Goal: Information Seeking & Learning: Compare options

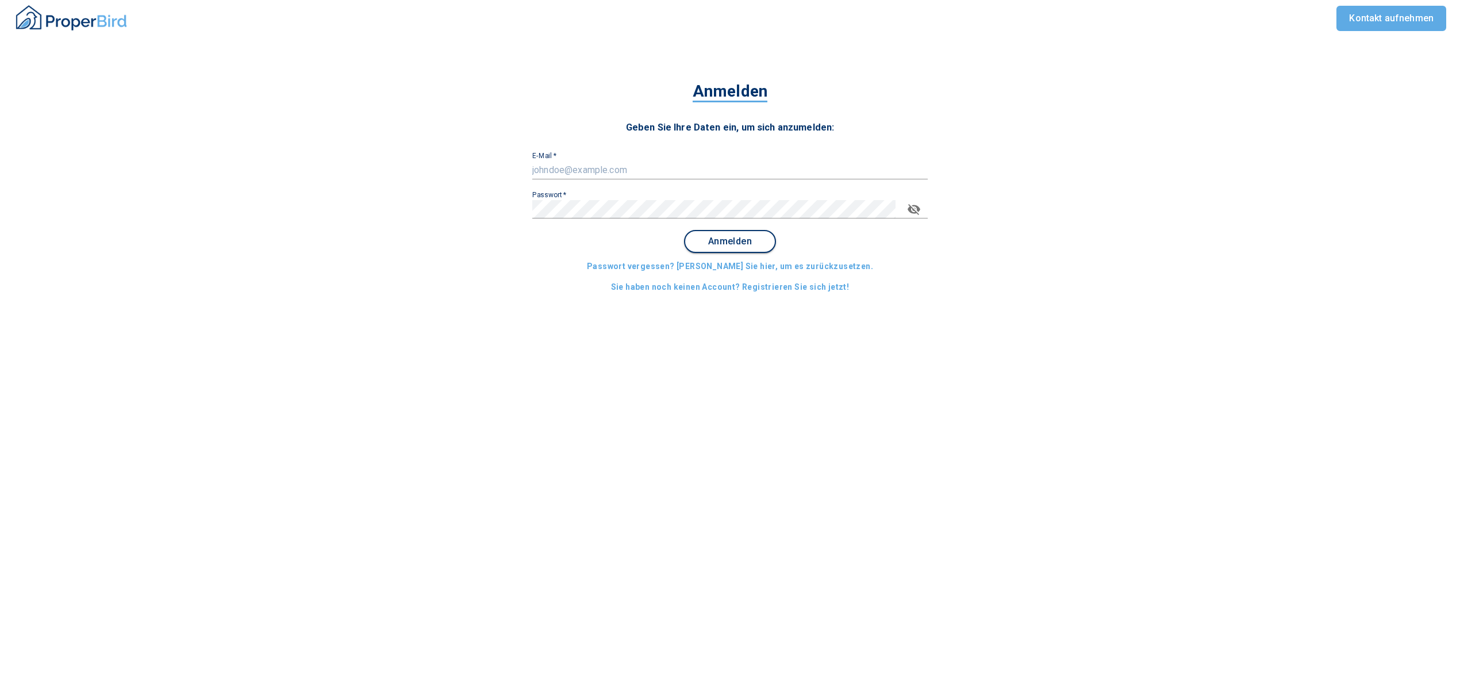
type input "[EMAIL_ADDRESS][DOMAIN_NAME]"
click at [746, 247] on button "Anmelden" at bounding box center [730, 241] width 92 height 23
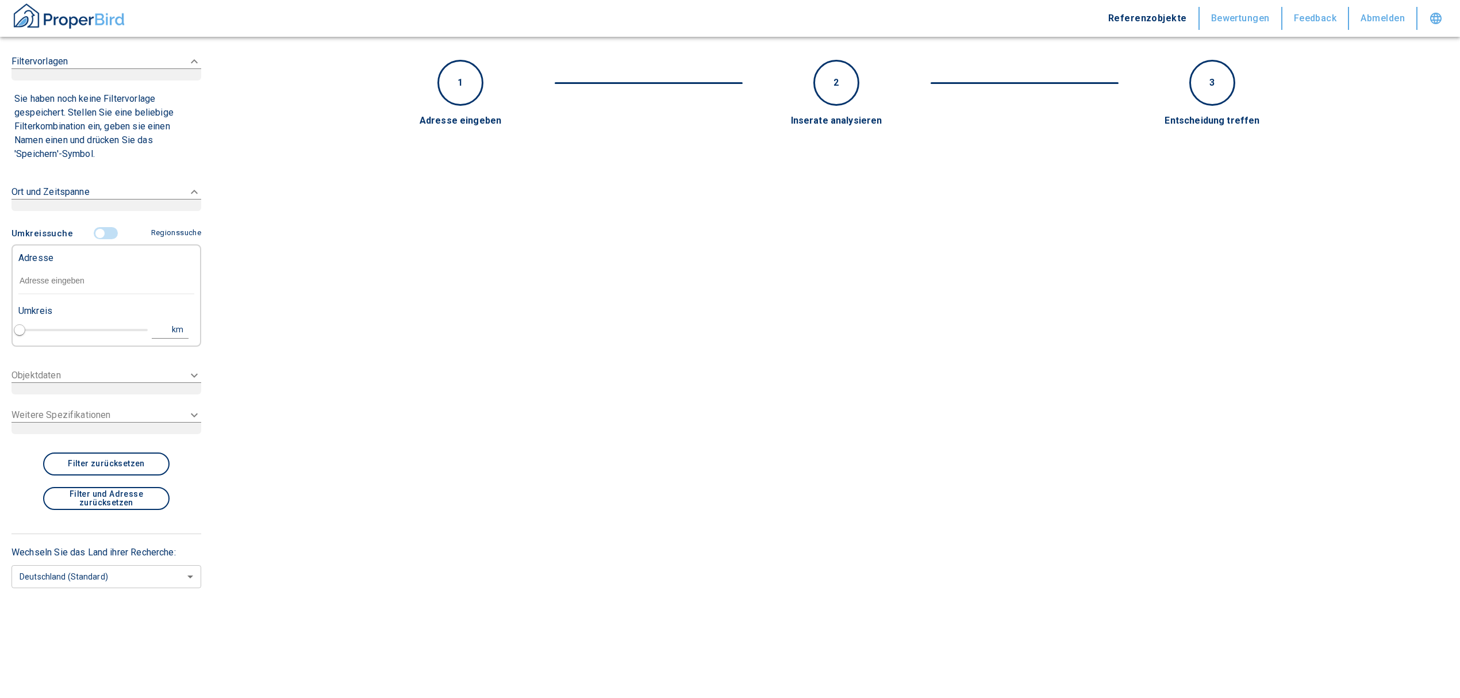
click at [79, 279] on input "text" at bounding box center [106, 281] width 176 height 26
type input "2020"
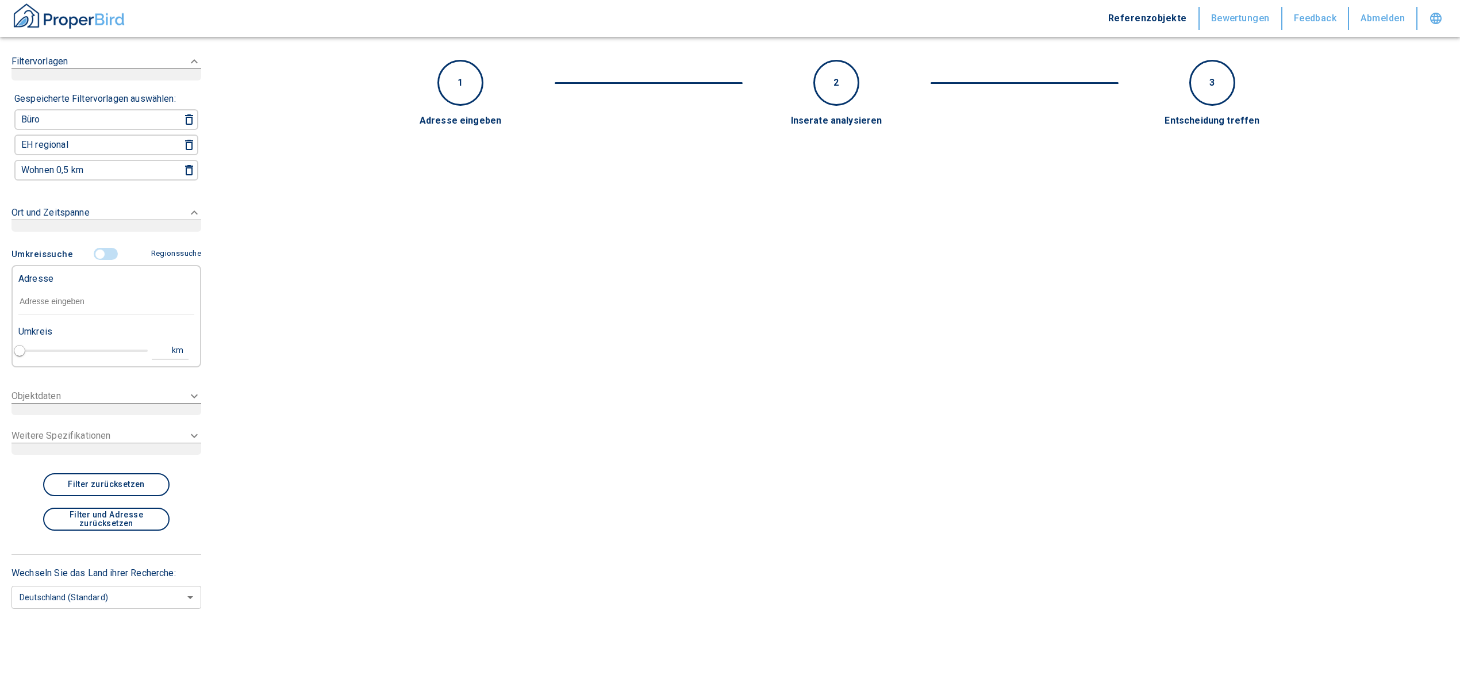
paste input "Weßling | Argelsrieder Feld"
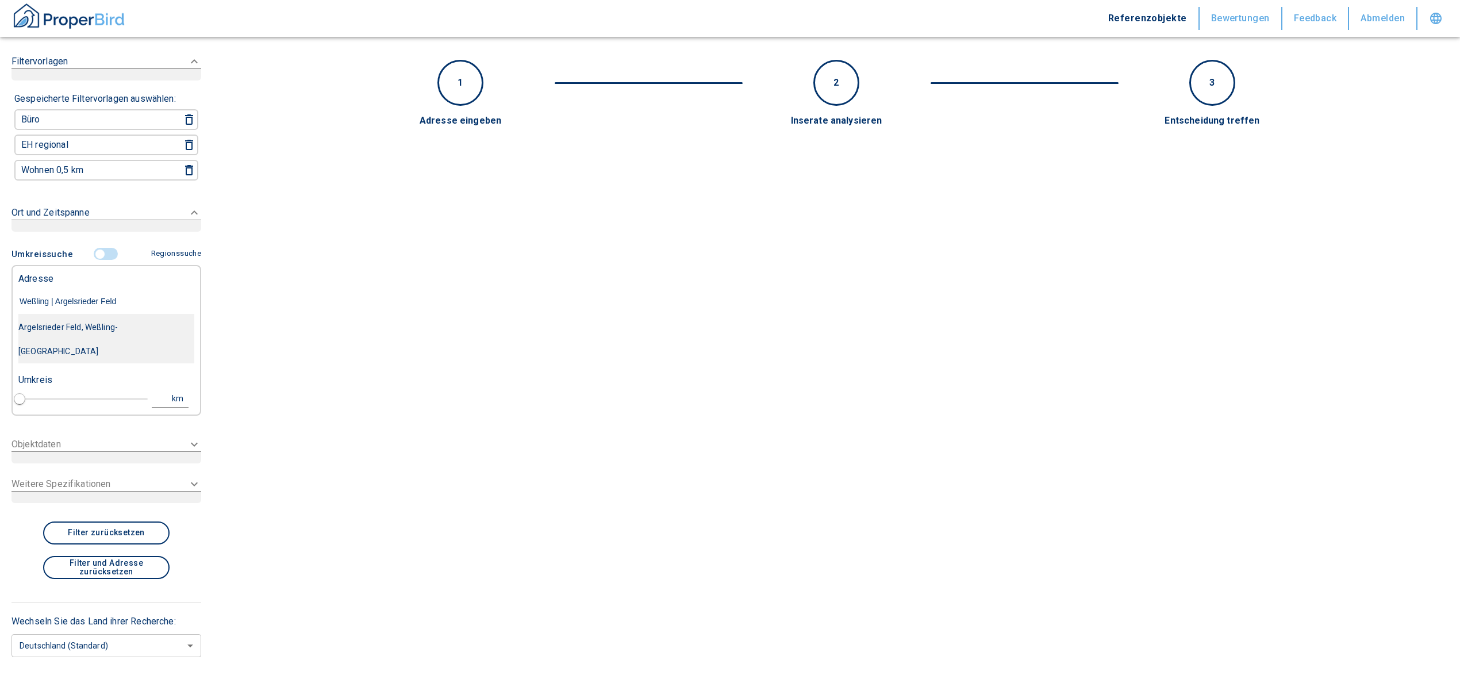
click at [121, 326] on div "Argelsrieder Feld, Weßling-Oberpfaffenhofen" at bounding box center [106, 339] width 176 height 48
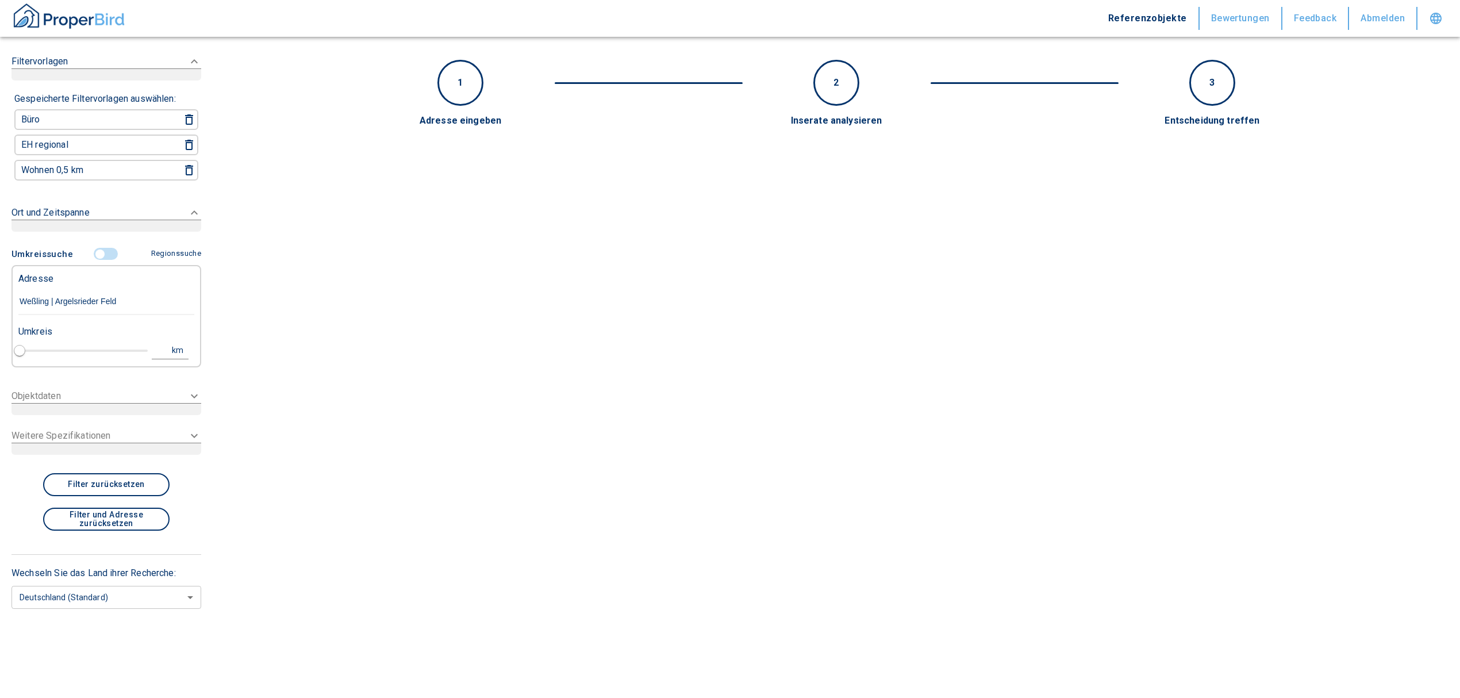
type input "Argelsrieder Feld, Weßling-Oberpfaffenhofen"
type input "1"
type input "2020"
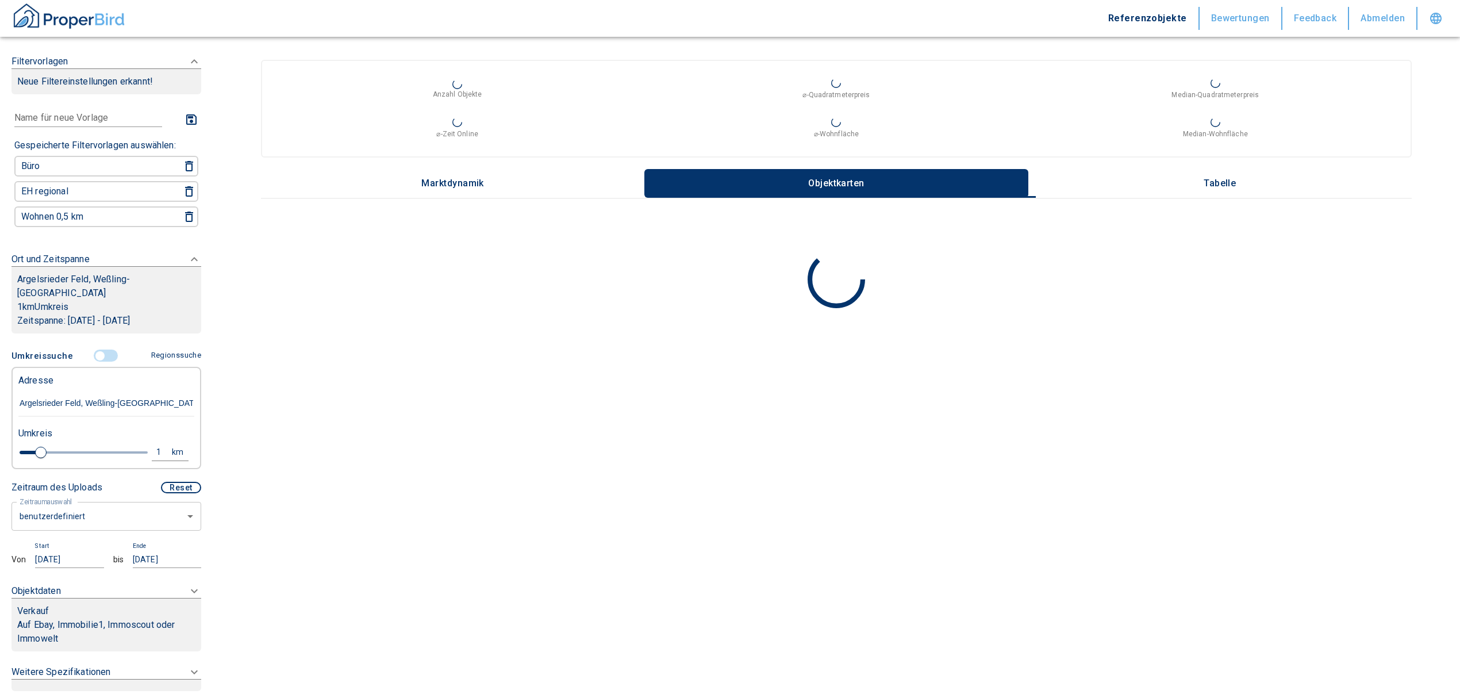
click at [86, 279] on p "Argelsrieder Feld, Weßling-Oberpfaffenhofen" at bounding box center [106, 286] width 178 height 28
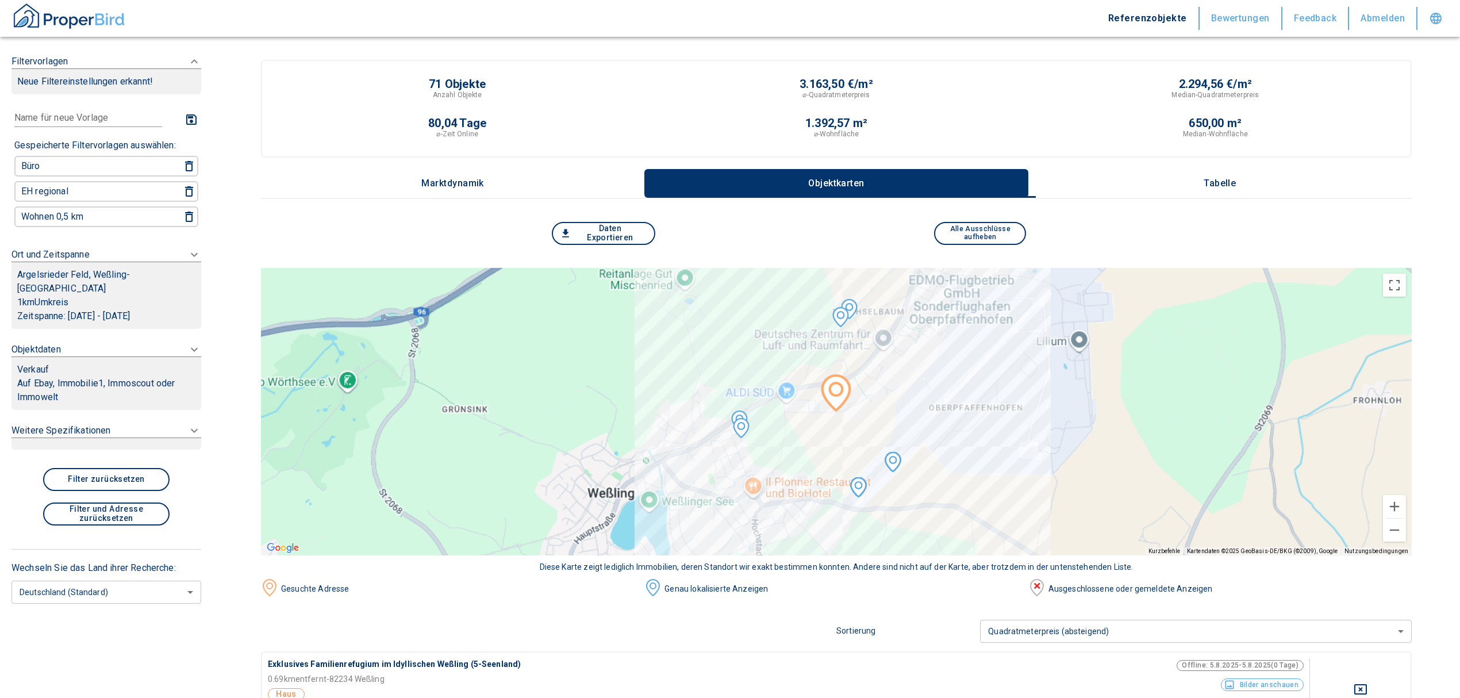
click at [87, 271] on p "Argelsrieder Feld, Weßling-Oberpfaffenhofen" at bounding box center [106, 282] width 178 height 28
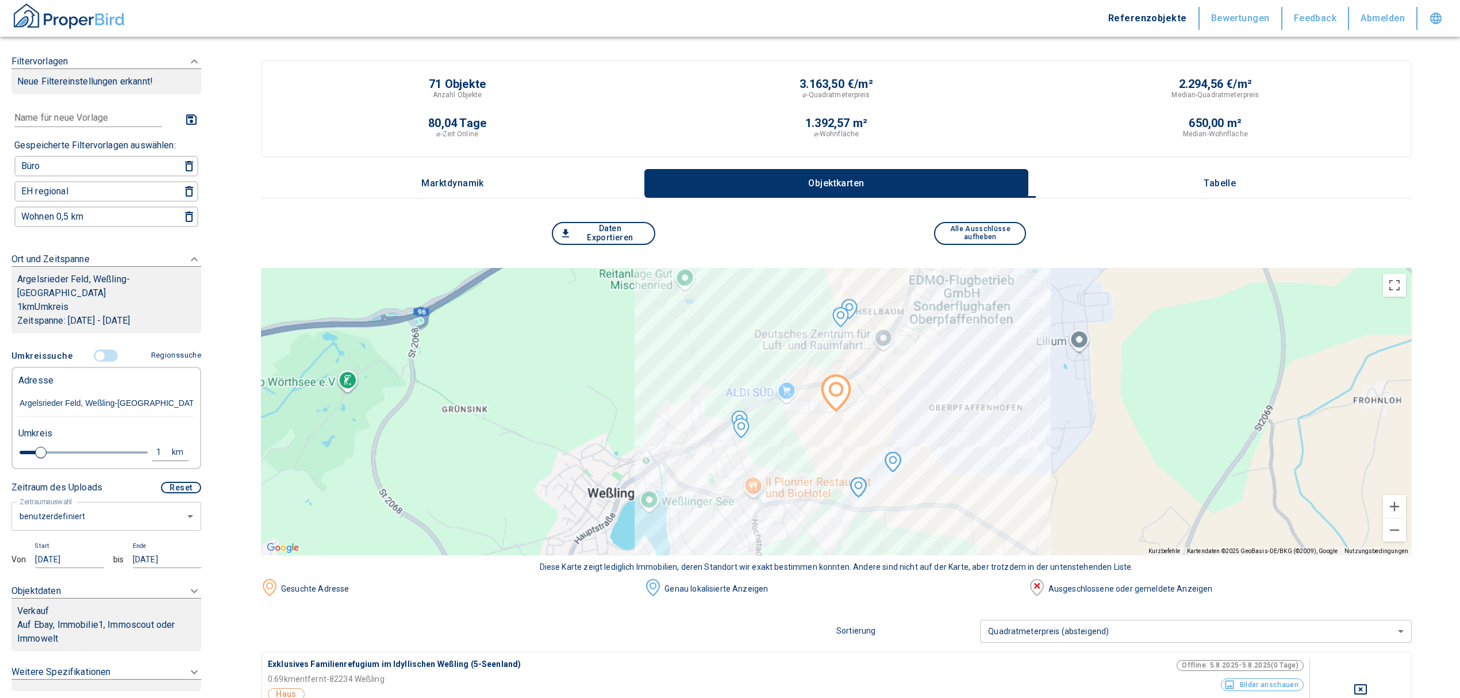
click at [76, 398] on input "Argelsrieder Feld, Weßling-Oberpfaffenhofen" at bounding box center [106, 403] width 176 height 26
click at [79, 395] on input "Argelsrieder Feld, Weßling-Oberpfaffenhofen" at bounding box center [106, 403] width 176 height 26
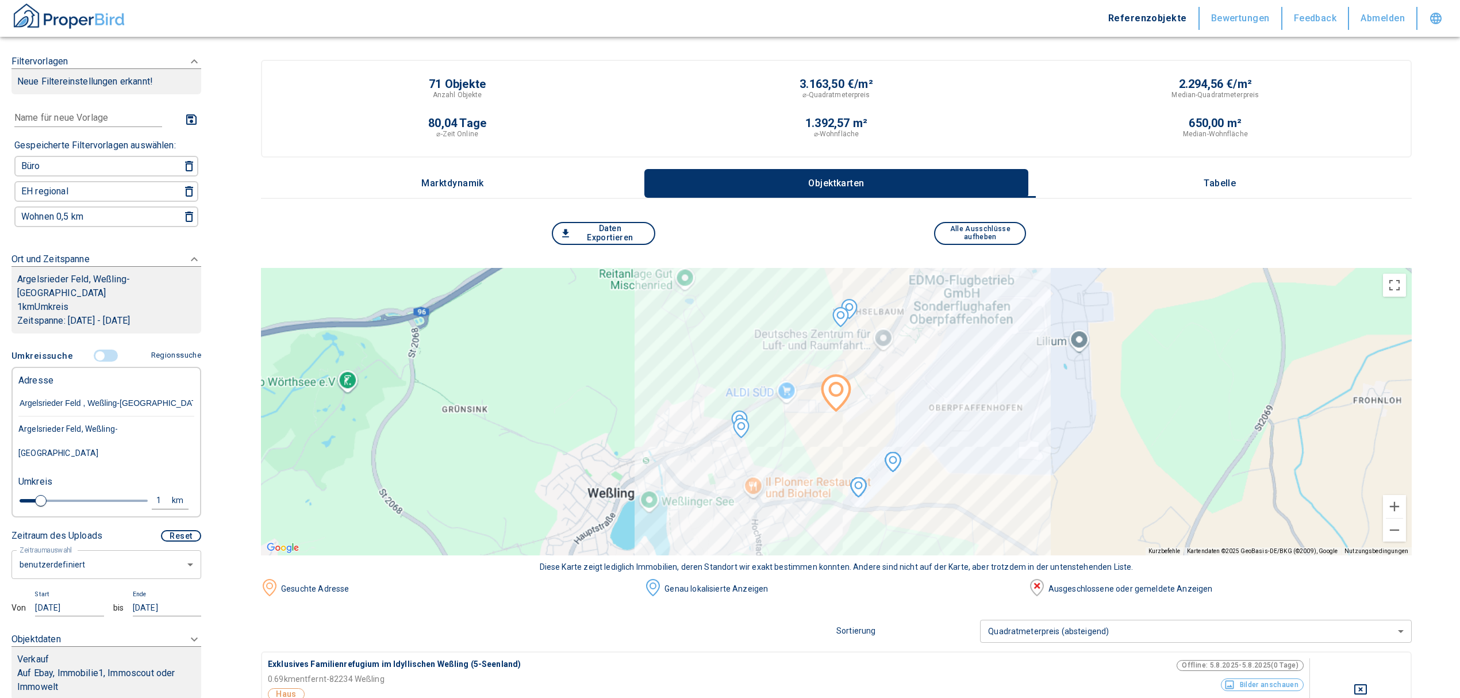
type input "Argelsrieder Feld 2, Weßling-Oberpfaffenhofen"
click at [102, 420] on div "Argelsrieder Feld 2, Weßling-Oberpfaffenhofen" at bounding box center [106, 441] width 176 height 48
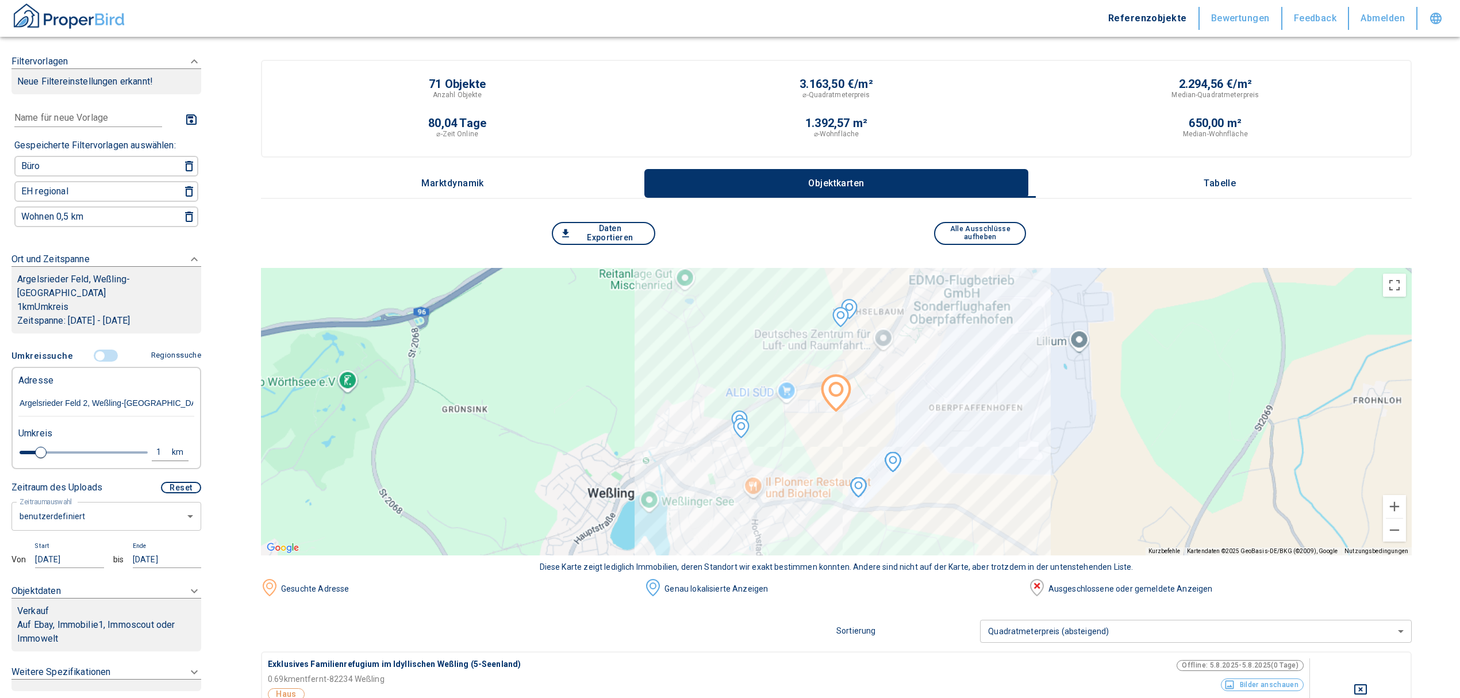
type input "2020"
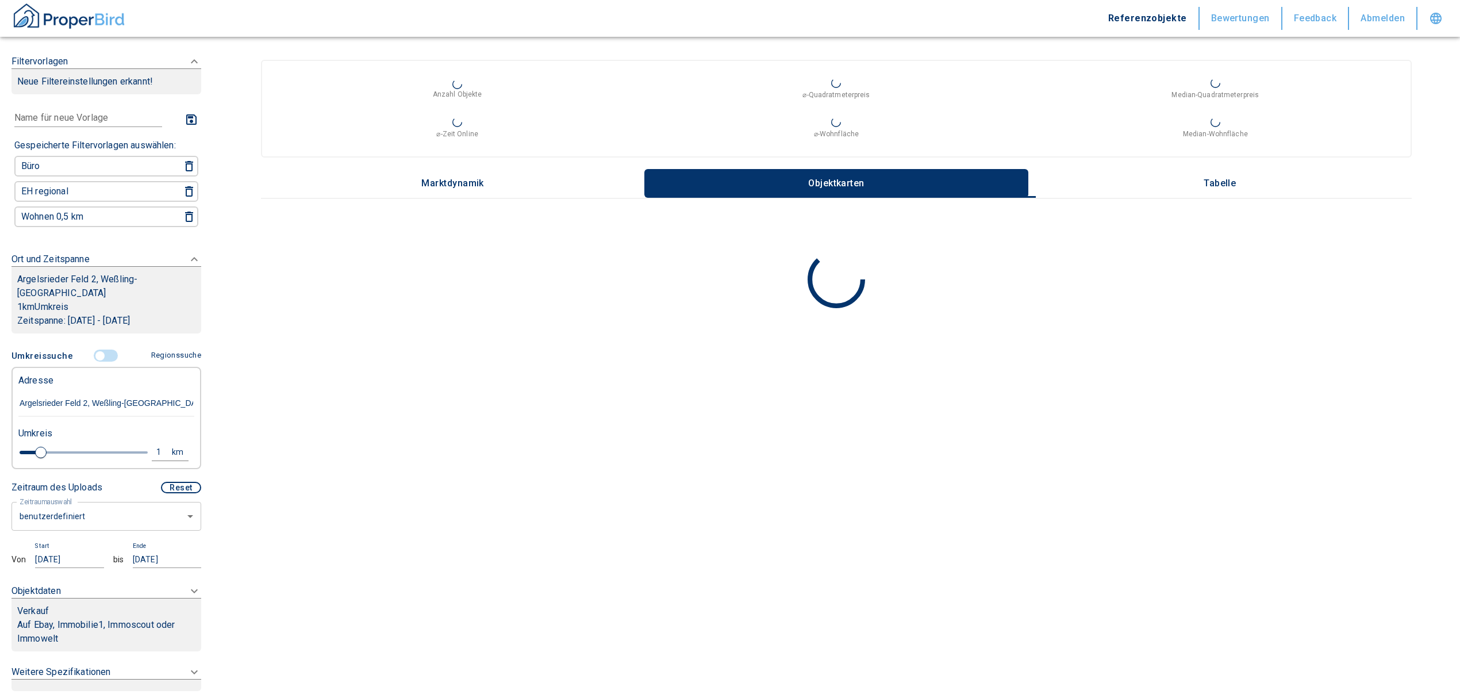
type input "Argelsrieder Feld 2, Weßling-Oberpfaffenhofen"
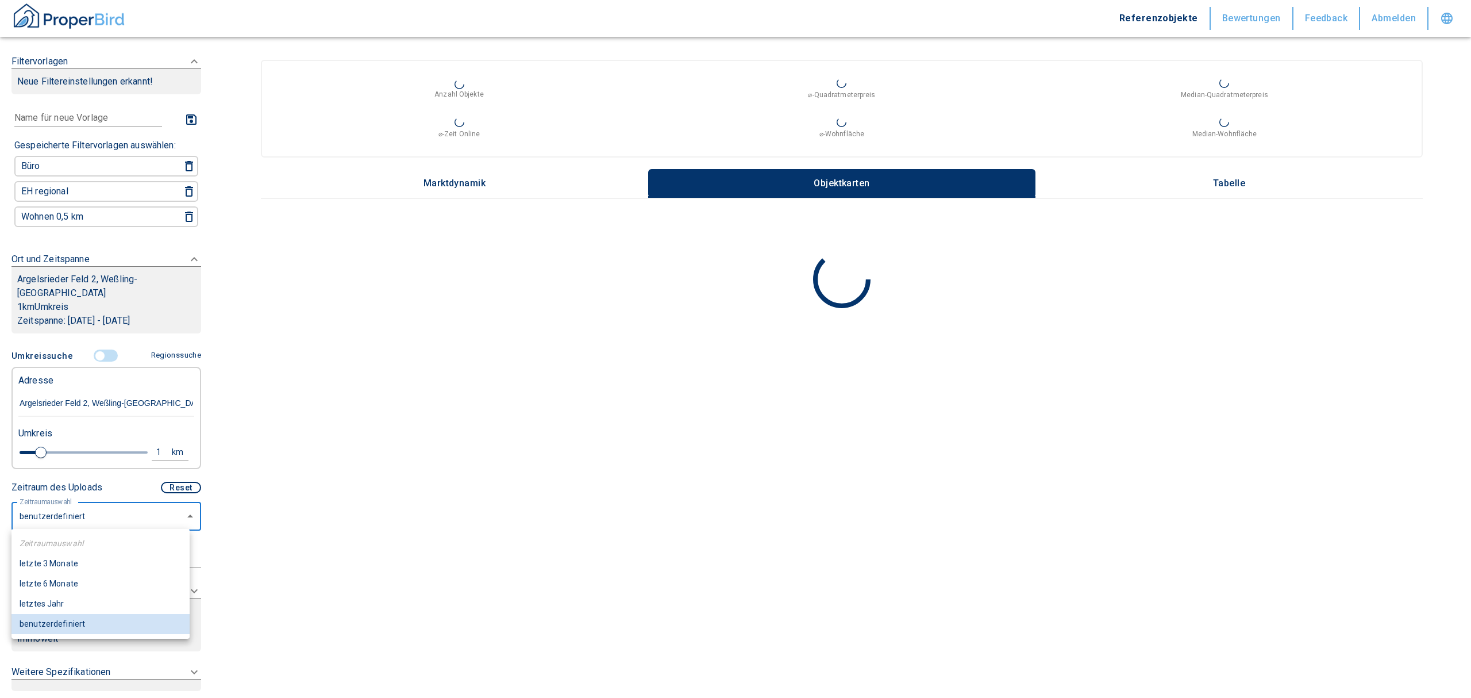
click at [90, 518] on body "Referenzobjekte Bewertungen Feedback Abmelden Filtervorlagen Neue Filtereinstel…" at bounding box center [735, 349] width 1471 height 698
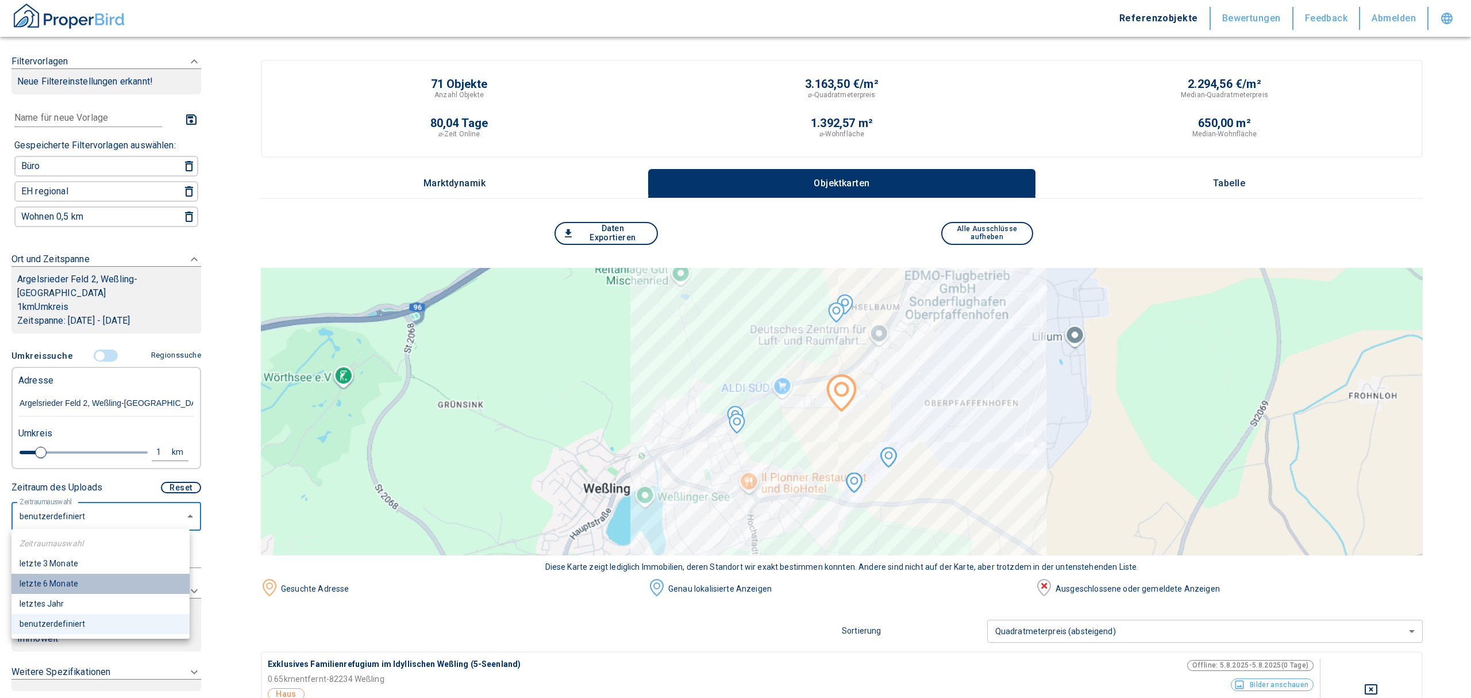
click at [68, 578] on li "letzte 6 Monate" at bounding box center [100, 584] width 178 height 20
type input "2020"
type input "6"
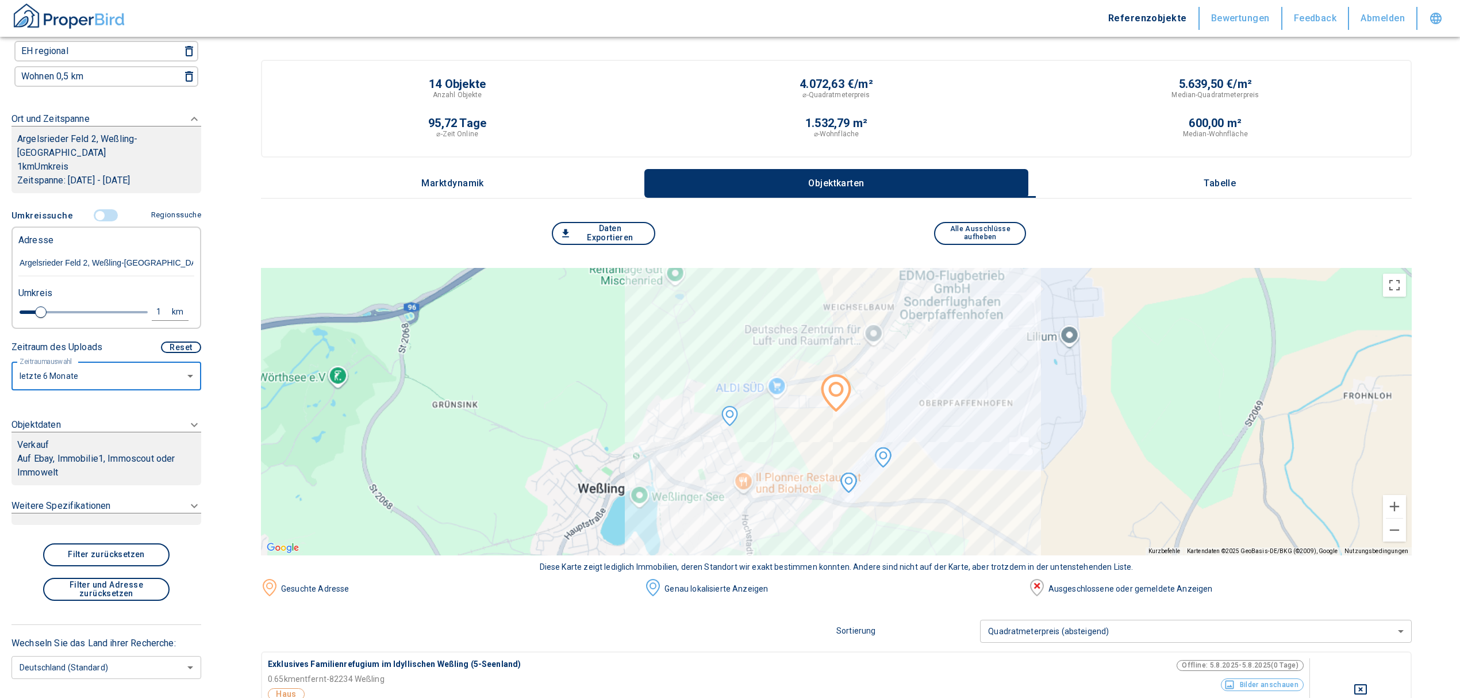
scroll to position [168, 0]
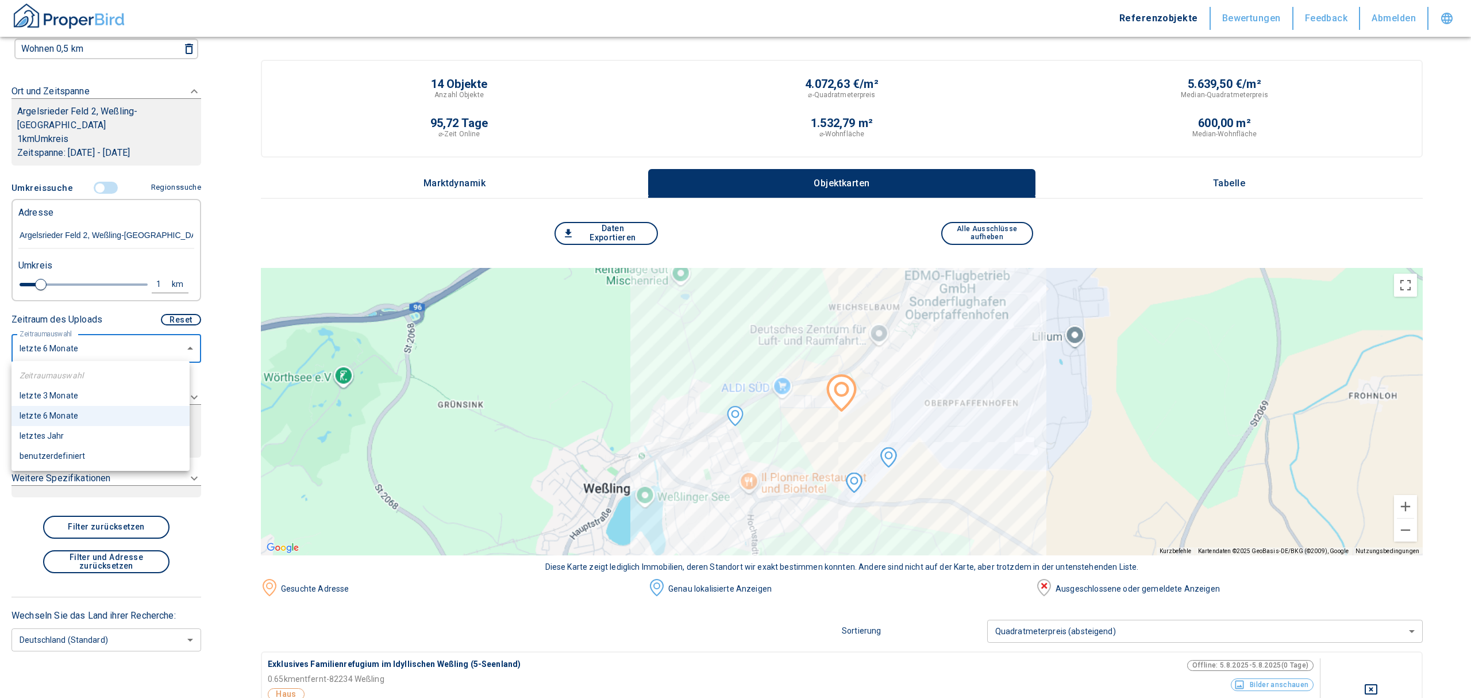
click at [70, 430] on li "letztes Jahr" at bounding box center [100, 436] width 178 height 20
type input "2020"
type input "12"
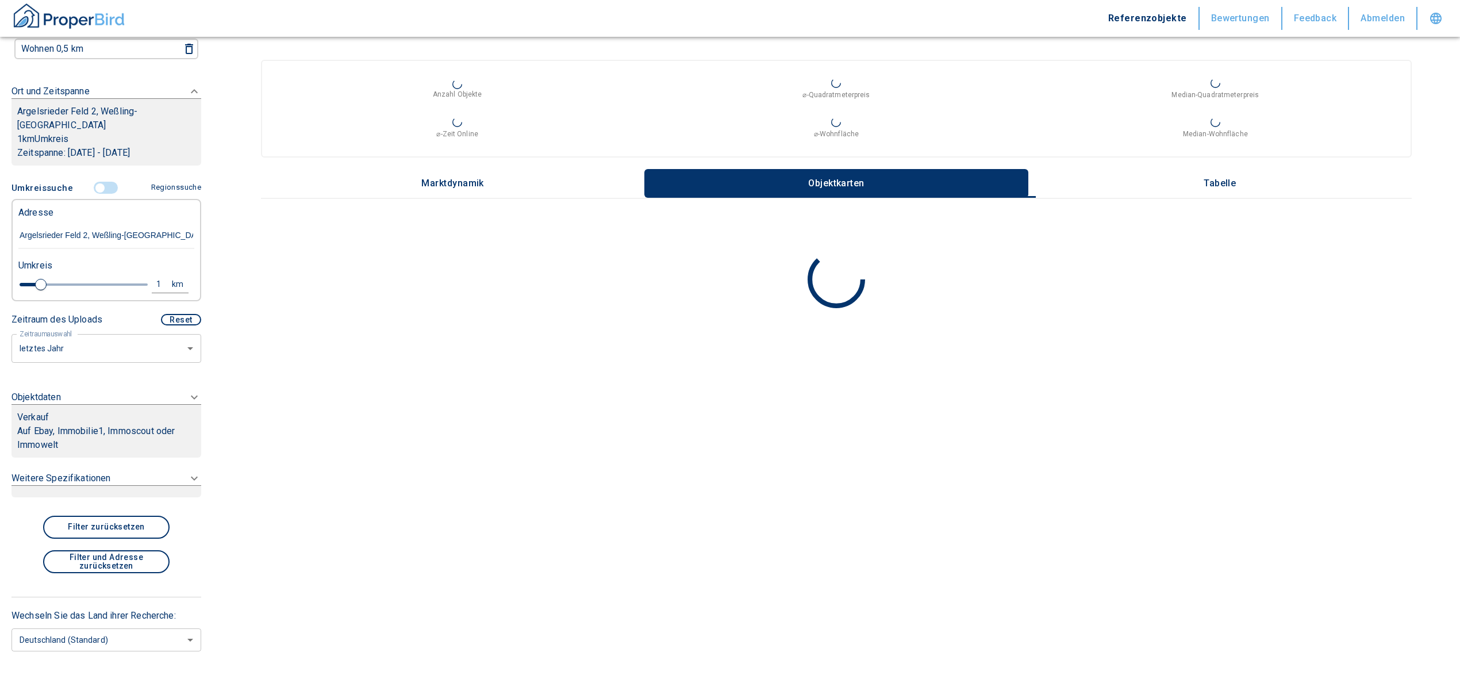
click at [99, 436] on p "Auf Ebay, Immobilie1, Immoscout oder Immowelt" at bounding box center [106, 438] width 178 height 28
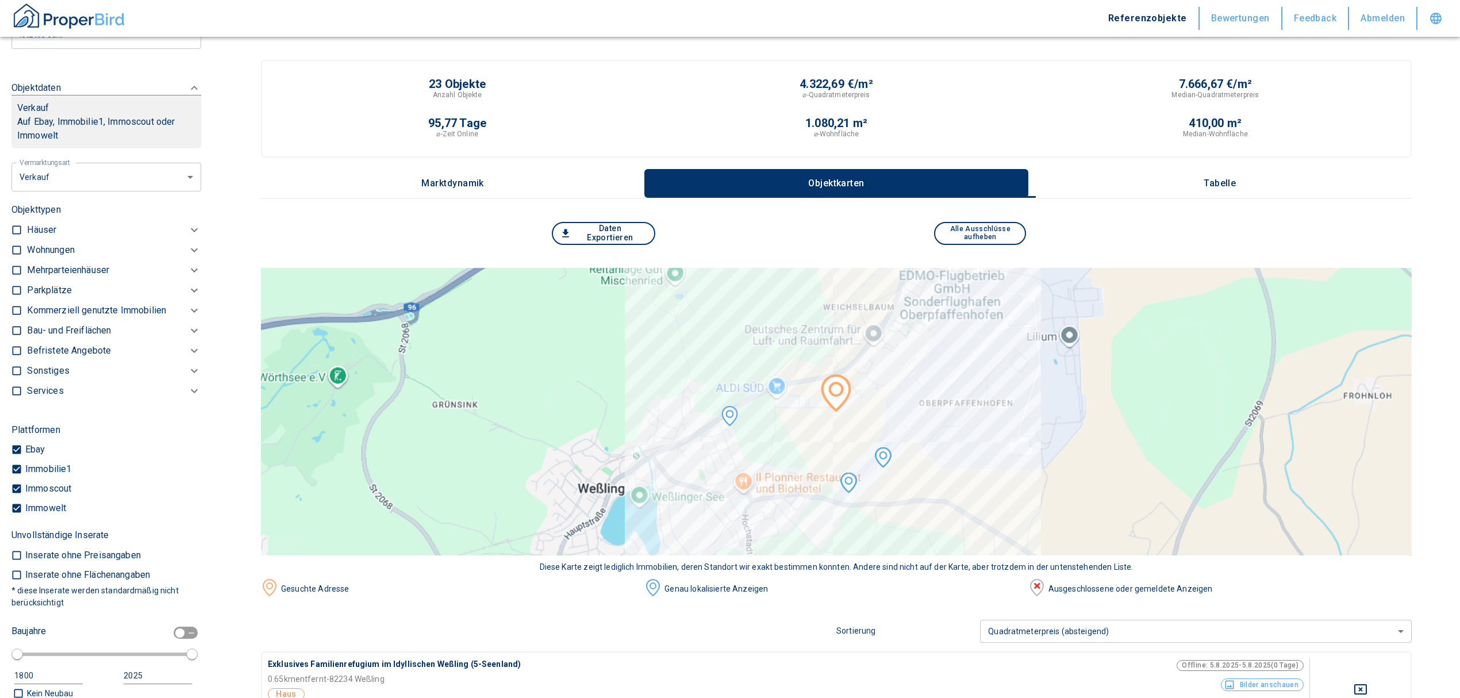
scroll to position [448, 0]
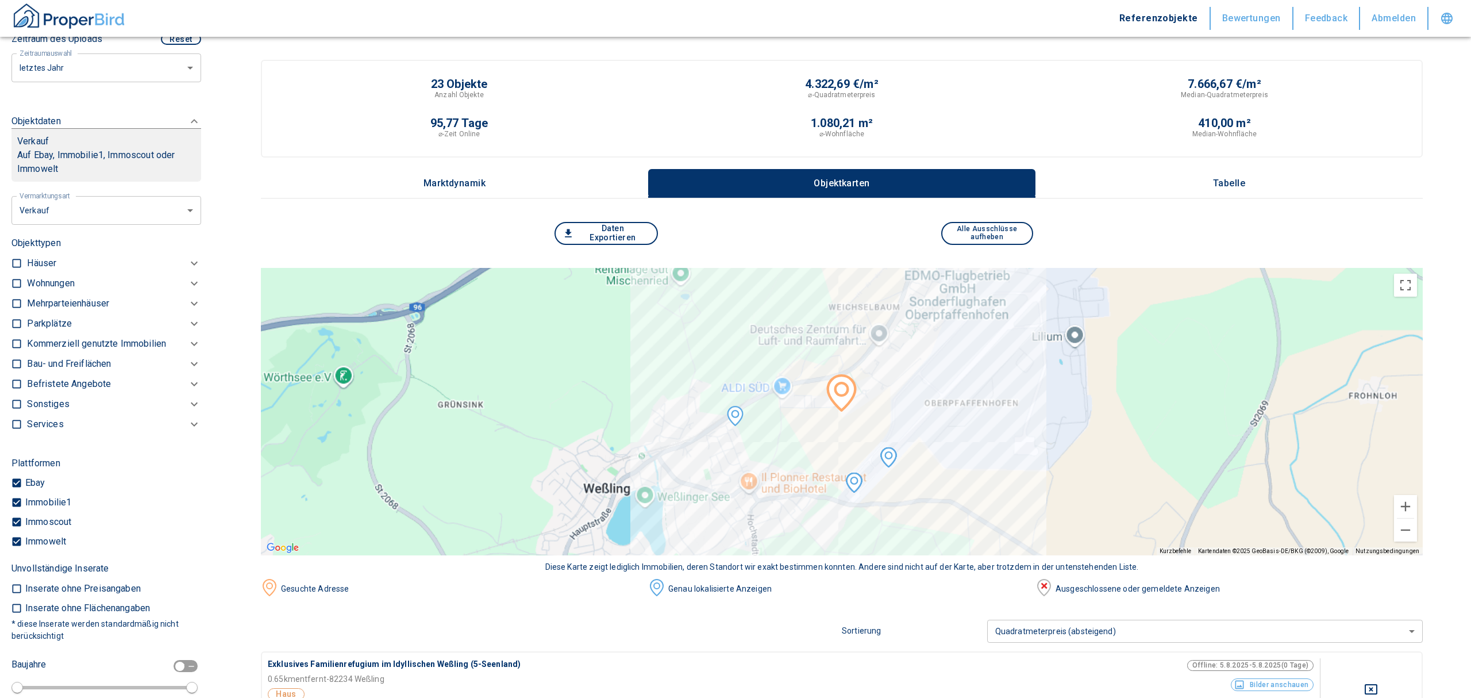
click at [63, 279] on li "Vermietung" at bounding box center [102, 278] width 184 height 20
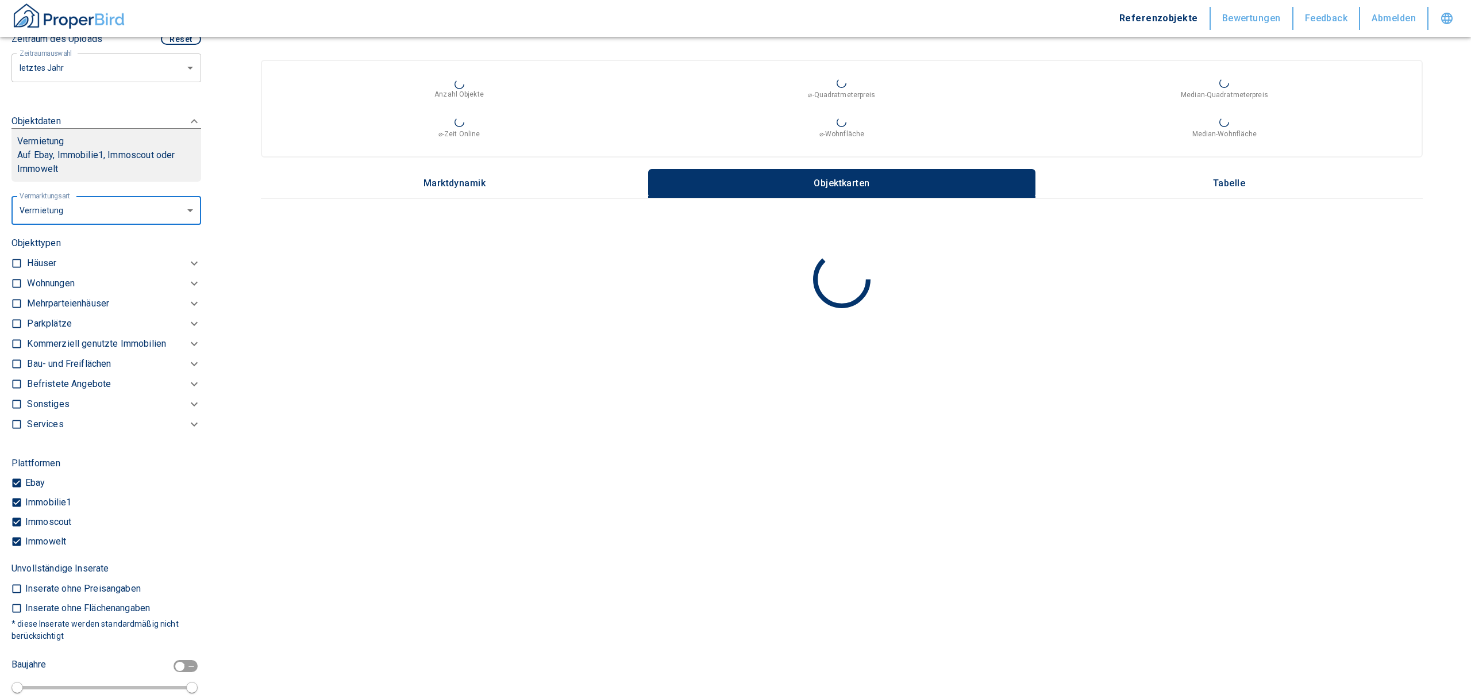
type input "rent"
type input "2020"
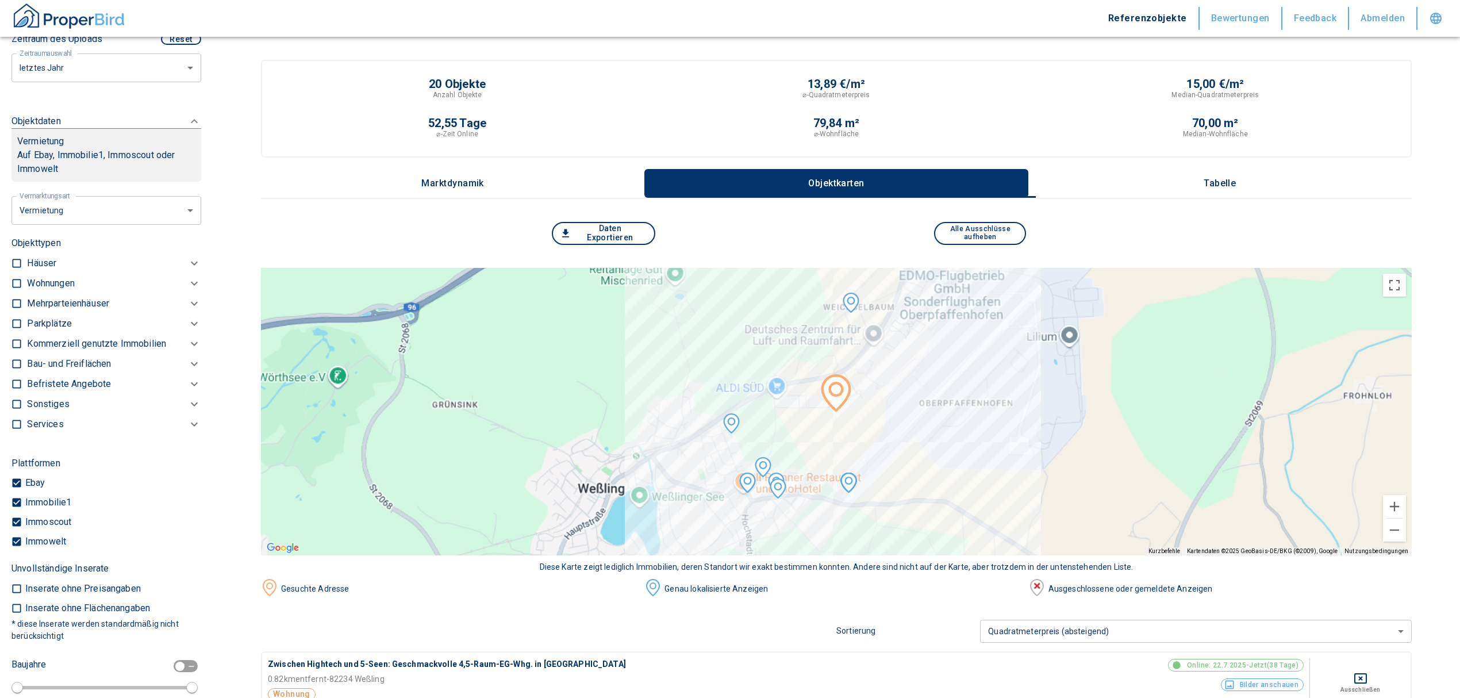
click at [74, 290] on p "Kommerziell genutzte Immobilien" at bounding box center [50, 283] width 47 height 14
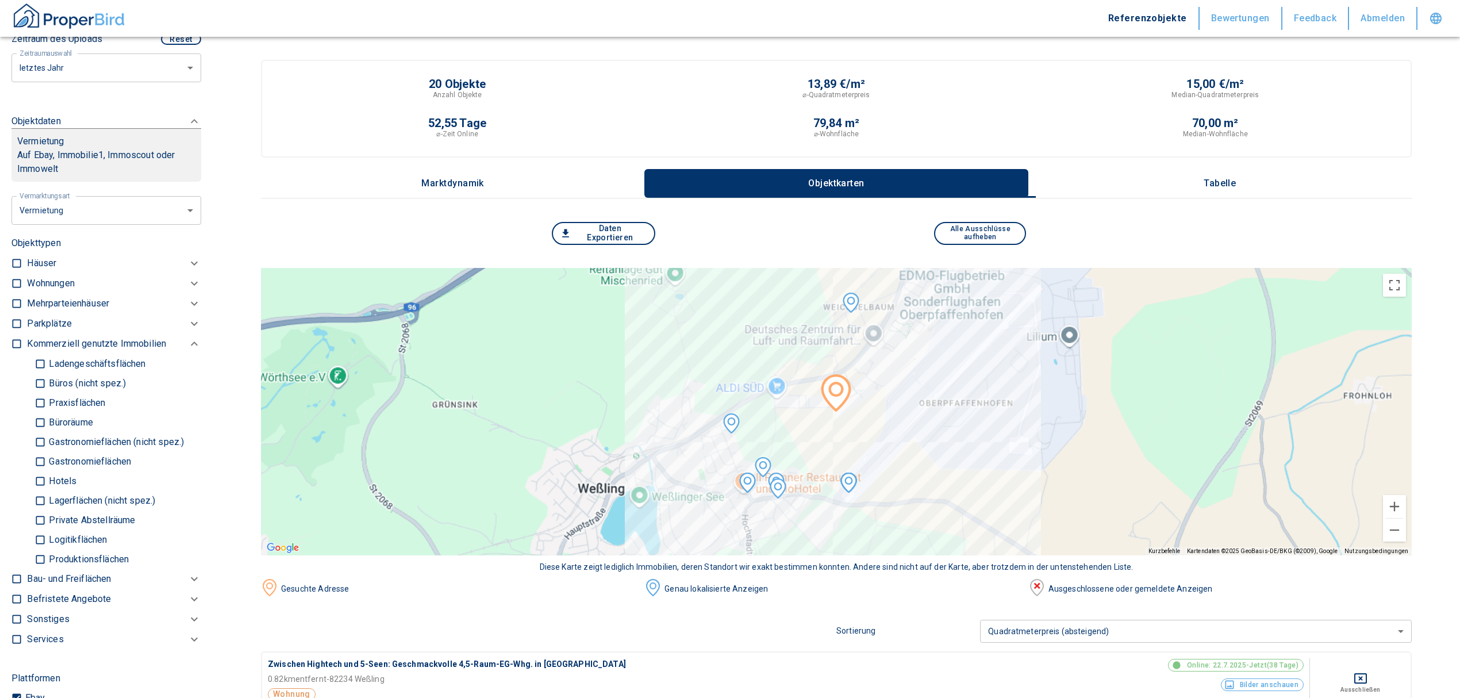
click at [113, 363] on p "Ladengeschäftsflächen" at bounding box center [95, 363] width 99 height 9
click at [46, 363] on input "Ladengeschäftsflächen" at bounding box center [39, 363] width 11 height 20
checkbox input "true"
type input "2020"
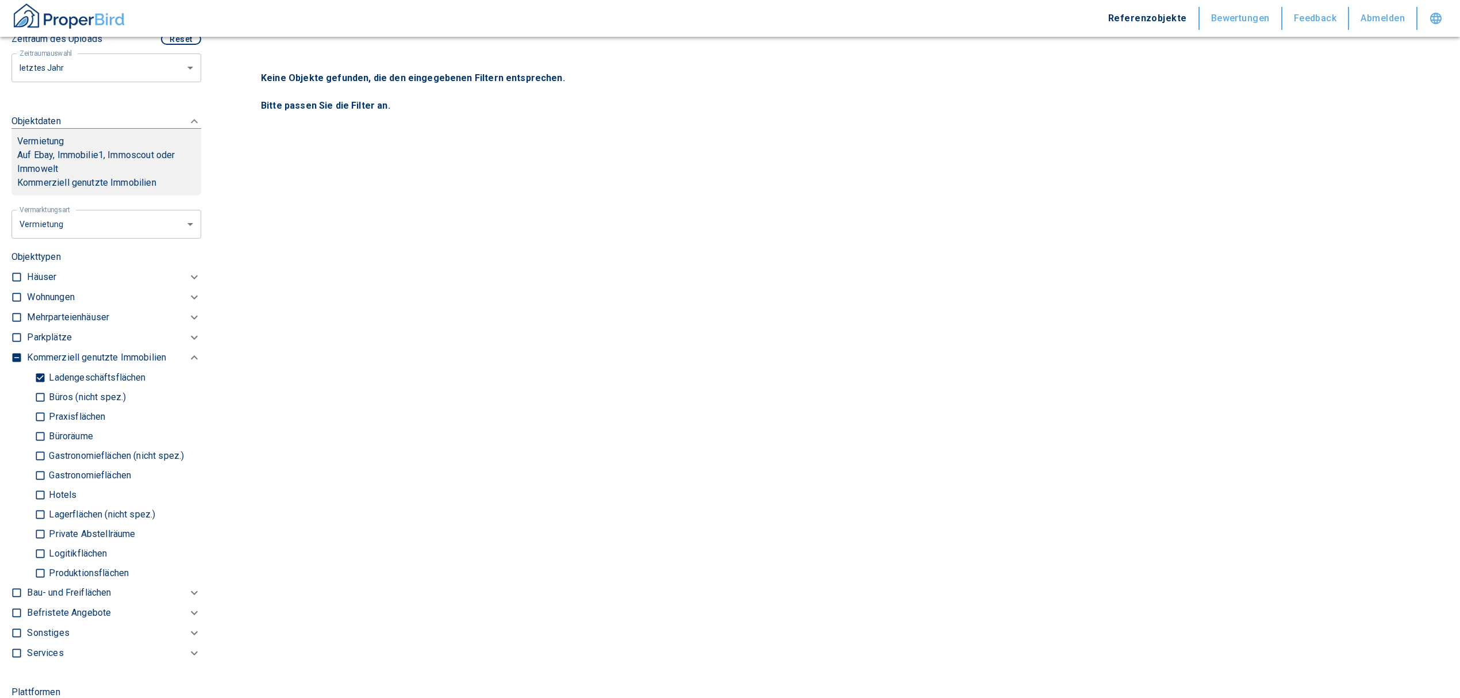
click at [111, 364] on div "Kommerziell genutzte Immobilien" at bounding box center [114, 358] width 174 height 20
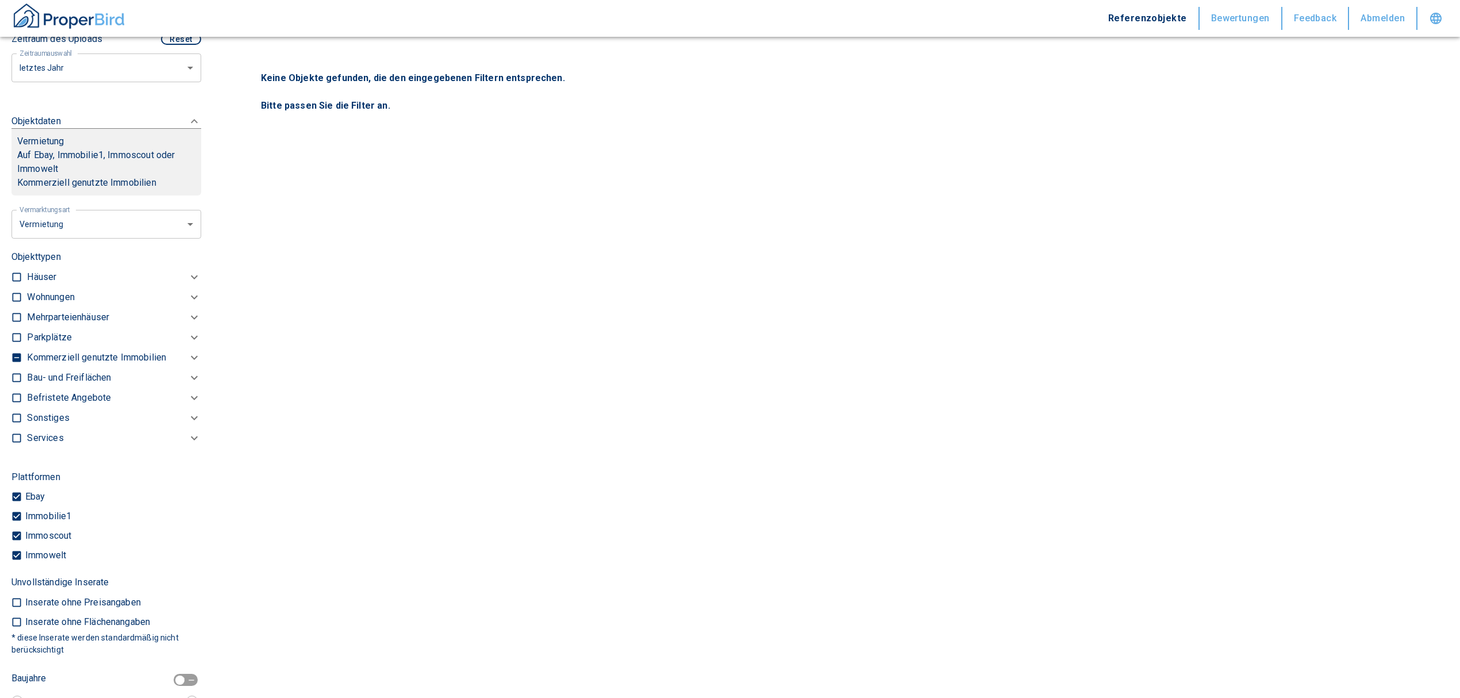
click at [58, 304] on p "Kommerziell genutzte Immobilien" at bounding box center [50, 297] width 47 height 14
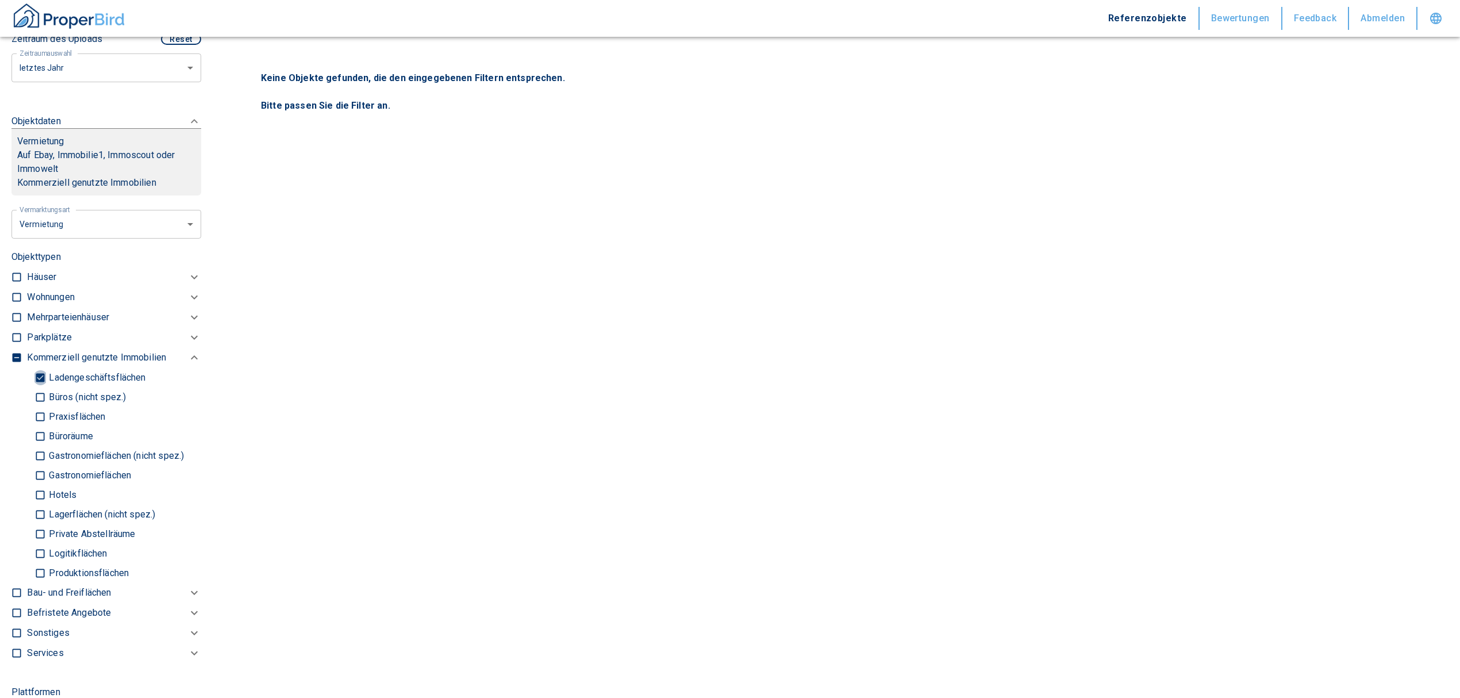
click at [37, 379] on input "Ladengeschäftsflächen" at bounding box center [39, 377] width 11 height 20
checkbox input "false"
type input "2020"
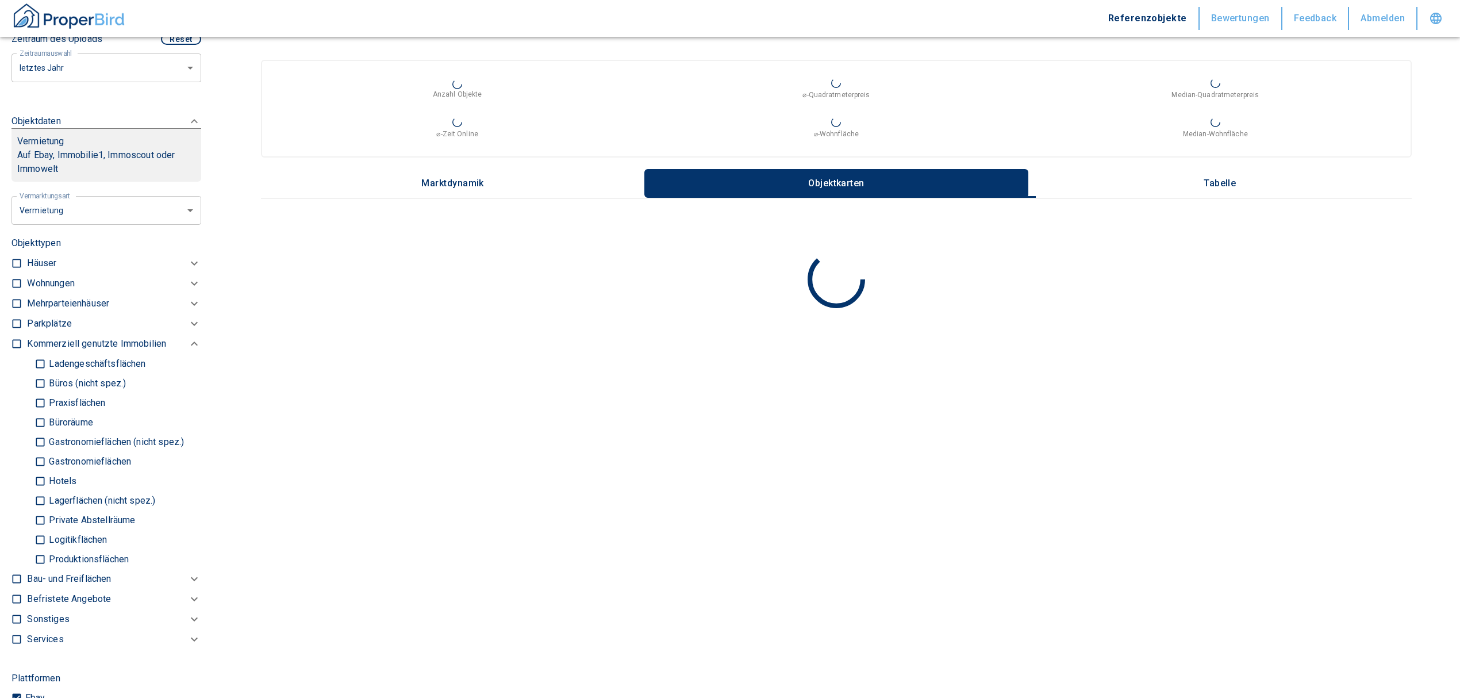
click at [40, 386] on input "Büros (nicht spez.)" at bounding box center [39, 383] width 11 height 20
checkbox input "true"
type input "2020"
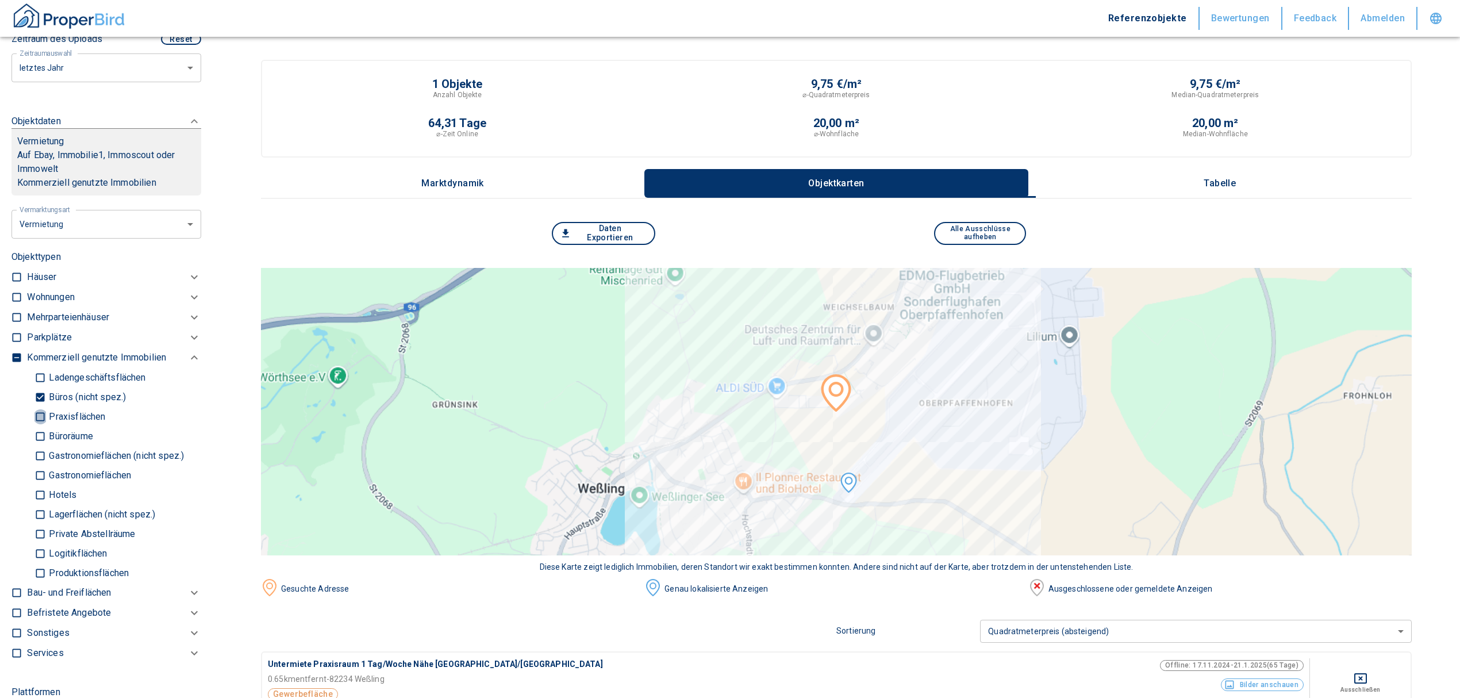
click at [44, 409] on input "Praxisflächen" at bounding box center [39, 416] width 11 height 20
checkbox input "true"
type input "2020"
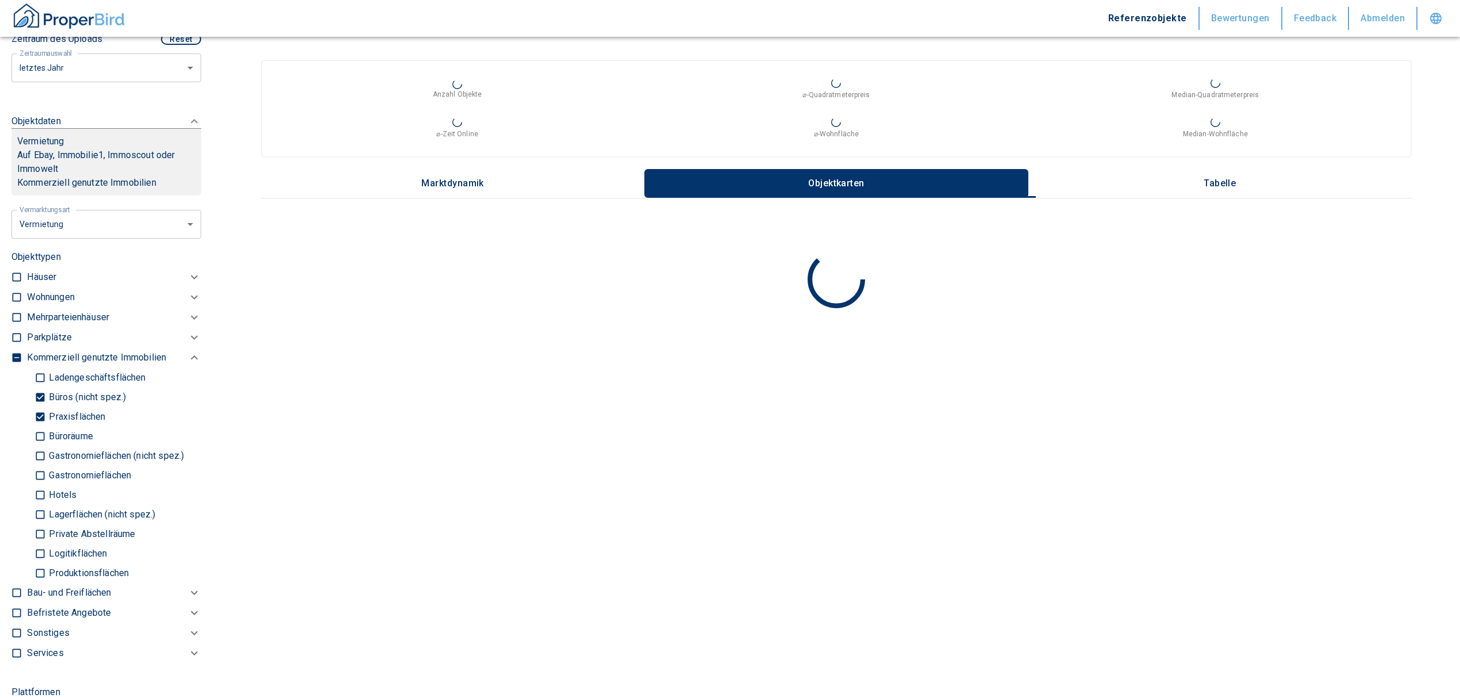
click at [44, 435] on input "Büroräume" at bounding box center [39, 436] width 11 height 20
checkbox input "true"
type input "2020"
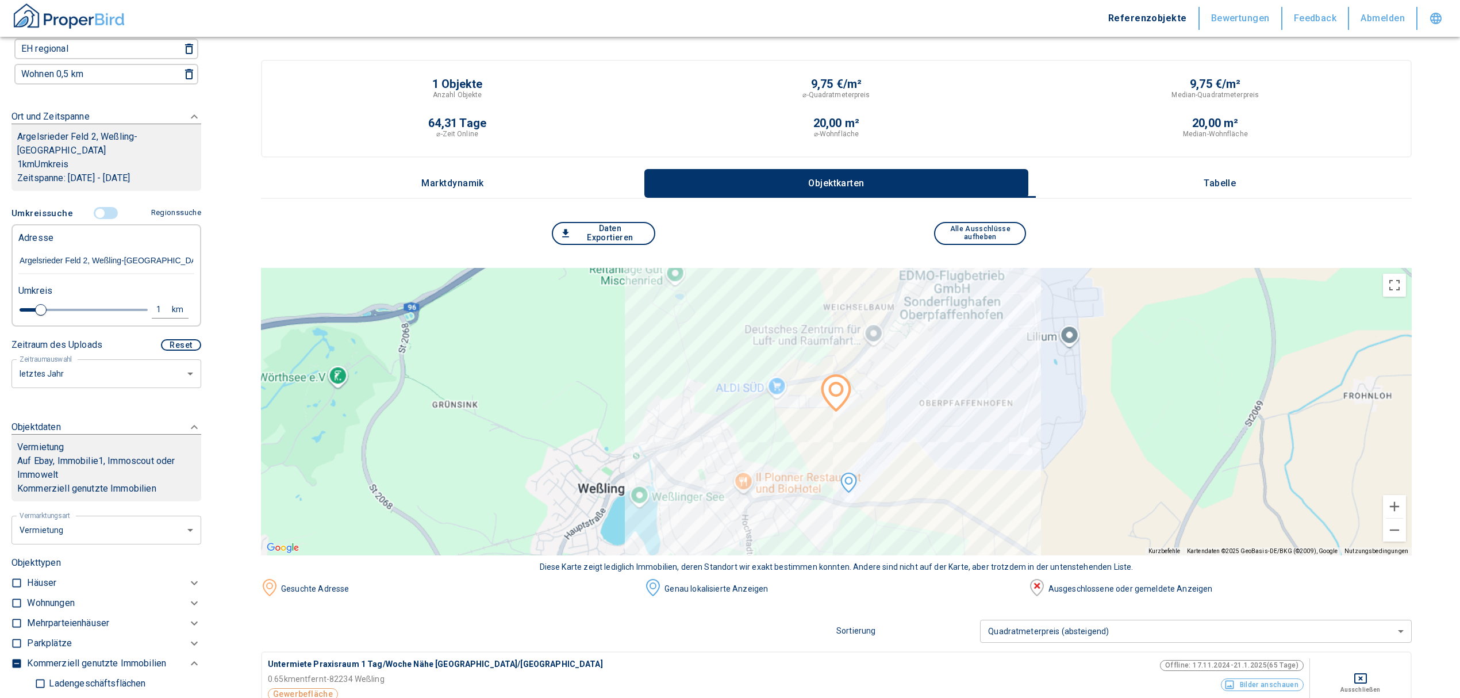
scroll to position [141, 0]
click at [152, 302] on button "1 km" at bounding box center [170, 310] width 37 height 17
click at [76, 303] on input "1" at bounding box center [69, 309] width 32 height 18
type input "5,0"
click at [133, 305] on button "Neue Suchen" at bounding box center [153, 310] width 63 height 16
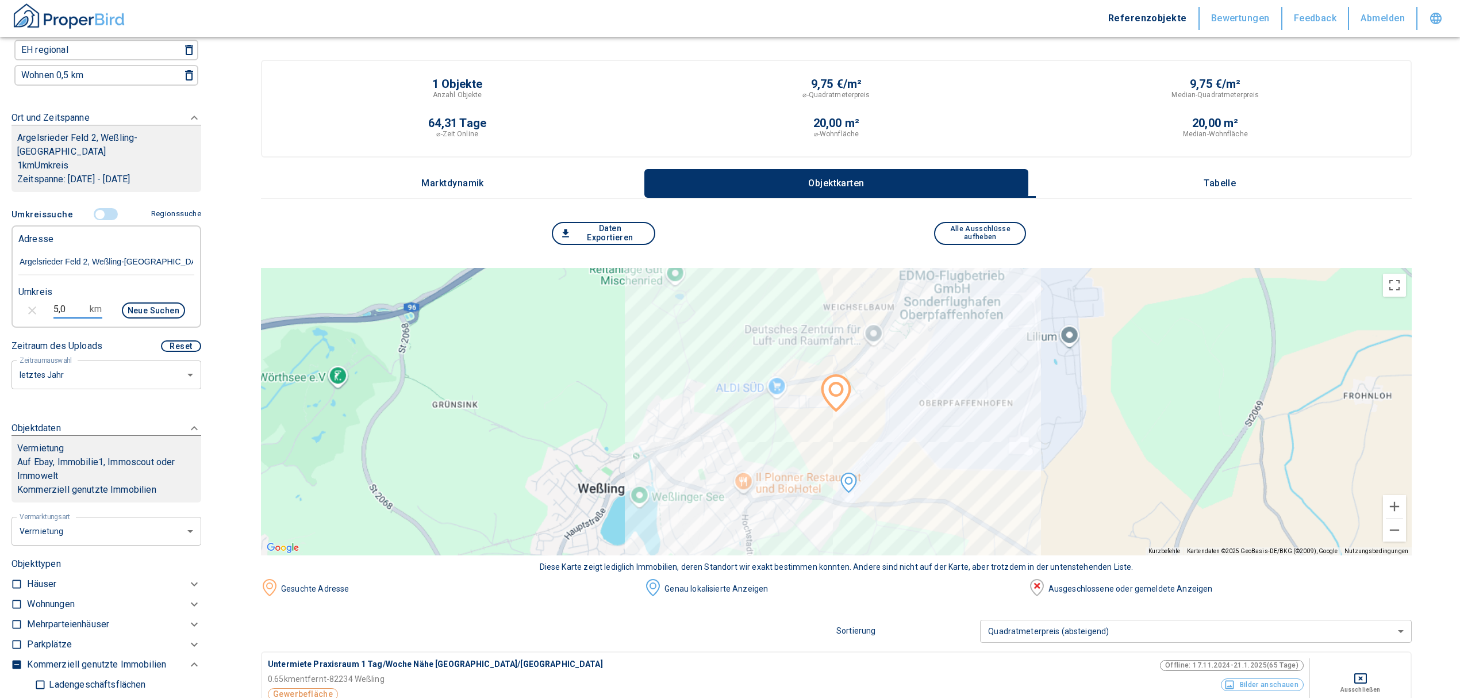
type input "2020"
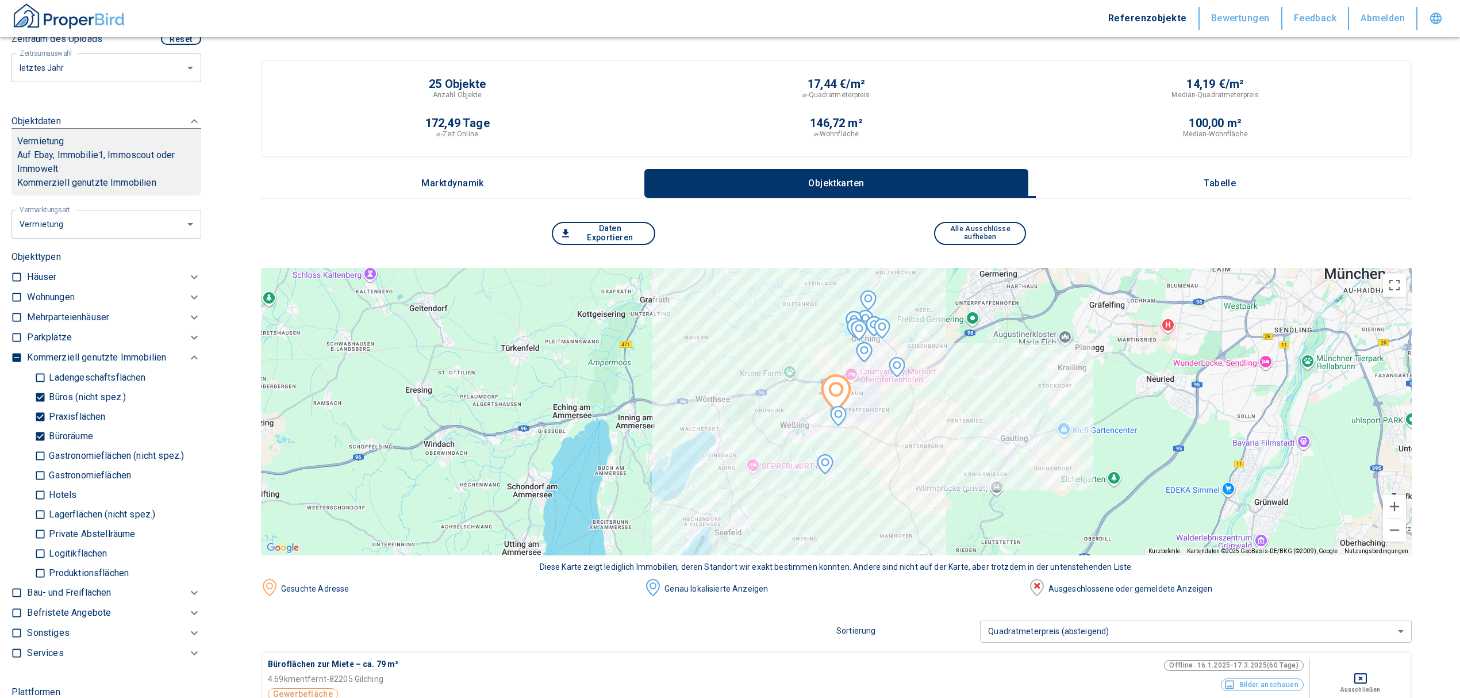
scroll to position [755, 0]
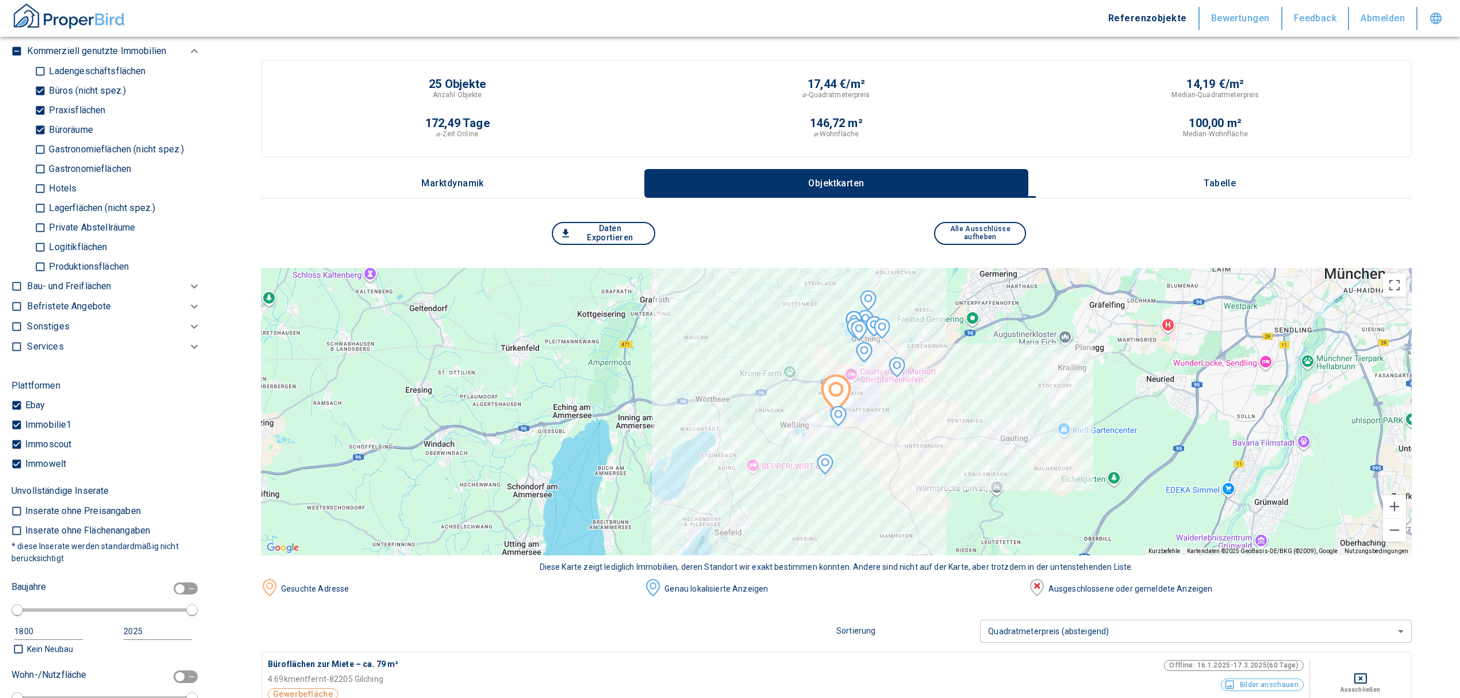
click at [1235, 182] on p "Tabelle" at bounding box center [1219, 183] width 57 height 10
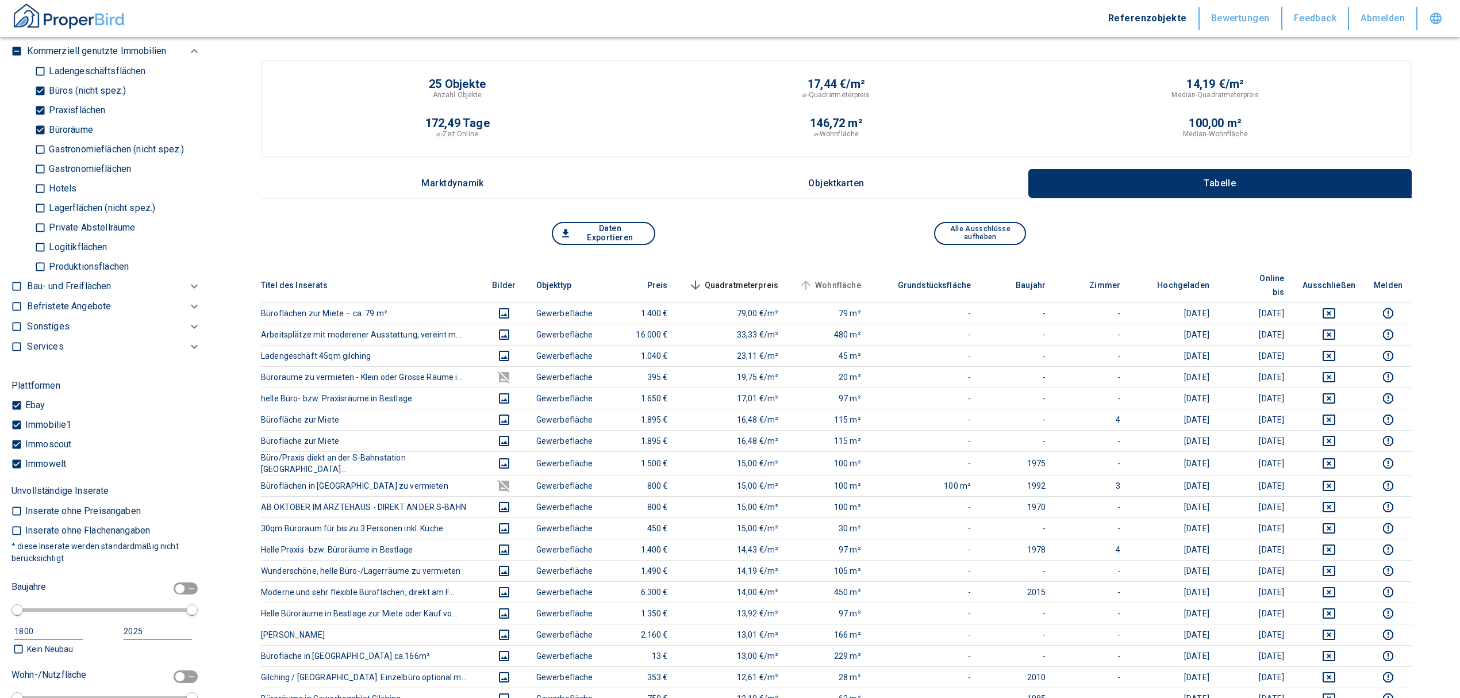
click at [849, 278] on span "Wohnfläche" at bounding box center [829, 285] width 64 height 14
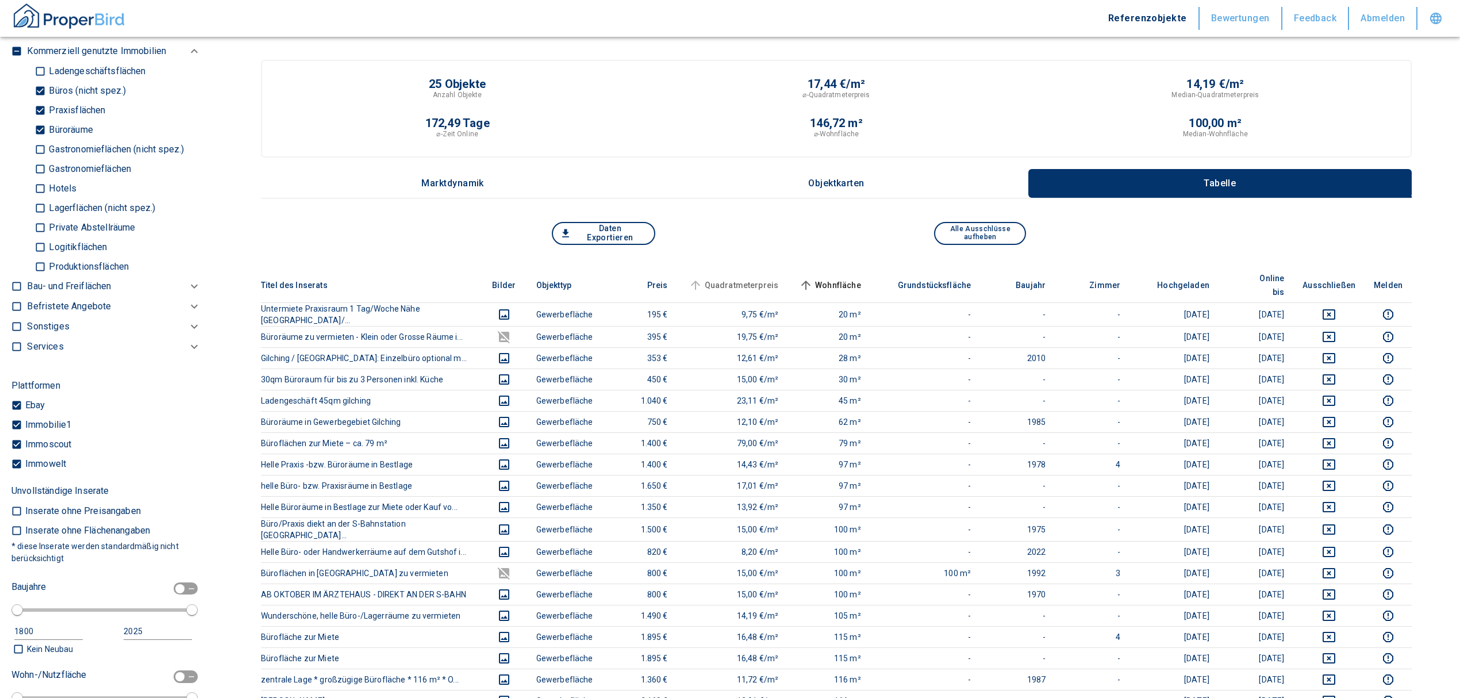
click at [759, 278] on span "Quadratmeterpreis" at bounding box center [732, 285] width 93 height 14
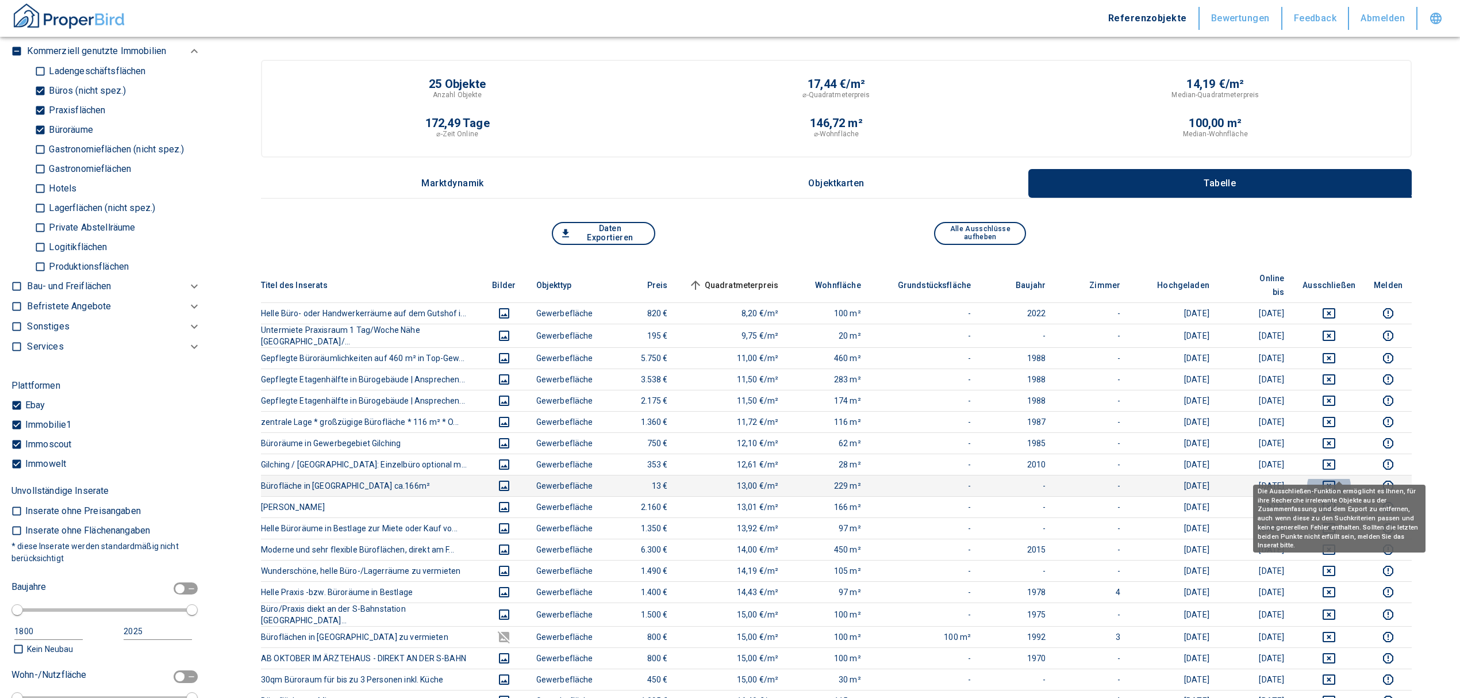
click at [1335, 480] on icon "deselect this listing" at bounding box center [1328, 485] width 13 height 10
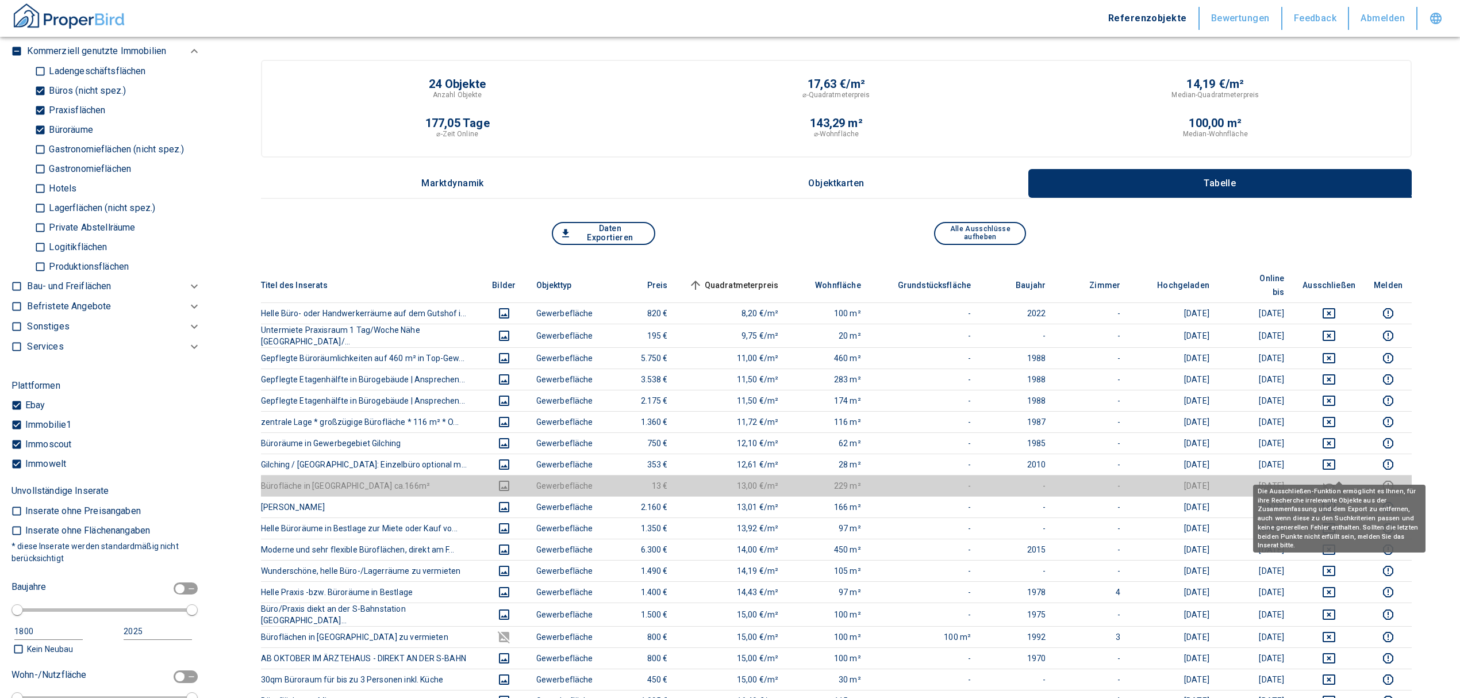
click at [1336, 479] on icon "deselect this listing" at bounding box center [1329, 486] width 14 height 14
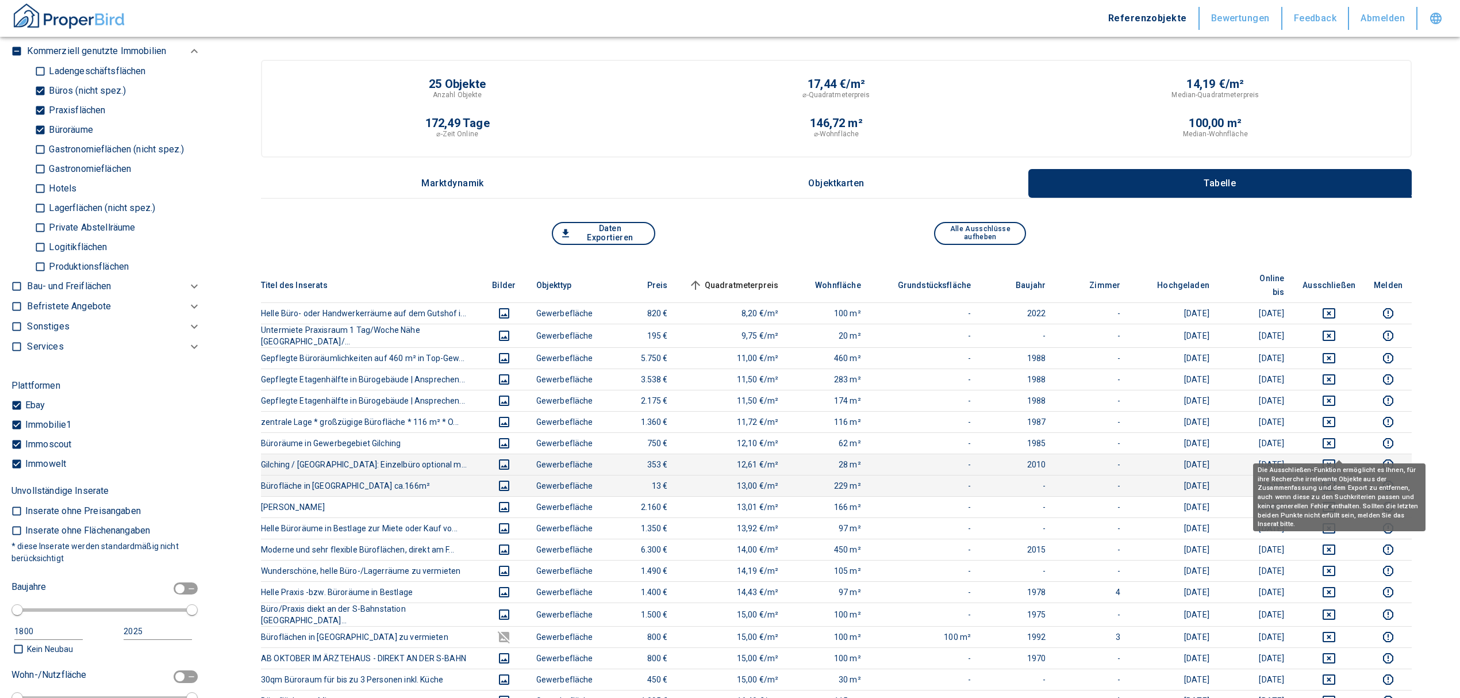
click at [1334, 459] on icon "deselect this listing" at bounding box center [1328, 464] width 13 height 10
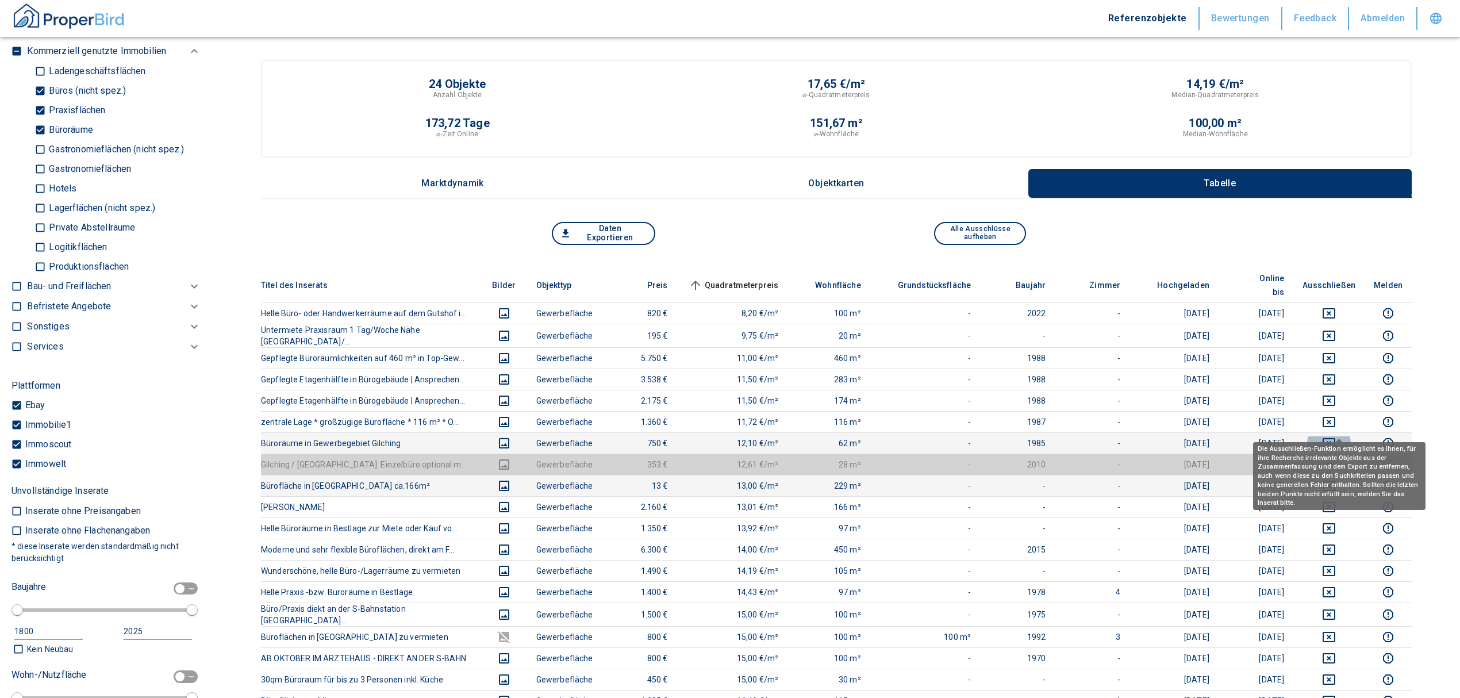
click at [1335, 438] on icon "deselect this listing" at bounding box center [1328, 443] width 13 height 10
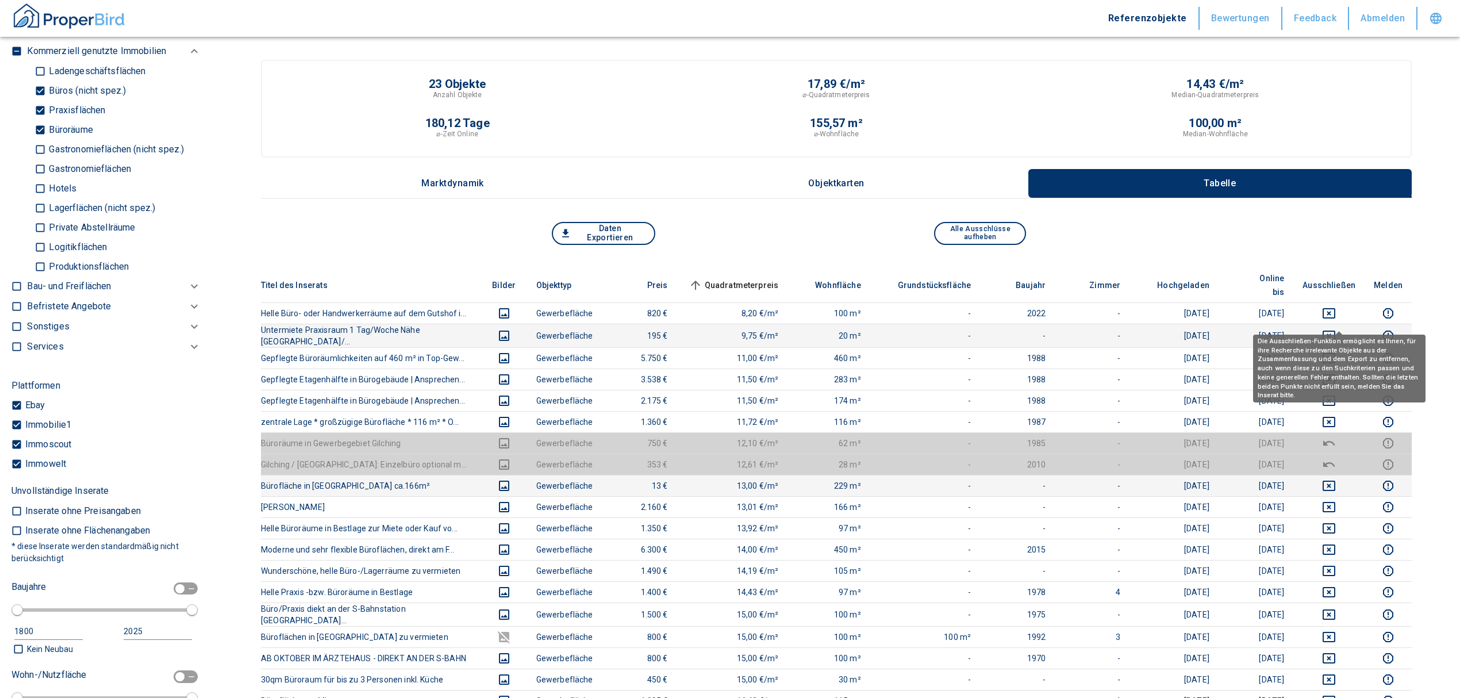
click at [1335, 330] on icon "deselect this listing" at bounding box center [1328, 335] width 13 height 10
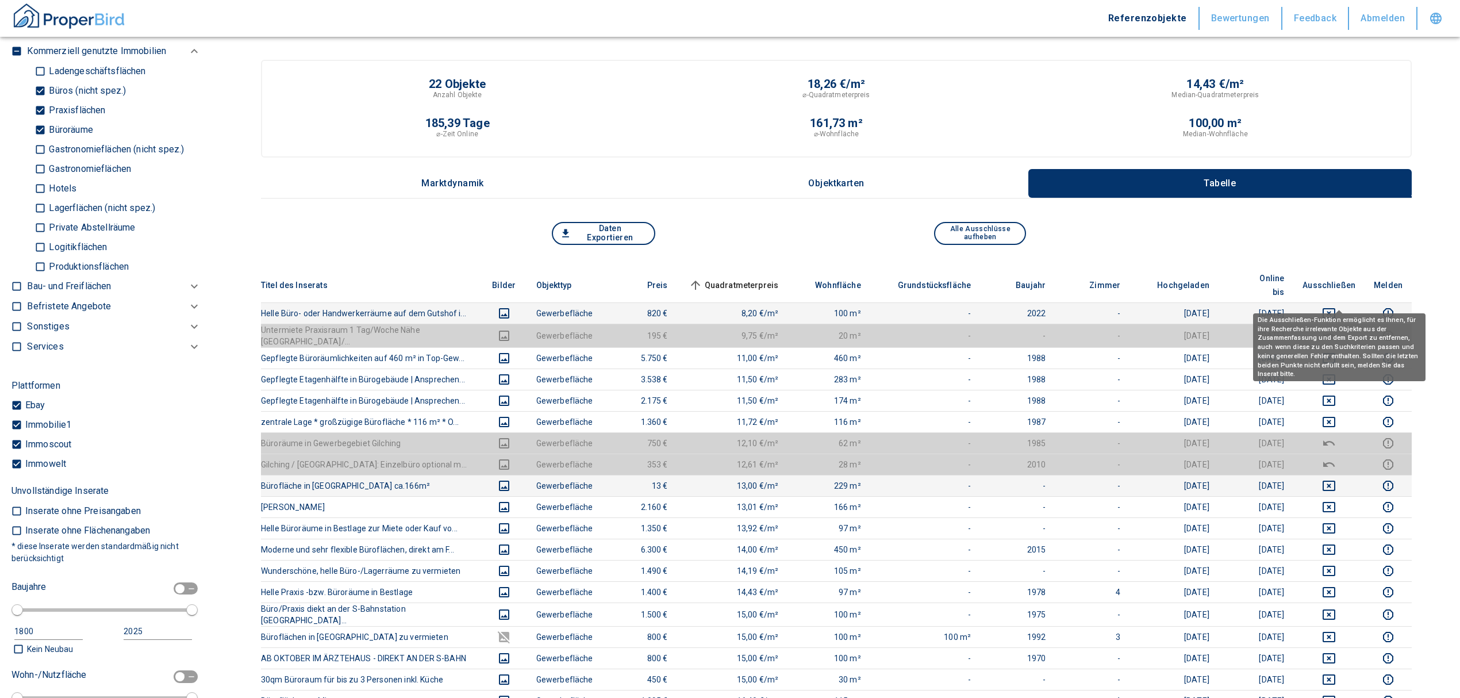
click at [1336, 306] on icon "deselect this listing" at bounding box center [1329, 313] width 14 height 14
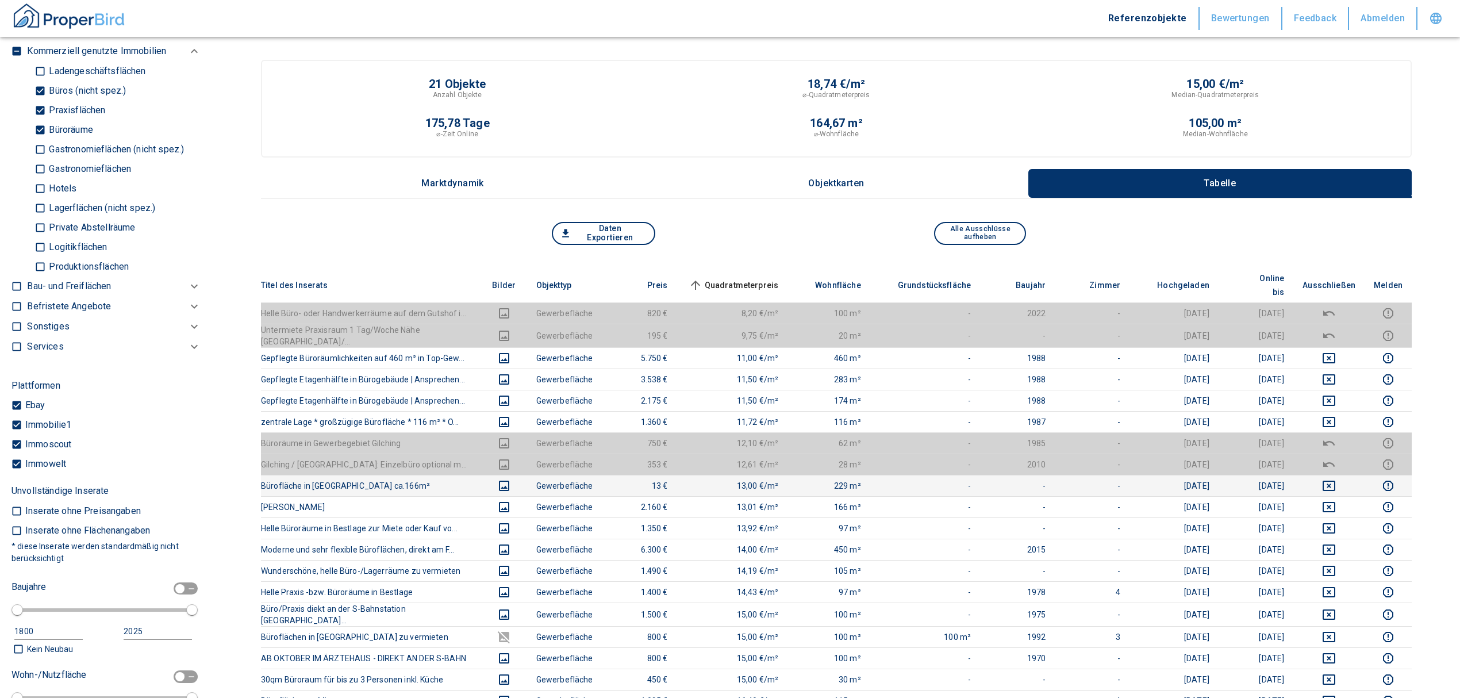
click at [747, 278] on span "Quadratmeterpreis sorted ascending" at bounding box center [732, 285] width 93 height 14
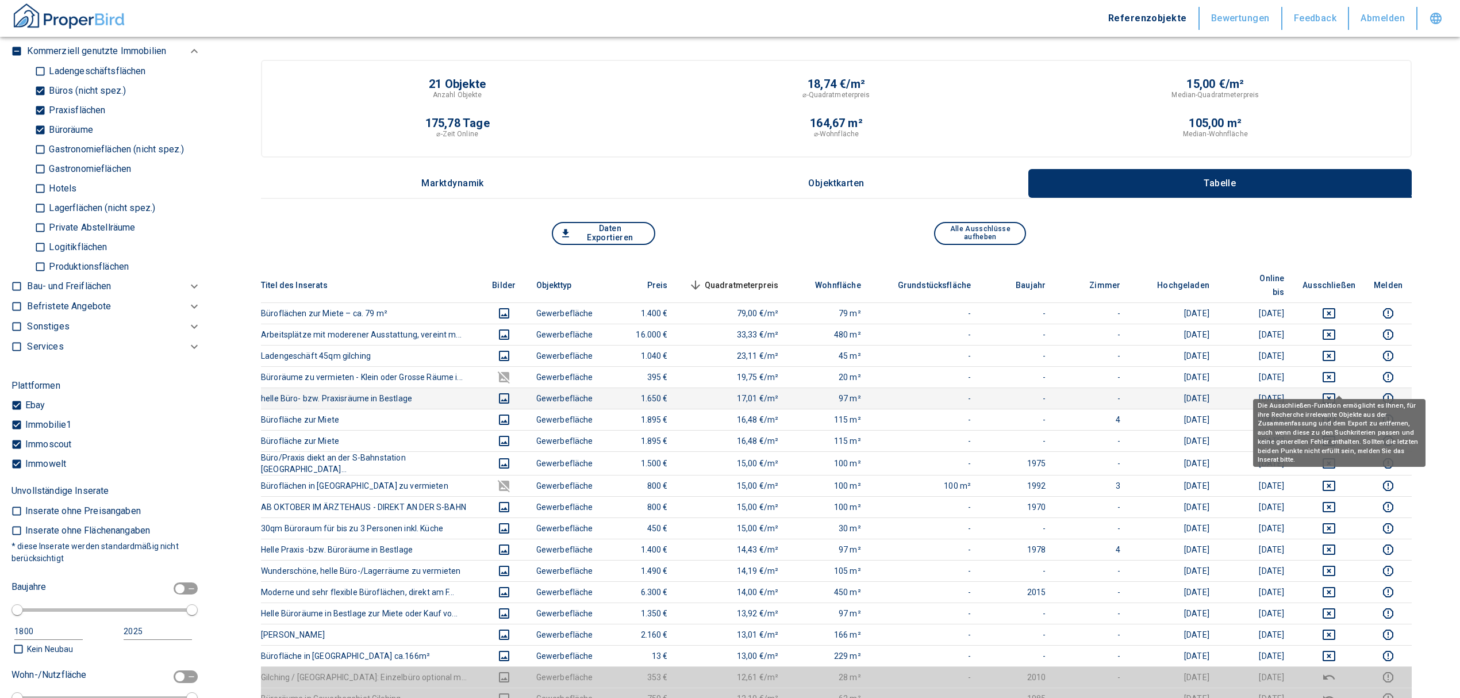
click at [1336, 391] on icon "deselect this listing" at bounding box center [1329, 398] width 14 height 14
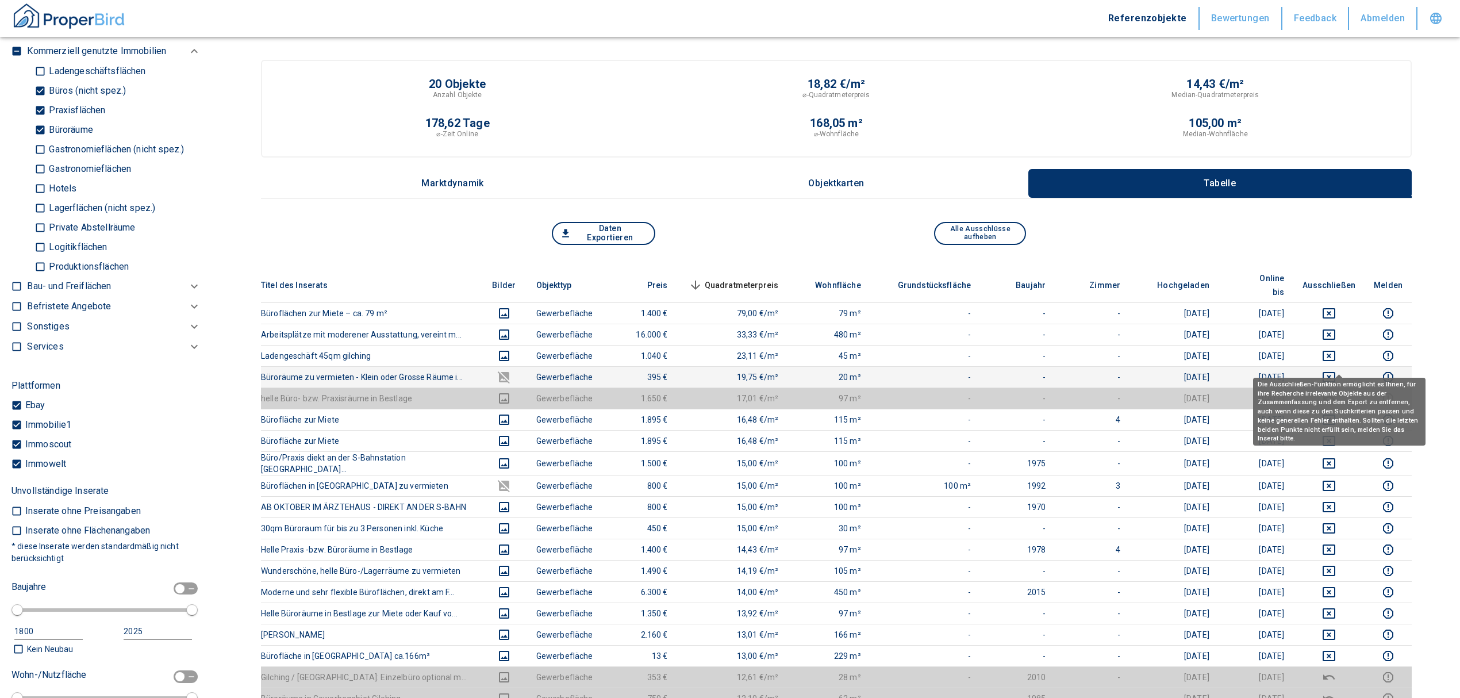
drag, startPoint x: 1339, startPoint y: 359, endPoint x: 1337, endPoint y: 352, distance: 7.7
click at [1336, 370] on icon "deselect this listing" at bounding box center [1329, 377] width 14 height 14
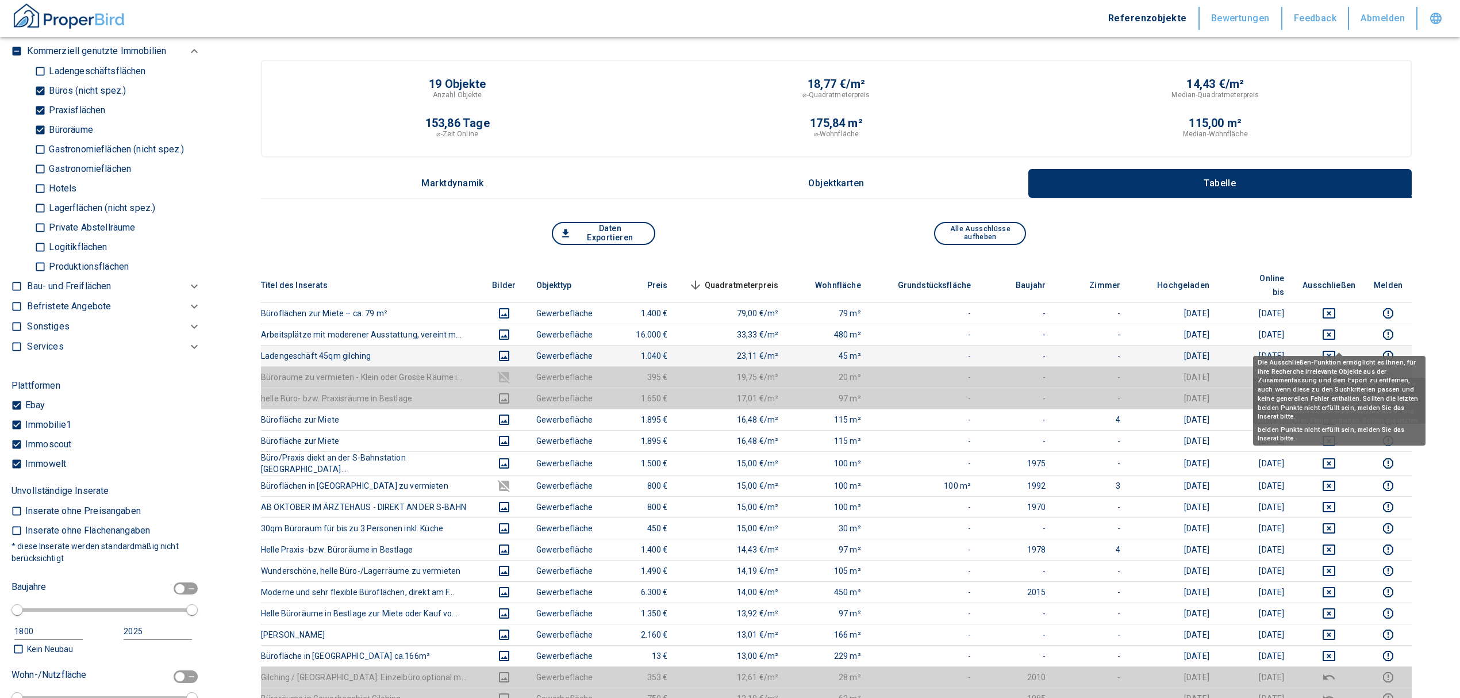
click at [1335, 349] on icon "deselect this listing" at bounding box center [1329, 356] width 14 height 14
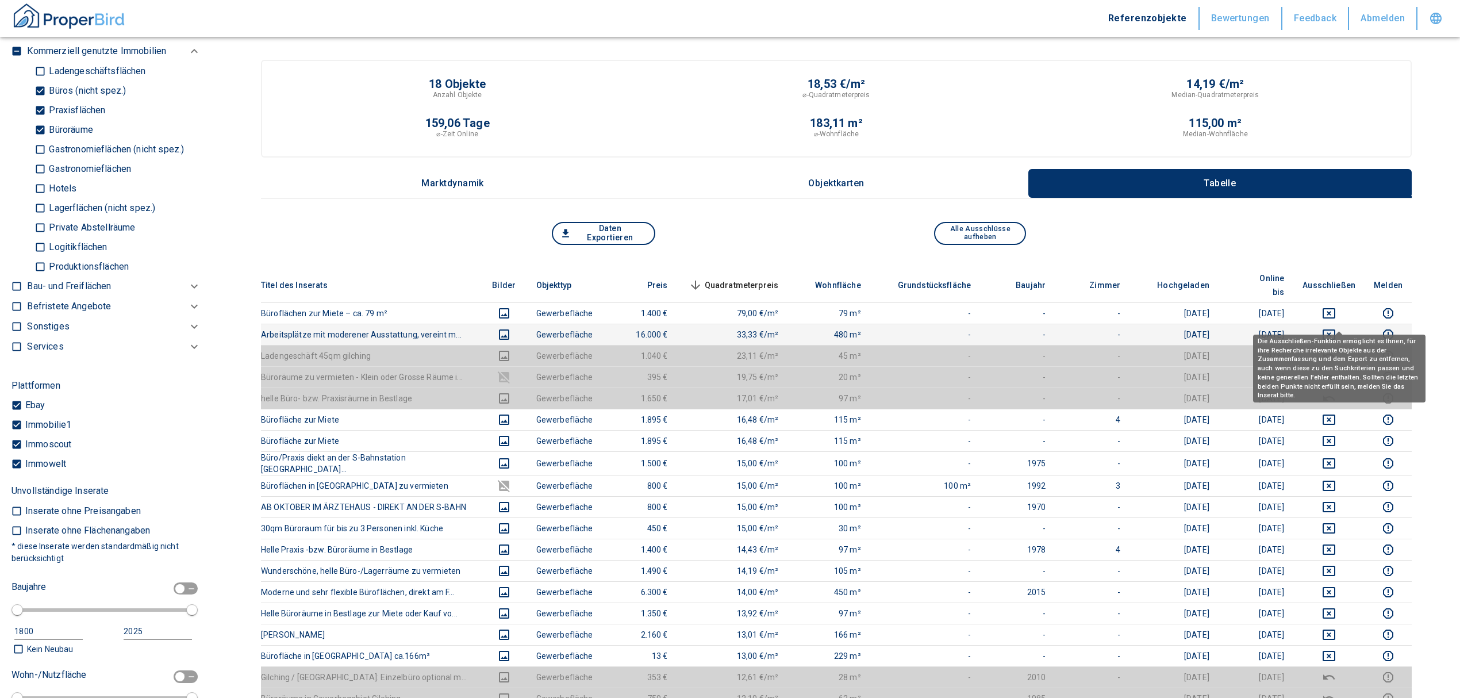
click at [1336, 328] on icon "deselect this listing" at bounding box center [1329, 335] width 14 height 14
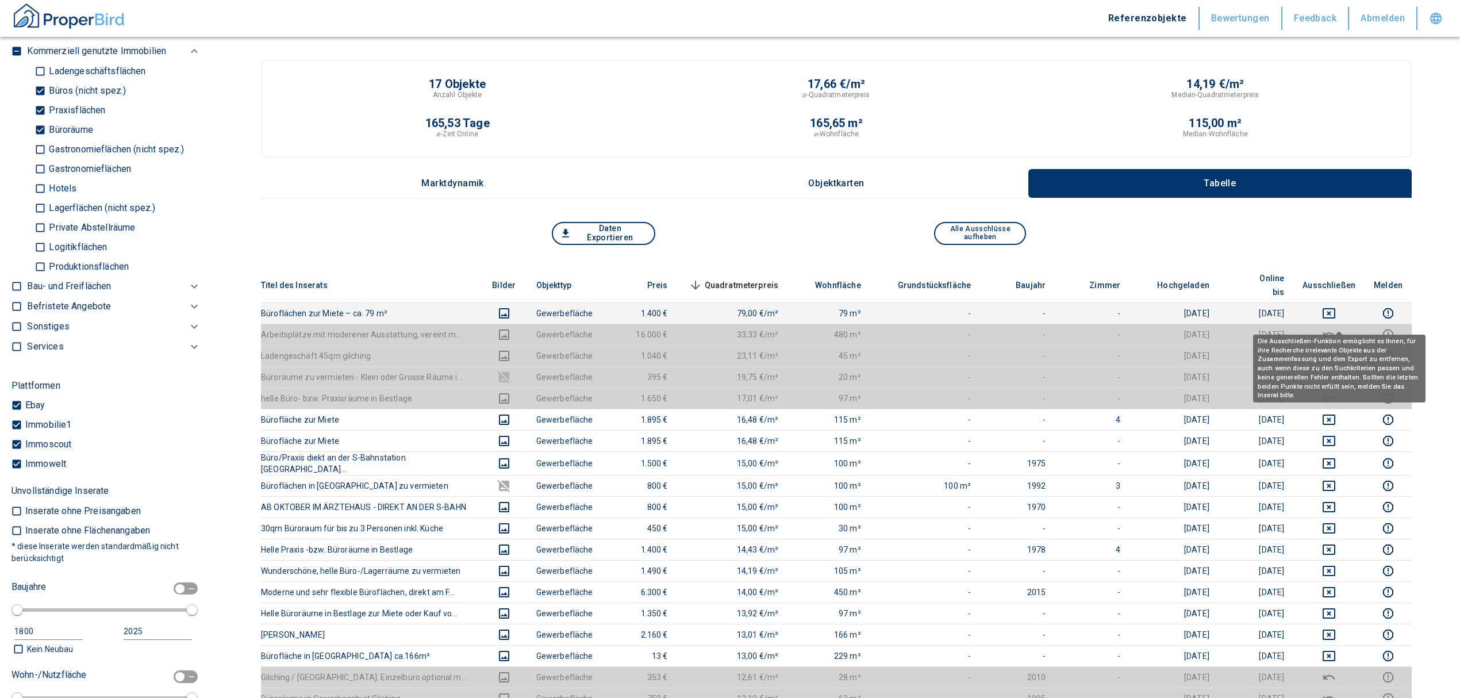
click at [1340, 302] on td at bounding box center [1328, 312] width 71 height 21
click at [1335, 308] on icon "deselect this listing" at bounding box center [1328, 313] width 13 height 10
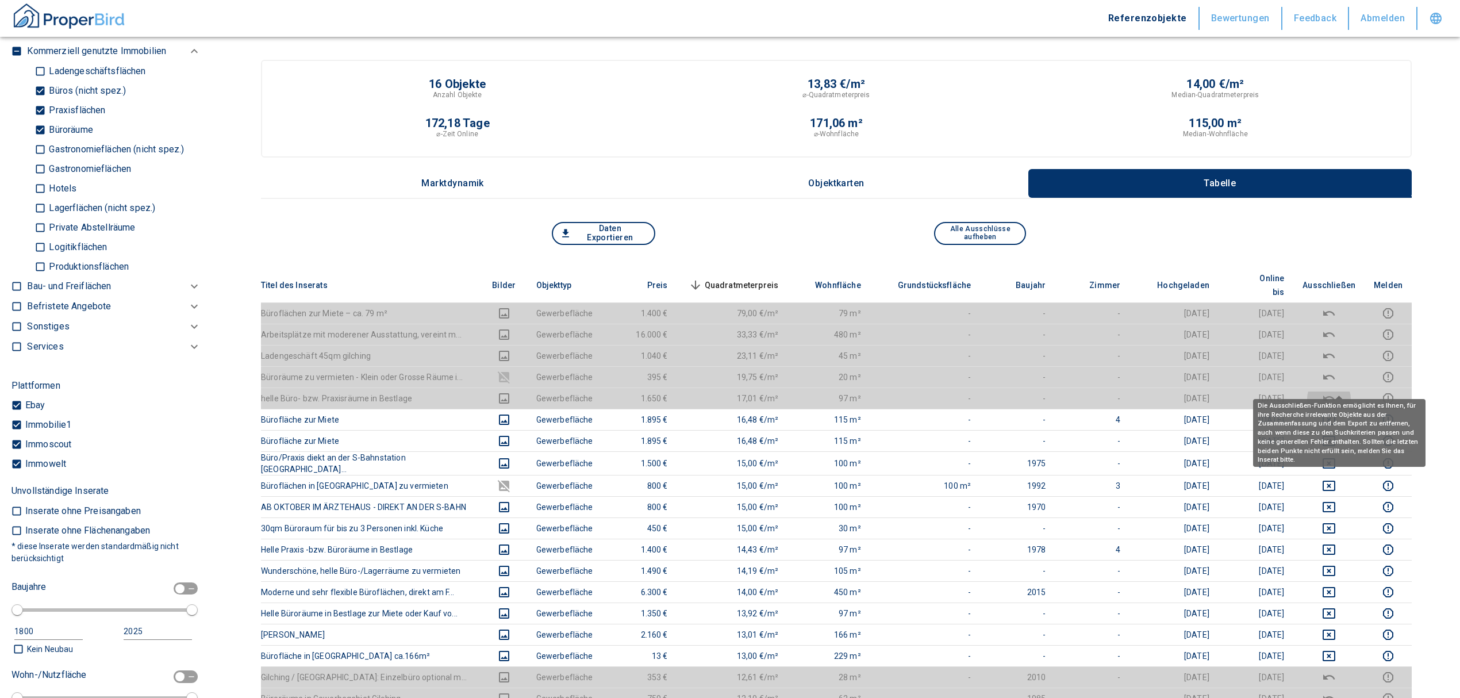
click at [1335, 395] on icon "deselect this listing" at bounding box center [1328, 397] width 11 height 5
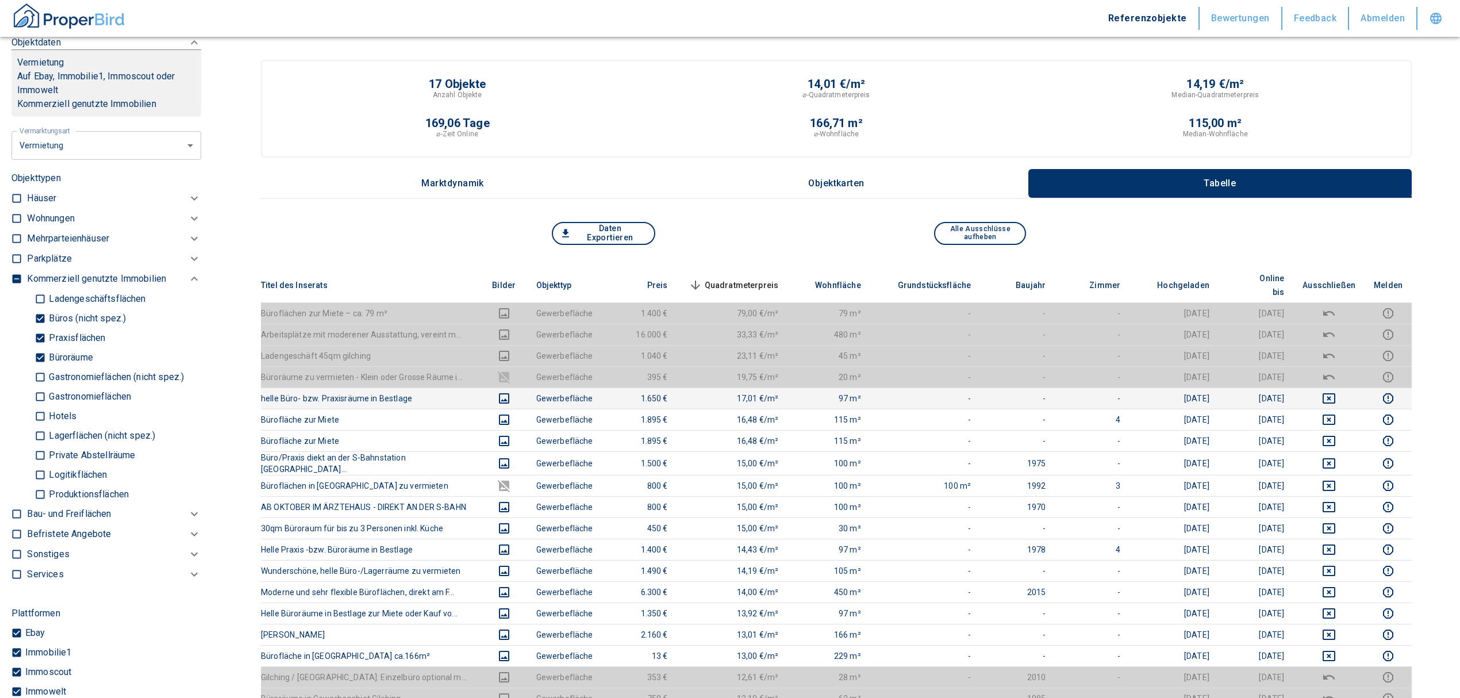
scroll to position [537, 0]
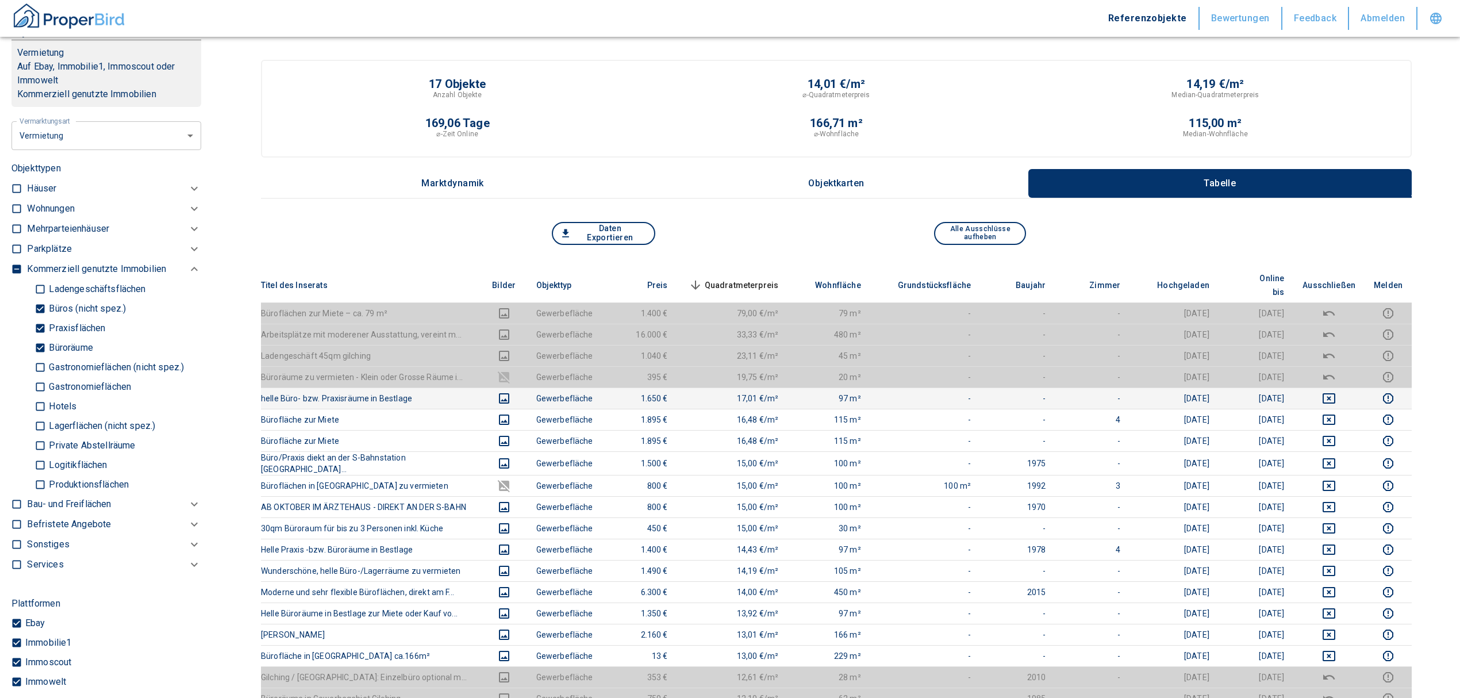
click at [49, 343] on p "Büroräume" at bounding box center [69, 347] width 47 height 9
click at [46, 340] on input "Büroräume" at bounding box center [39, 347] width 11 height 20
checkbox input "false"
type input "2020"
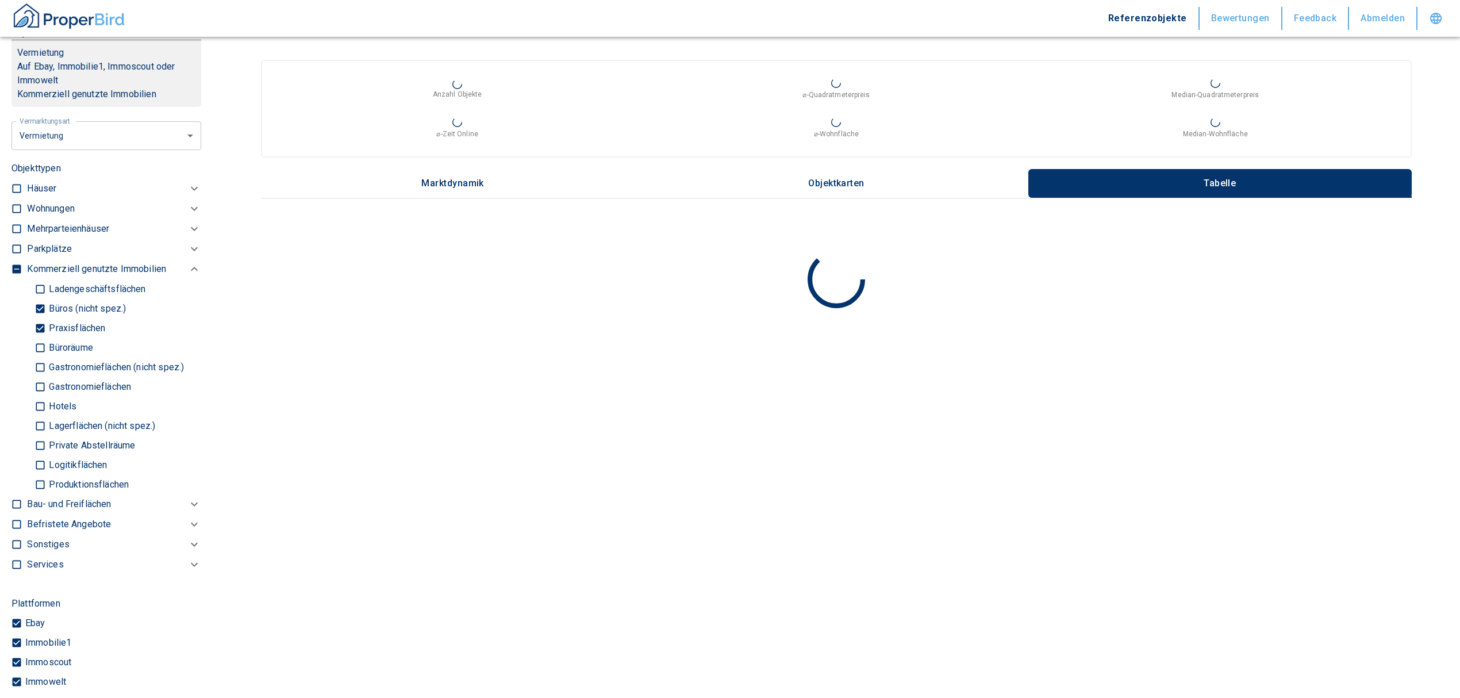
click at [43, 324] on input "Praxisflächen" at bounding box center [39, 328] width 11 height 20
checkbox input "false"
type input "2020"
click at [40, 303] on input "Büros (nicht spez.)" at bounding box center [39, 308] width 11 height 20
checkbox input "false"
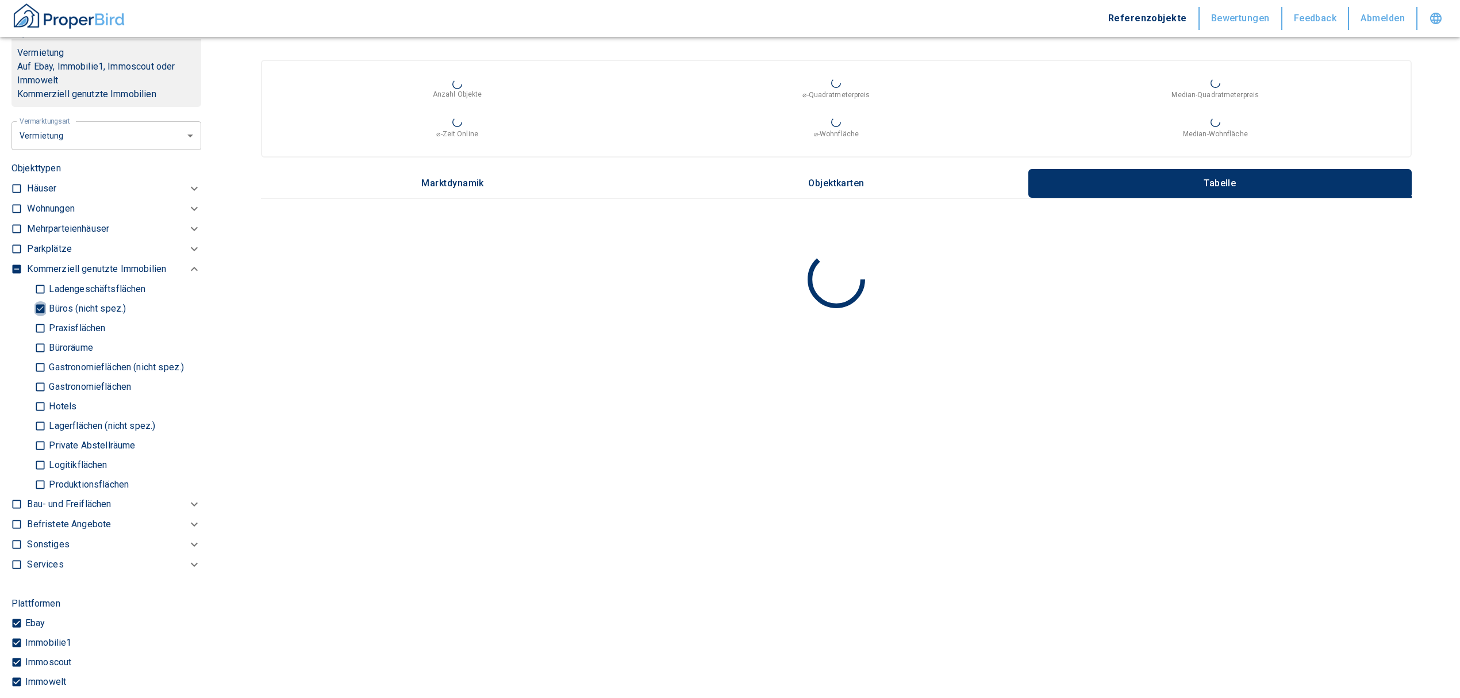
type input "2020"
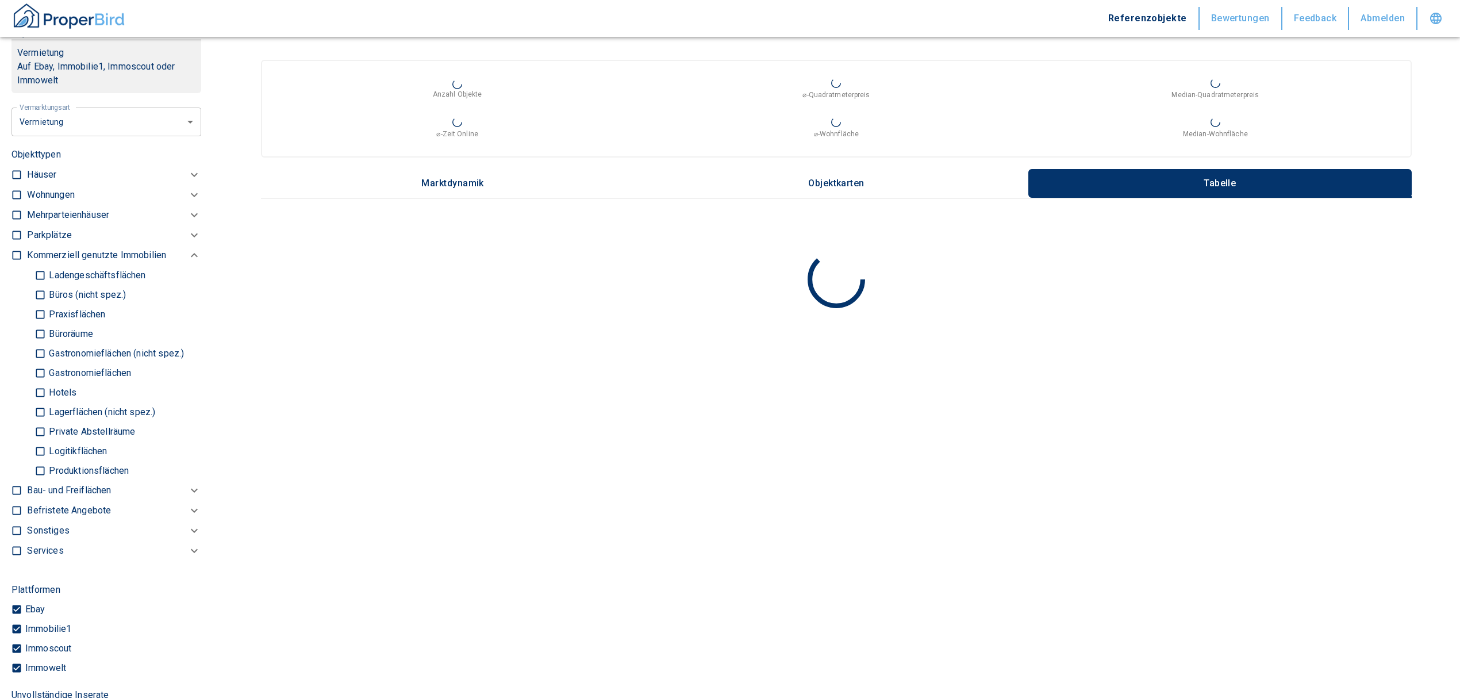
click at [44, 464] on input "Produktionsflächen" at bounding box center [39, 470] width 11 height 20
checkbox input "true"
type input "2020"
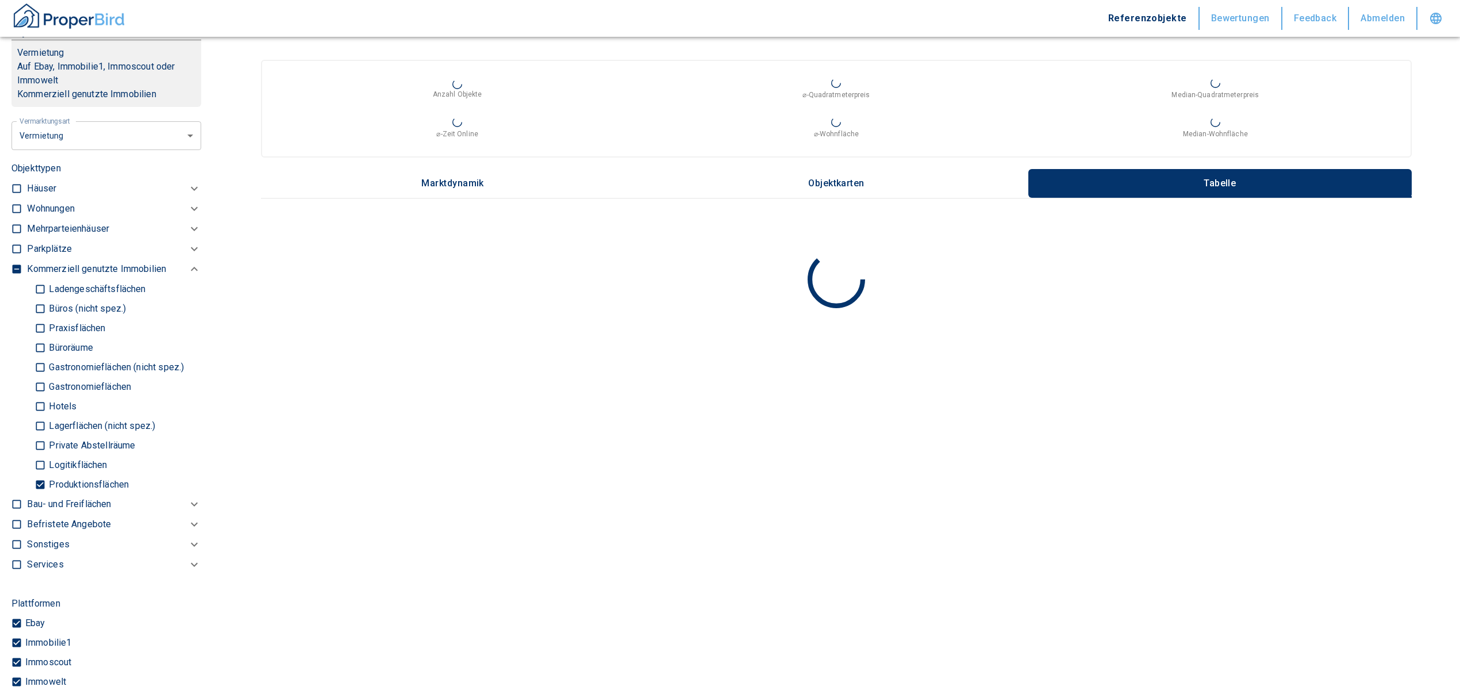
click at [40, 456] on input "Logitikflächen" at bounding box center [39, 465] width 11 height 20
checkbox input "true"
type input "2020"
click at [44, 416] on input "Lagerflächen (nicht spez.)" at bounding box center [39, 426] width 11 height 20
checkbox input "true"
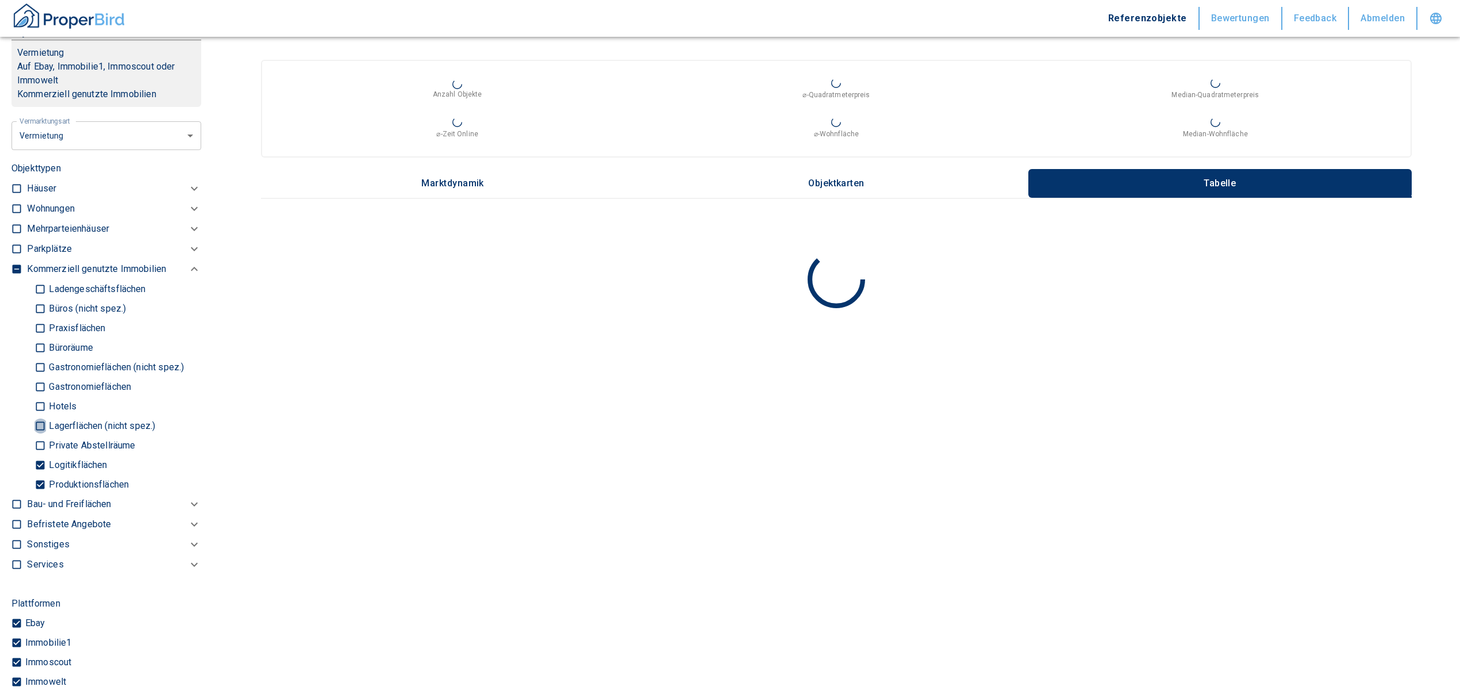
type input "2020"
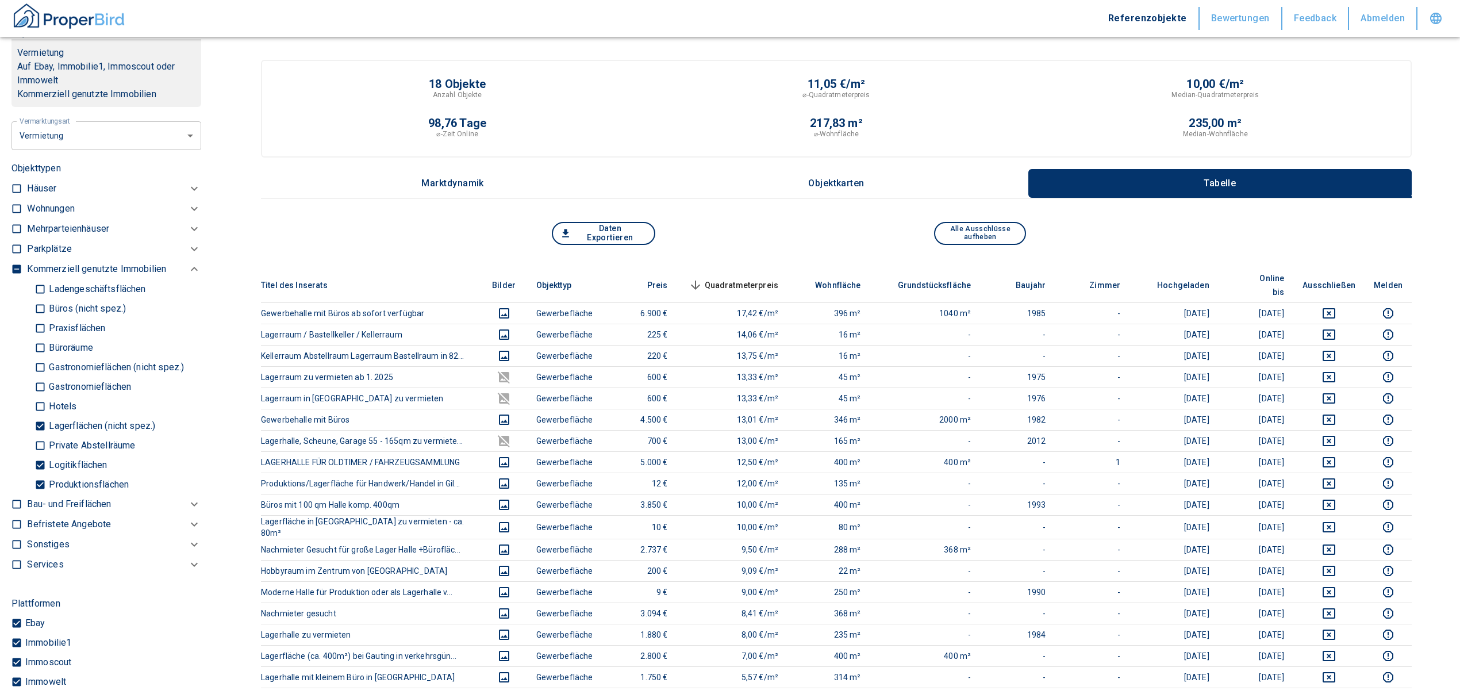
click at [833, 268] on th "Wohnfläche" at bounding box center [828, 285] width 83 height 35
click at [837, 278] on span "Wohnfläche" at bounding box center [829, 285] width 64 height 14
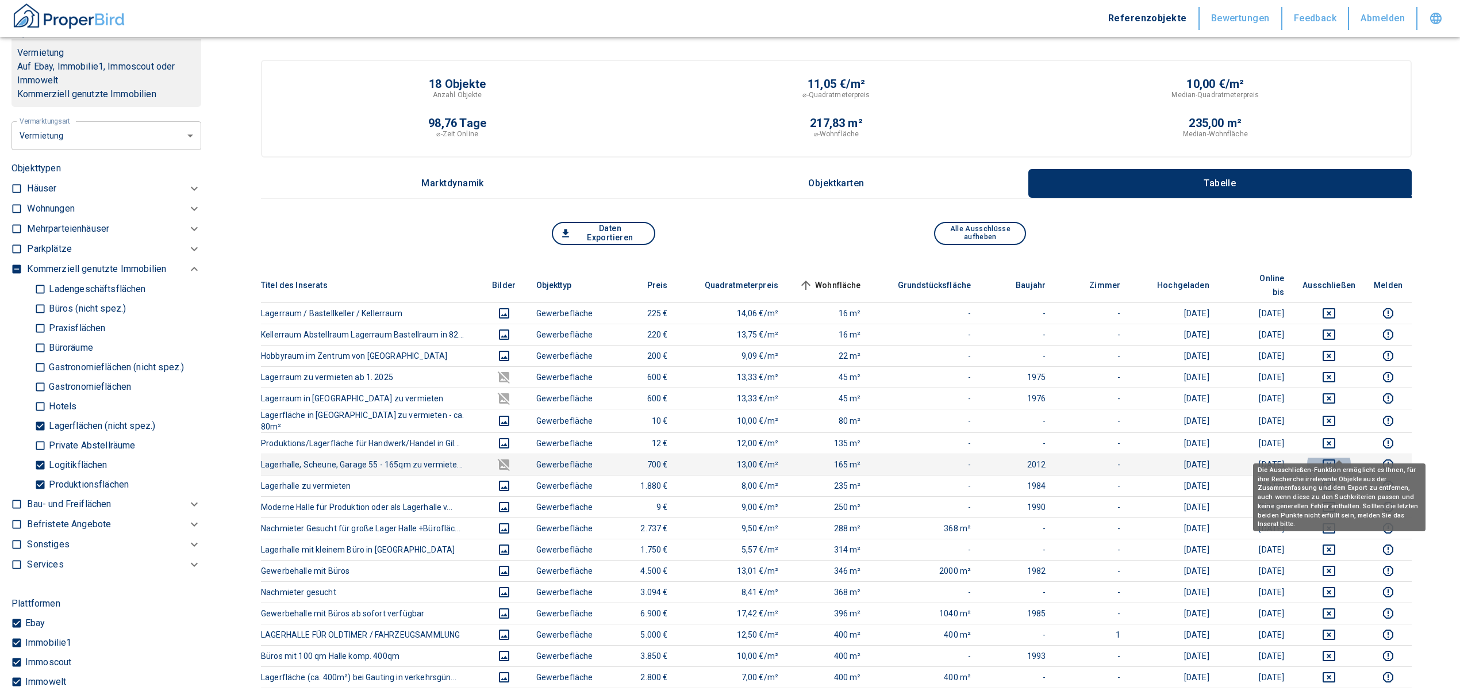
click at [1336, 457] on icon "deselect this listing" at bounding box center [1329, 464] width 14 height 14
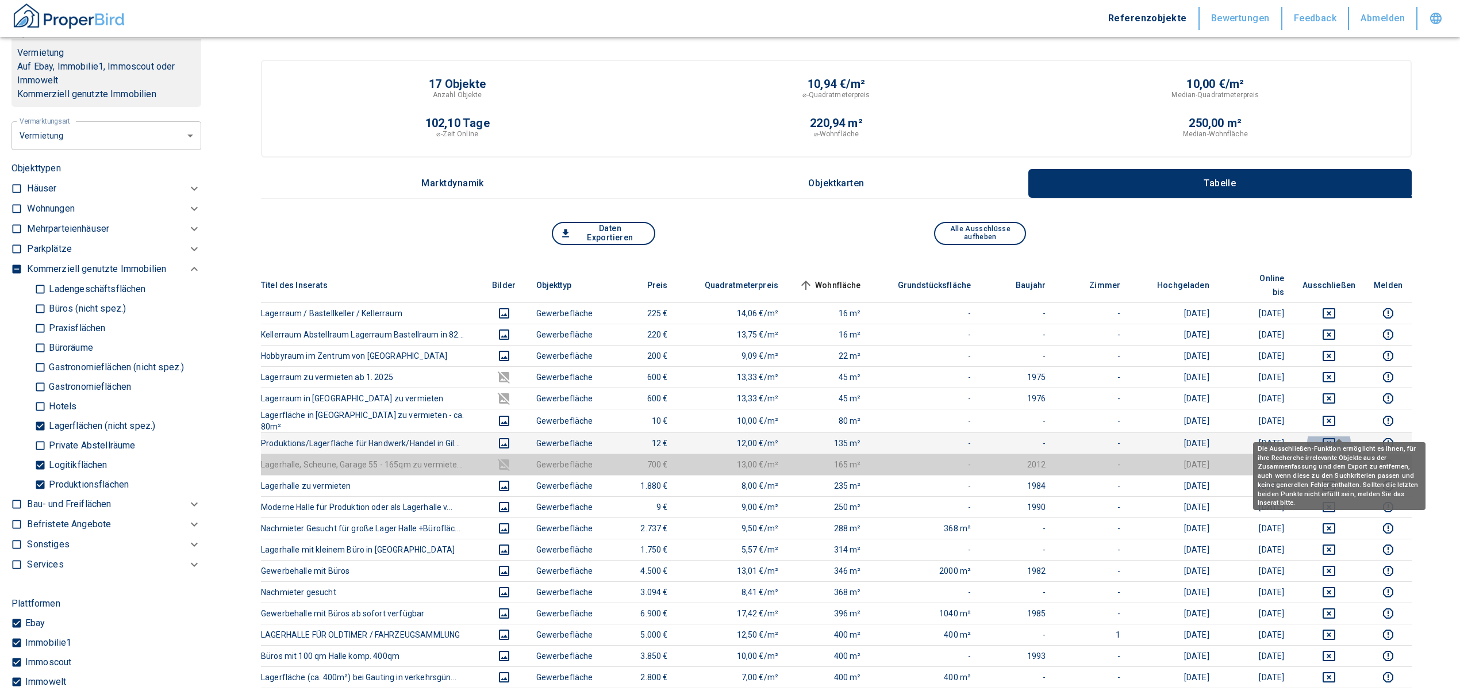
click at [1336, 436] on icon "deselect this listing" at bounding box center [1329, 443] width 14 height 14
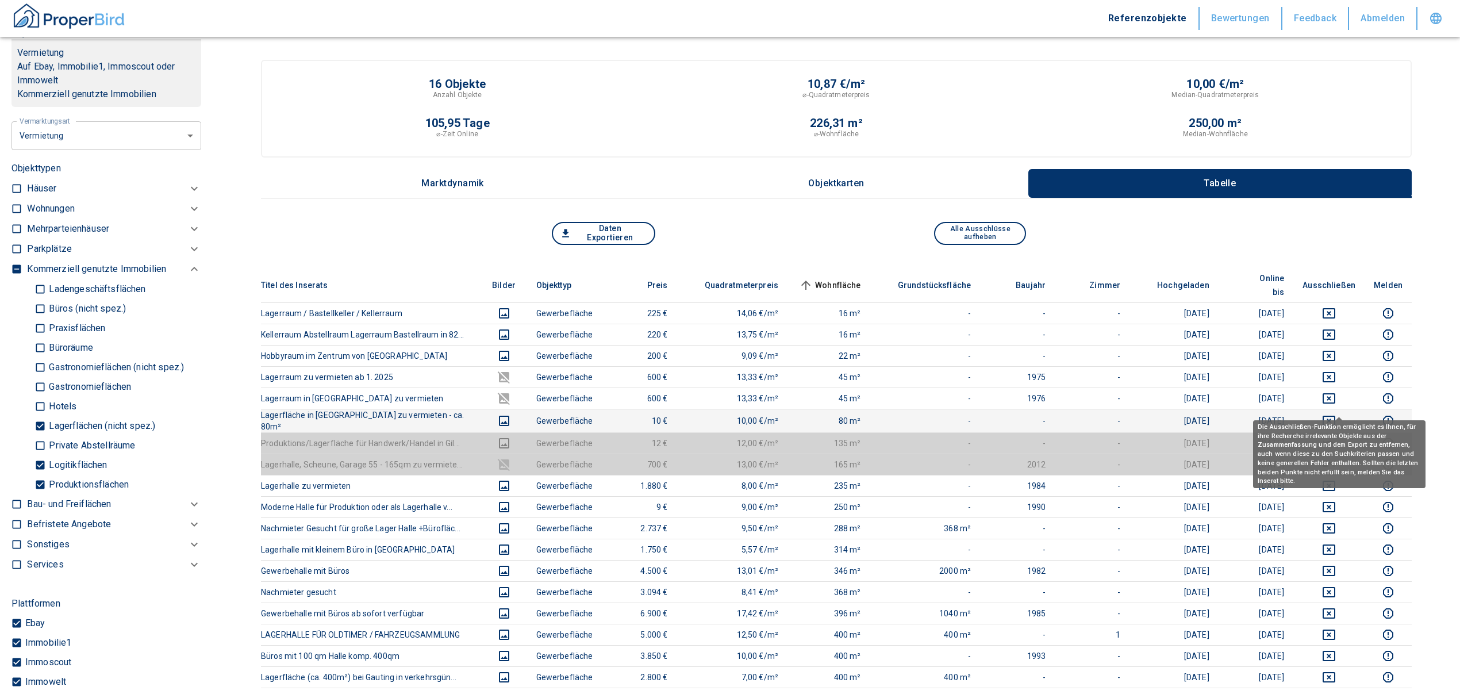
click at [1335, 416] on icon "deselect this listing" at bounding box center [1328, 421] width 13 height 10
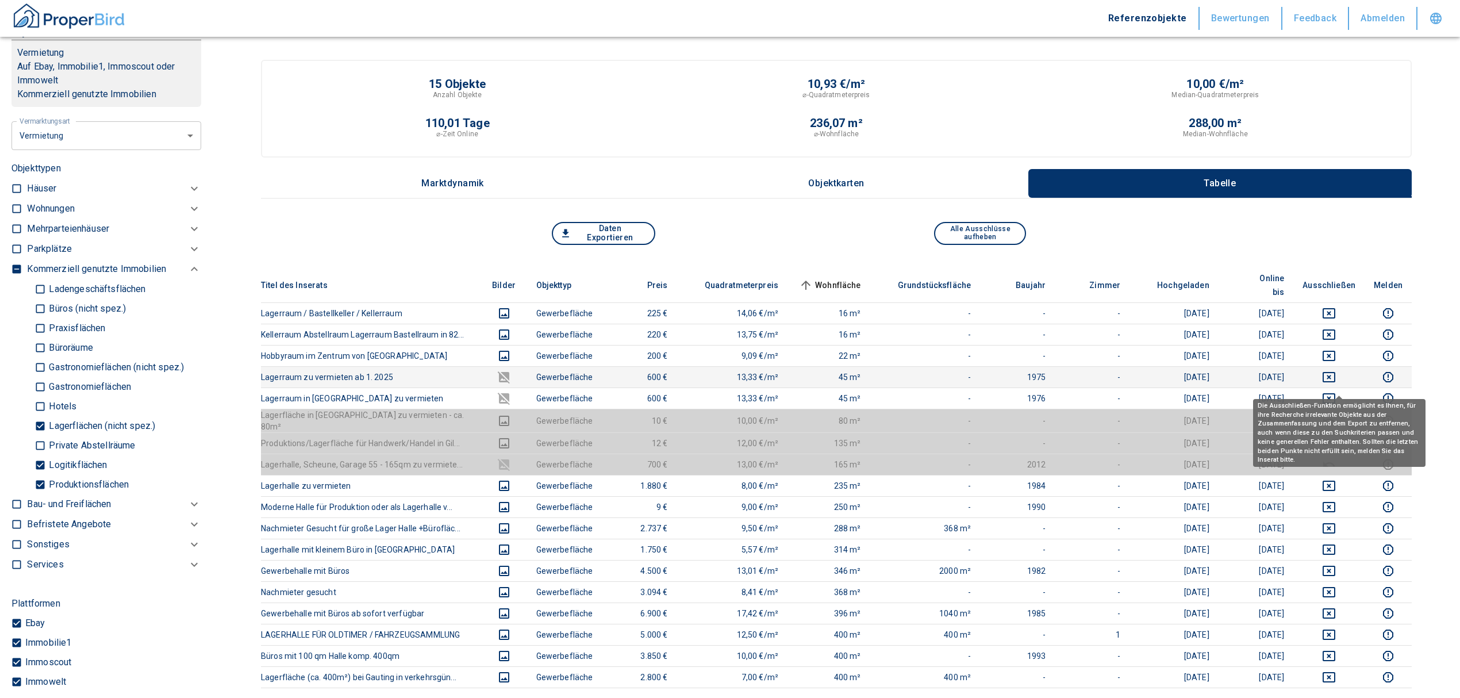
drag, startPoint x: 1345, startPoint y: 377, endPoint x: 1345, endPoint y: 371, distance: 6.3
click at [1345, 387] on td at bounding box center [1328, 397] width 71 height 21
click at [1336, 370] on icon "deselect this listing" at bounding box center [1329, 377] width 14 height 14
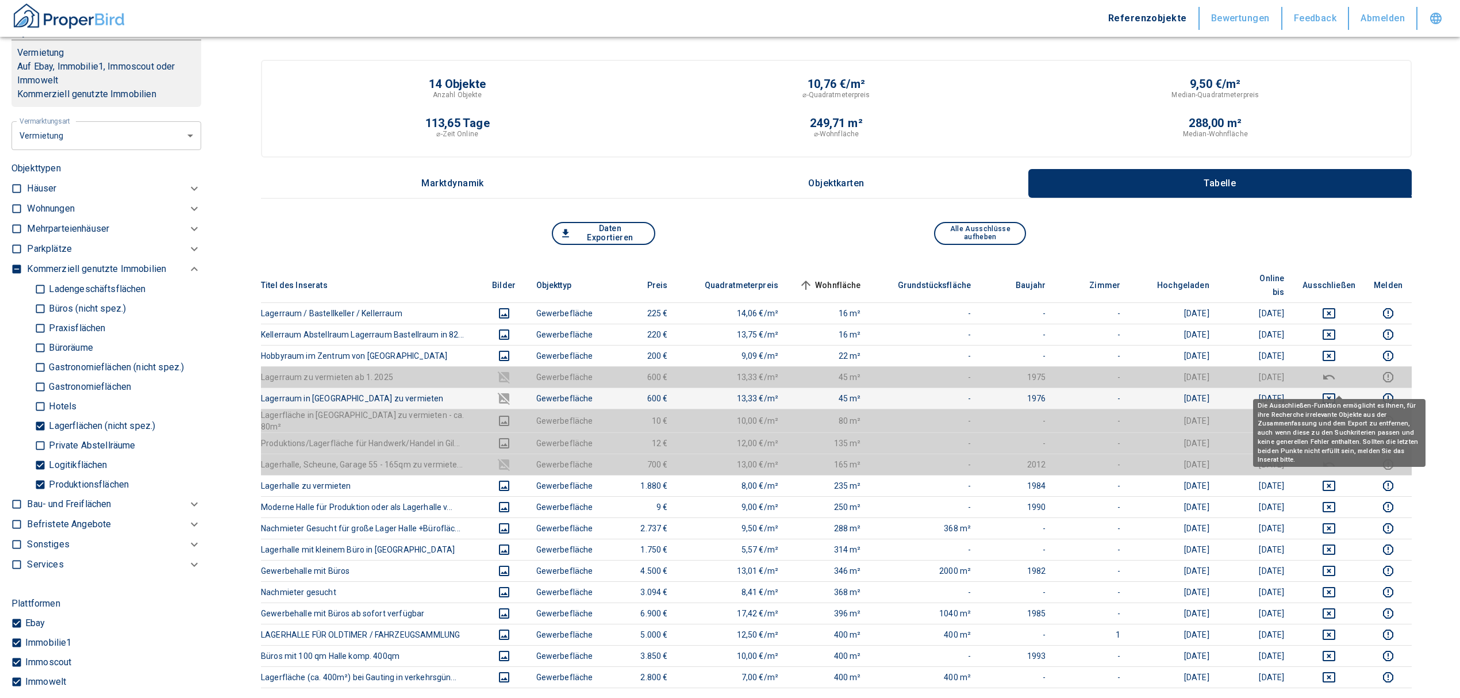
click at [1335, 393] on icon "deselect this listing" at bounding box center [1328, 398] width 13 height 10
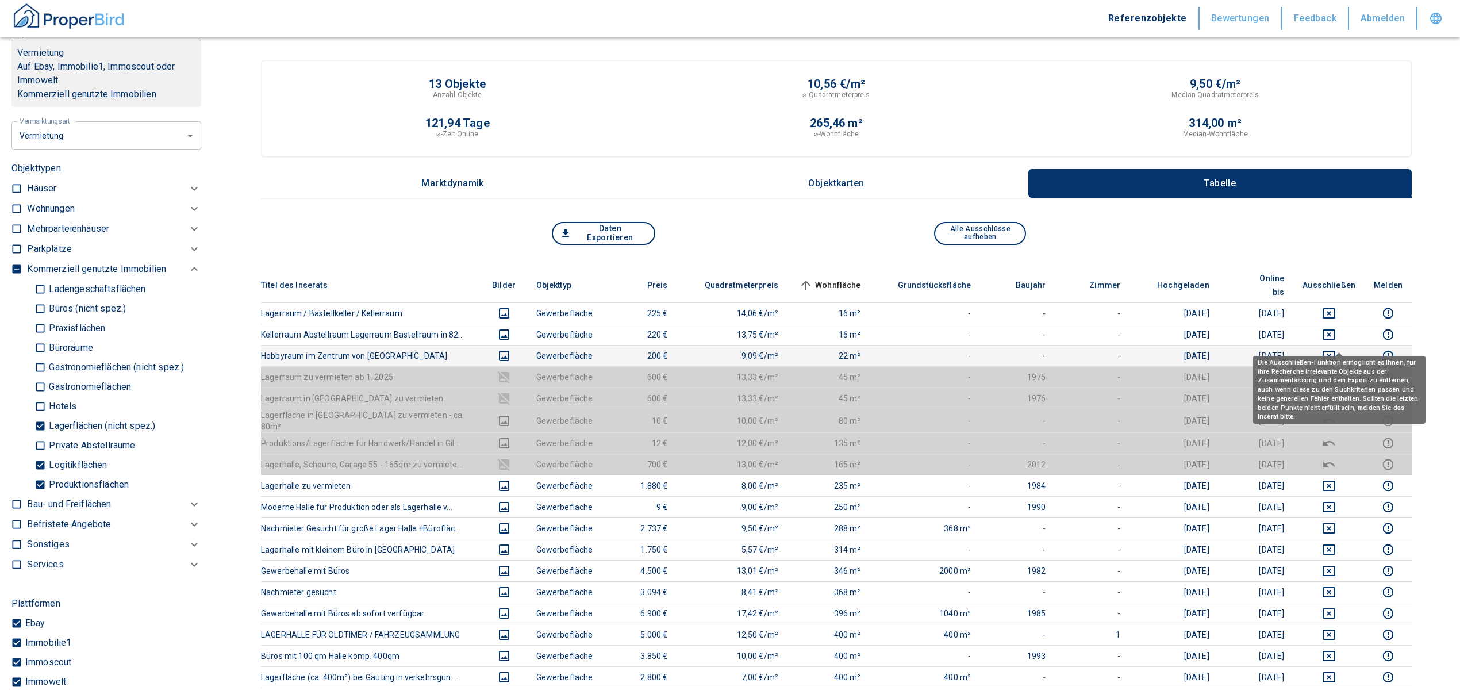
click at [1336, 349] on icon "deselect this listing" at bounding box center [1329, 356] width 14 height 14
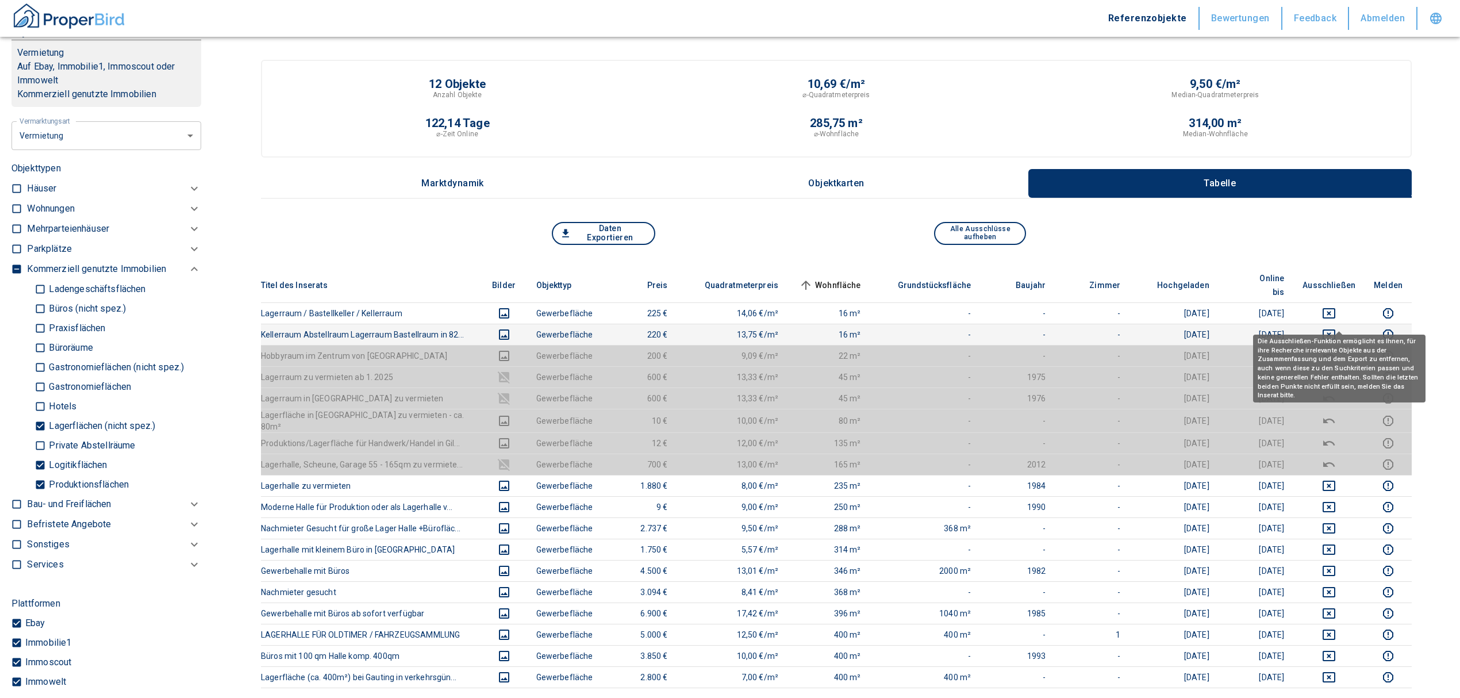
click at [1335, 329] on icon "deselect this listing" at bounding box center [1328, 334] width 13 height 10
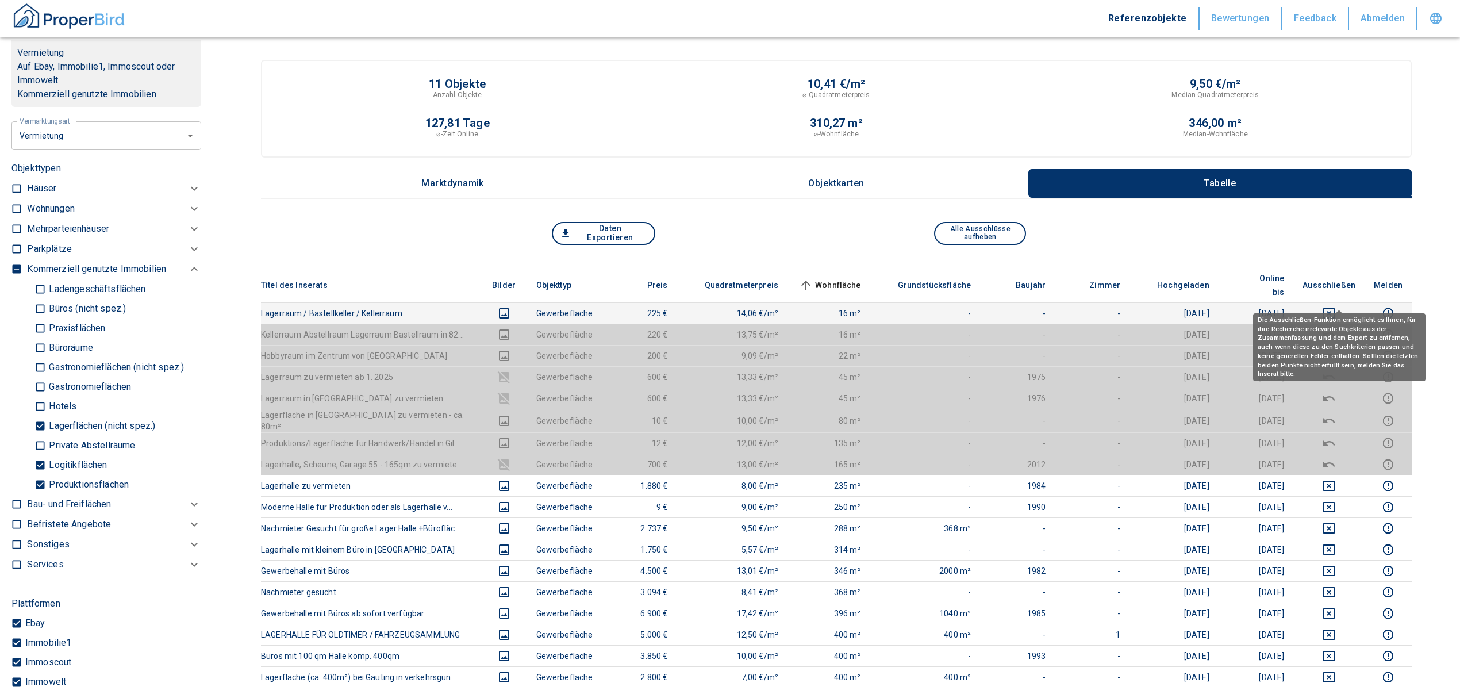
click at [1335, 308] on icon "deselect this listing" at bounding box center [1328, 313] width 13 height 10
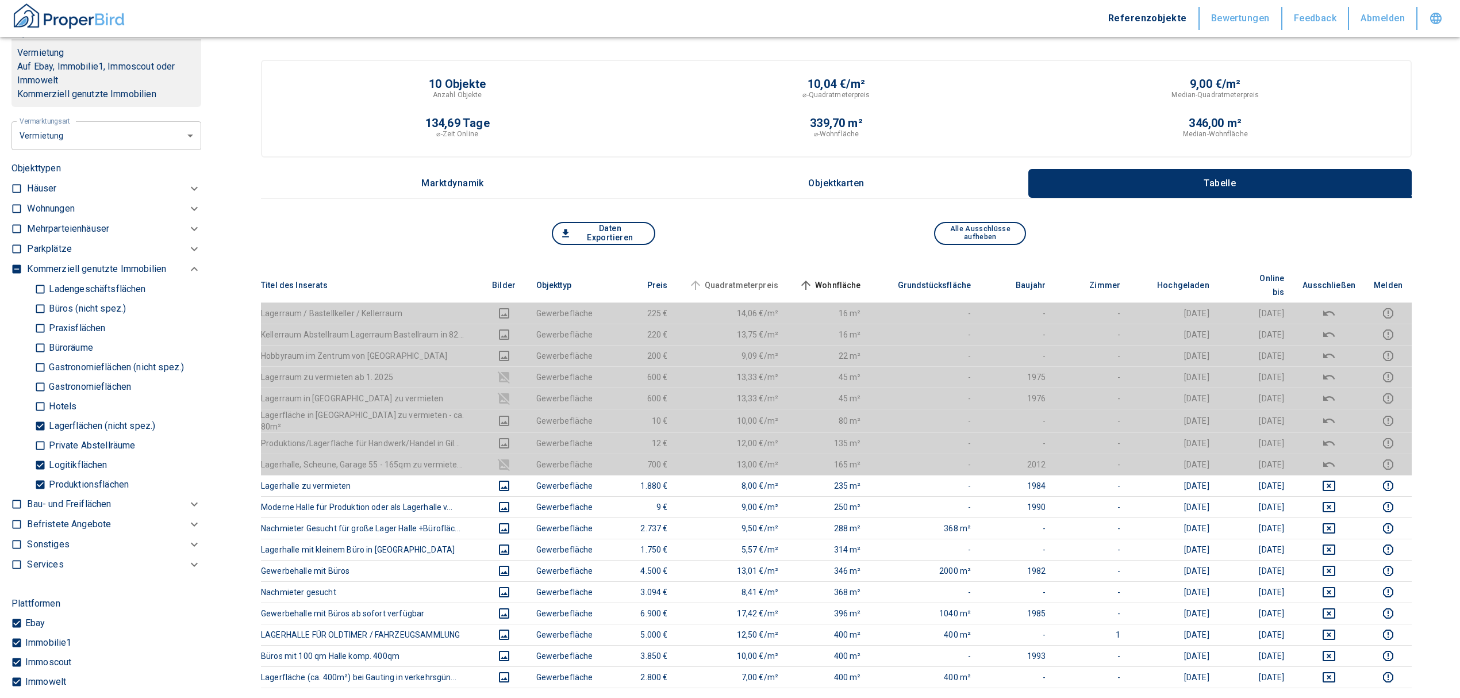
click at [757, 278] on span "Quadratmeterpreis" at bounding box center [732, 285] width 93 height 14
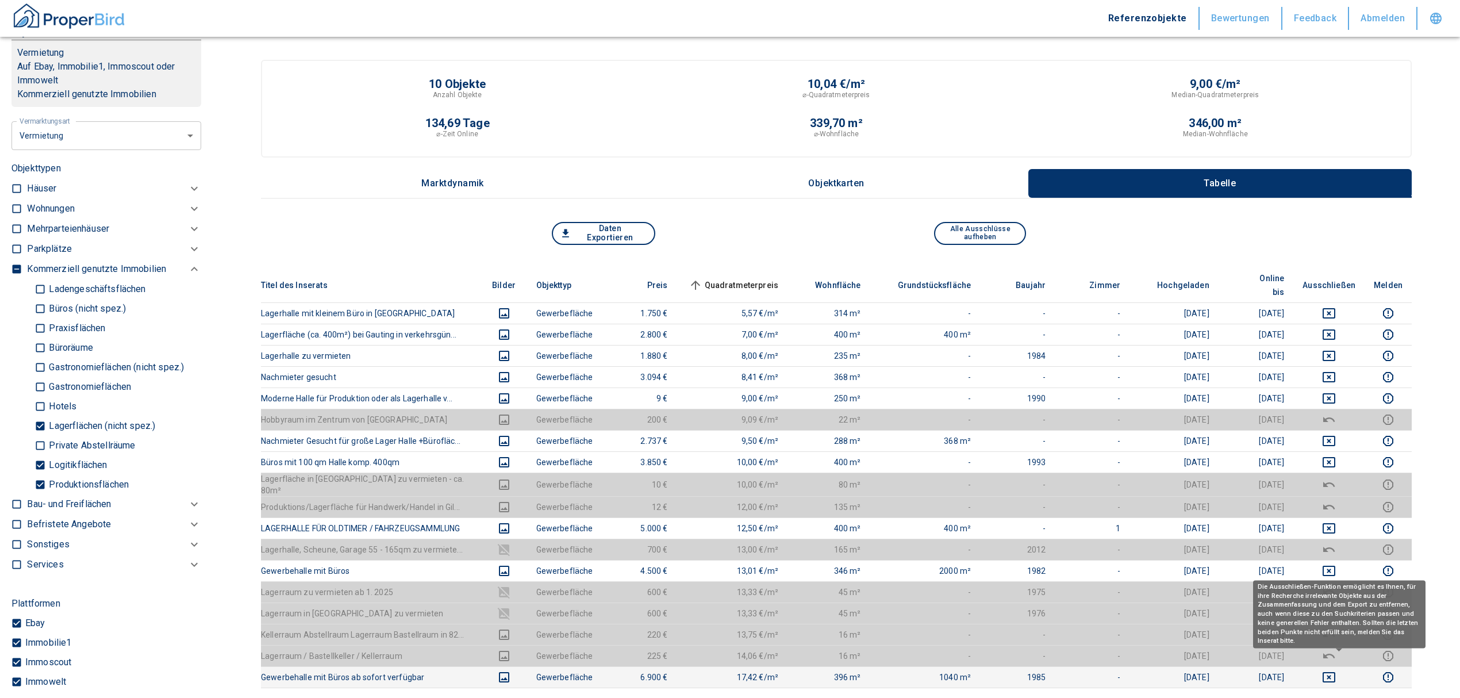
click at [1336, 670] on icon "deselect this listing" at bounding box center [1329, 677] width 14 height 14
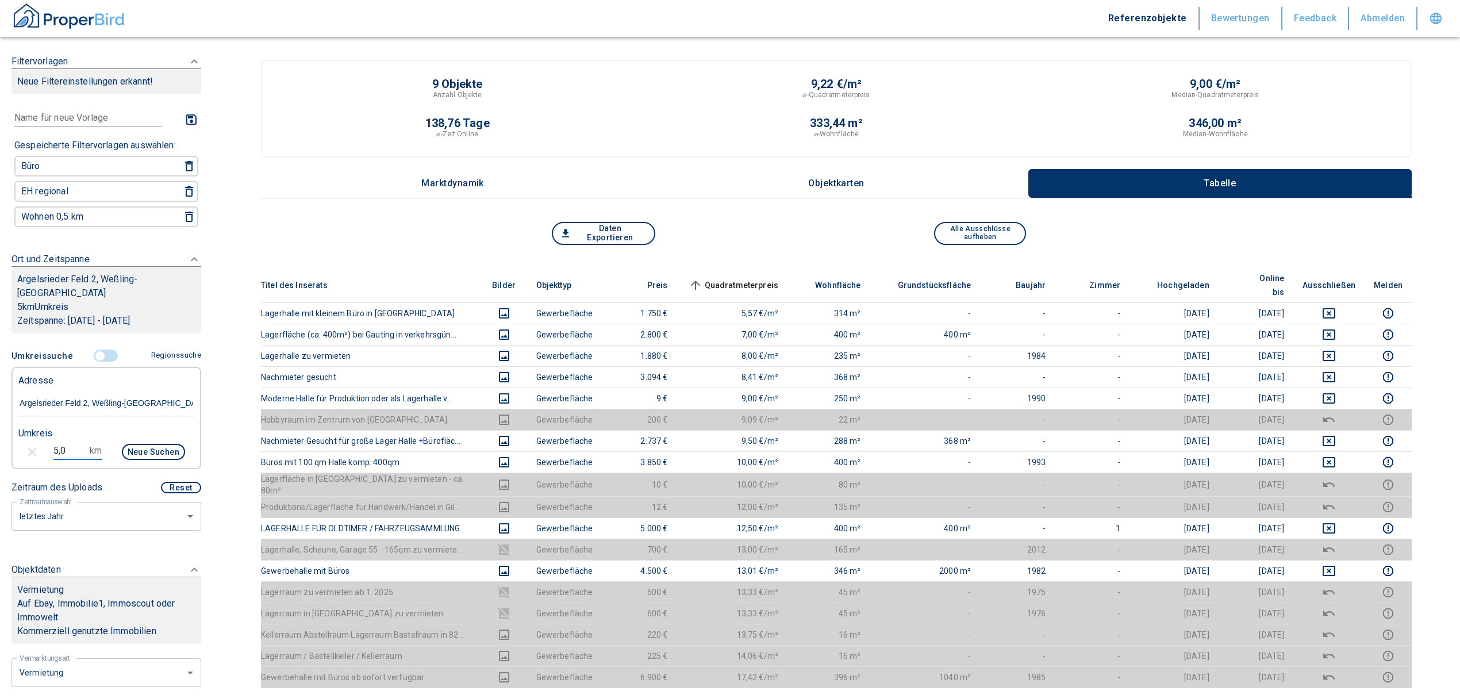
drag, startPoint x: 70, startPoint y: 445, endPoint x: 42, endPoint y: 446, distance: 27.6
click at [42, 446] on div "5,0 km Neue Suchen" at bounding box center [97, 453] width 176 height 28
click at [1336, 670] on icon "deselect this listing" at bounding box center [1329, 677] width 14 height 14
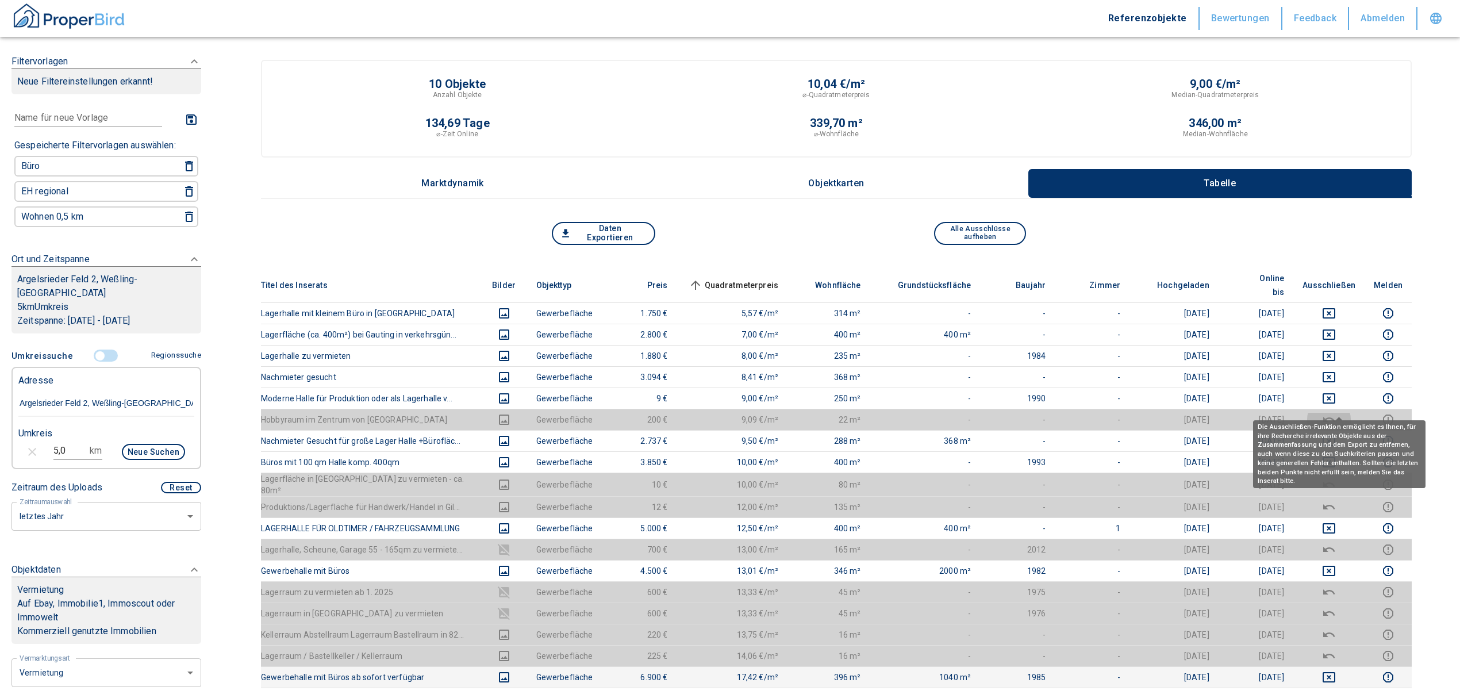
click at [1334, 417] on icon "deselect this listing" at bounding box center [1328, 419] width 11 height 5
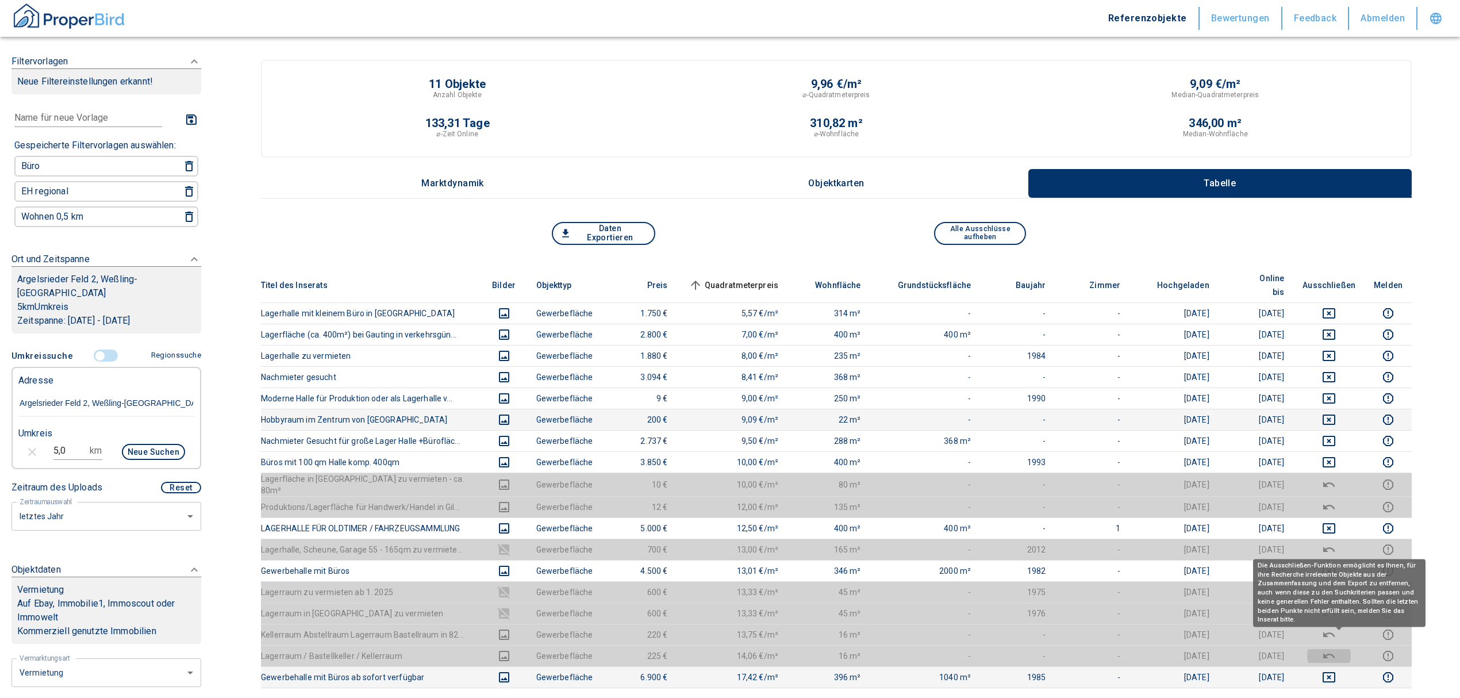
click at [1336, 649] on icon "deselect this listing" at bounding box center [1329, 656] width 14 height 14
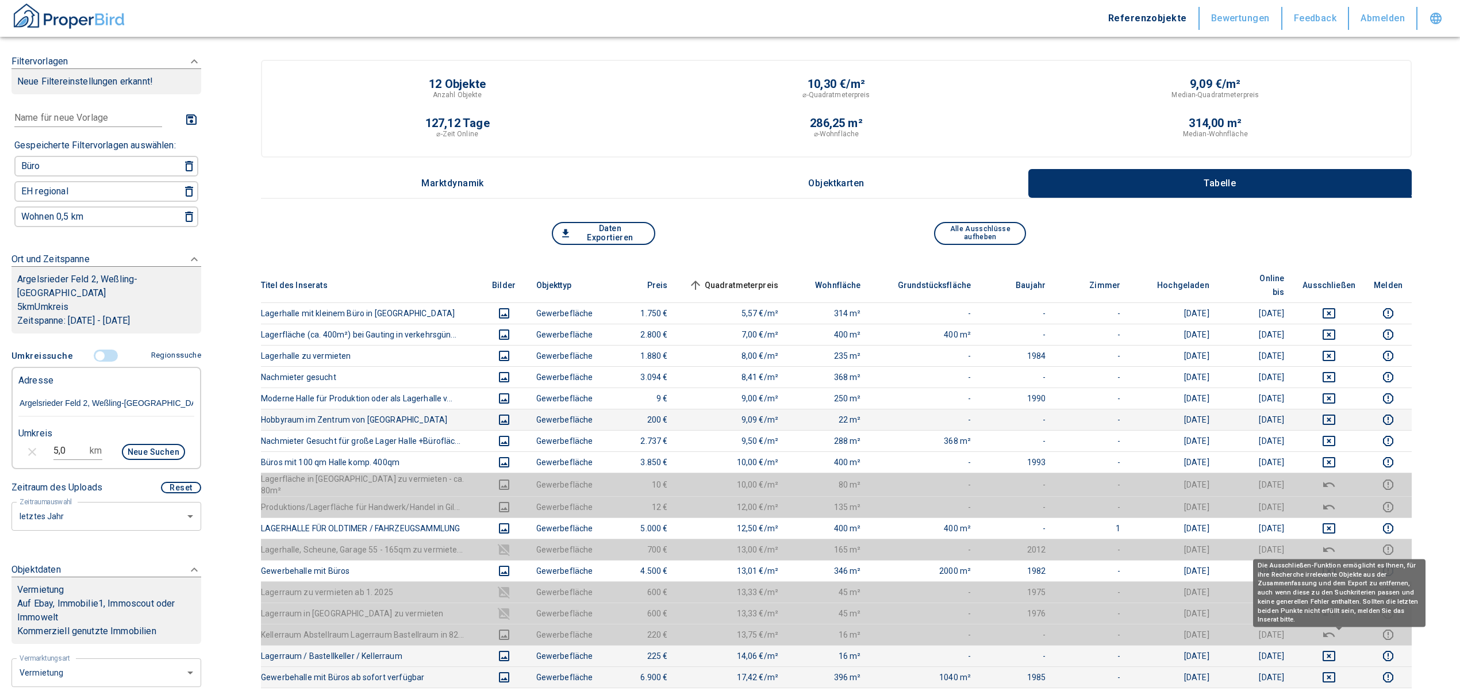
click at [1339, 624] on body "Referenzobjekte Bewertungen Feedback Abmelden Filtervorlagen Neue Filtereinstel…" at bounding box center [730, 541] width 1460 height 1083
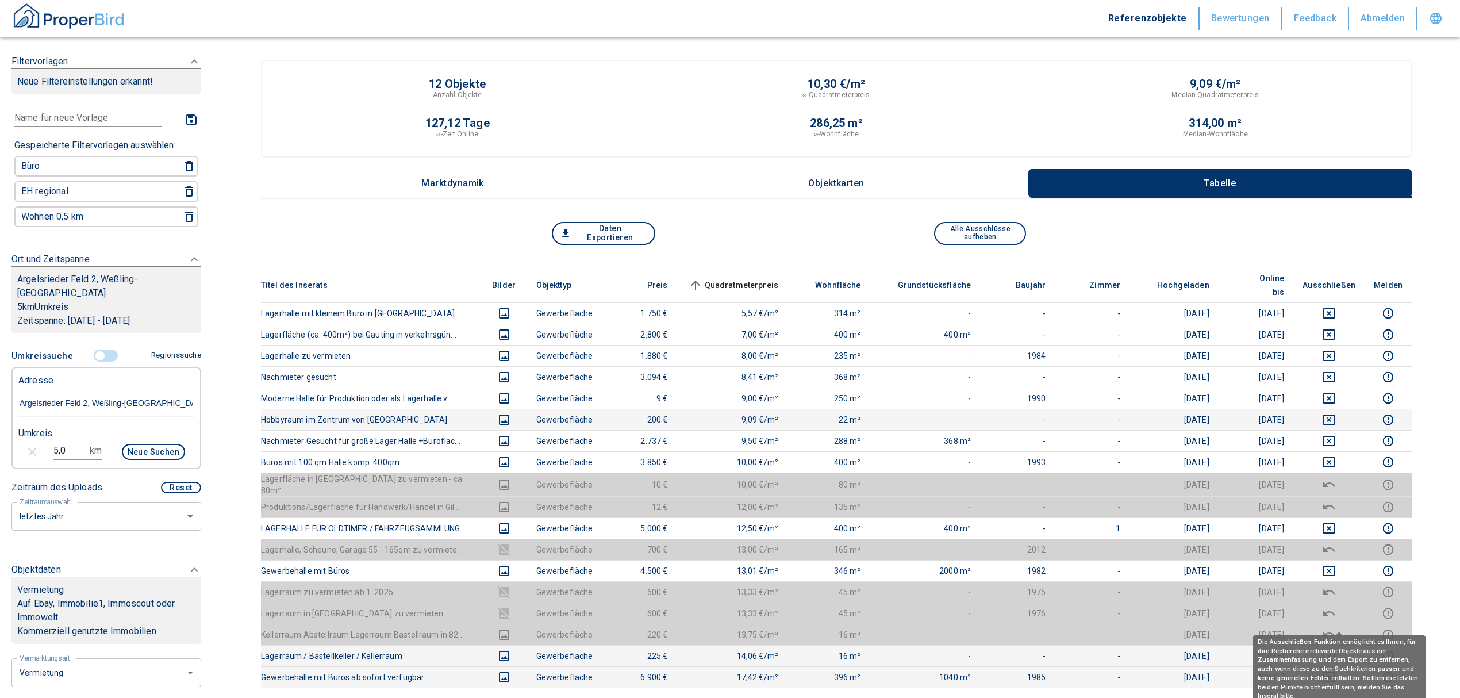
click at [1336, 628] on icon "deselect this listing" at bounding box center [1329, 635] width 14 height 14
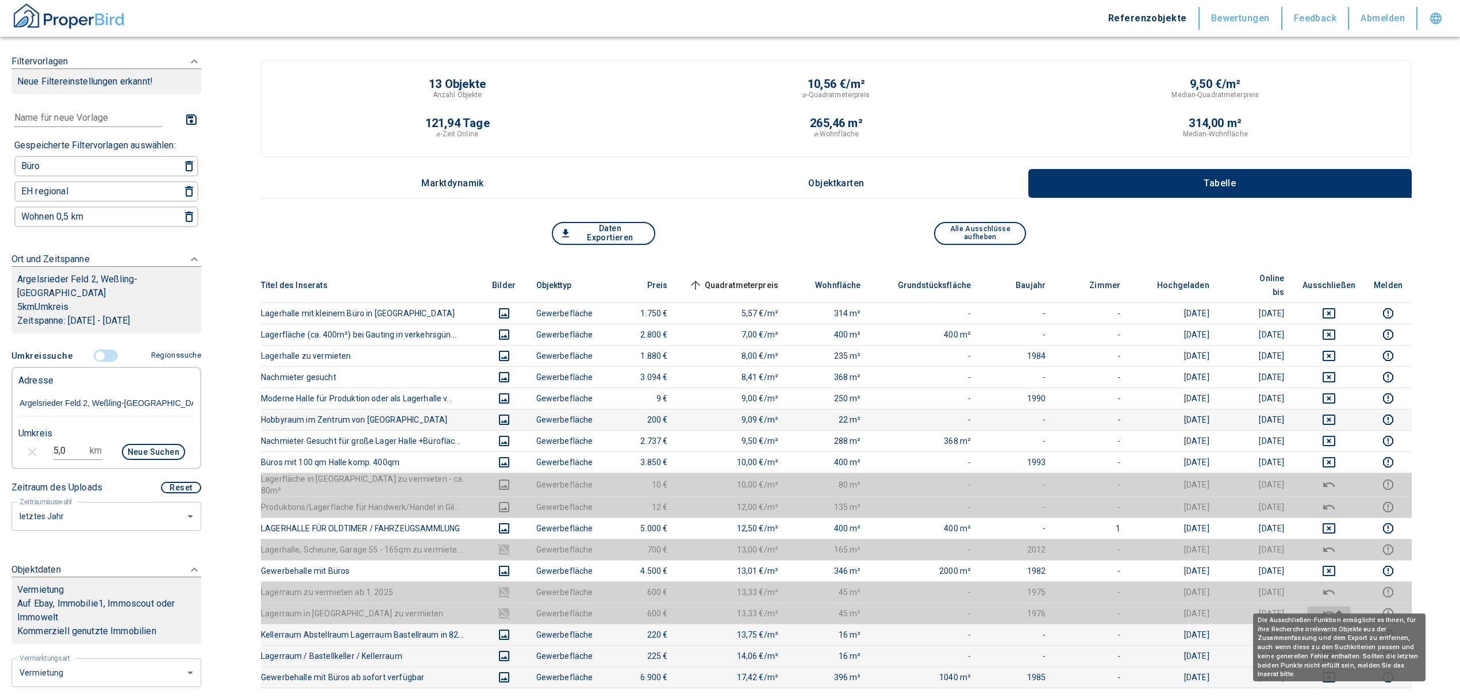
click at [1335, 610] on icon "deselect this listing" at bounding box center [1328, 612] width 11 height 5
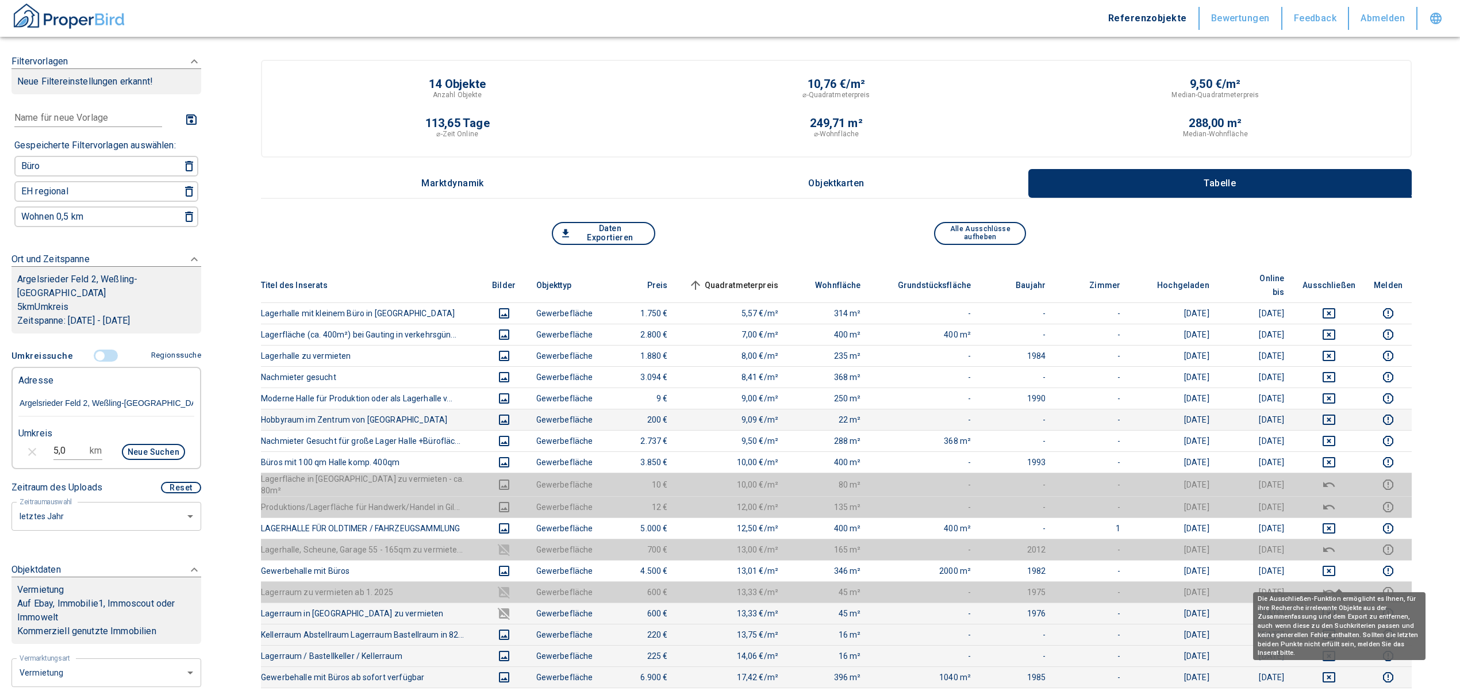
click at [1335, 589] on icon "deselect this listing" at bounding box center [1328, 591] width 11 height 5
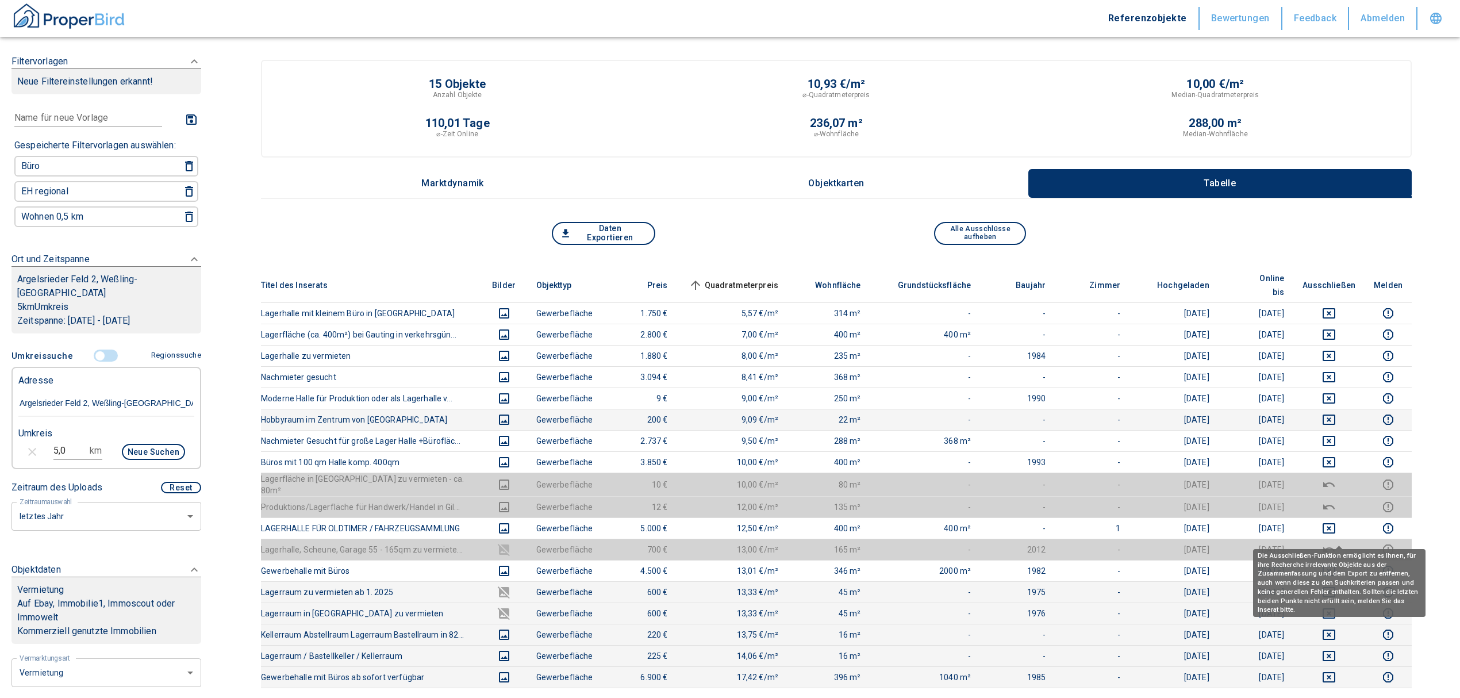
click at [1336, 543] on icon "deselect this listing" at bounding box center [1329, 550] width 14 height 14
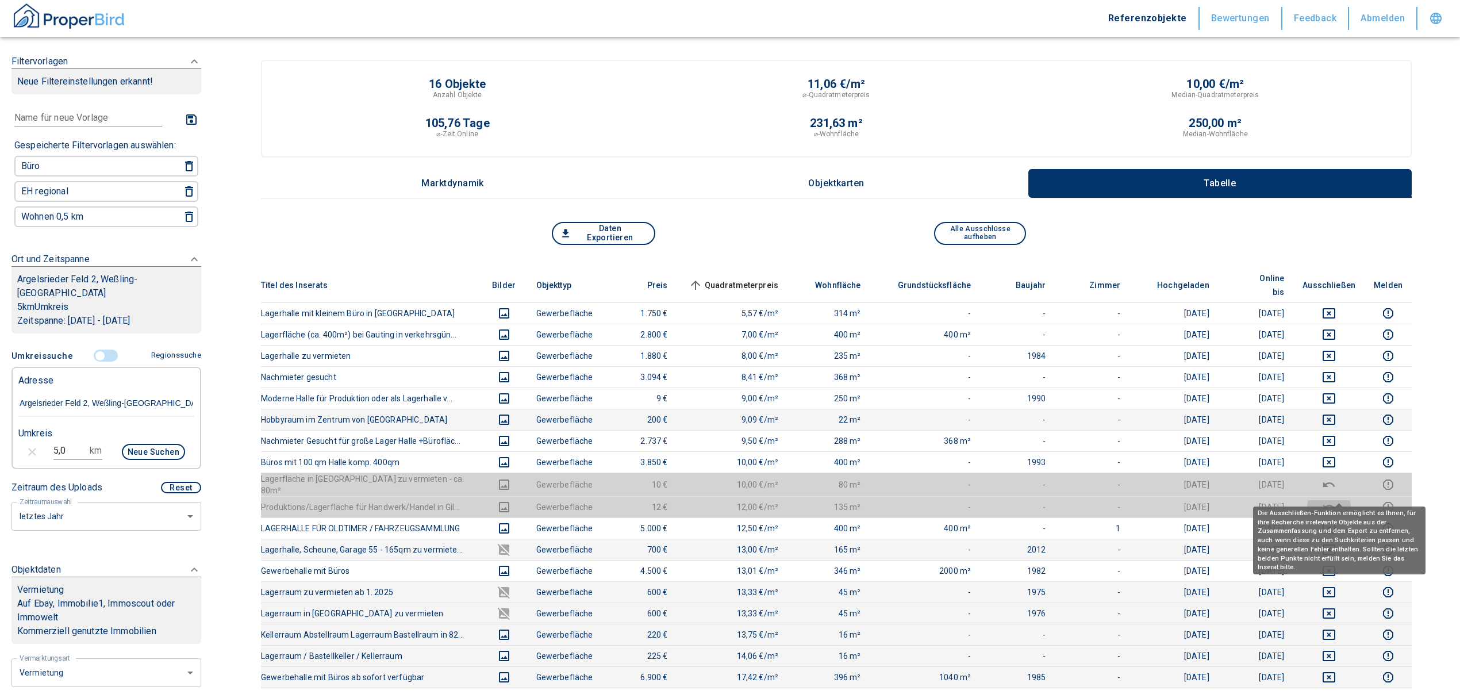
click at [1336, 500] on icon "deselect this listing" at bounding box center [1329, 507] width 14 height 14
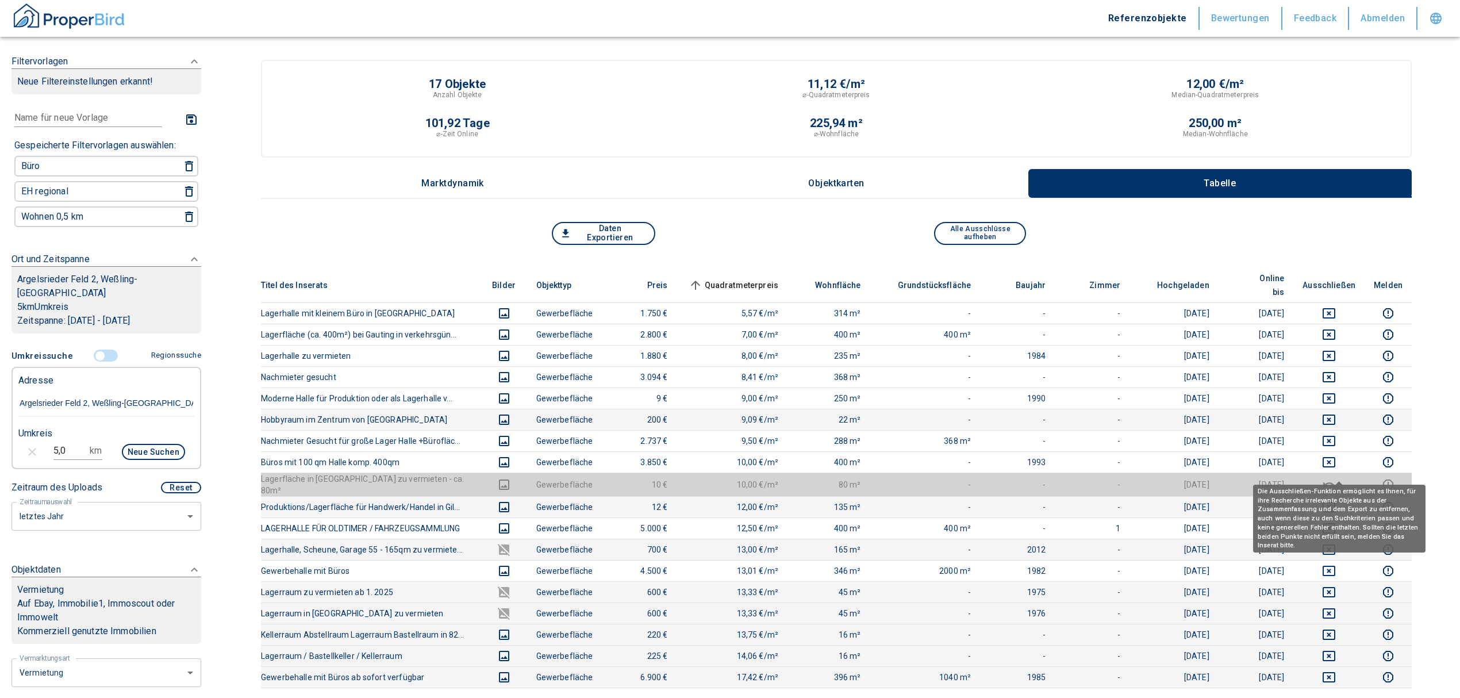
click at [1336, 478] on icon "deselect this listing" at bounding box center [1329, 485] width 14 height 14
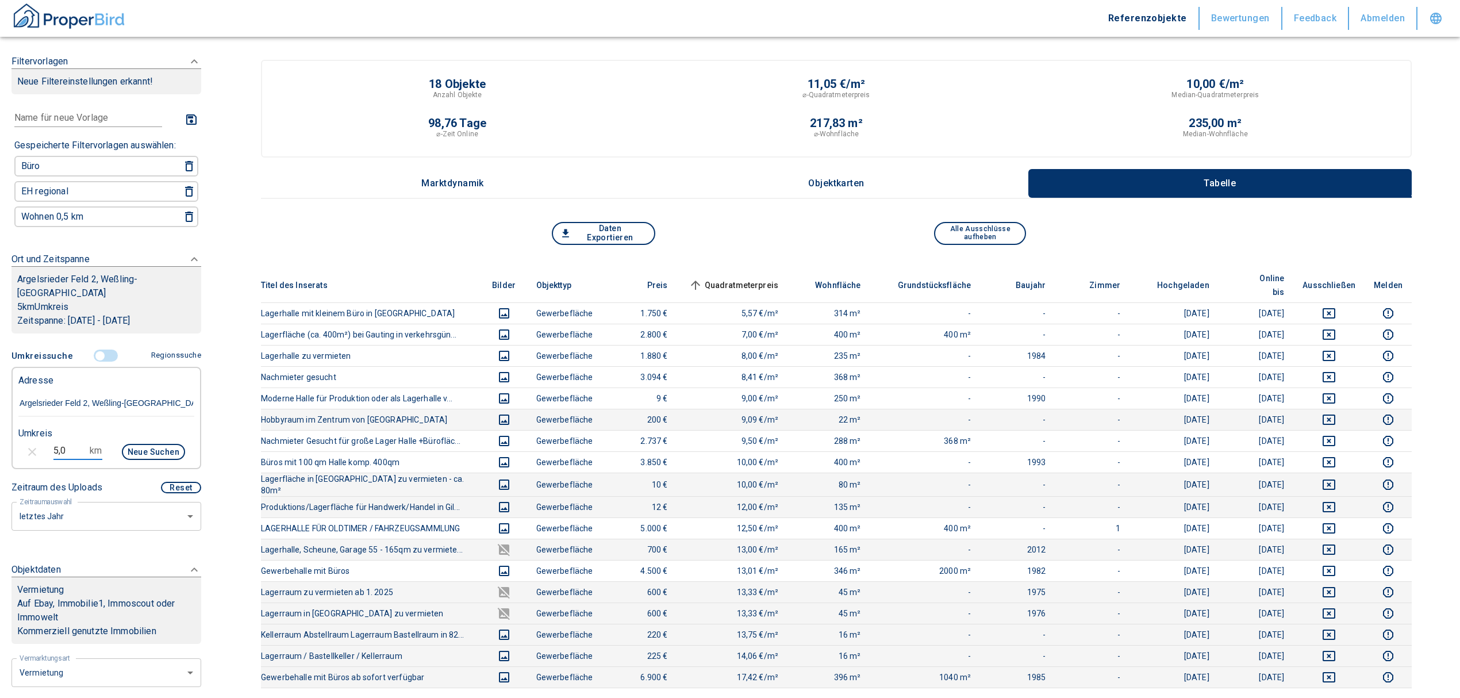
drag, startPoint x: 81, startPoint y: 441, endPoint x: 10, endPoint y: 435, distance: 71.5
click at [10, 435] on div "Filtervorlagen Neue Filtereinstellungen erkannt! Name für neue Vorlage x Gespei…" at bounding box center [106, 349] width 213 height 698
type input "10,0"
click at [137, 444] on button "Neue Suchen" at bounding box center [153, 452] width 63 height 16
type input "2020"
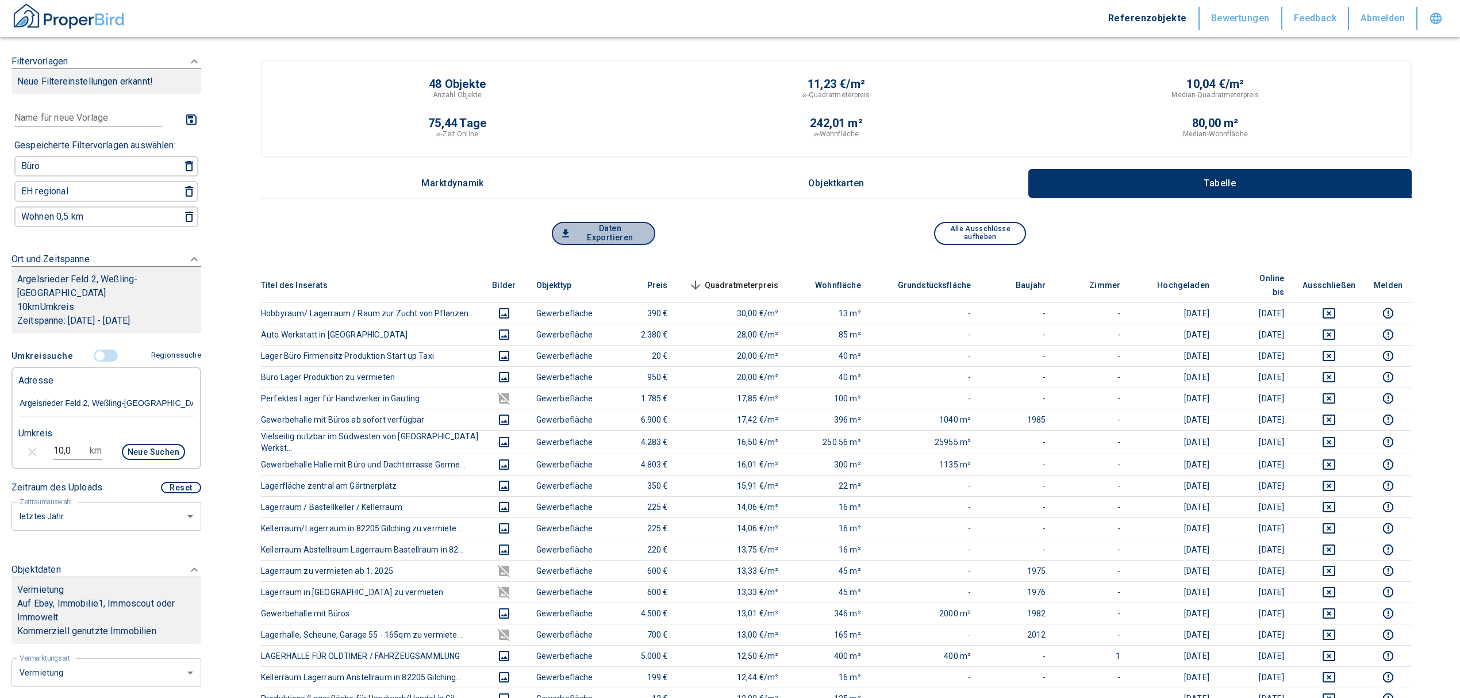
click at [595, 231] on button "Daten Exportieren" at bounding box center [603, 233] width 103 height 23
click at [603, 235] on button "Daten Exportieren" at bounding box center [603, 233] width 103 height 23
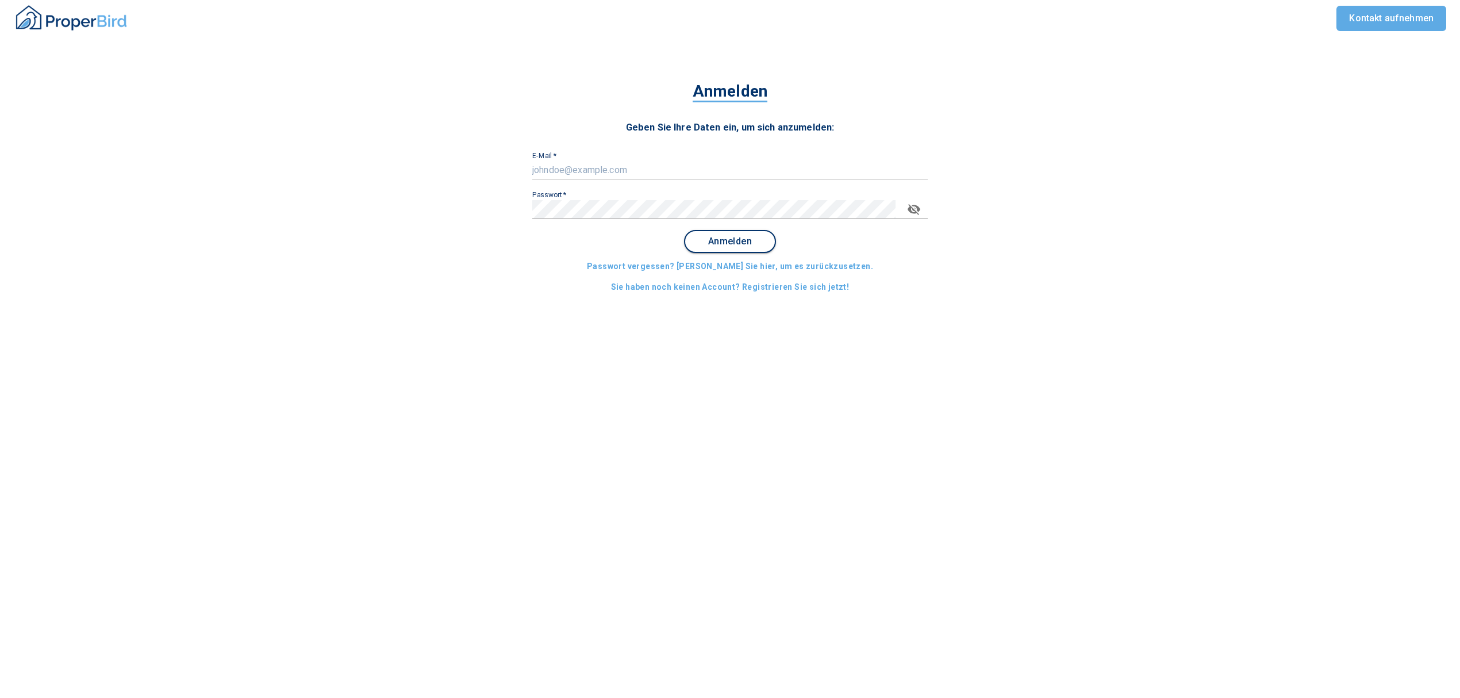
type input "[EMAIL_ADDRESS][DOMAIN_NAME]"
click at [715, 237] on span "Anmelden" at bounding box center [729, 241] width 71 height 10
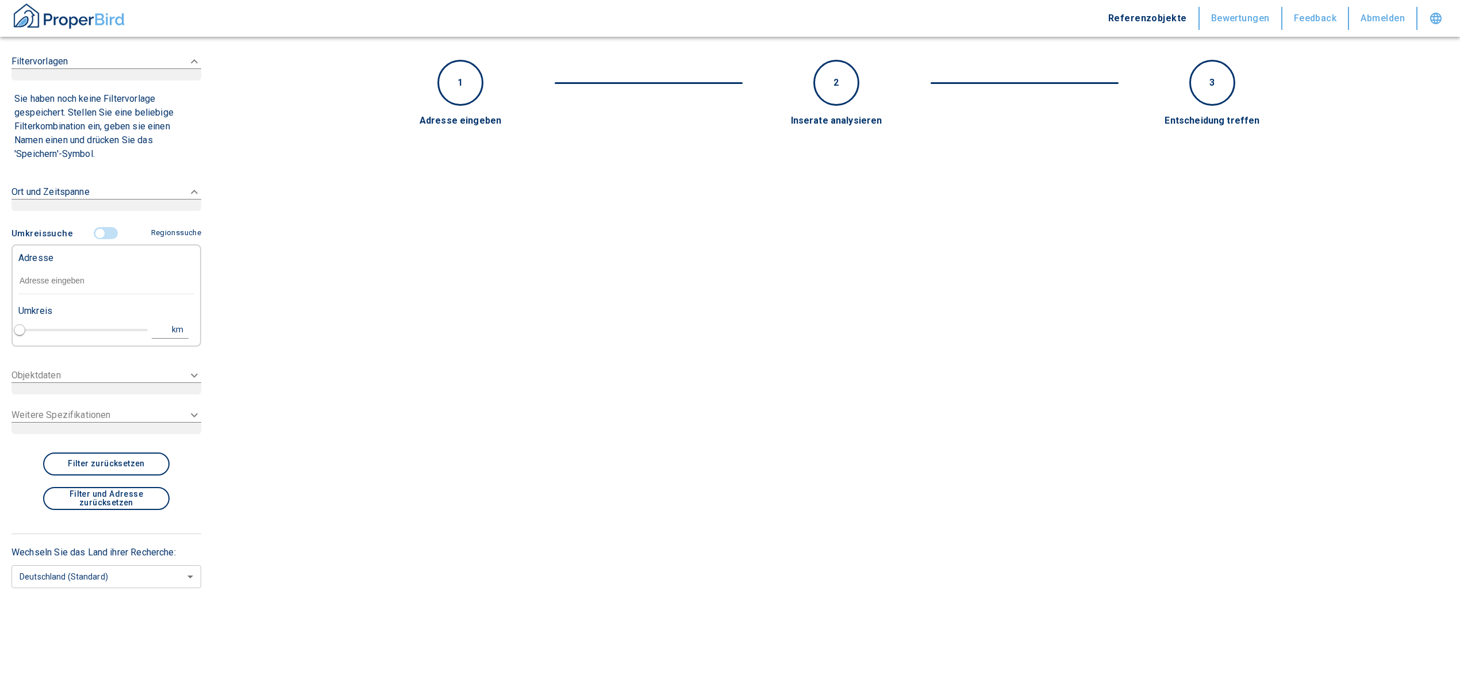
type input "2020"
click at [72, 284] on div "Adresse" at bounding box center [106, 269] width 176 height 49
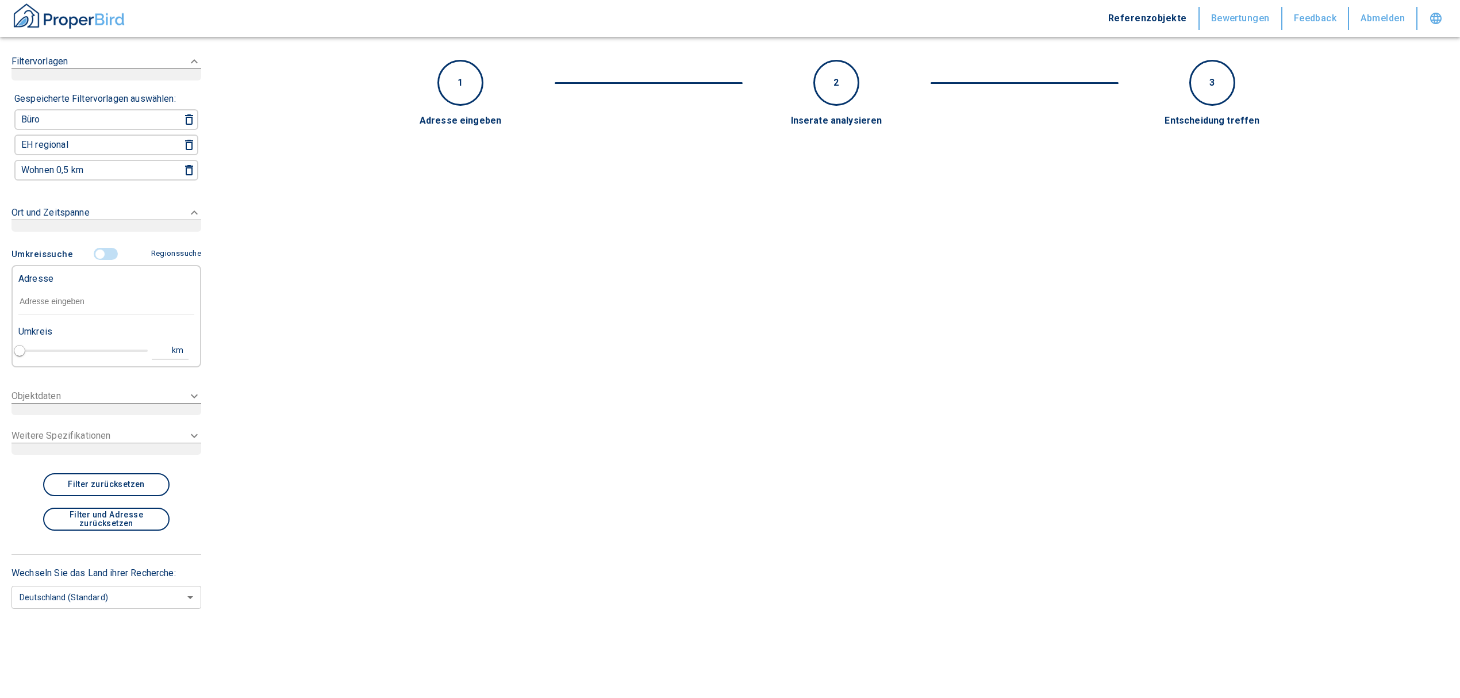
paste input "Euskirchen | [PERSON_NAME][STREET_ADDRESS]"
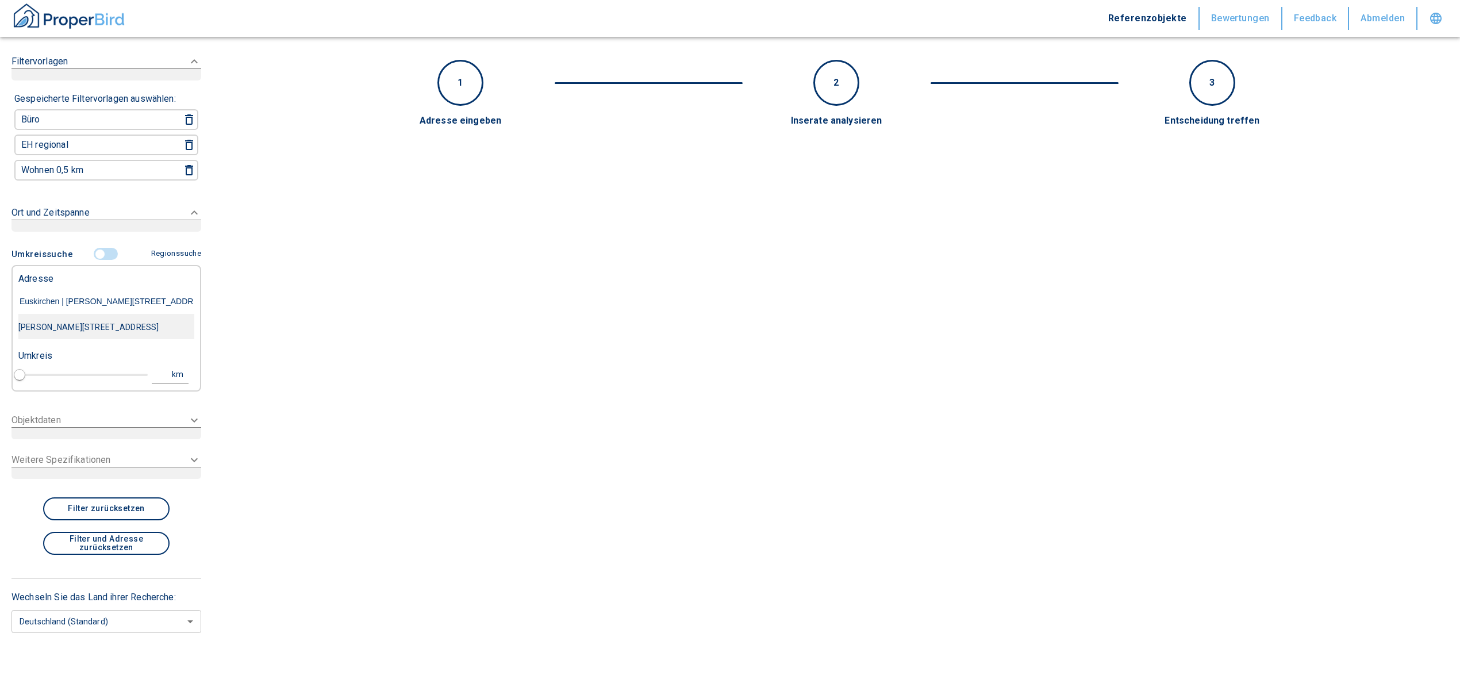
click at [75, 330] on div "[PERSON_NAME][STREET_ADDRESS]" at bounding box center [106, 327] width 176 height 24
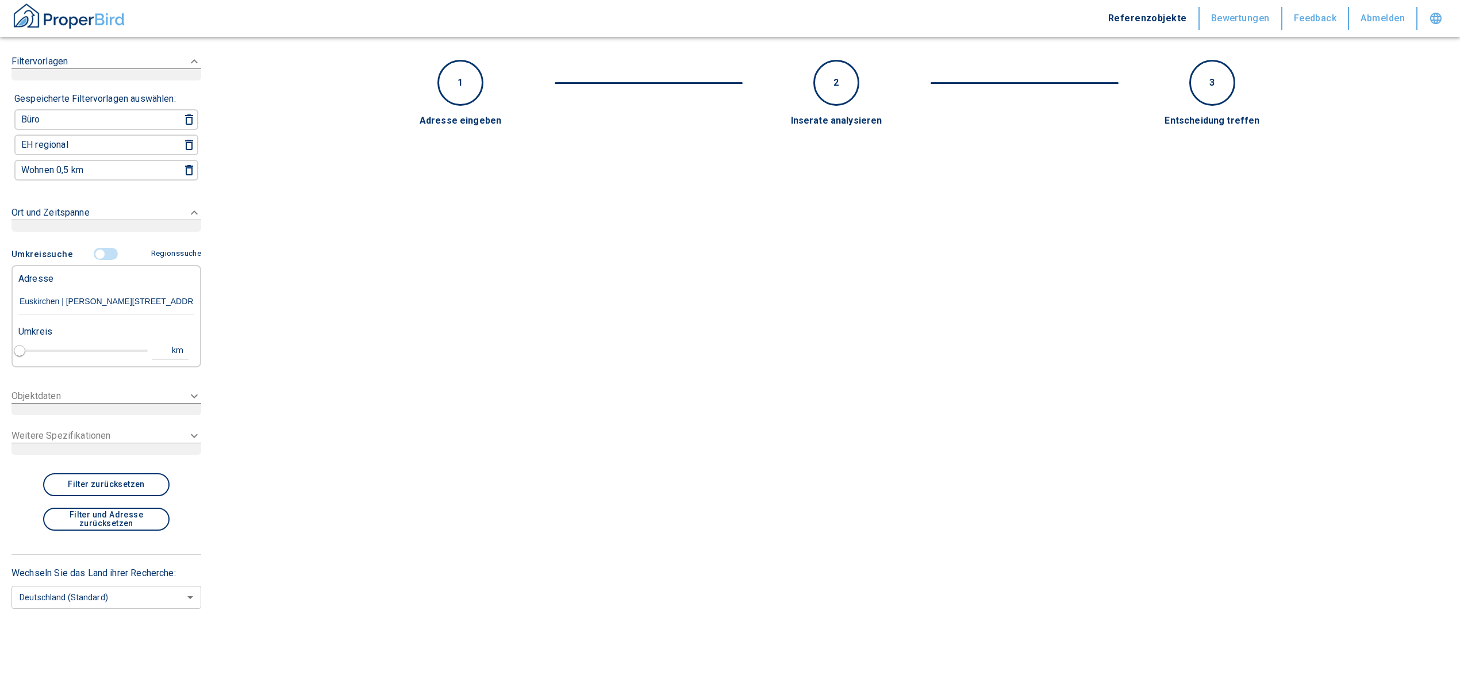
type input "[PERSON_NAME][STREET_ADDRESS]"
type input "1"
type input "2020"
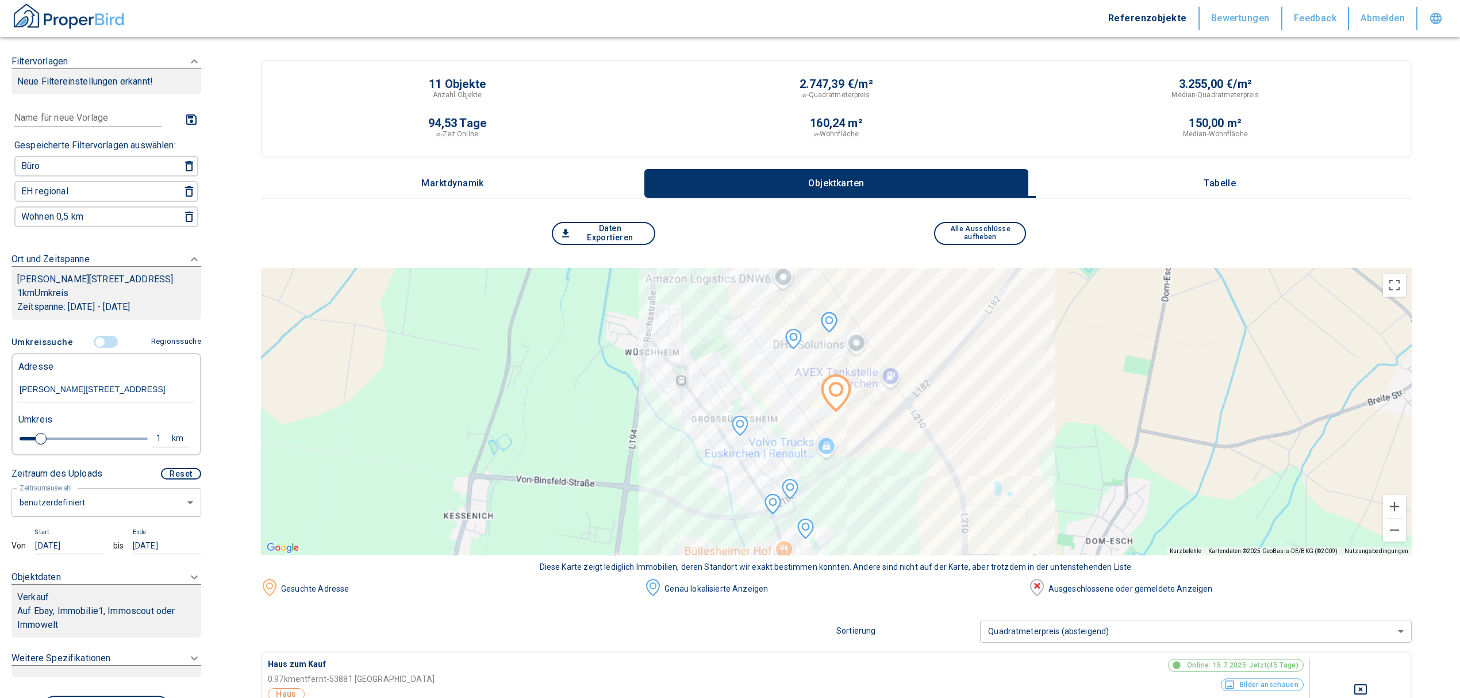
type input "[PERSON_NAME][STREET_ADDRESS]"
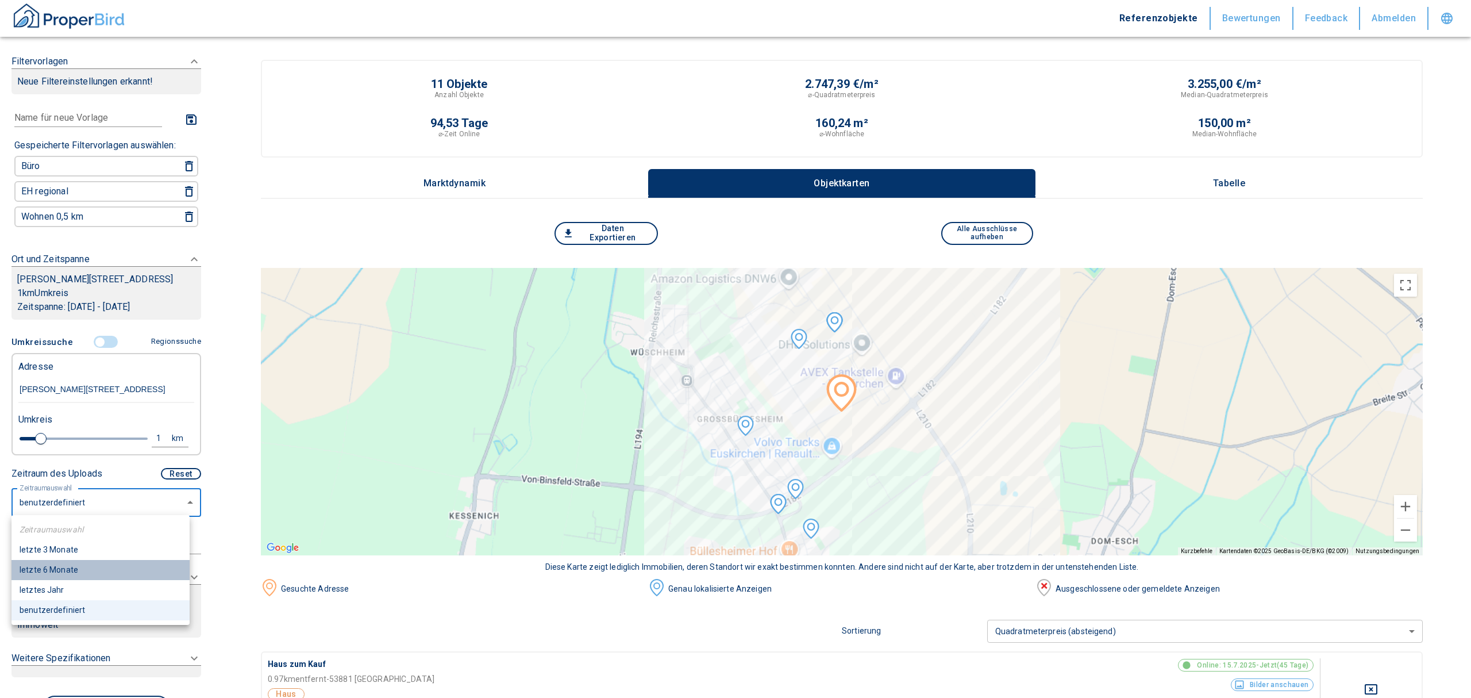
click at [62, 569] on li "letzte 6 Monate" at bounding box center [100, 570] width 178 height 20
type input "2020"
type input "6"
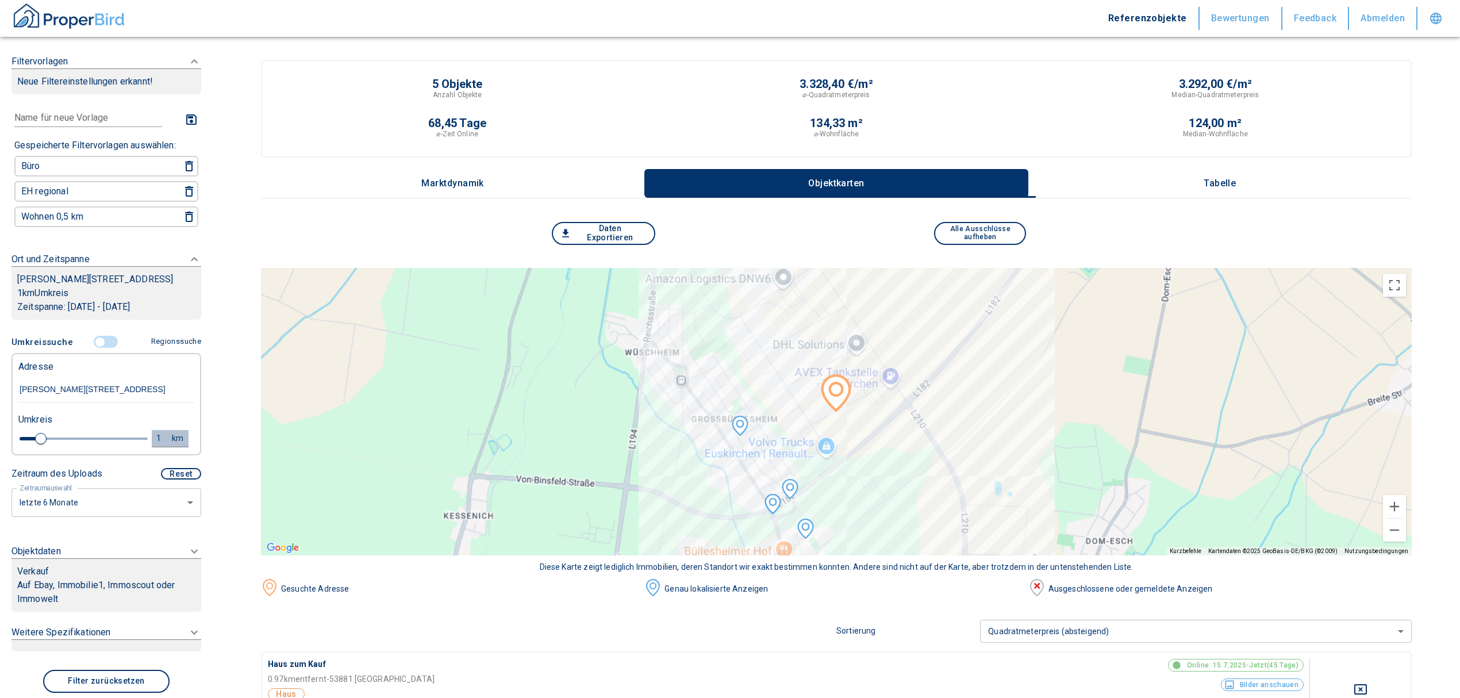
click at [156, 431] on div "1" at bounding box center [165, 438] width 21 height 14
click at [60, 428] on input "1" at bounding box center [69, 437] width 32 height 18
type input "5,0"
click at [139, 430] on button "Neue Suchen" at bounding box center [153, 438] width 63 height 16
type input "2020"
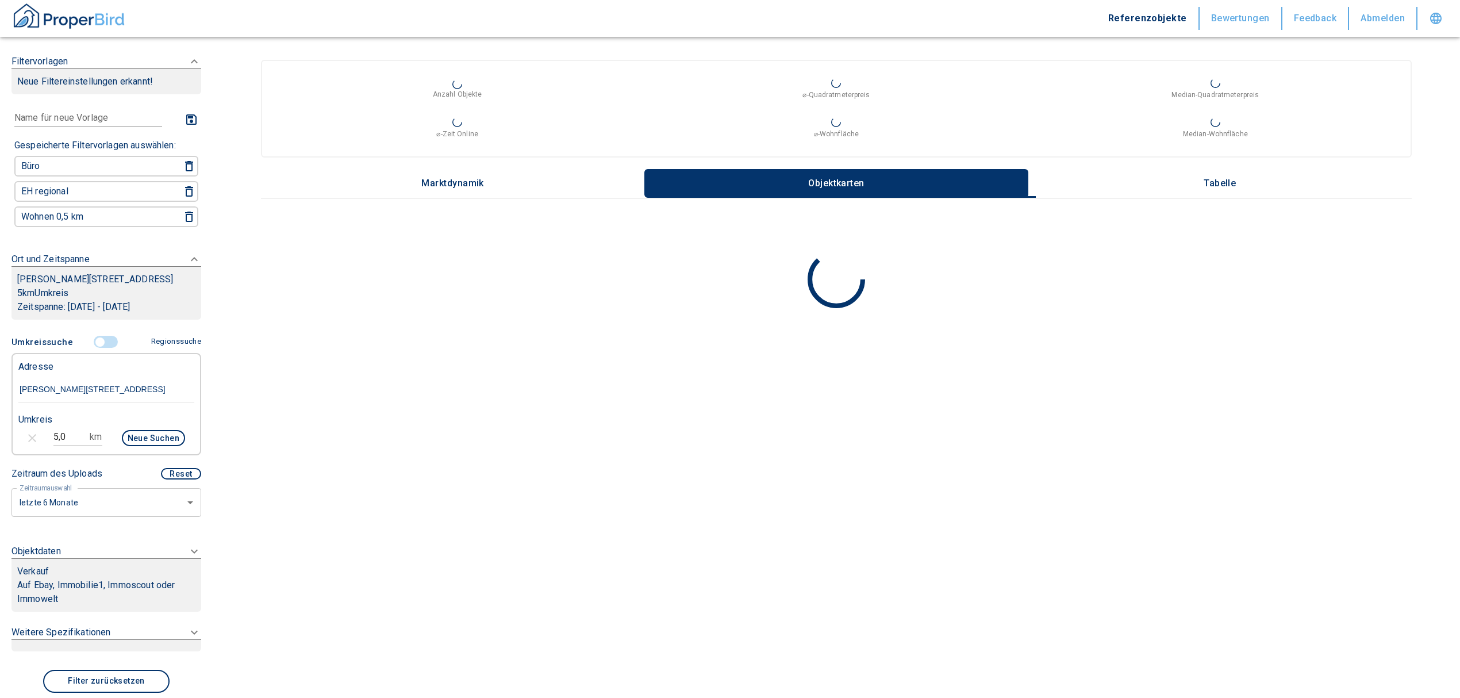
click at [187, 68] on icon at bounding box center [194, 62] width 14 height 14
click at [78, 647] on body "Referenzobjekte Bewertungen Feedback Abmelden Filtervorlagen Neue Filtereinstel…" at bounding box center [730, 349] width 1460 height 698
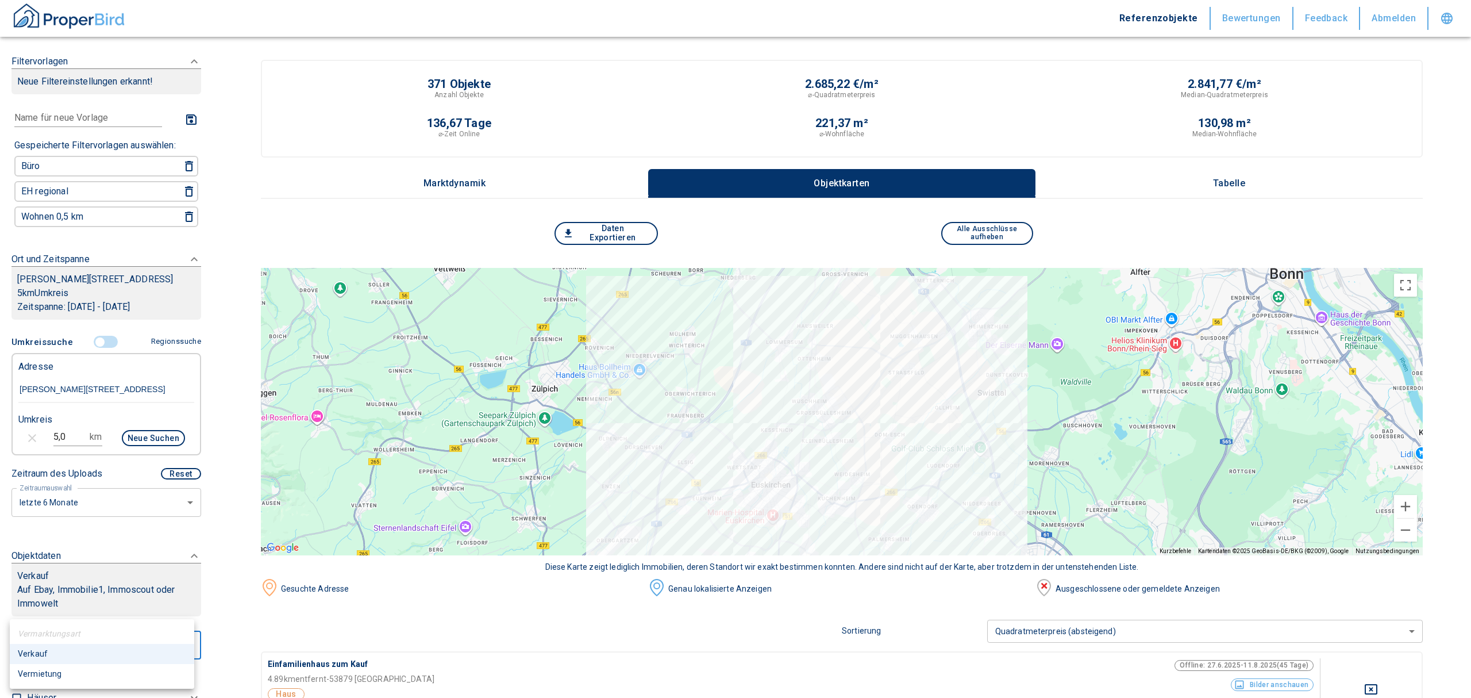
click at [68, 667] on li "Vermietung" at bounding box center [102, 674] width 184 height 20
type input "rent"
type input "2020"
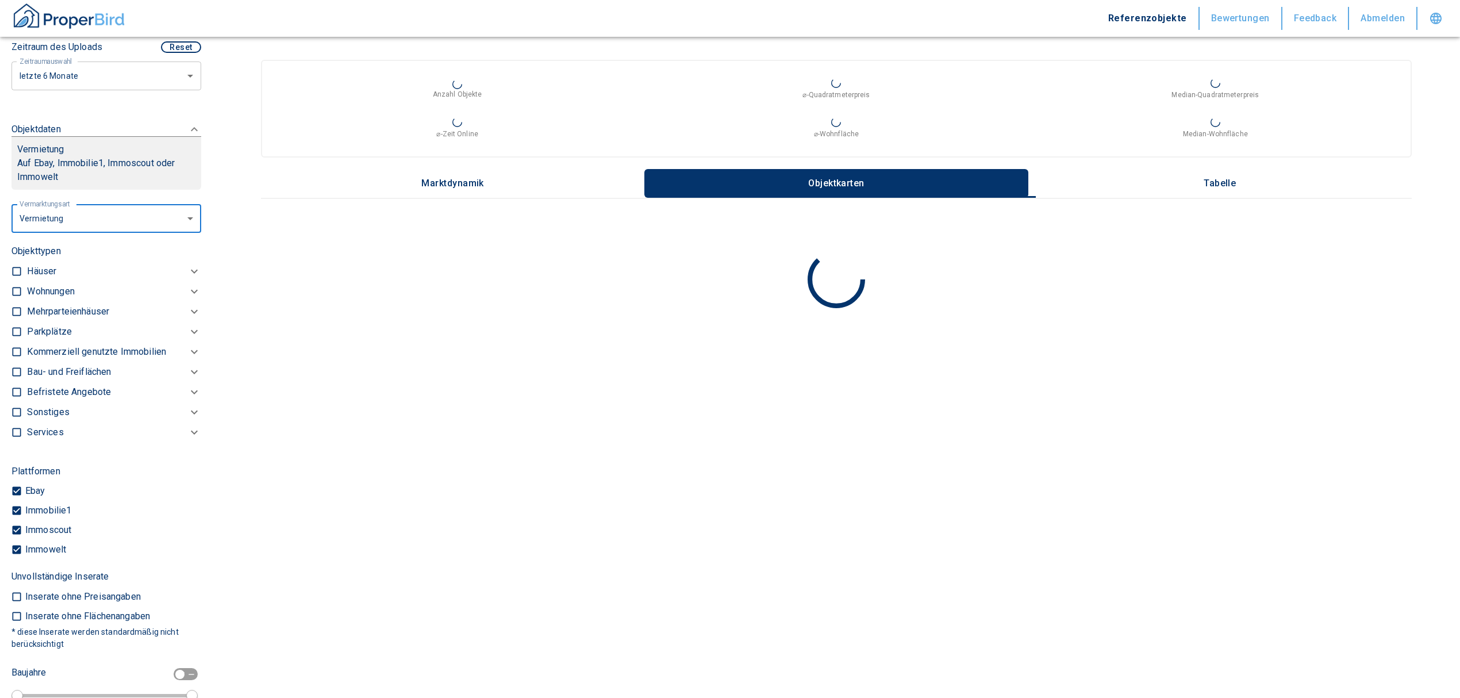
scroll to position [429, 0]
click at [74, 296] on p "Kommerziell genutzte Immobilien" at bounding box center [50, 289] width 47 height 14
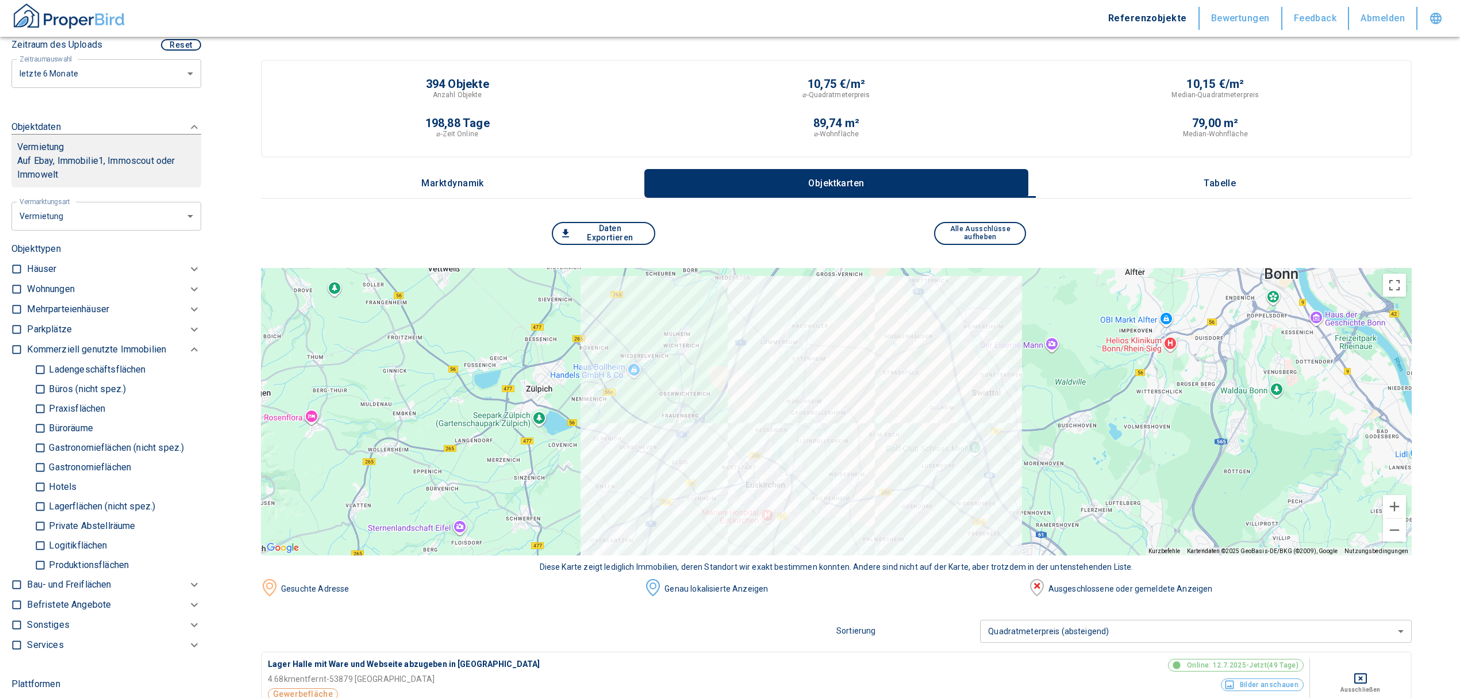
click at [56, 504] on p "Lagerflächen (nicht spez.)" at bounding box center [100, 506] width 109 height 9
click at [46, 504] on input "Lagerflächen (nicht spez.)" at bounding box center [39, 506] width 11 height 20
checkbox input "true"
type input "2020"
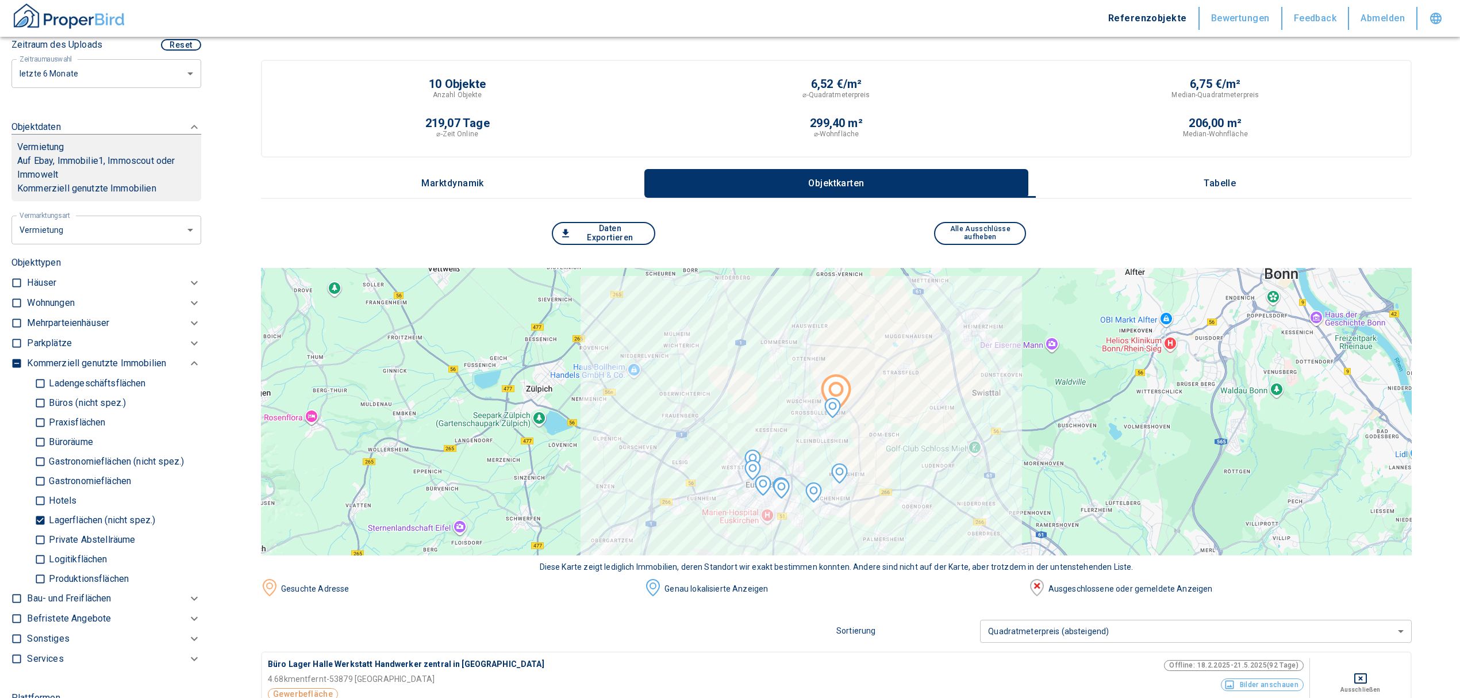
click at [97, 555] on p "Logitikflächen" at bounding box center [76, 559] width 61 height 9
click at [46, 554] on input "Logitikflächen" at bounding box center [39, 559] width 11 height 20
checkbox input "true"
type input "2020"
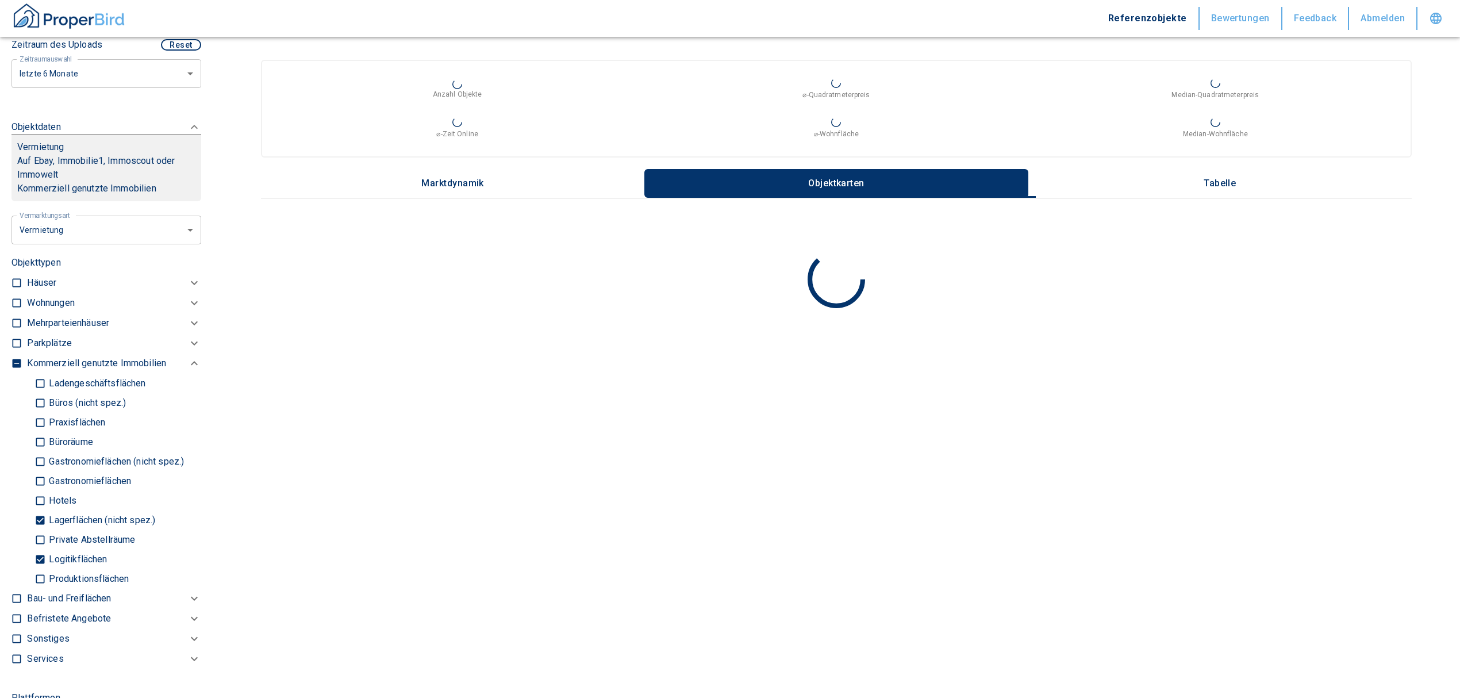
click at [46, 576] on p "Produktionsflächen" at bounding box center [87, 578] width 83 height 9
click at [46, 576] on input "Produktionsflächen" at bounding box center [39, 578] width 11 height 20
checkbox input "true"
type input "2020"
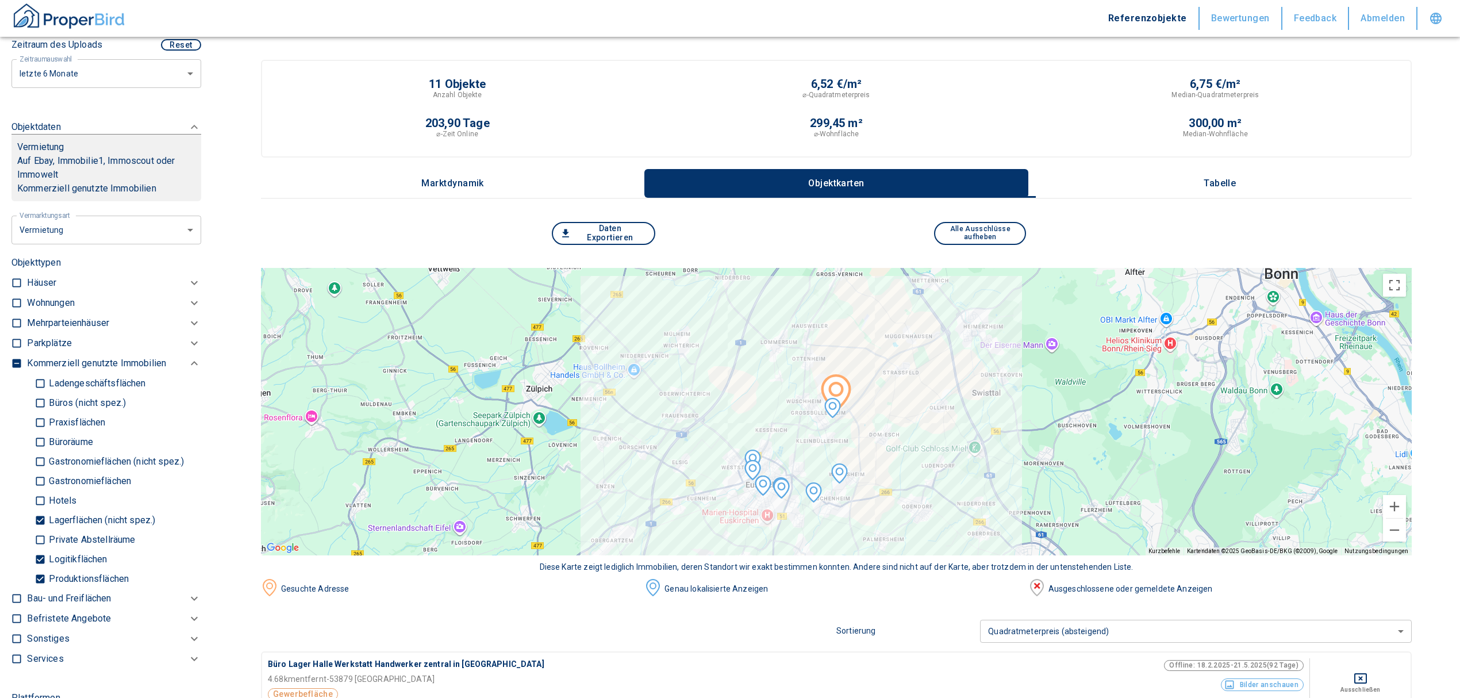
scroll to position [122, 0]
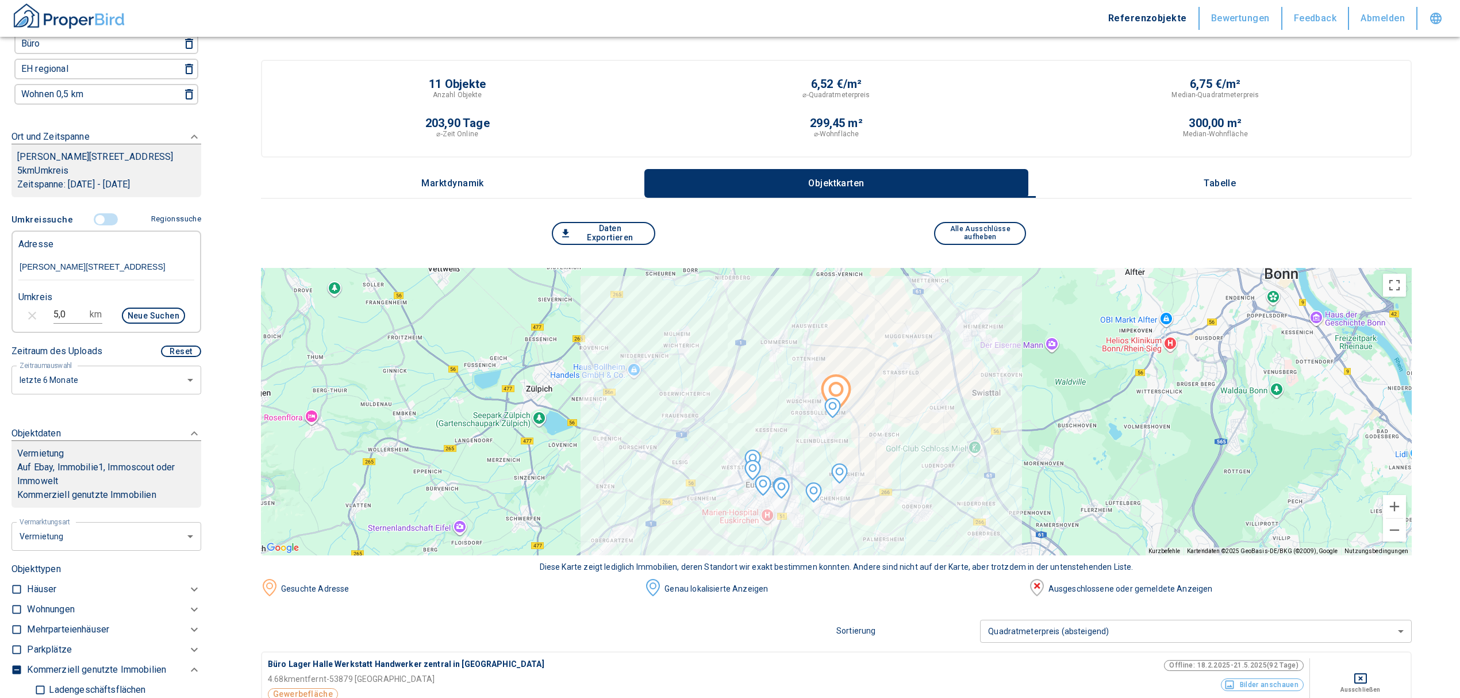
click at [1248, 180] on p "Tabelle" at bounding box center [1219, 183] width 57 height 10
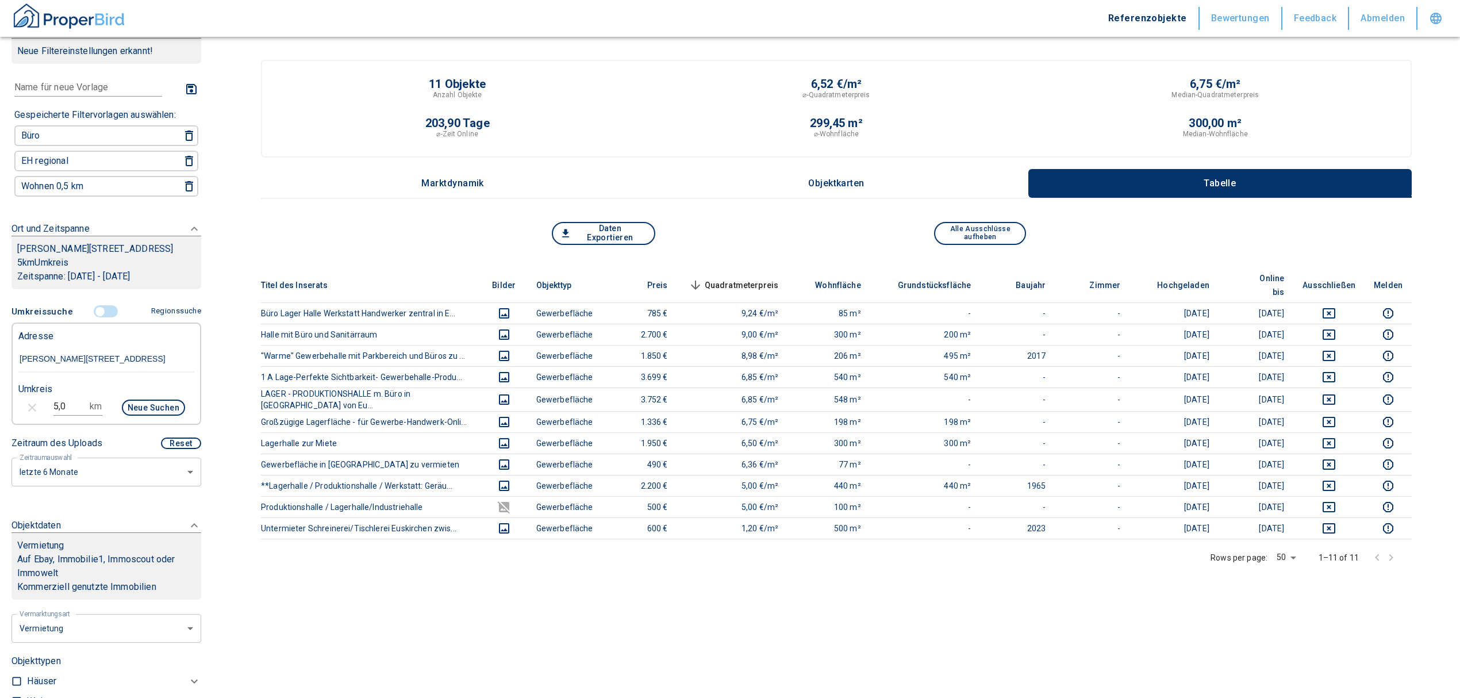
scroll to position [0, 0]
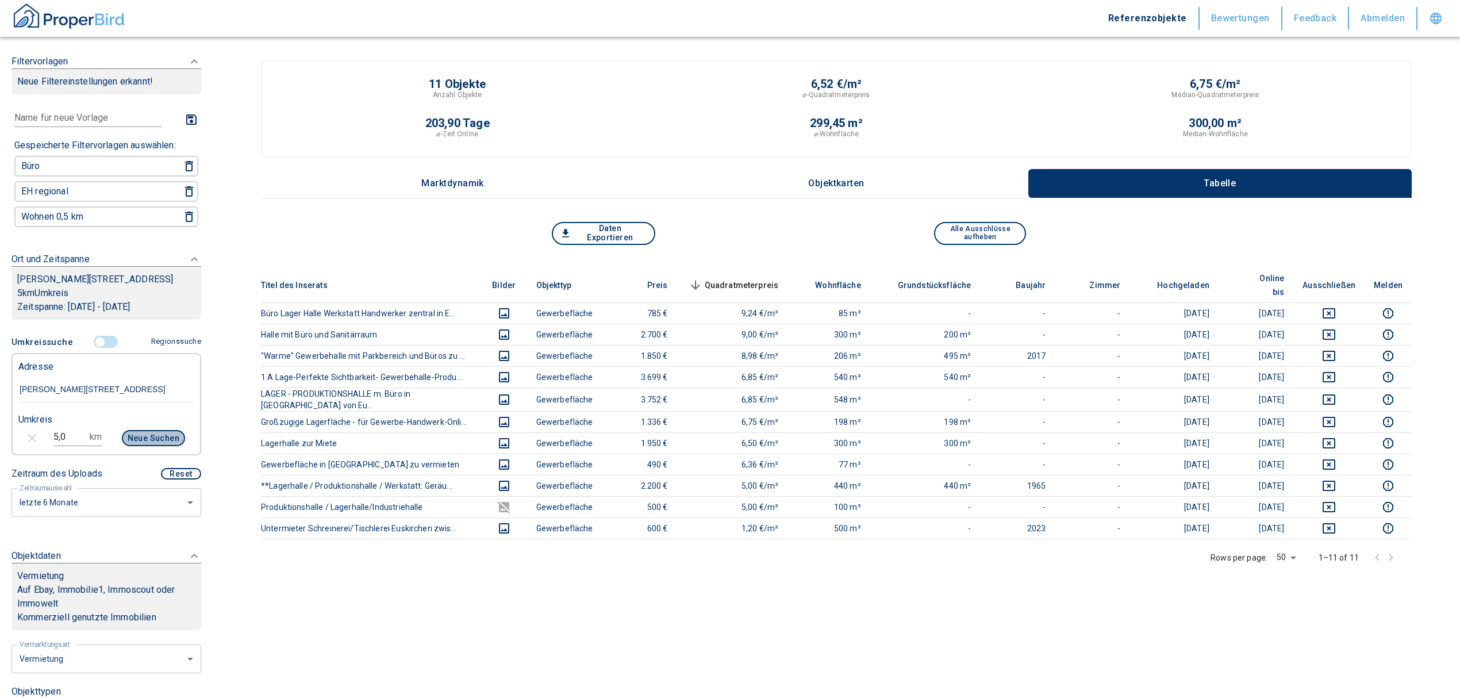
click at [152, 430] on button "Neue Suchen" at bounding box center [153, 438] width 63 height 16
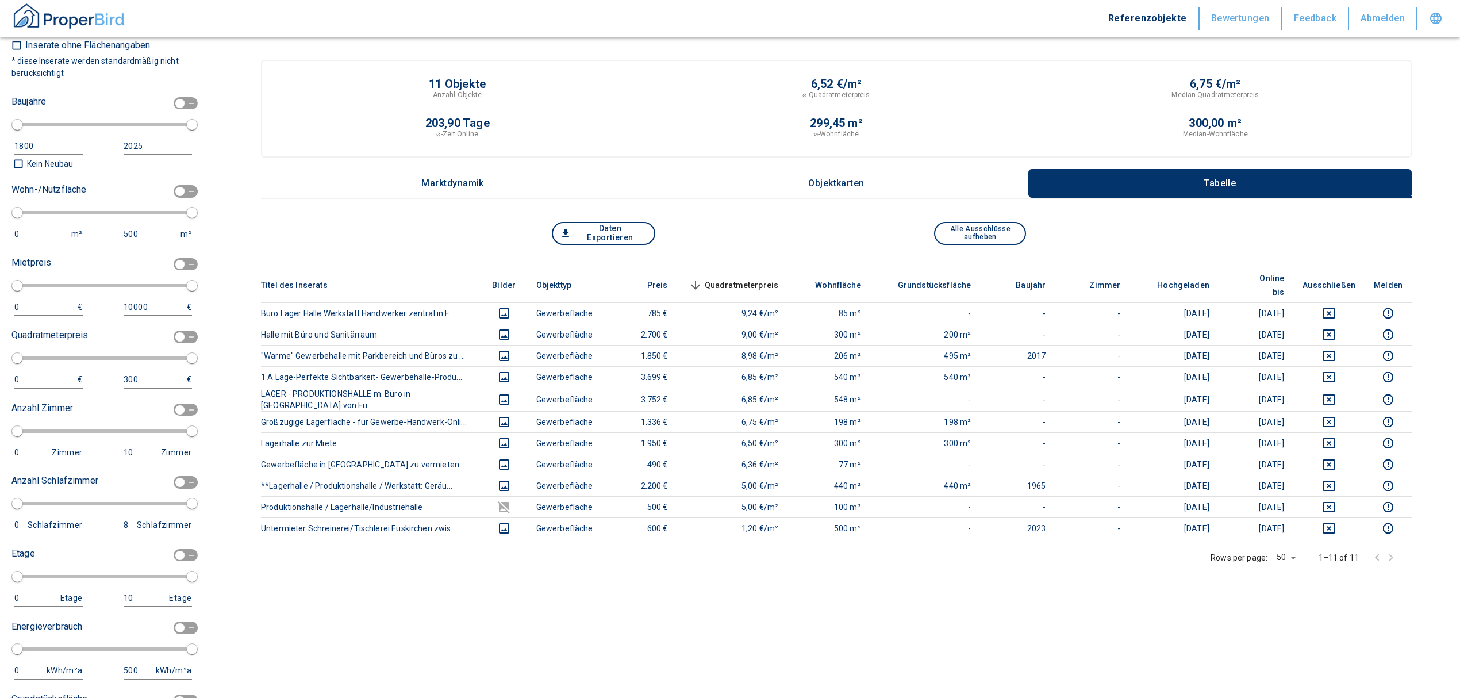
scroll to position [920, 0]
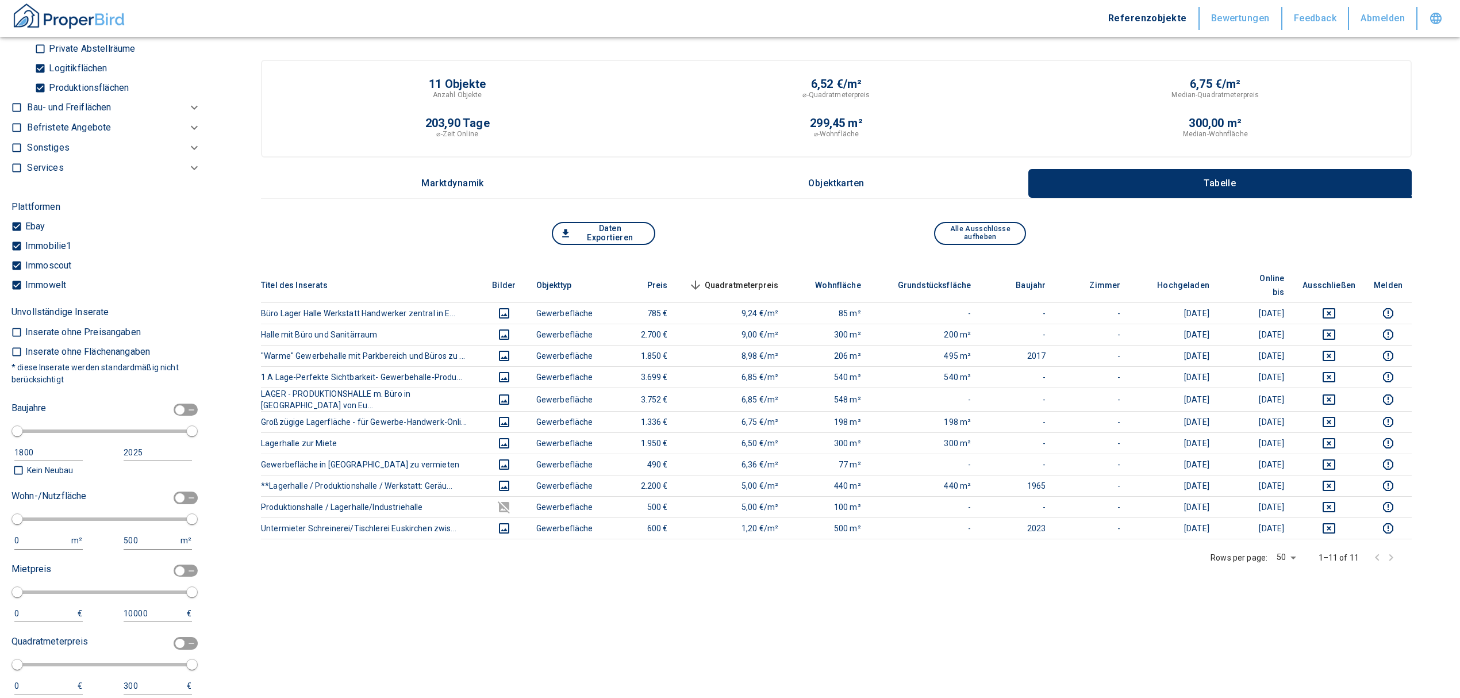
click at [690, 637] on div "Titel des Inserats Bilder Objekttyp Preis Quadratmeterpreis sorted descending W…" at bounding box center [836, 479] width 1151 height 423
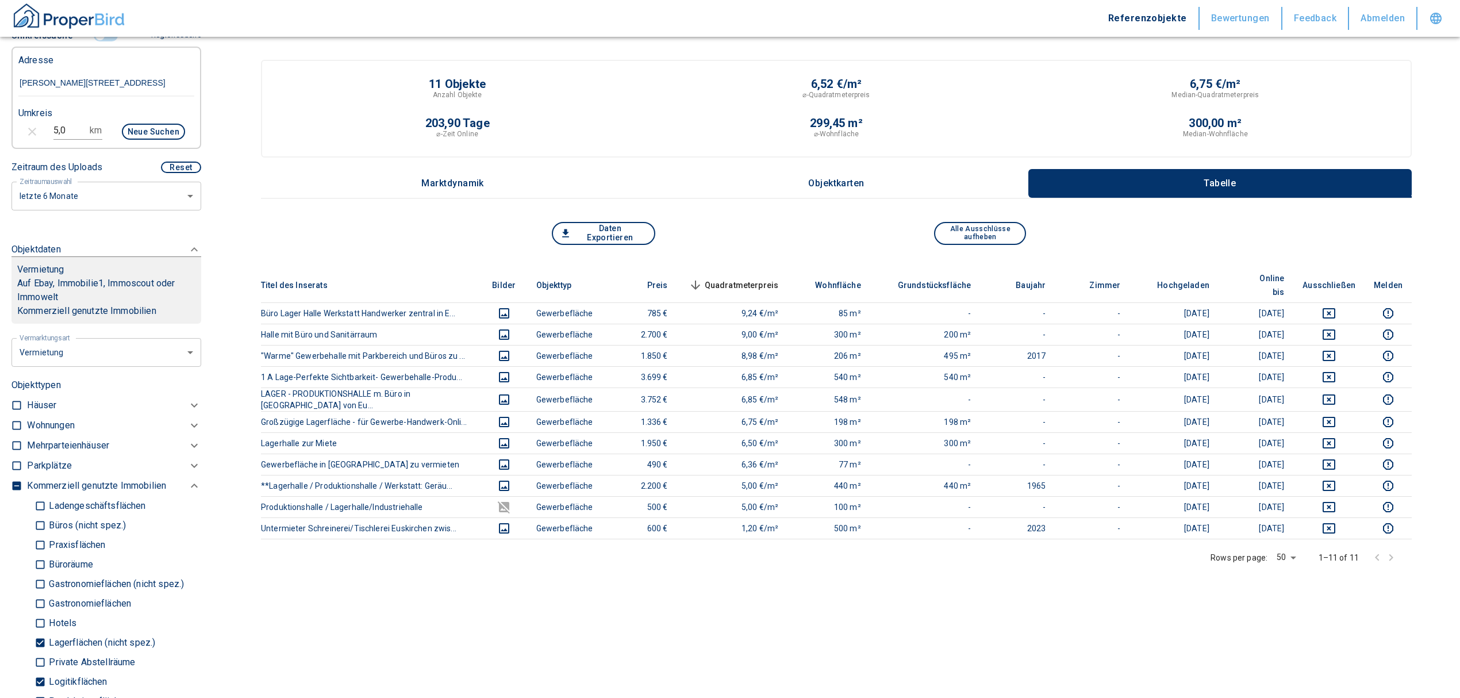
scroll to position [0, 0]
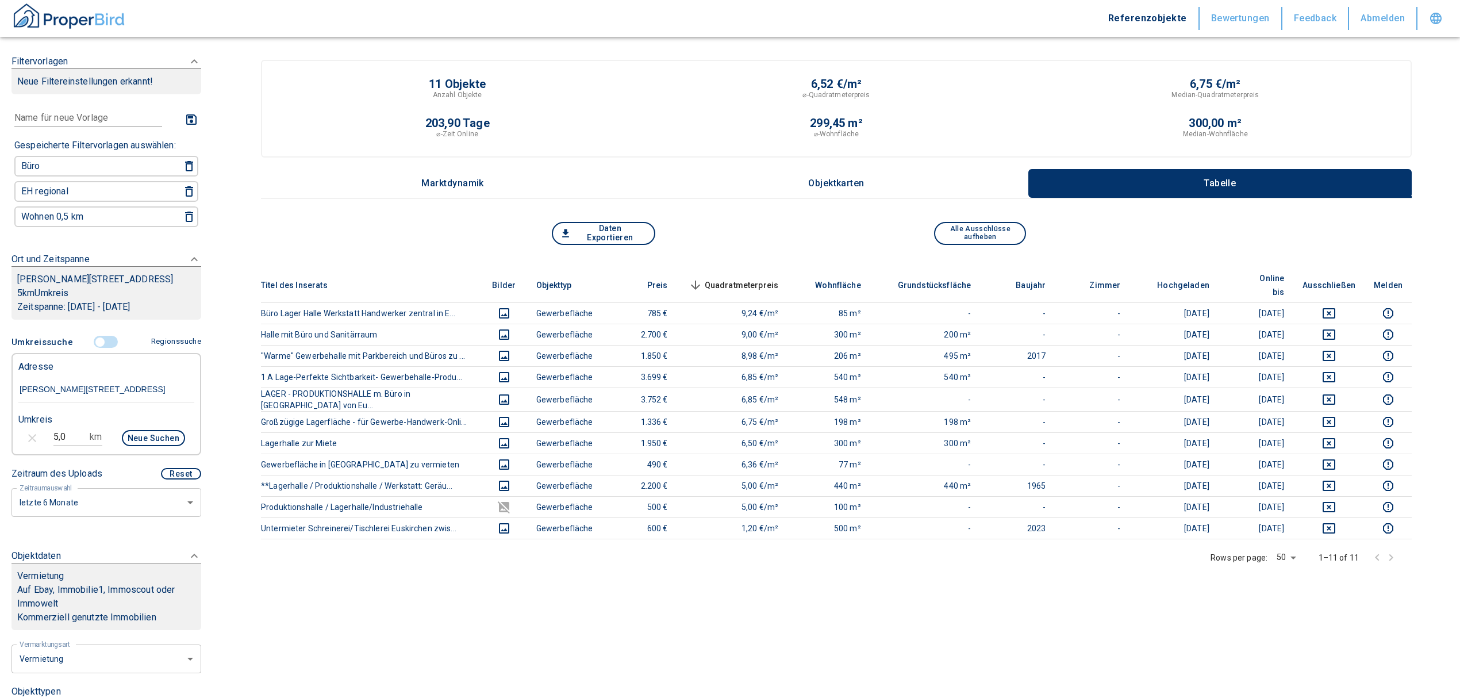
click at [136, 382] on input "[PERSON_NAME][STREET_ADDRESS]" at bounding box center [106, 389] width 176 height 26
click at [152, 433] on button "Neue Suchen" at bounding box center [153, 438] width 63 height 16
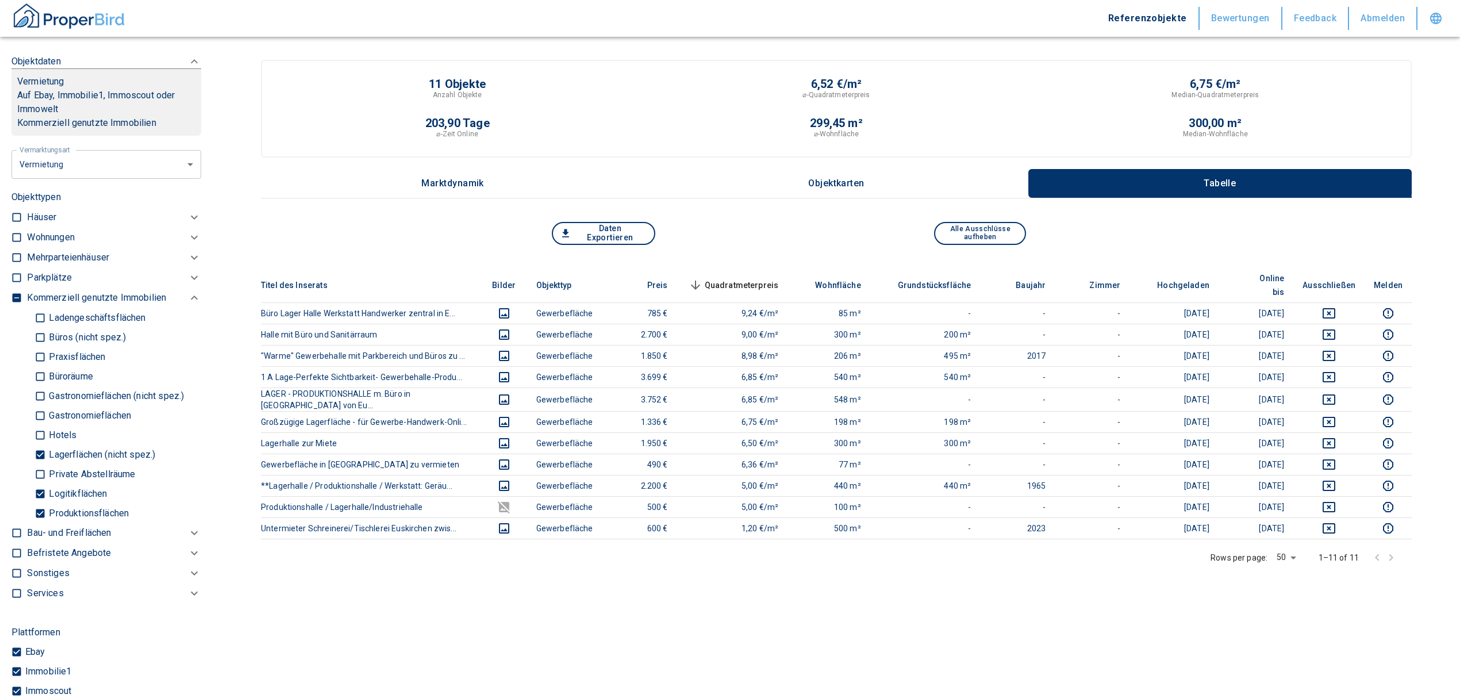
scroll to position [306, 0]
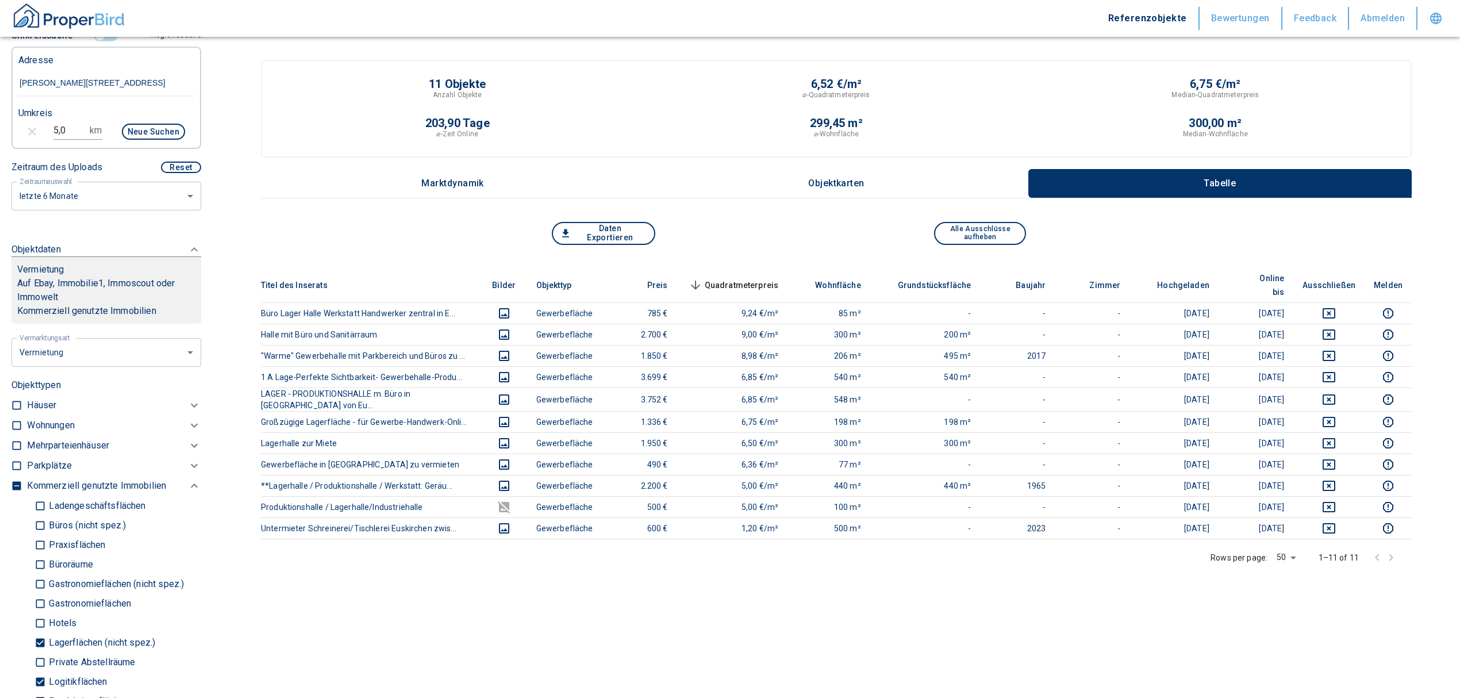
drag, startPoint x: 77, startPoint y: 116, endPoint x: 71, endPoint y: 131, distance: 16.0
click at [76, 119] on div "5,0 km" at bounding box center [82, 133] width 59 height 28
drag, startPoint x: 71, startPoint y: 131, endPoint x: 35, endPoint y: 136, distance: 36.5
click at [37, 133] on div "5,0 km Neue Suchen" at bounding box center [97, 133] width 176 height 28
type input "10,0"
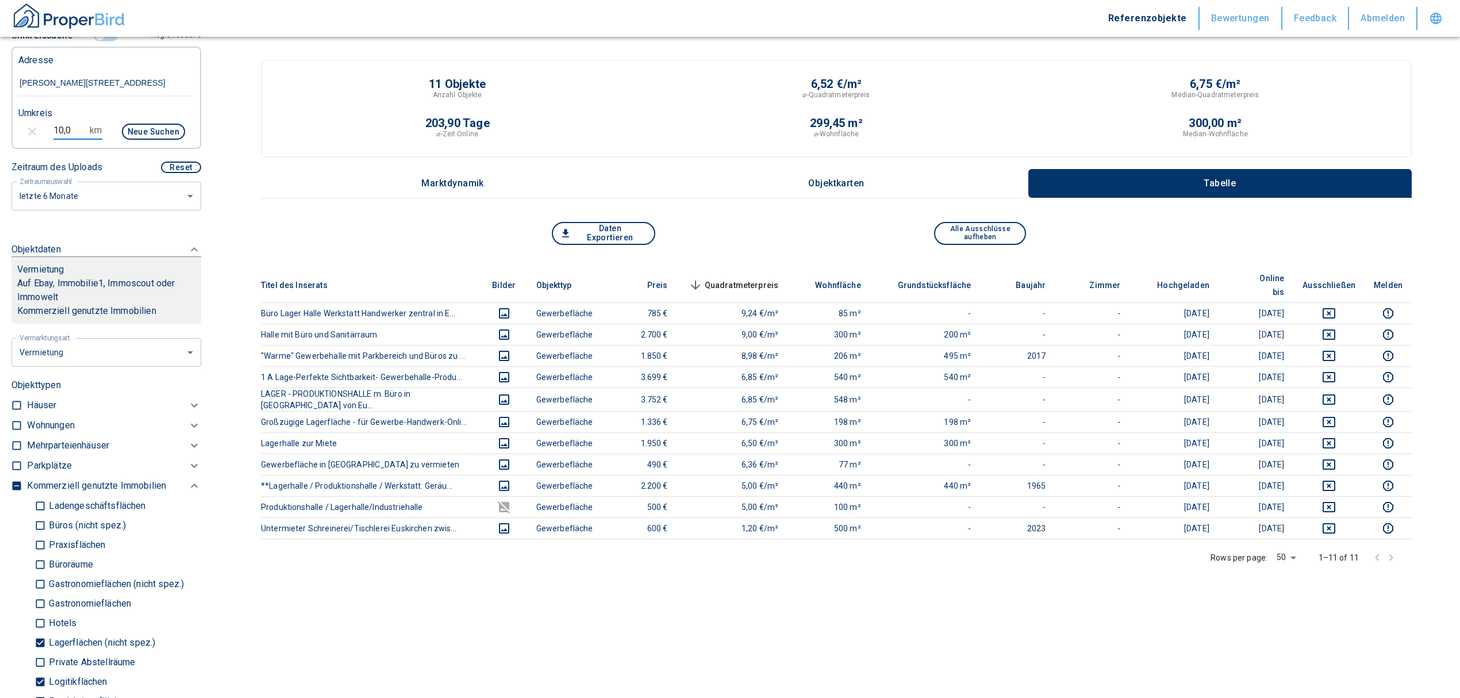
click at [162, 134] on button "Neue Suchen" at bounding box center [153, 132] width 63 height 16
type input "2020"
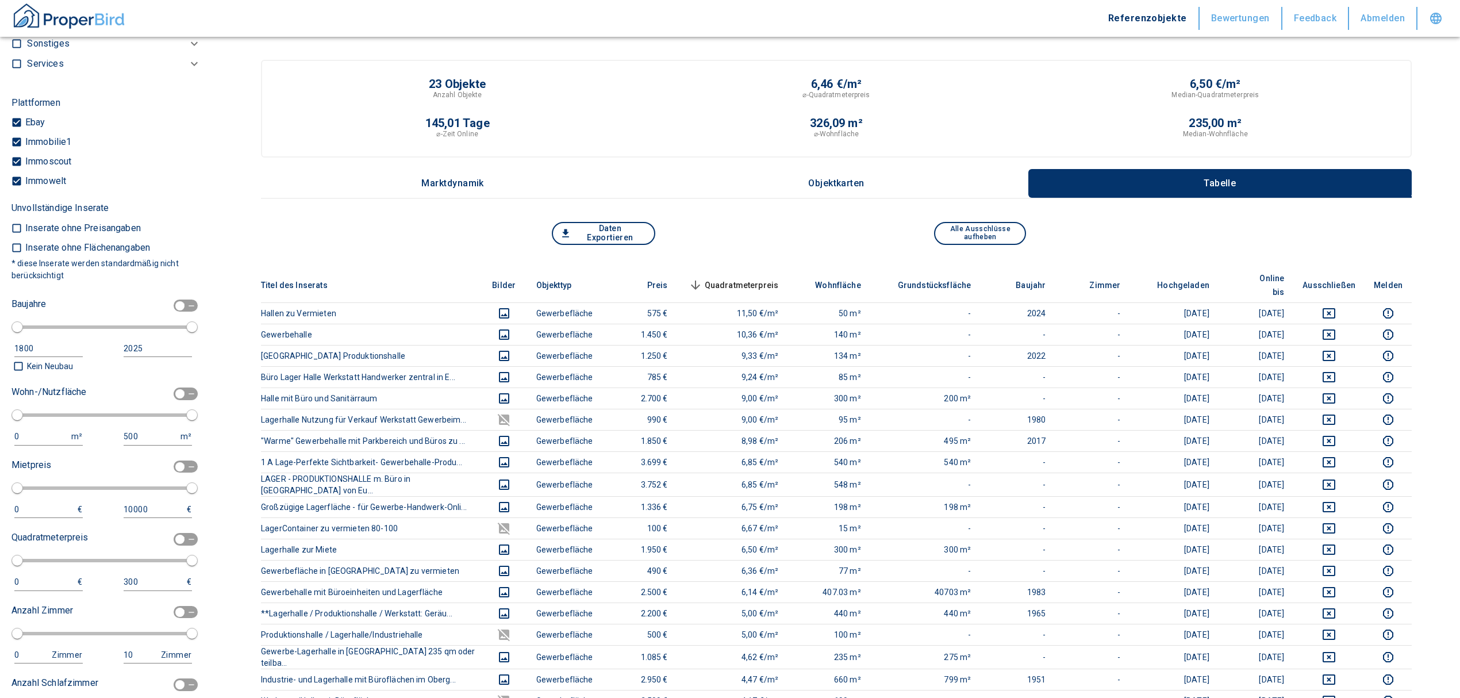
scroll to position [1021, 0]
click at [176, 395] on input "checkbox" at bounding box center [180, 396] width 34 height 13
checkbox input "true"
type input "2020"
type input "50"
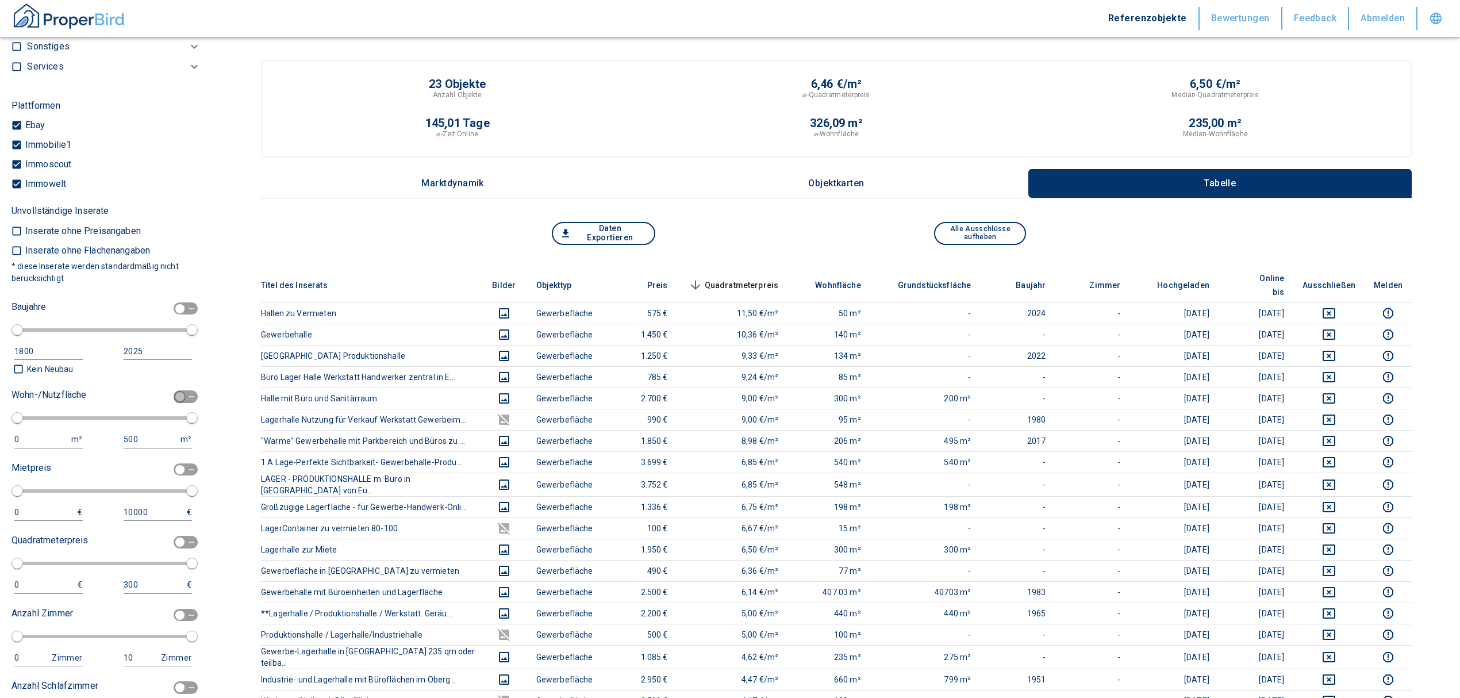
type input "150"
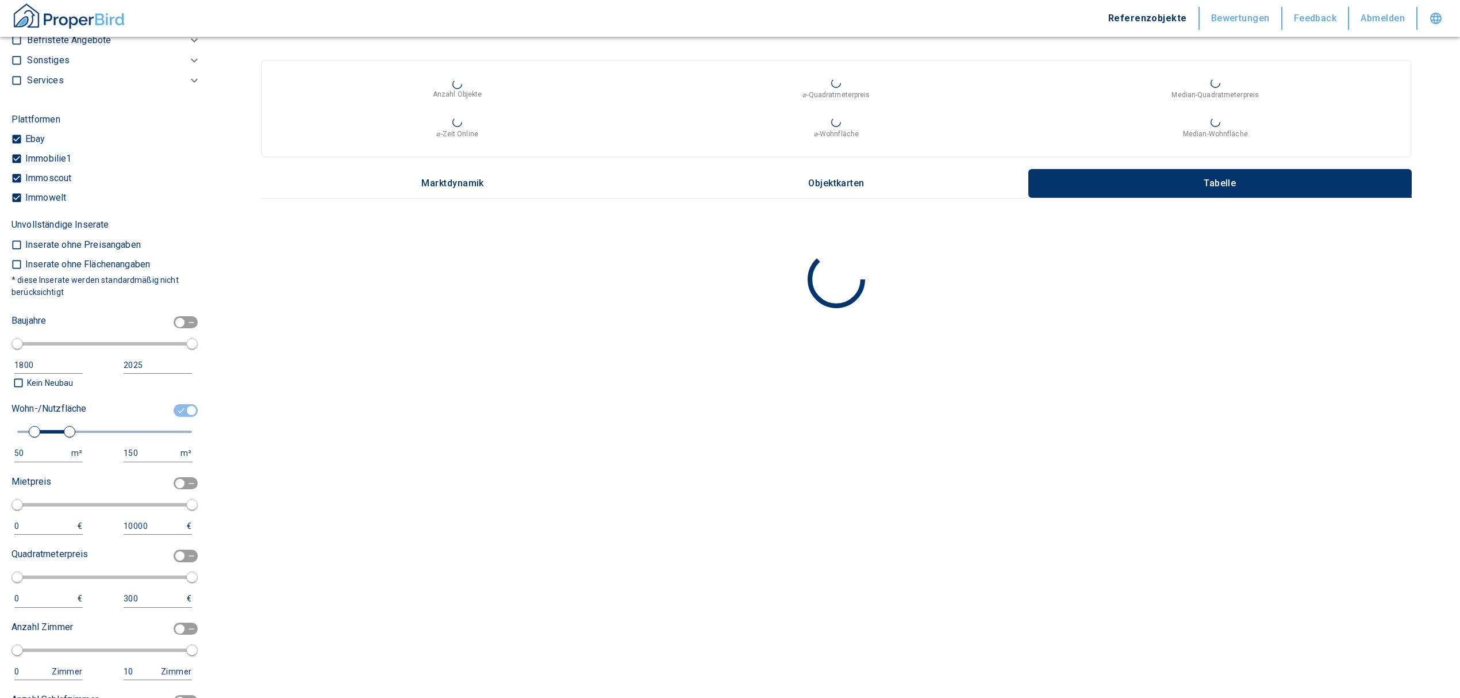
click at [17, 438] on div "Wohn-/Nutzfläche 50 m² 150 m²" at bounding box center [101, 430] width 180 height 63
click at [26, 446] on div "50" at bounding box center [36, 453] width 45 height 14
click at [21, 445] on input "50" at bounding box center [40, 453] width 52 height 17
type input "5"
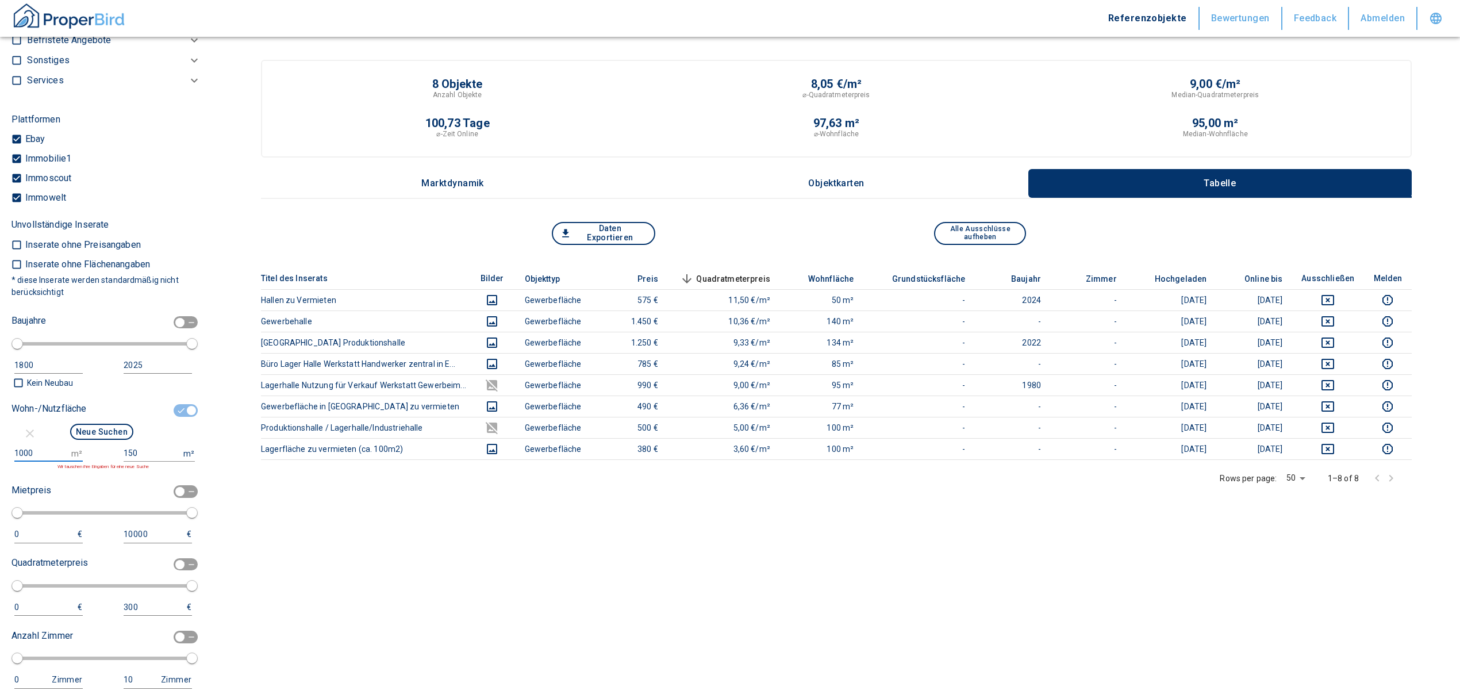
type input "1000"
click at [147, 453] on input "150" at bounding box center [151, 453] width 55 height 17
type input "1500000"
click at [103, 424] on button "Neue Suchen" at bounding box center [101, 432] width 63 height 16
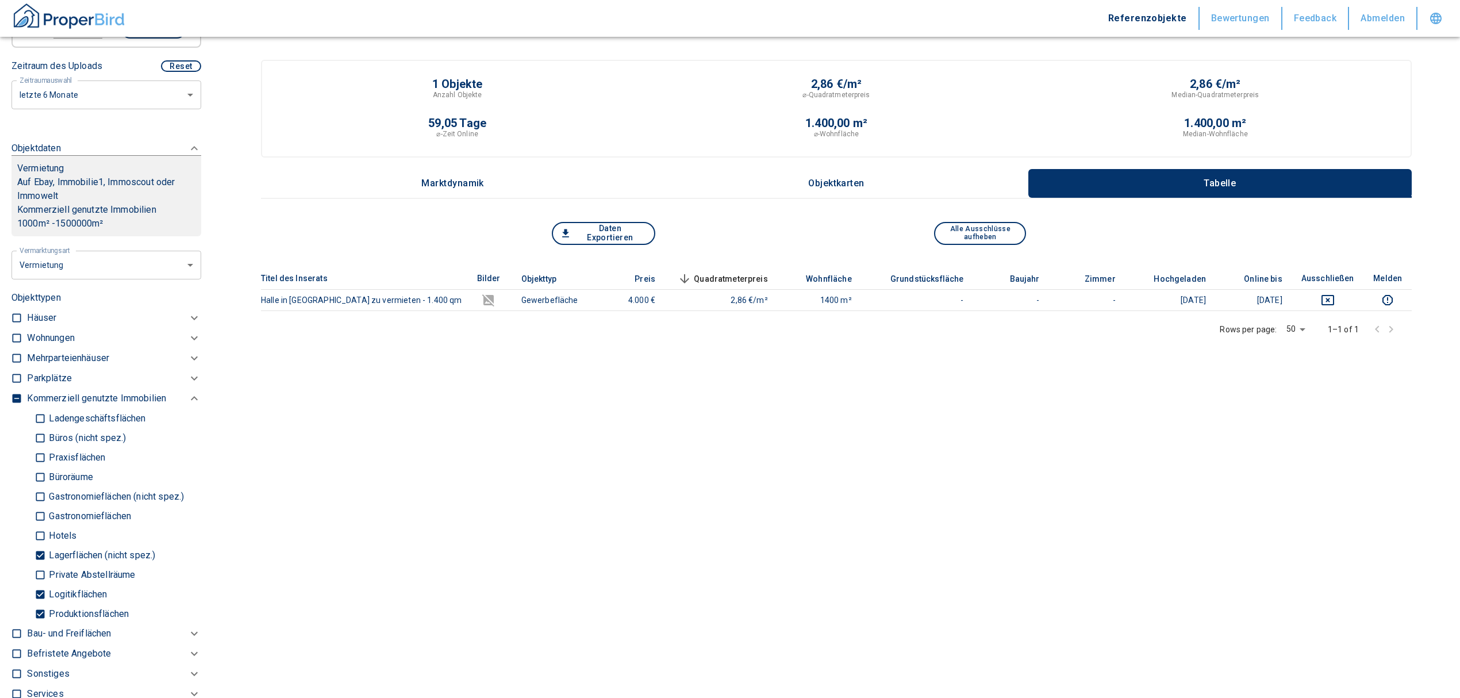
scroll to position [101, 0]
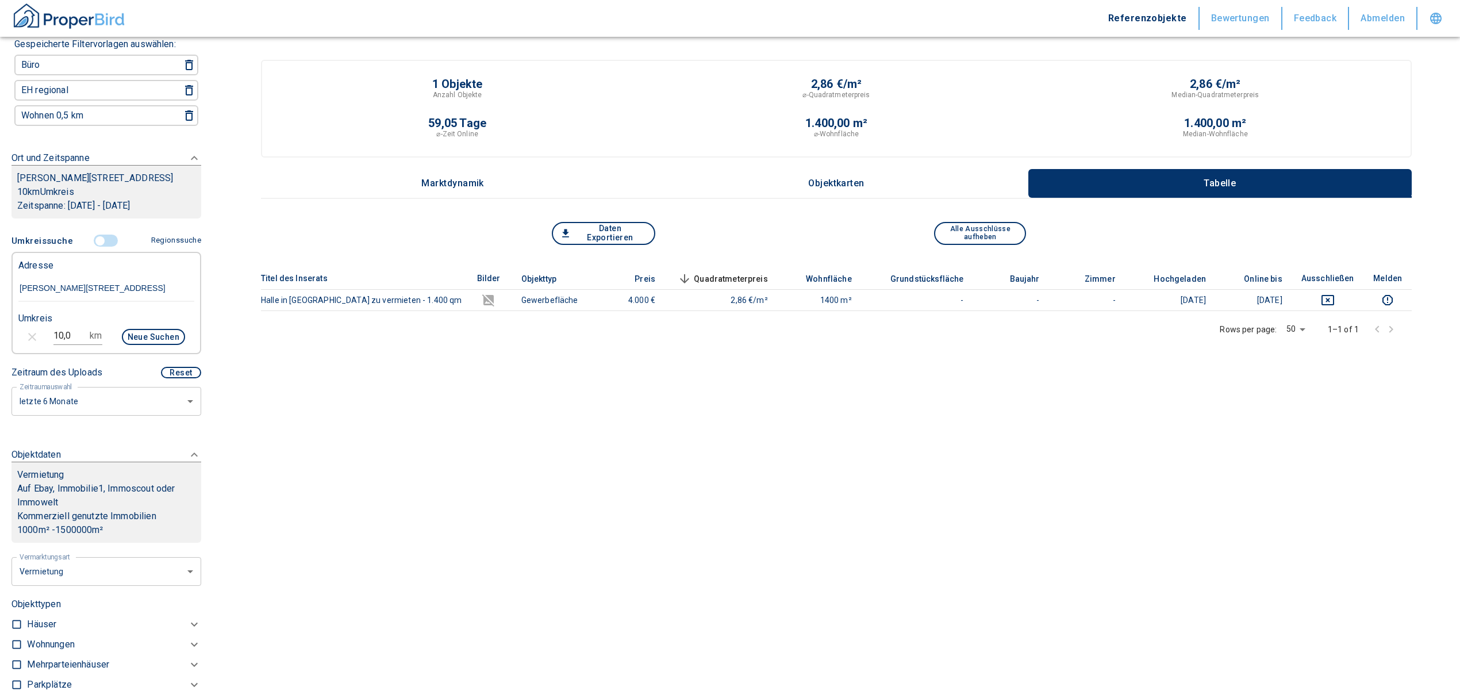
click at [114, 403] on body "Referenzobjekte Bewertungen Feedback Abmelden Filtervorlagen Neue Filtereinstel…" at bounding box center [730, 353] width 1460 height 706
click at [63, 488] on li "letztes Jahr" at bounding box center [100, 488] width 178 height 20
type input "2020"
type input "12"
drag, startPoint x: 70, startPoint y: 330, endPoint x: 14, endPoint y: 325, distance: 56.6
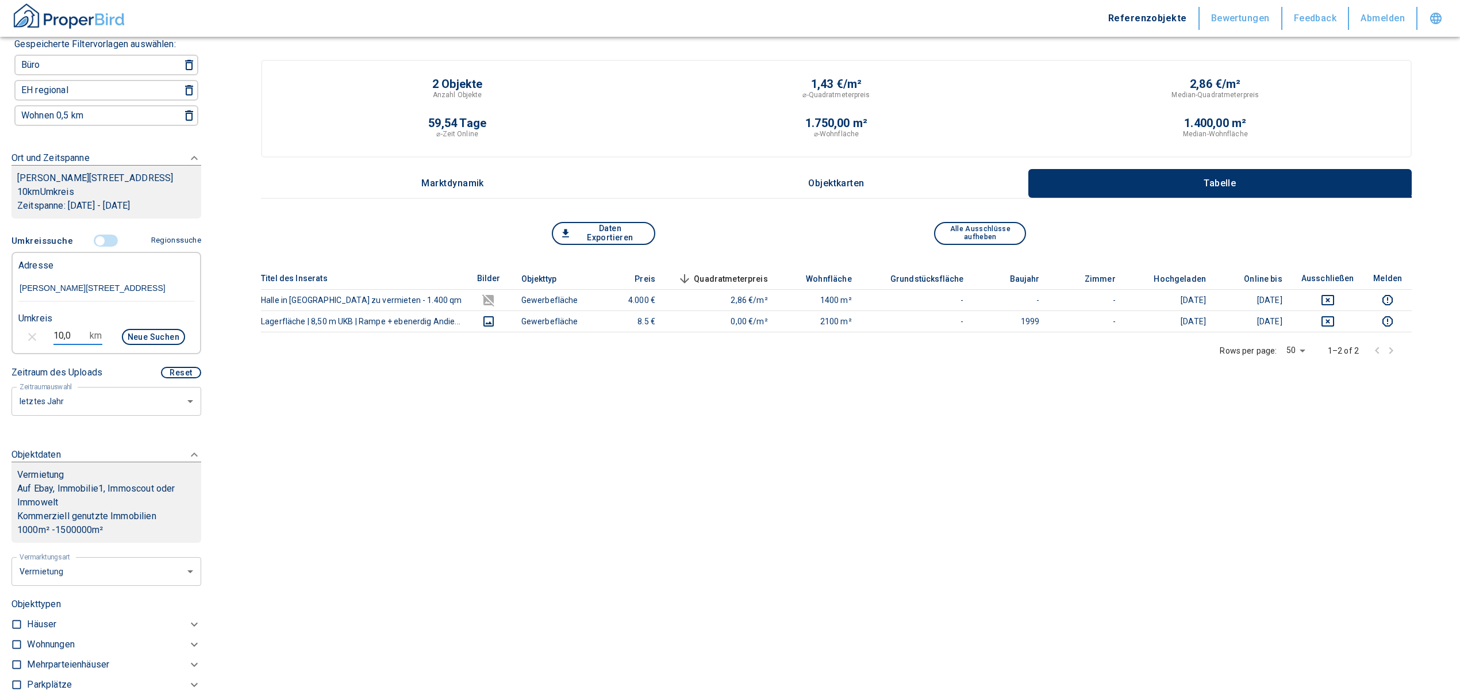
click at [14, 325] on div "10,0 km Neue Suchen" at bounding box center [97, 338] width 176 height 28
type input "15,0"
click at [128, 336] on button "Neue Suchen" at bounding box center [153, 337] width 63 height 16
type input "2020"
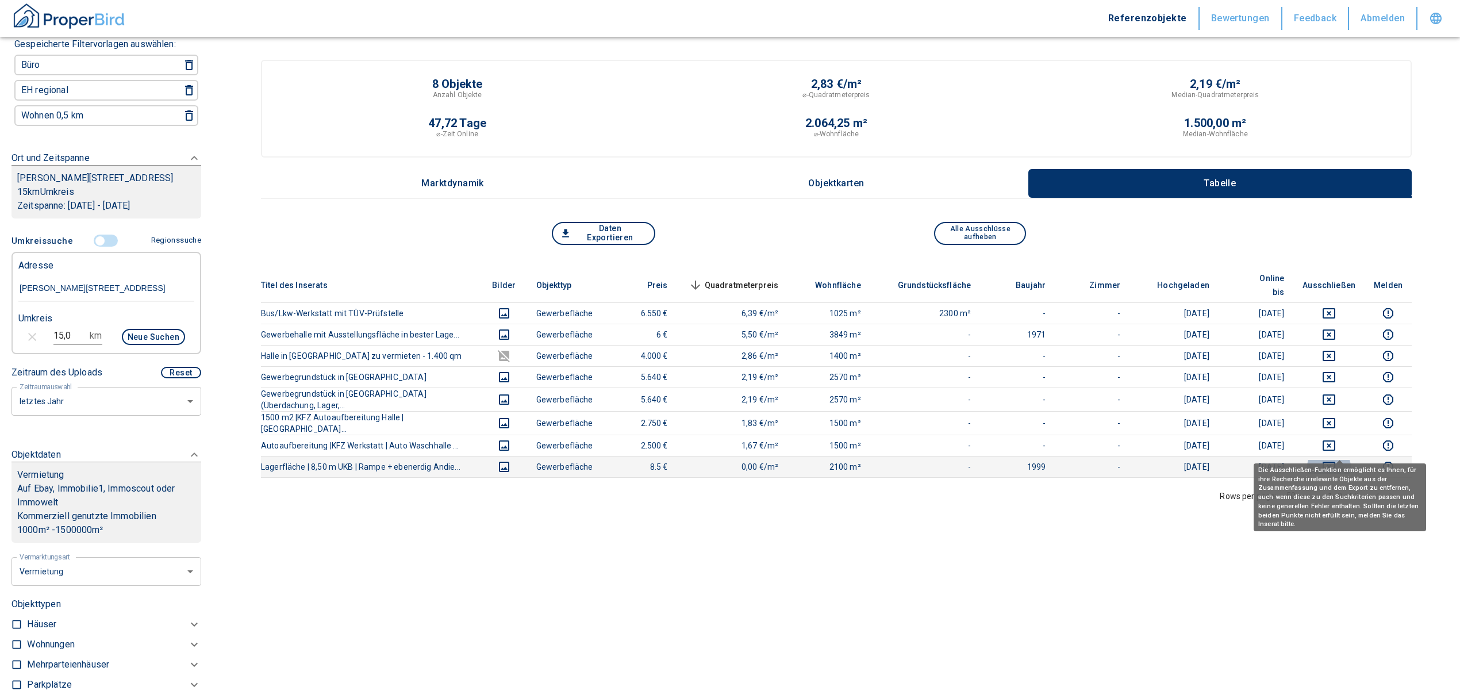
click at [1336, 460] on icon "deselect this listing" at bounding box center [1329, 467] width 14 height 14
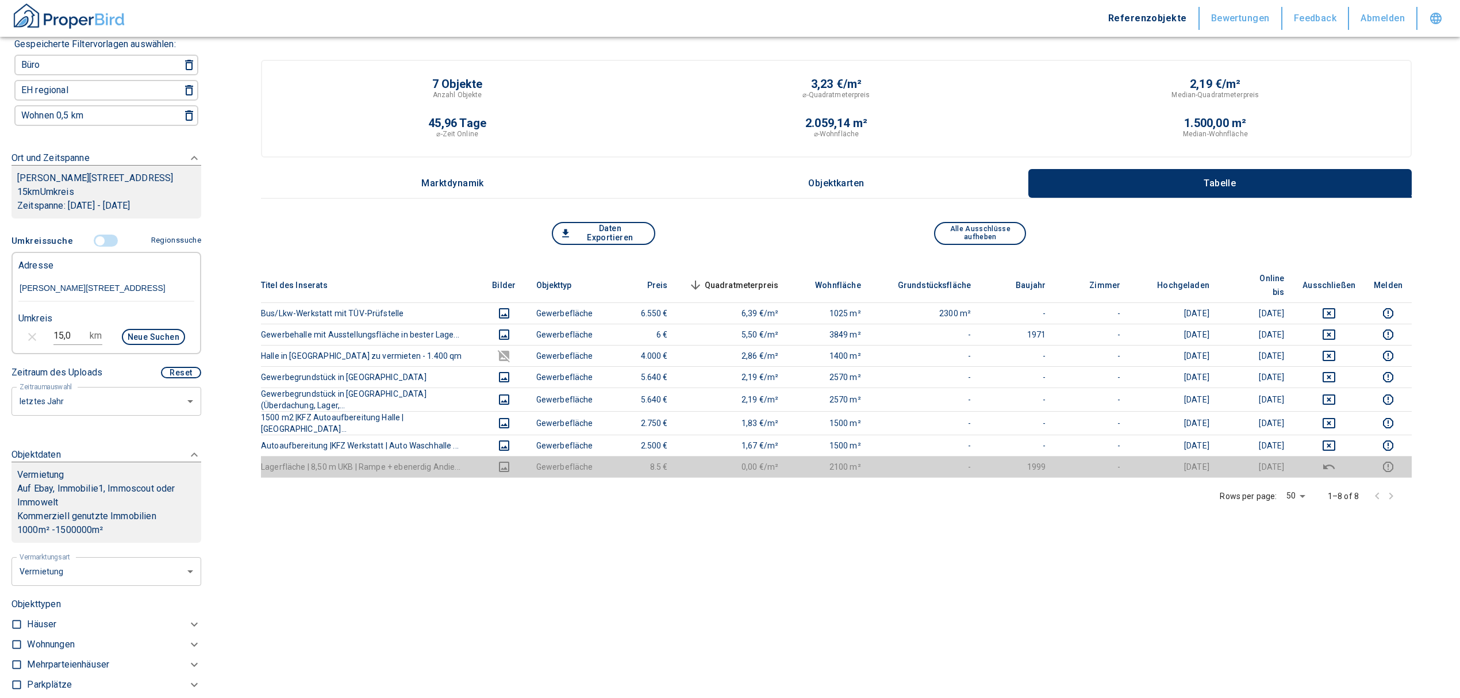
click at [771, 278] on span "Quadratmeterpreis sorted descending" at bounding box center [732, 285] width 93 height 14
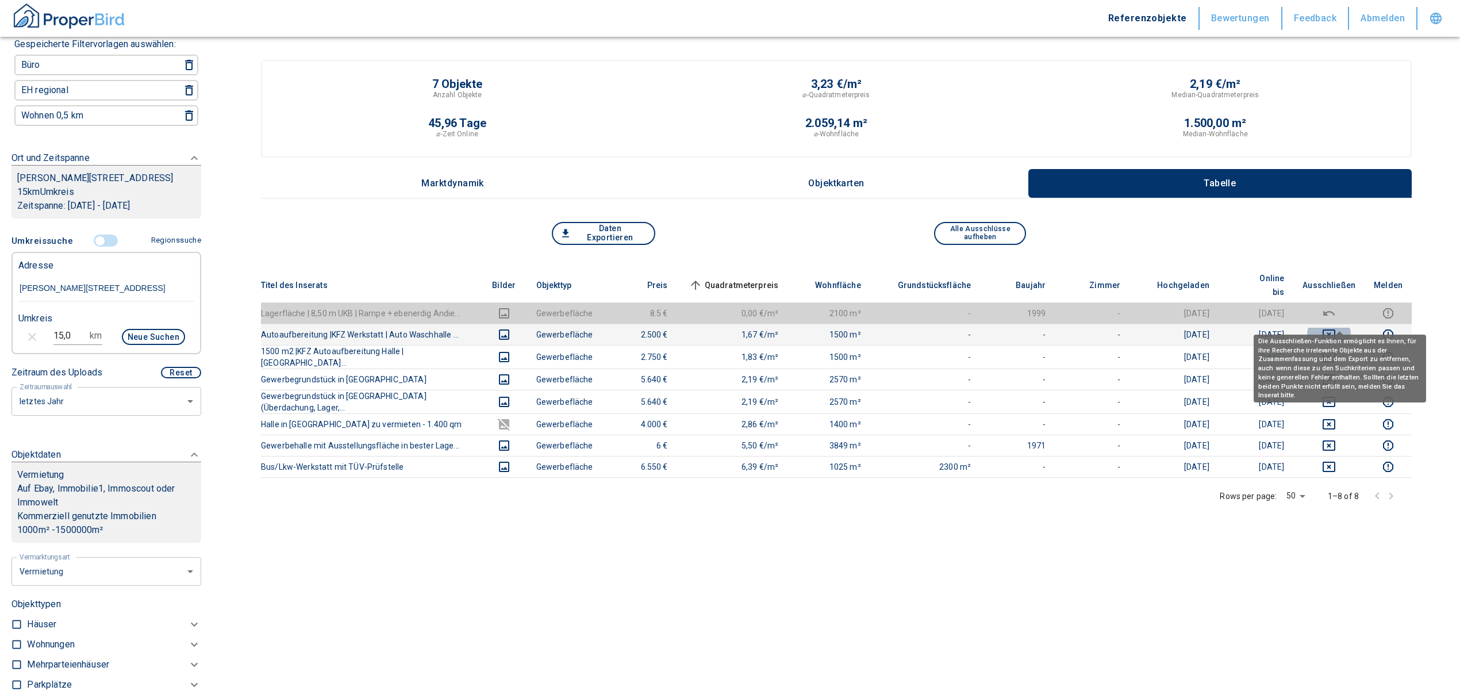
click at [1335, 329] on icon "deselect this listing" at bounding box center [1328, 334] width 13 height 10
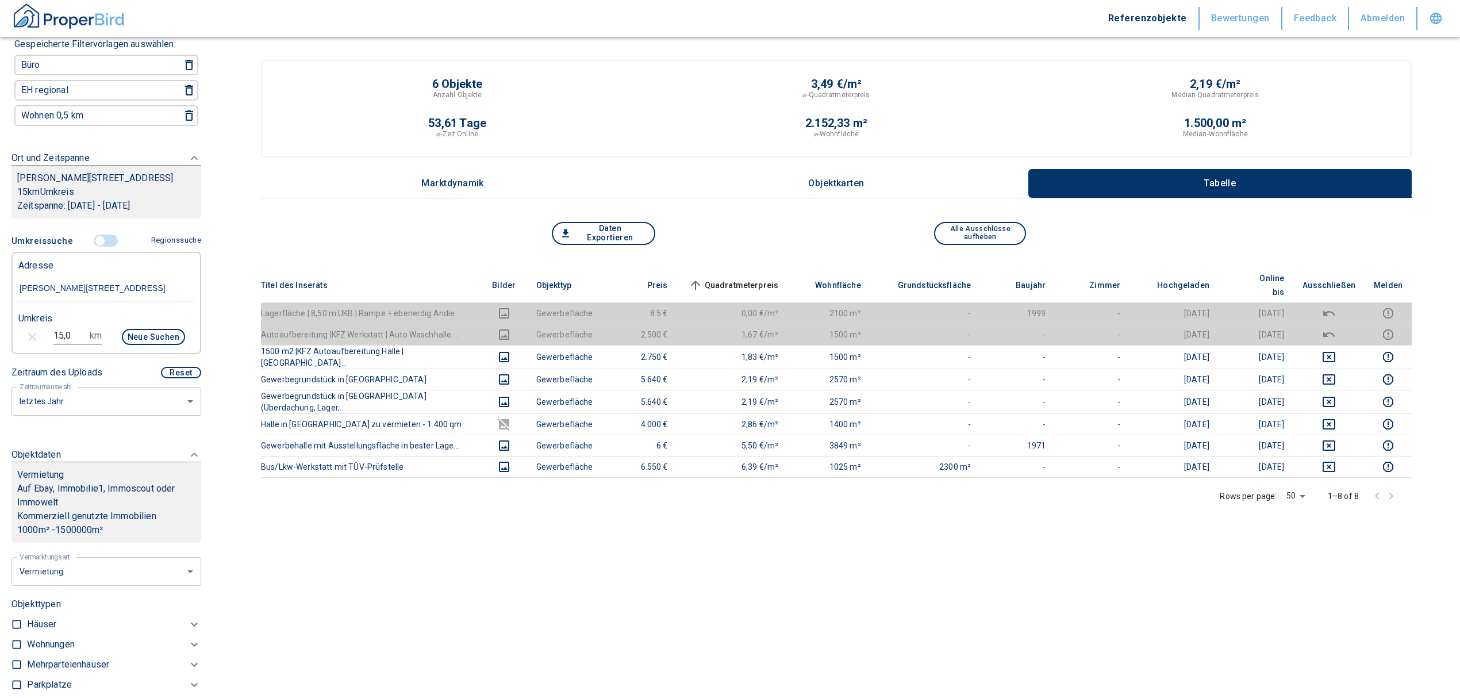
click at [67, 332] on input "15,0" at bounding box center [69, 335] width 32 height 18
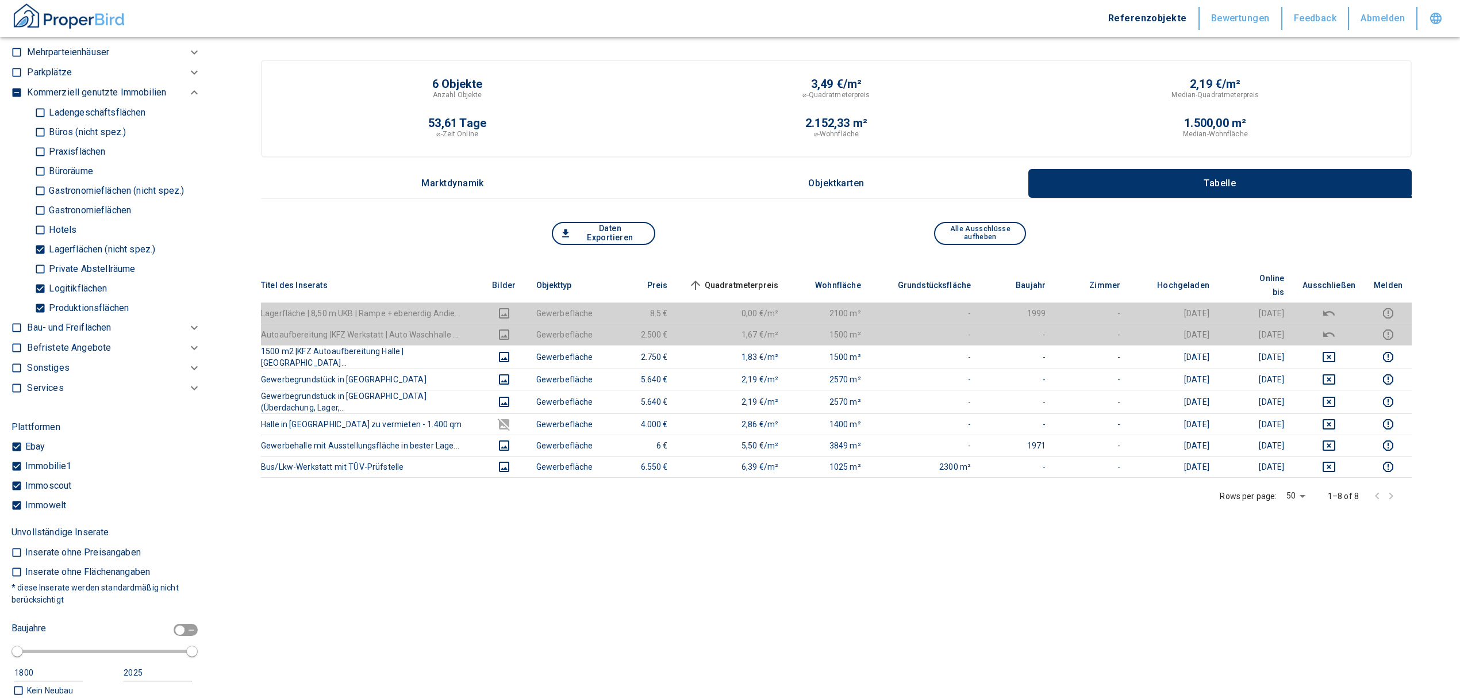
scroll to position [714, 0]
click at [53, 244] on p "Lagerflächen (nicht spez.)" at bounding box center [100, 248] width 109 height 9
click at [46, 242] on input "Lagerflächen (nicht spez.)" at bounding box center [39, 249] width 11 height 20
checkbox input "false"
type input "2020"
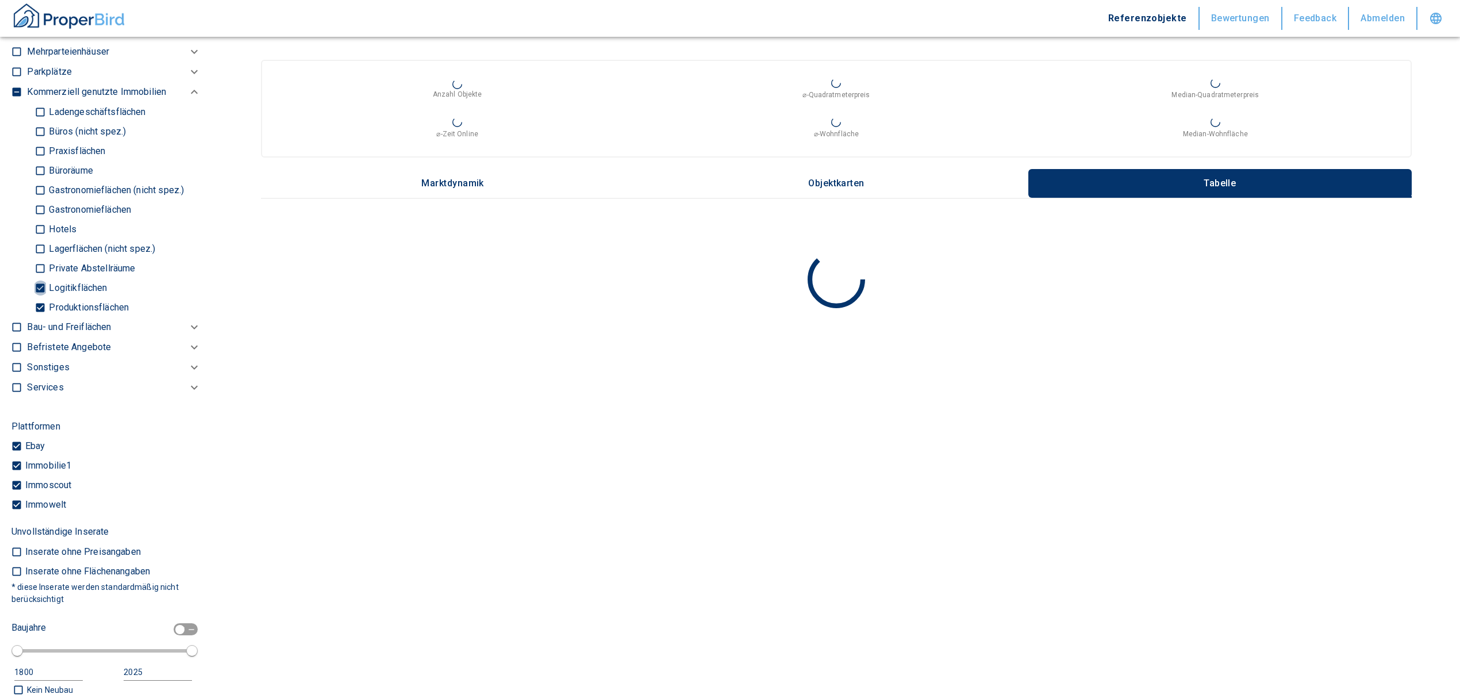
click at [37, 286] on input "Logitikflächen" at bounding box center [39, 288] width 11 height 20
checkbox input "false"
type input "2020"
click at [41, 297] on input "Produktionsflächen" at bounding box center [39, 307] width 11 height 20
checkbox input "false"
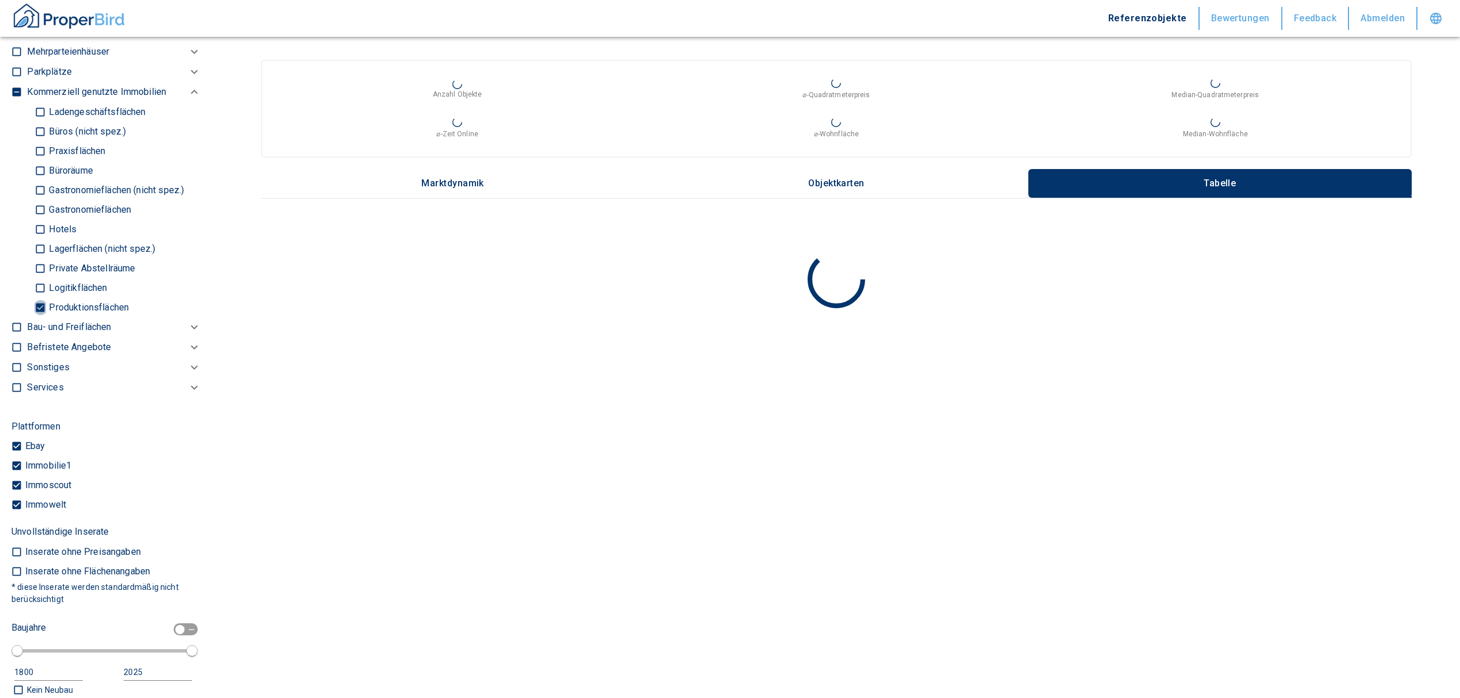
type input "2020"
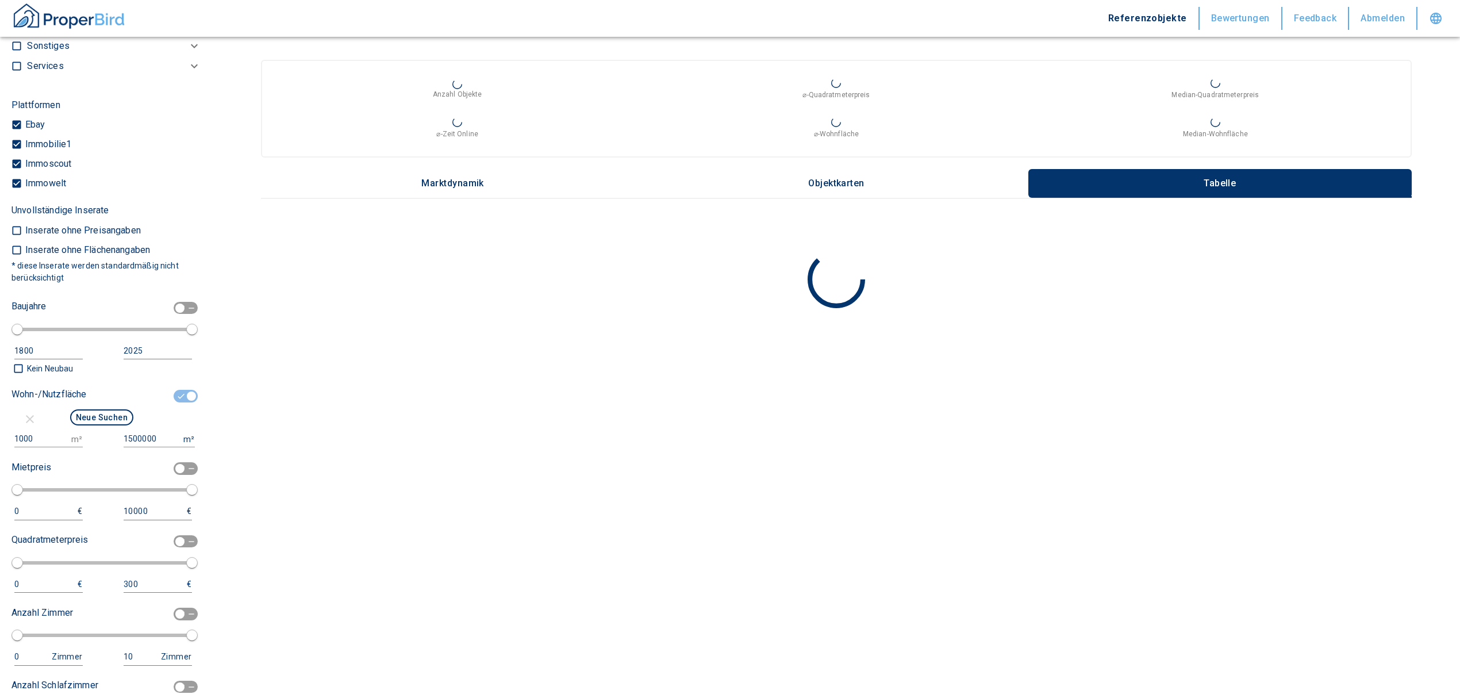
scroll to position [1021, 0]
click at [180, 397] on input "checkbox" at bounding box center [191, 396] width 34 height 13
checkbox input "false"
type input "2020"
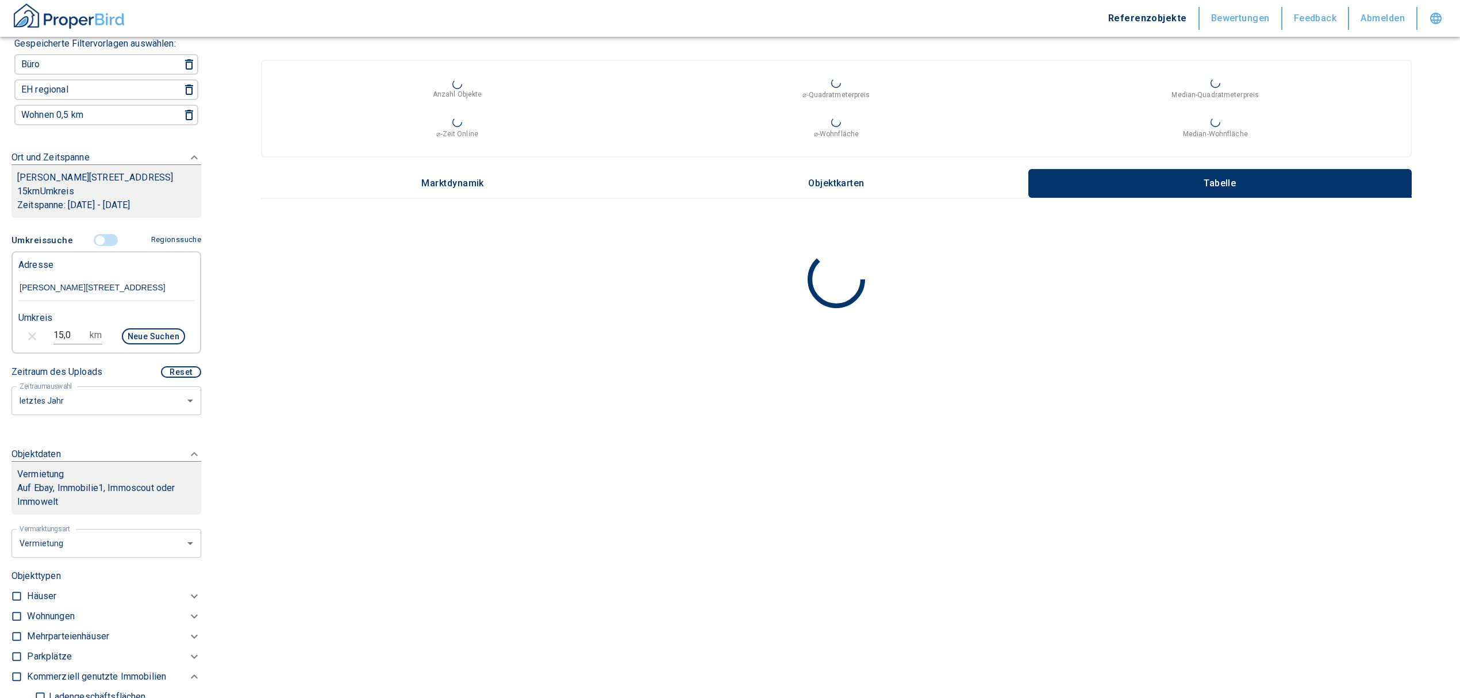
scroll to position [101, 0]
drag, startPoint x: 80, startPoint y: 334, endPoint x: 19, endPoint y: 326, distance: 62.0
click at [19, 326] on div "15,0 km Neue Suchen" at bounding box center [97, 338] width 176 height 28
type input "5,0"
click at [169, 334] on button "Neue Suchen" at bounding box center [153, 337] width 63 height 16
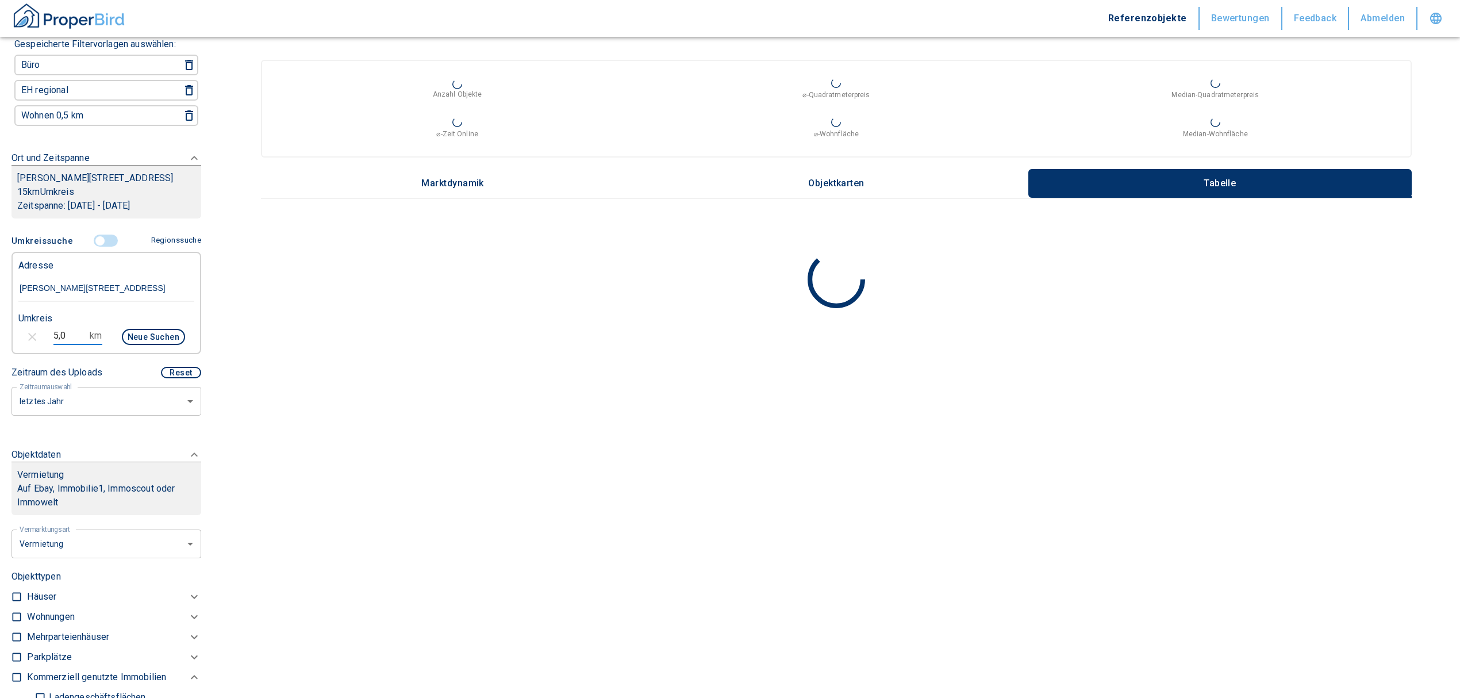
type input "2020"
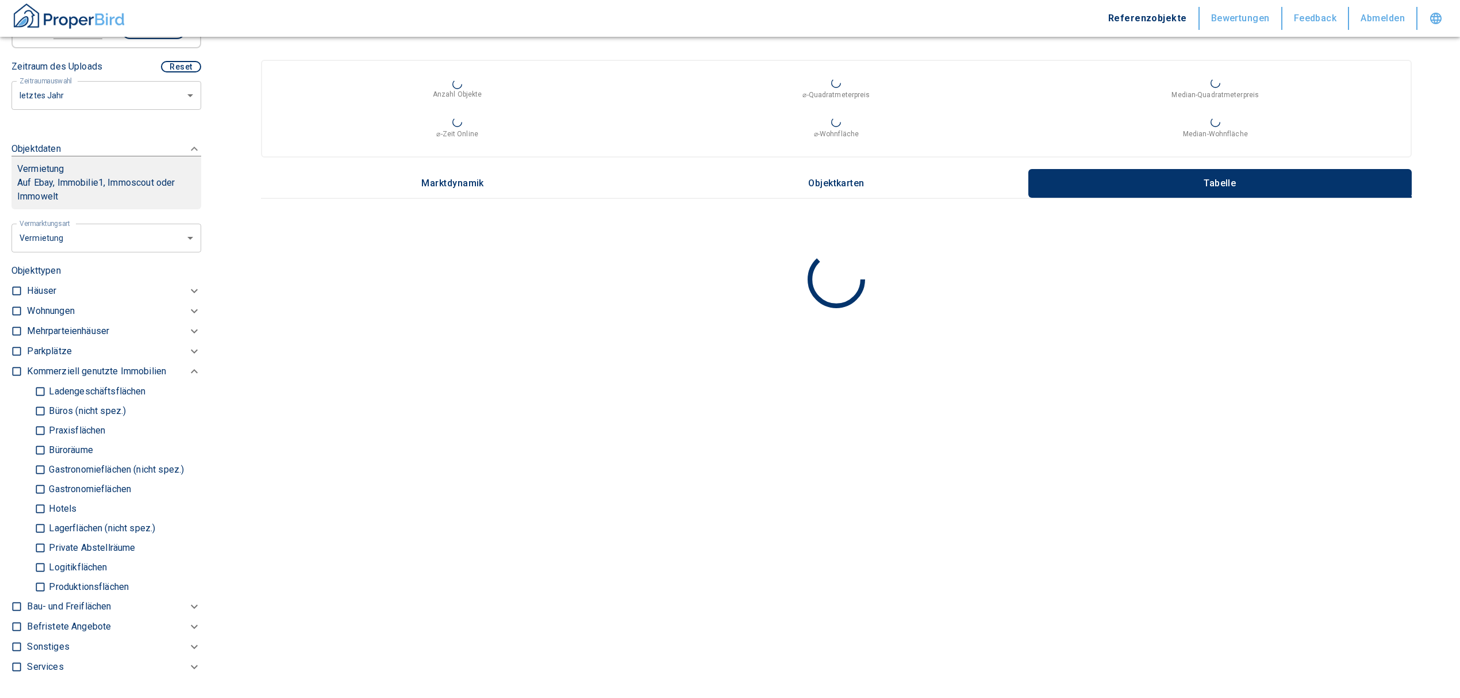
scroll to position [407, 0]
click at [69, 425] on p "Praxisflächen" at bounding box center [75, 429] width 59 height 9
click at [46, 424] on input "Praxisflächen" at bounding box center [39, 430] width 11 height 20
checkbox input "true"
type input "2020"
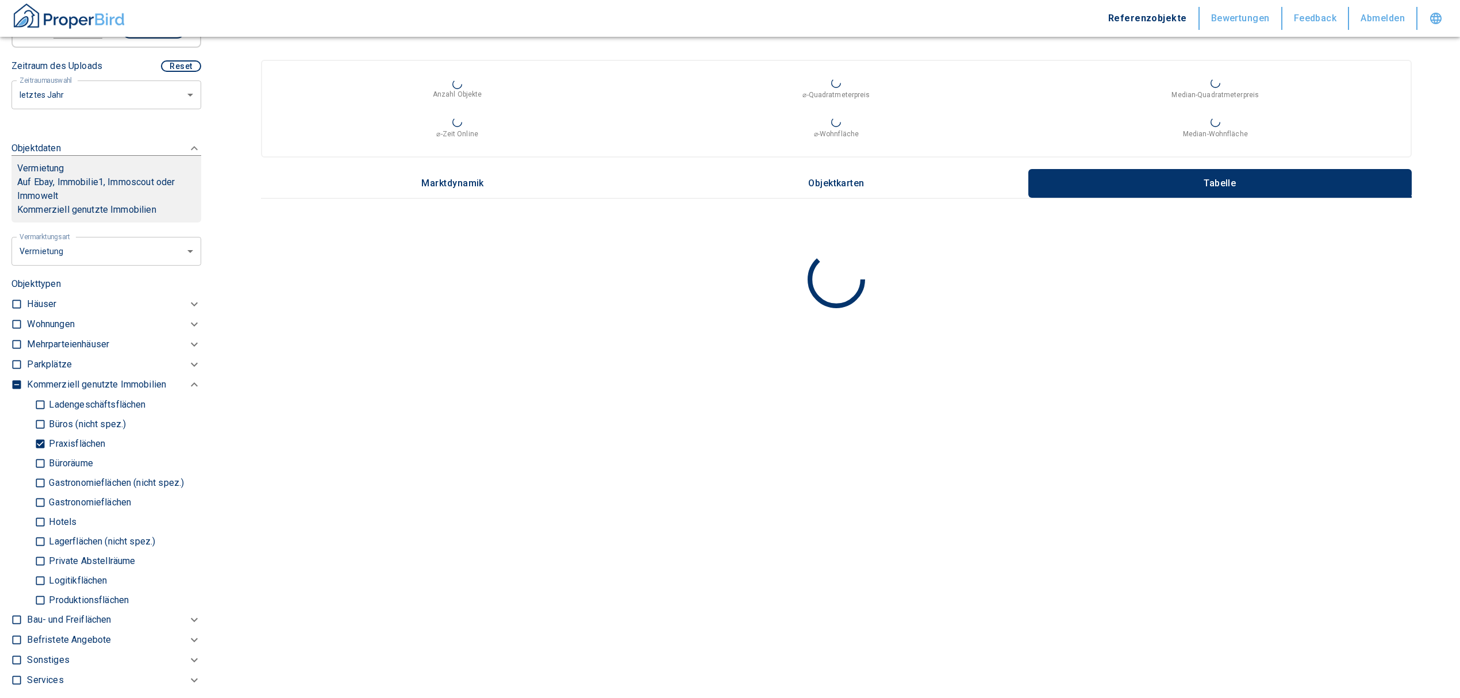
click at [68, 414] on label "Büros (nicht spez.)" at bounding box center [112, 424] width 157 height 20
click at [46, 414] on input "Büros (nicht spez.)" at bounding box center [39, 424] width 11 height 20
checkbox input "true"
type input "2020"
click at [41, 462] on input "Büroräume" at bounding box center [39, 463] width 11 height 20
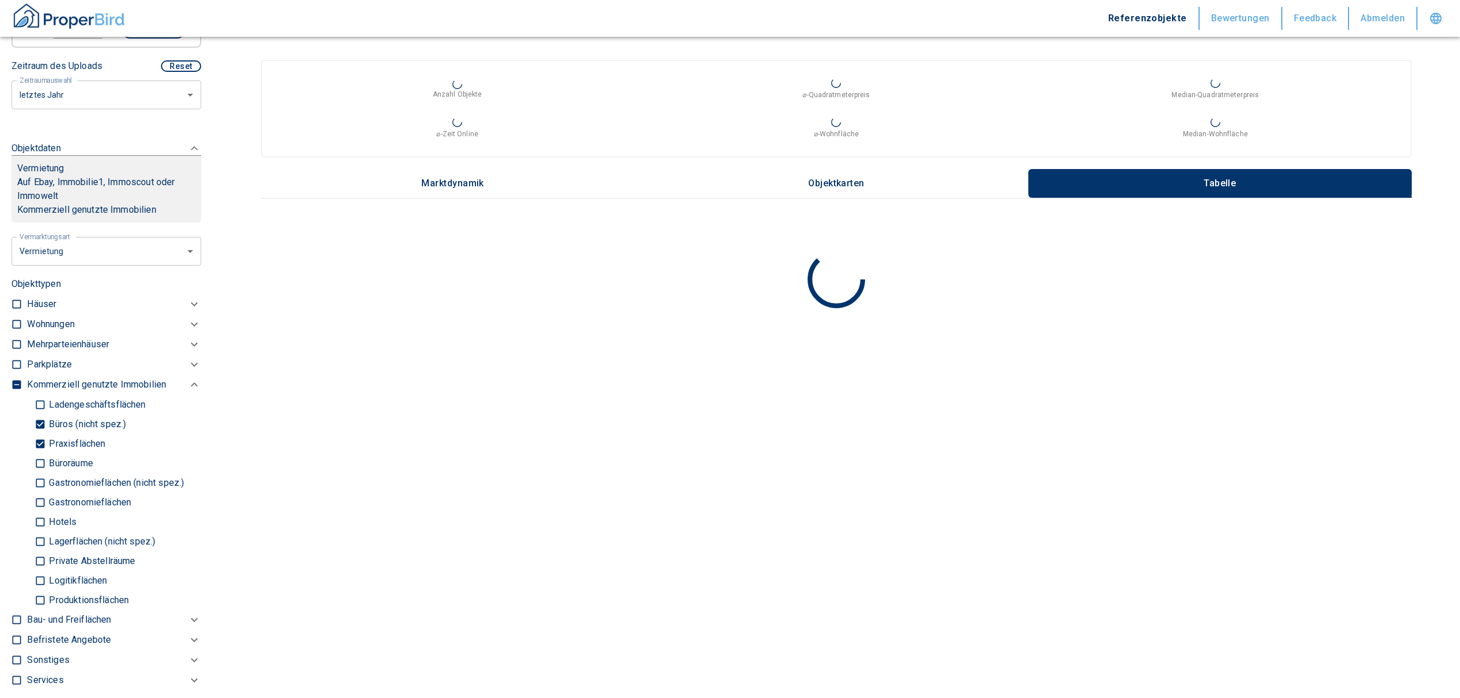
checkbox input "true"
type input "2020"
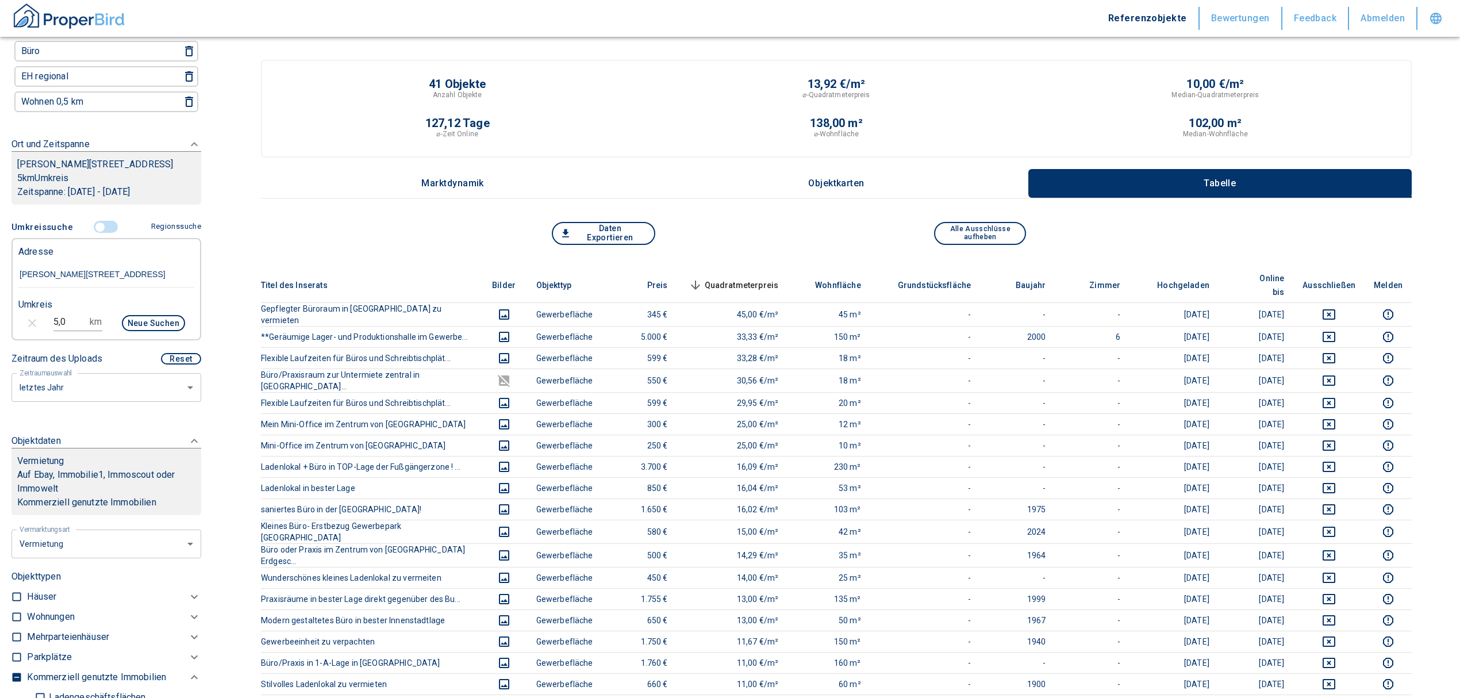
scroll to position [101, 0]
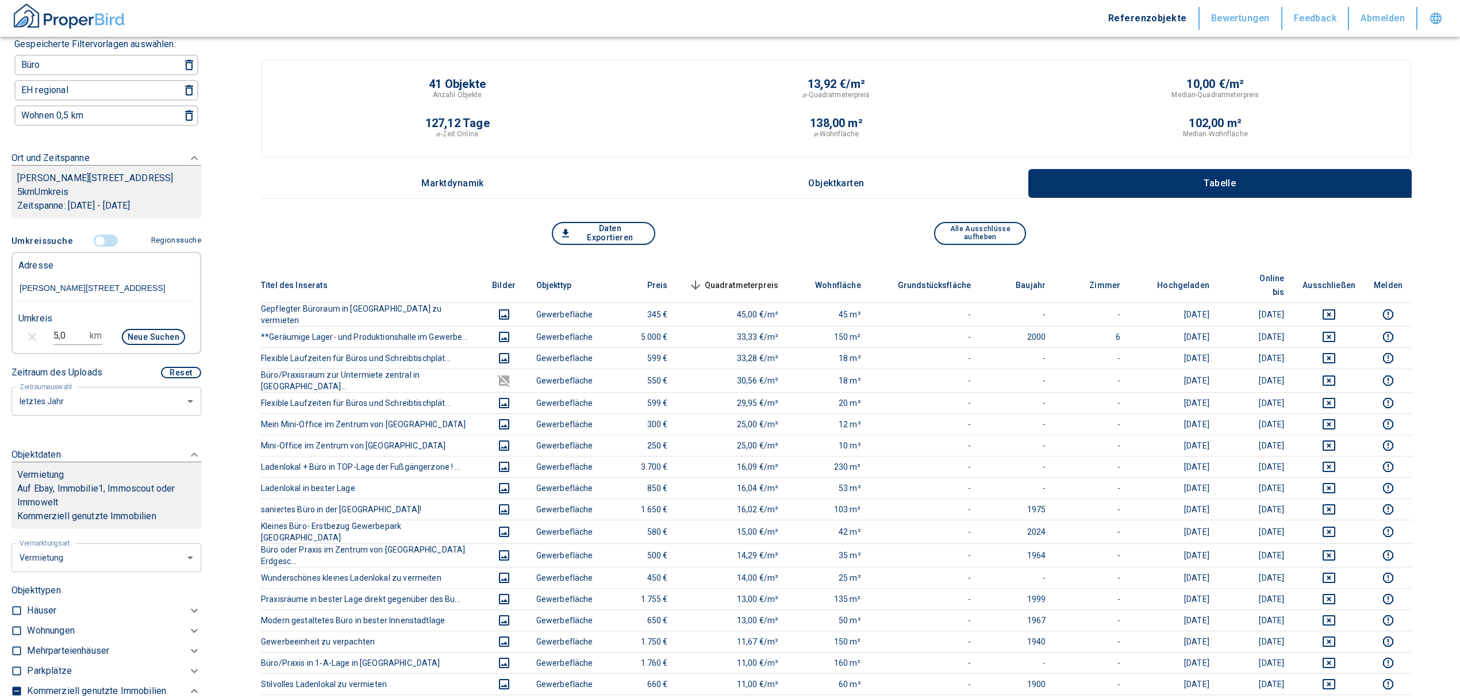
click at [35, 333] on div "5,0 km Neue Suchen" at bounding box center [97, 338] width 176 height 28
type input "3,0"
click at [152, 332] on button "Neue Suchen" at bounding box center [153, 337] width 63 height 16
type input "2020"
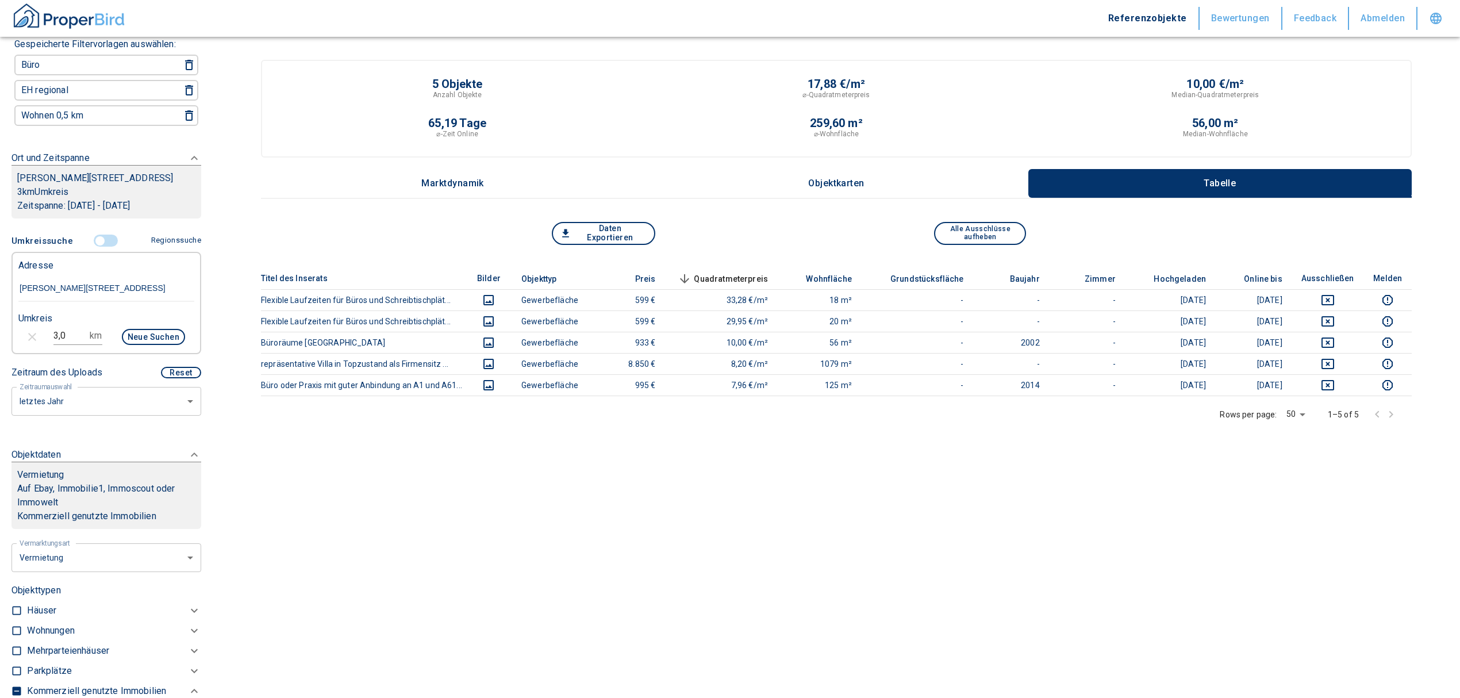
click at [139, 338] on button "Neue Suchen" at bounding box center [153, 337] width 63 height 16
drag, startPoint x: 86, startPoint y: 336, endPoint x: -3, endPoint y: 325, distance: 89.8
click at [0, 325] on html "Referenzobjekte Bewertungen Feedback Abmelden Filtervorlagen Neue Filtereinstel…" at bounding box center [730, 395] width 1460 height 791
click at [67, 328] on input "3,0" at bounding box center [69, 335] width 32 height 18
type input "3"
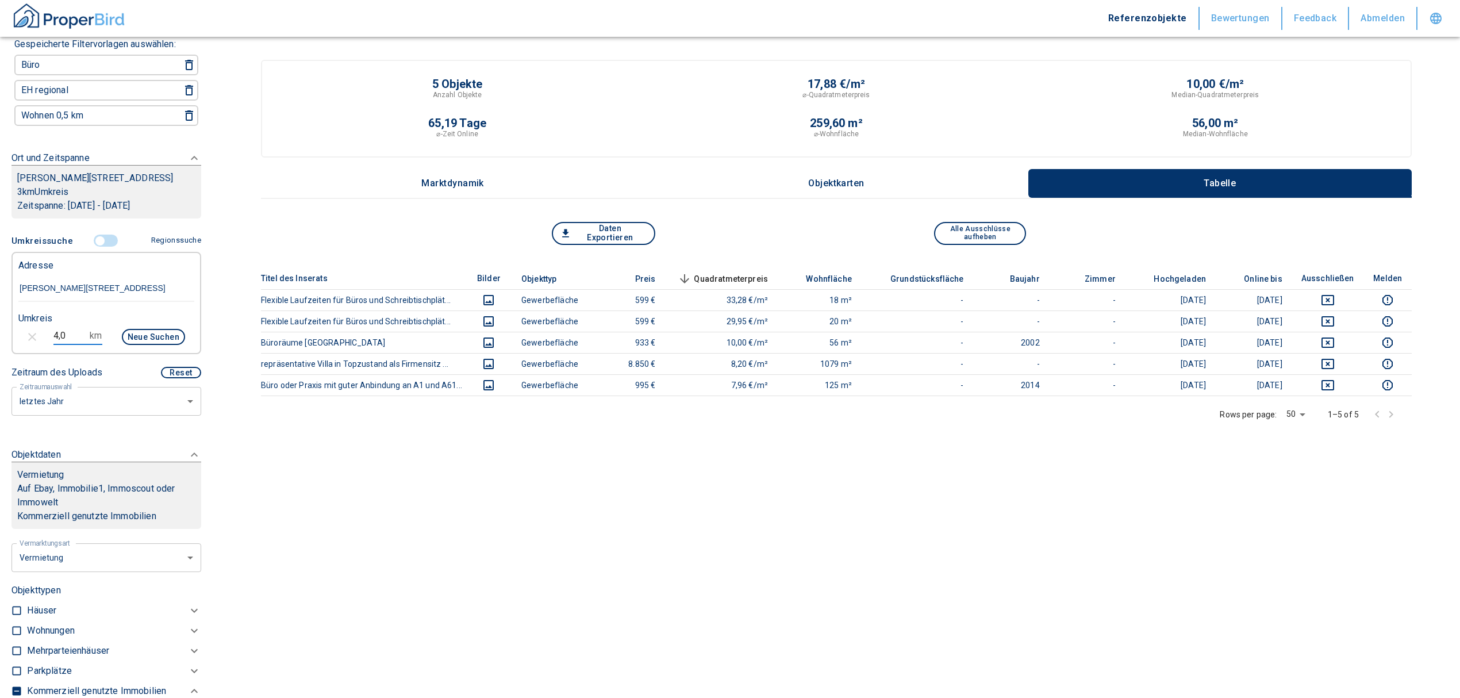
type input "4,0"
click at [134, 336] on button "Neue Suchen" at bounding box center [153, 337] width 63 height 16
type input "2020"
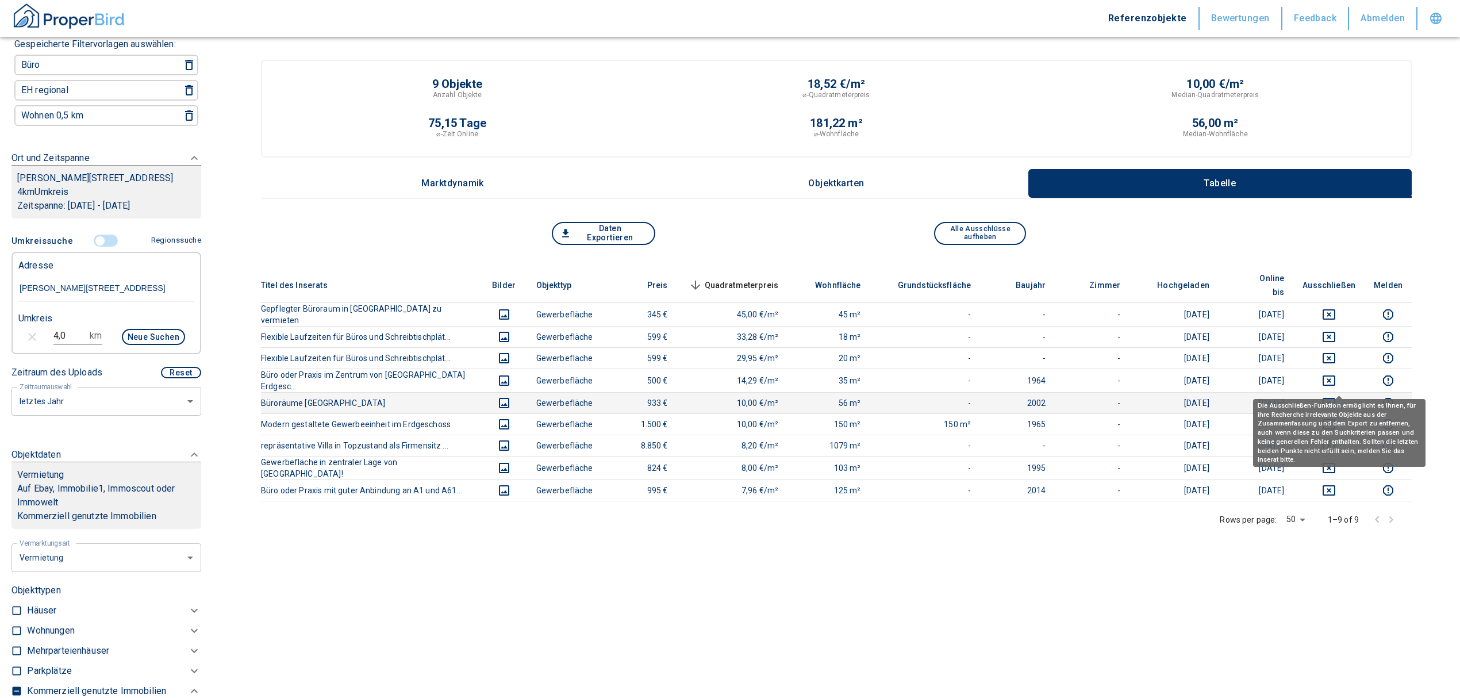
click at [1335, 398] on icon "deselect this listing" at bounding box center [1328, 403] width 13 height 10
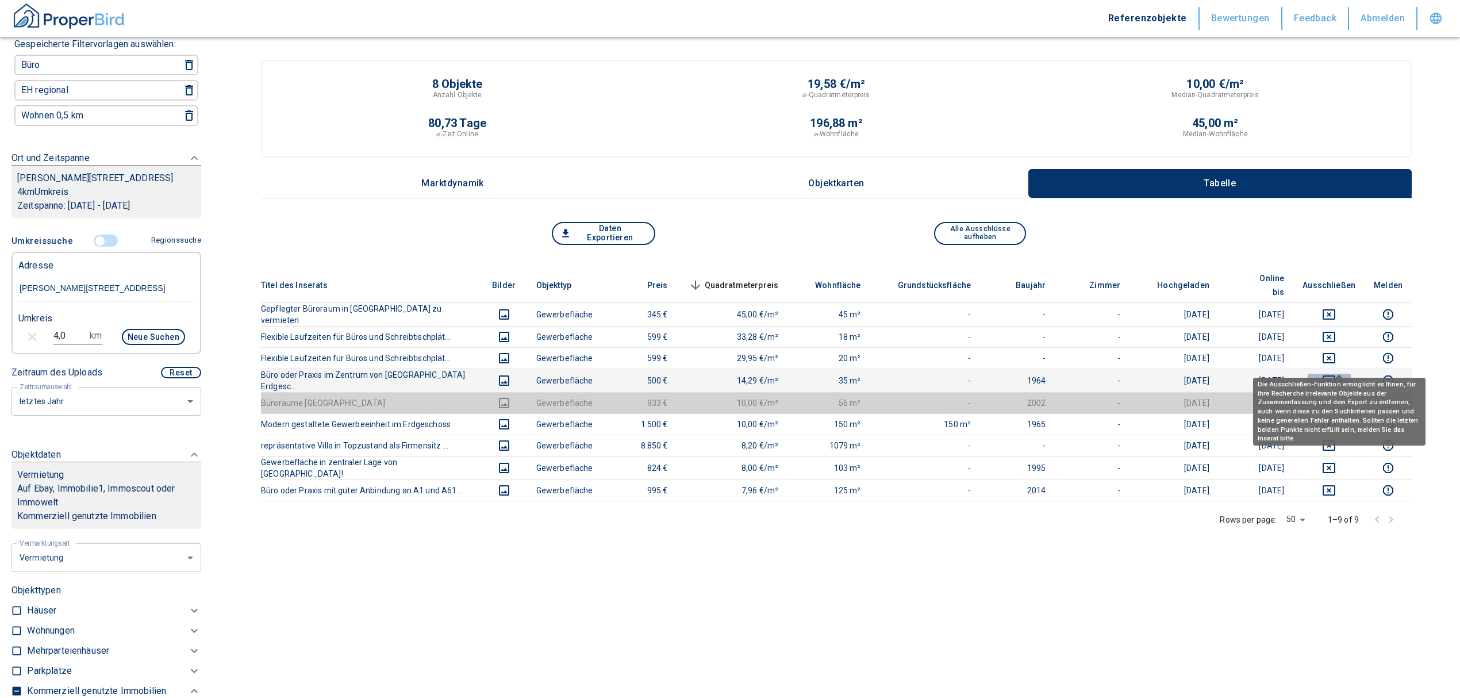
click at [1335, 375] on icon "deselect this listing" at bounding box center [1328, 380] width 13 height 10
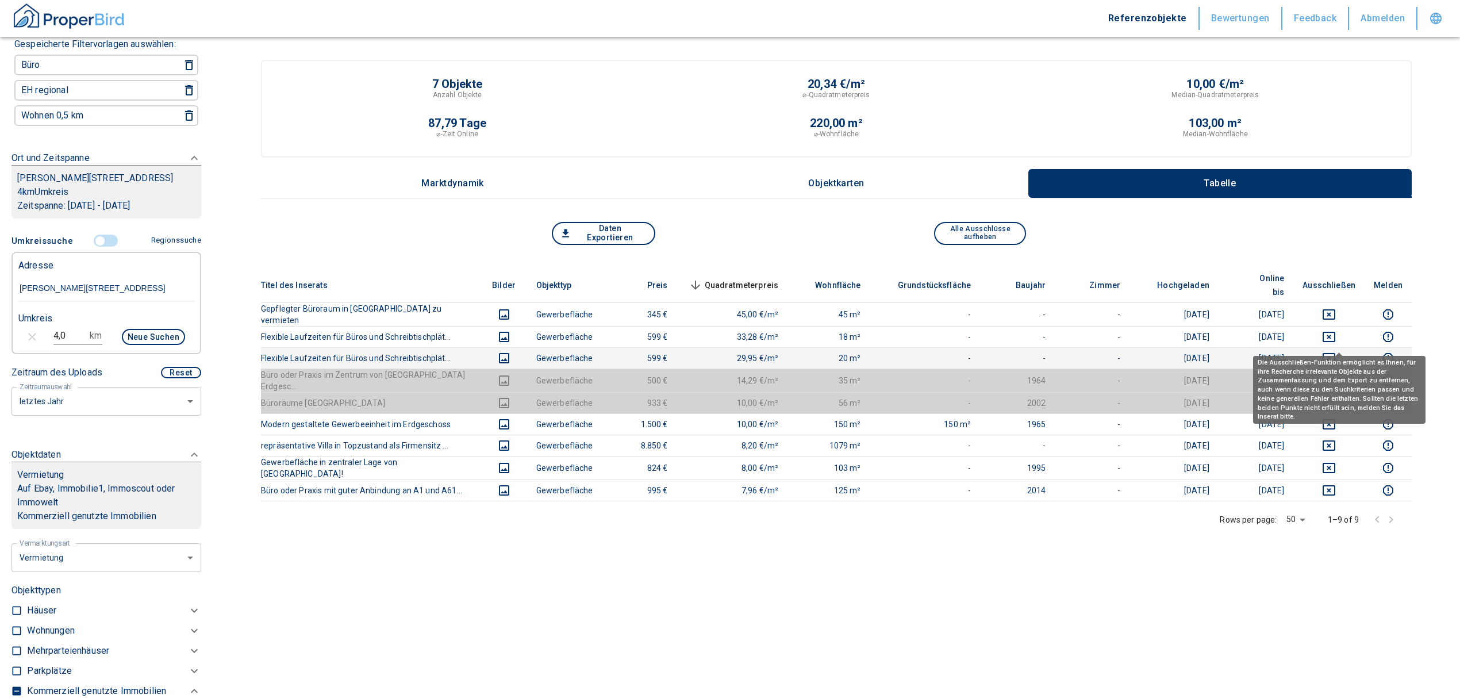
click at [1335, 353] on icon "deselect this listing" at bounding box center [1328, 358] width 13 height 10
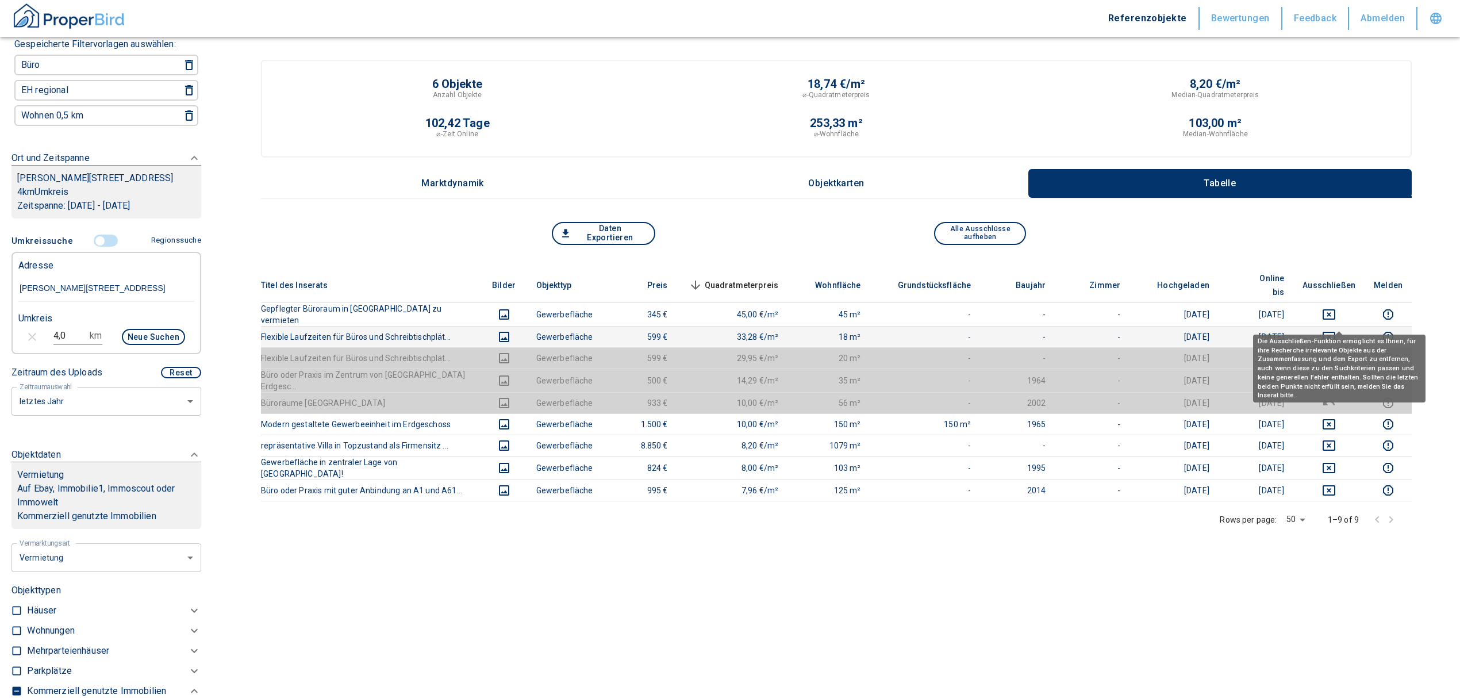
click at [1346, 330] on button "deselect this listing" at bounding box center [1328, 337] width 53 height 14
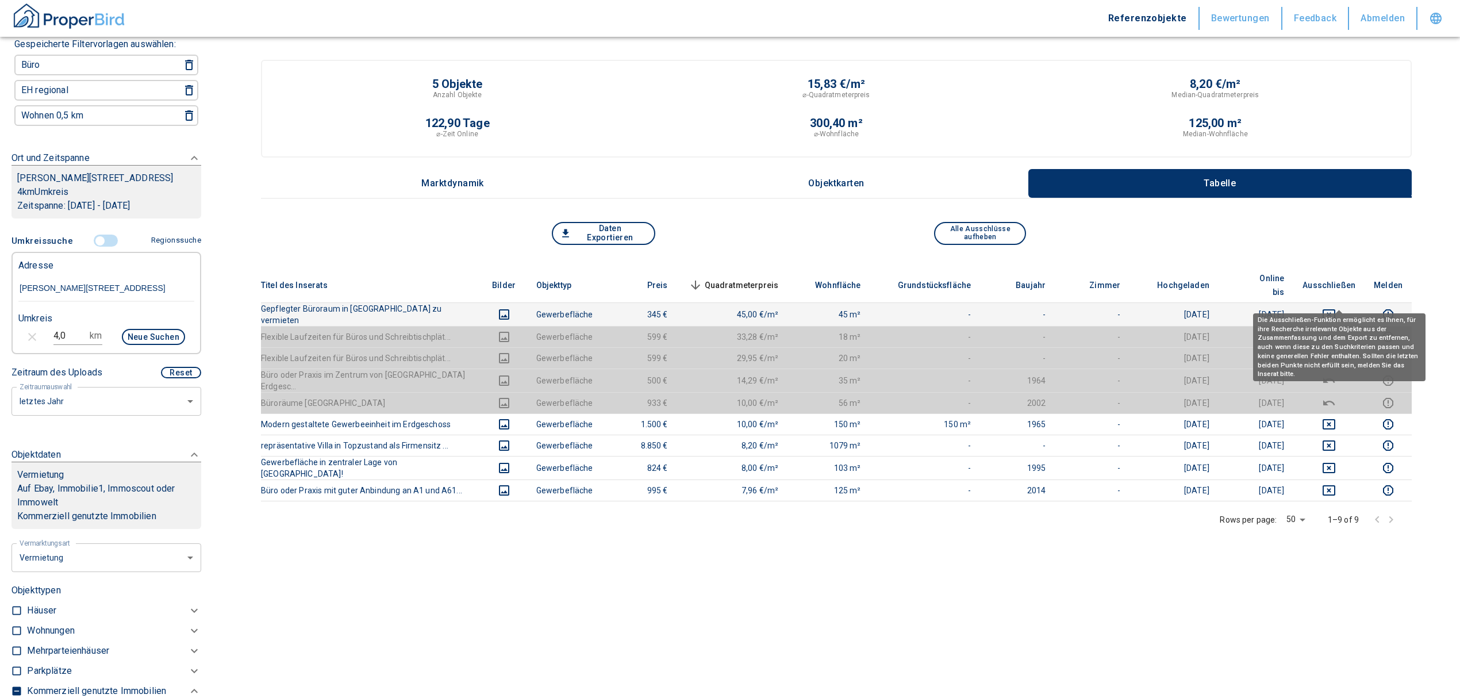
click at [1336, 307] on icon "deselect this listing" at bounding box center [1329, 314] width 14 height 14
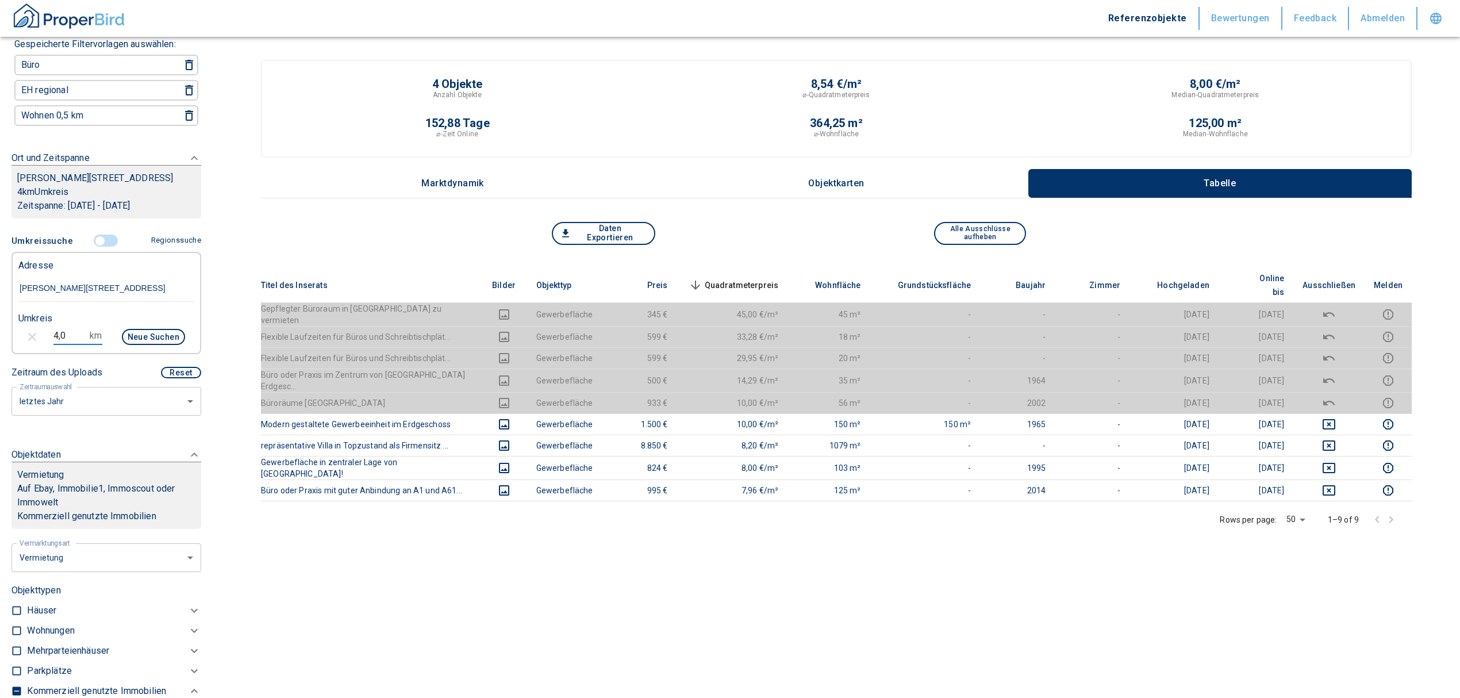
drag, startPoint x: 64, startPoint y: 327, endPoint x: -1, endPoint y: 339, distance: 66.5
click at [0, 339] on html "Referenzobjekte Bewertungen Feedback Abmelden Filtervorlagen Neue Filtereinstel…" at bounding box center [730, 448] width 1460 height 897
type input "5,0"
click at [150, 337] on button "Neue Suchen" at bounding box center [153, 337] width 63 height 16
type input "2020"
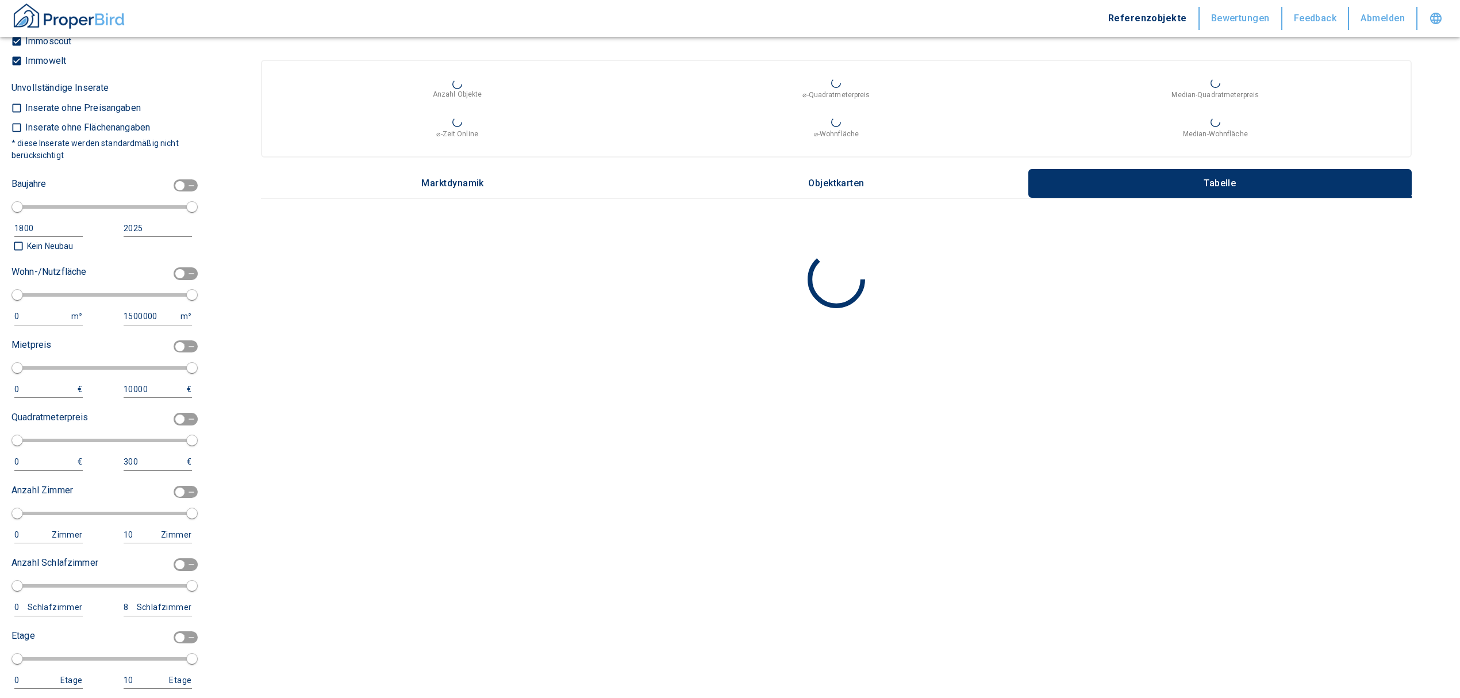
scroll to position [1172, 0]
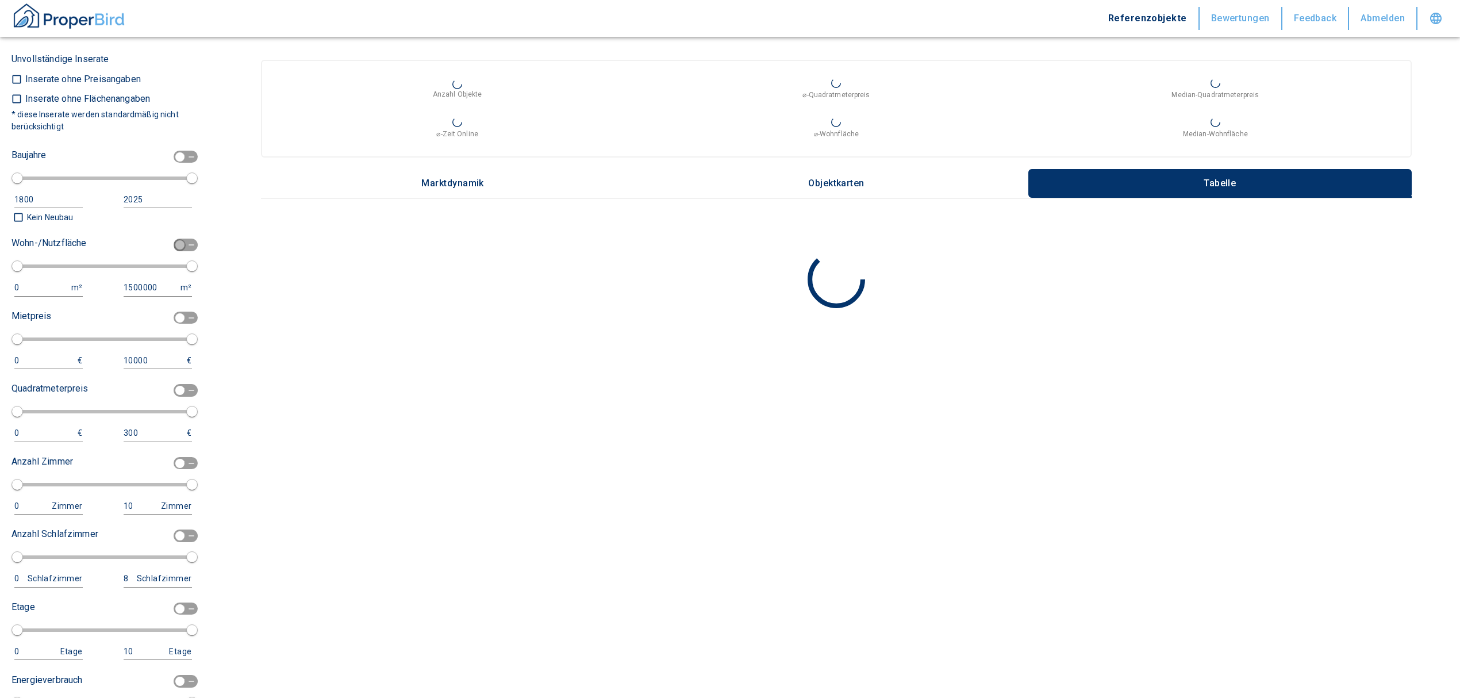
click at [168, 239] on input "checkbox" at bounding box center [180, 245] width 34 height 13
checkbox input "true"
type input "2020"
type input "50"
type input "150"
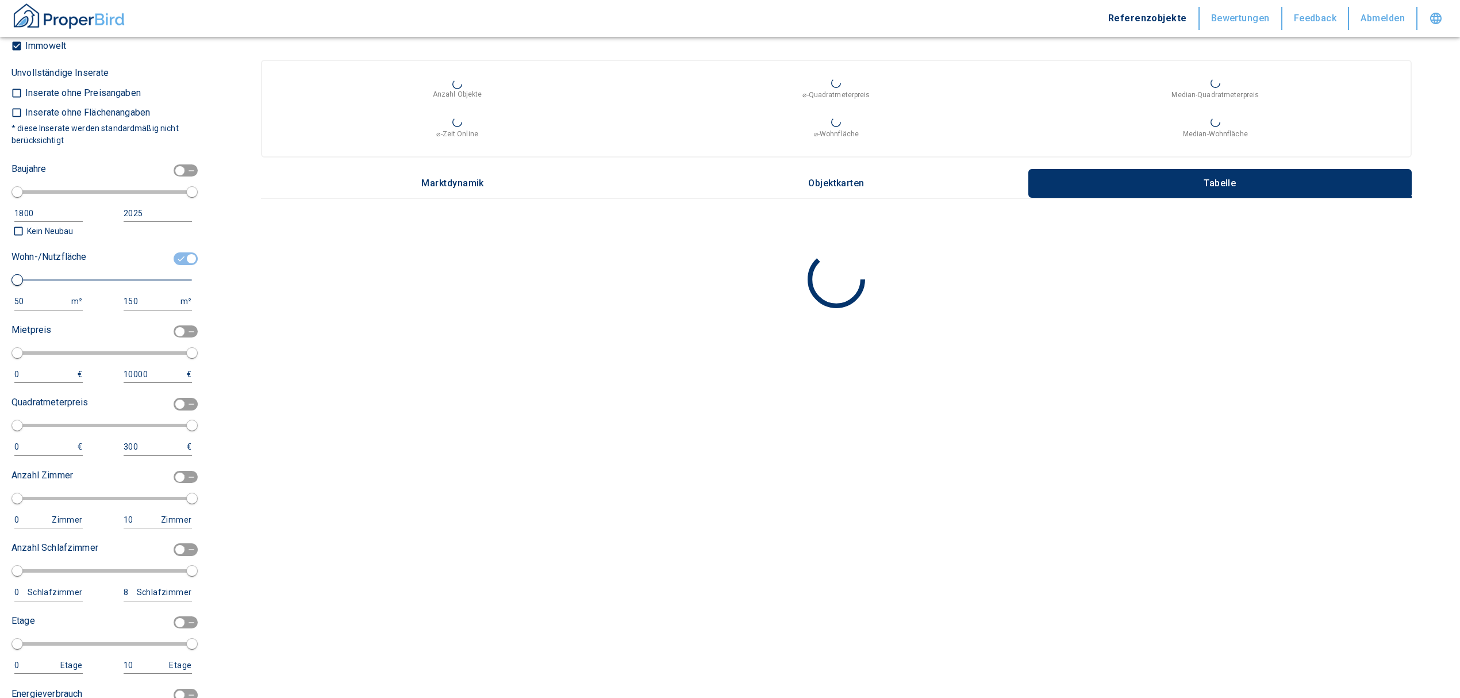
click at [37, 298] on div "50" at bounding box center [36, 301] width 45 height 14
click at [149, 294] on input "150" at bounding box center [151, 301] width 55 height 17
type input "1500000"
click at [88, 277] on button "Neue Suchen" at bounding box center [101, 280] width 63 height 16
type input "2020"
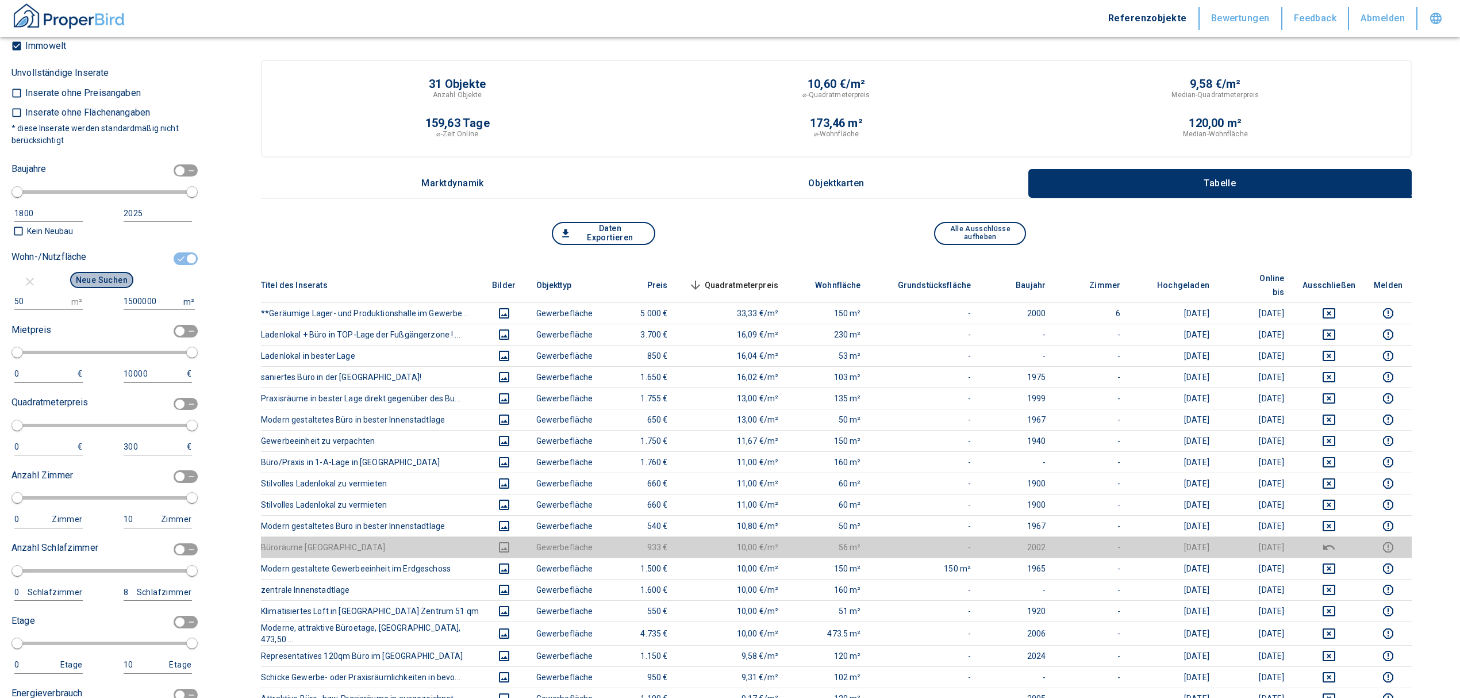
click at [108, 274] on button "Neue Suchen" at bounding box center [101, 280] width 63 height 16
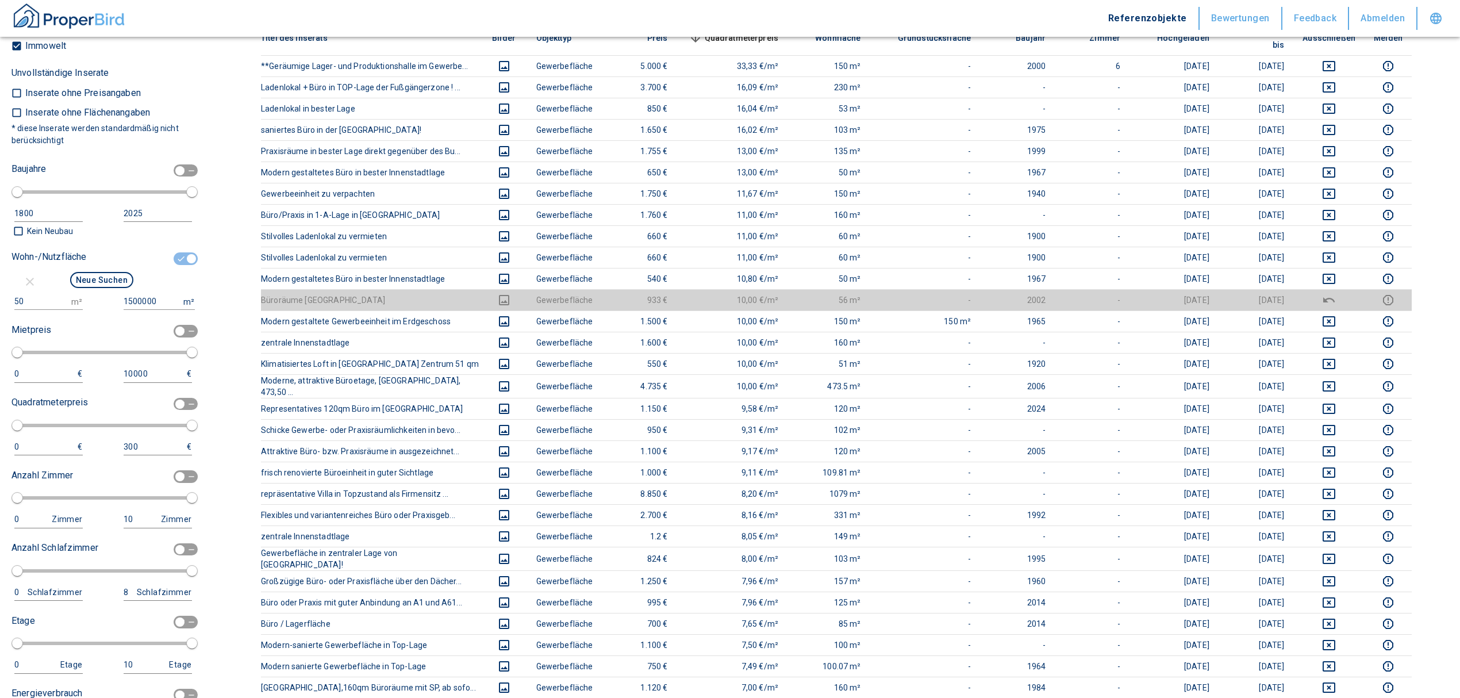
scroll to position [59, 0]
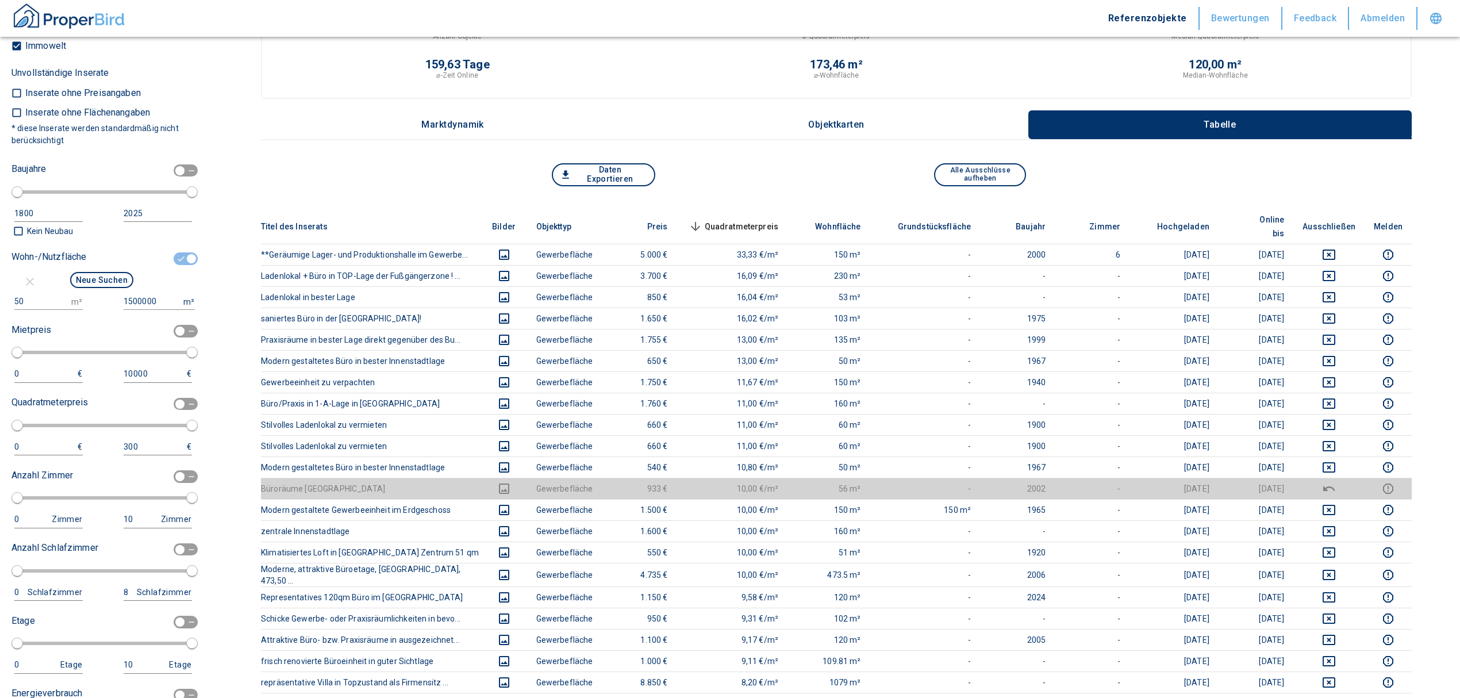
click at [731, 220] on span "Quadratmeterpreis sorted descending" at bounding box center [732, 227] width 93 height 14
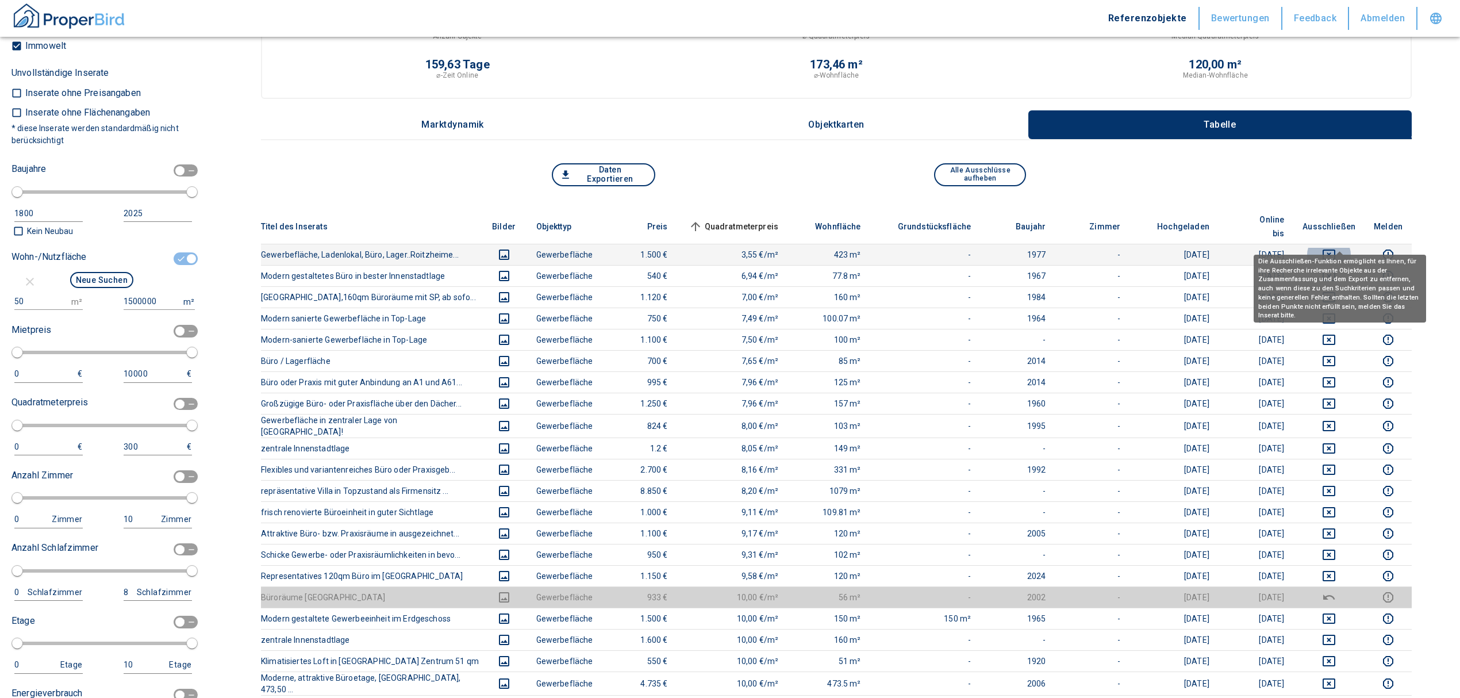
click at [1335, 249] on icon "deselect this listing" at bounding box center [1328, 254] width 13 height 10
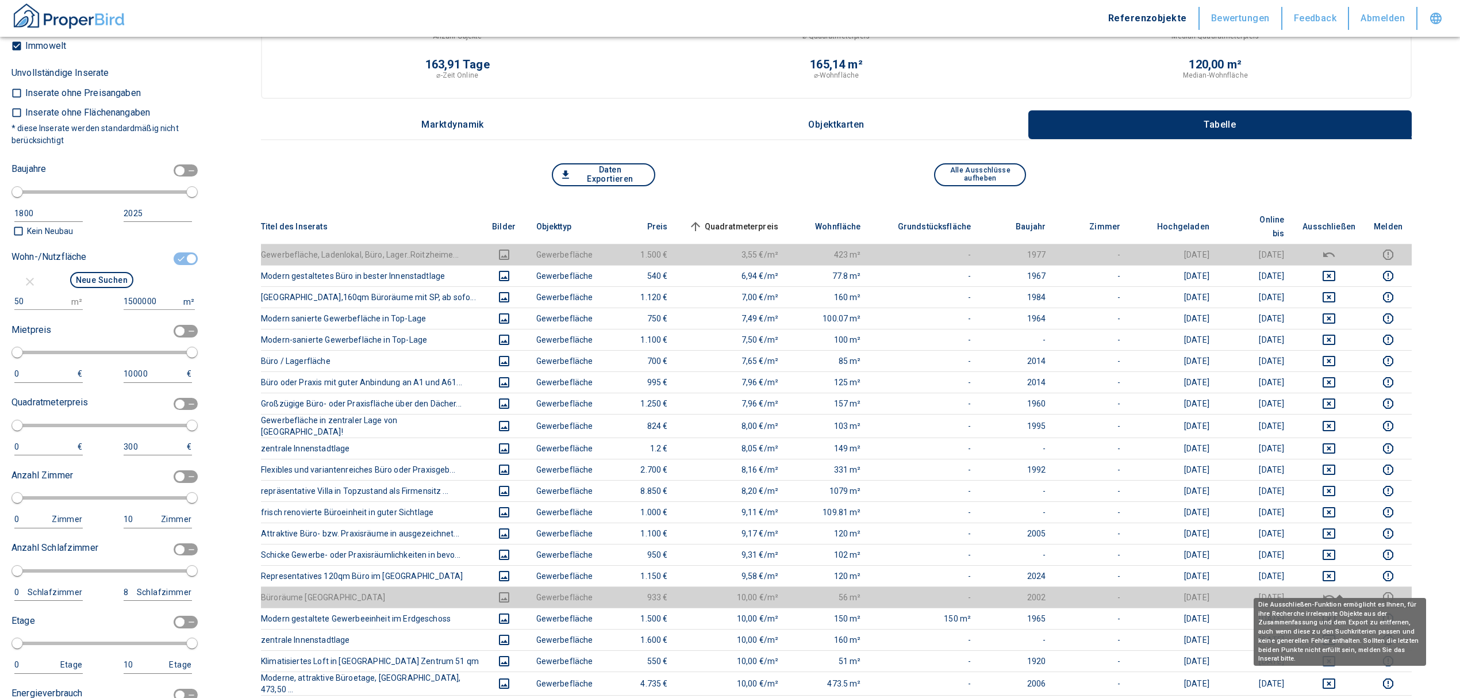
click at [1336, 590] on icon "deselect this listing" at bounding box center [1329, 597] width 14 height 14
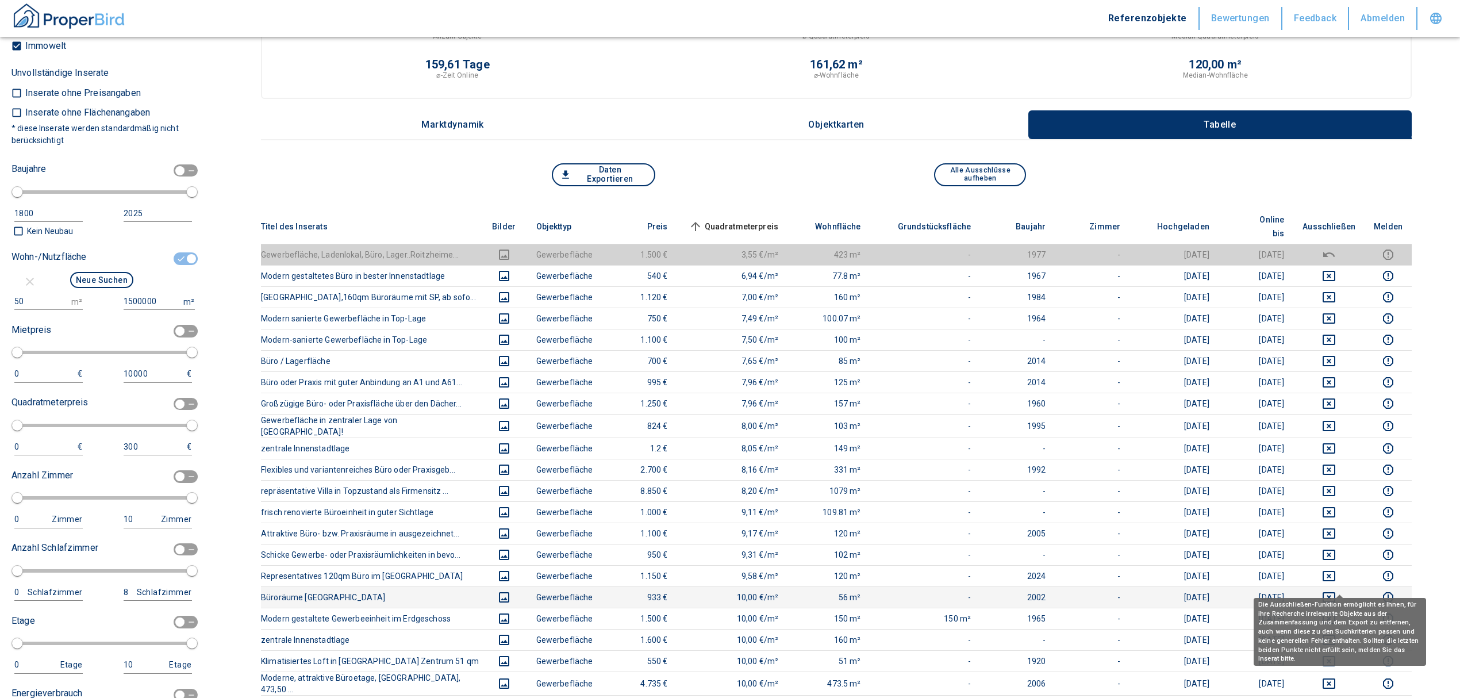
scroll to position [672, 0]
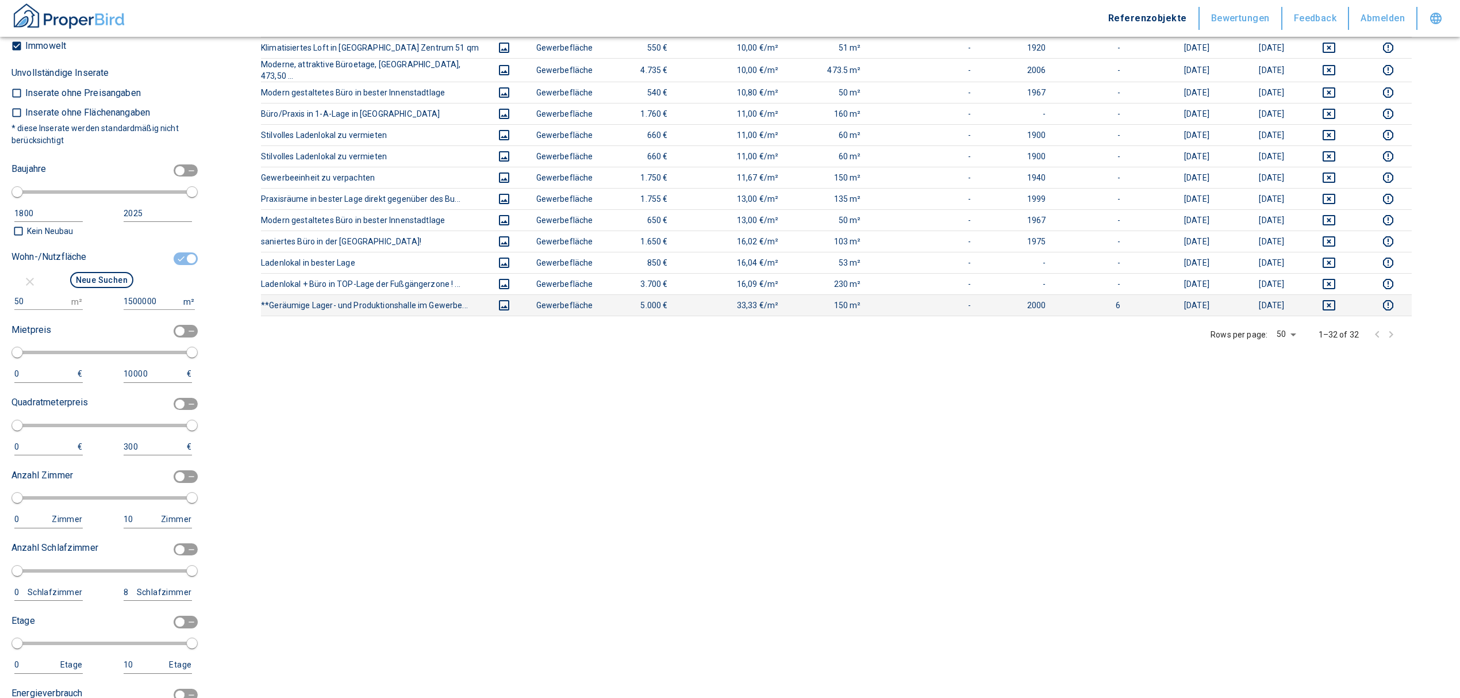
click at [1335, 300] on icon "deselect this listing" at bounding box center [1328, 305] width 13 height 10
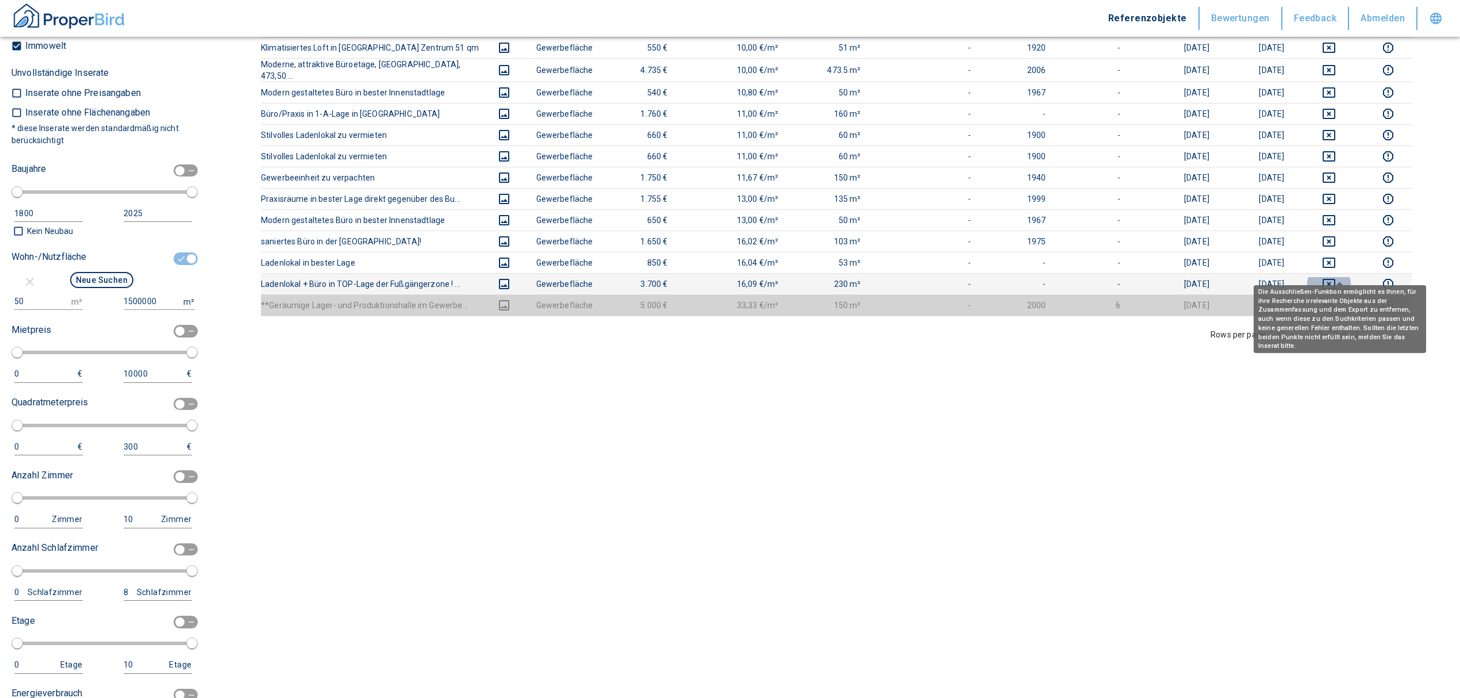
click at [1334, 279] on icon "deselect this listing" at bounding box center [1328, 284] width 13 height 10
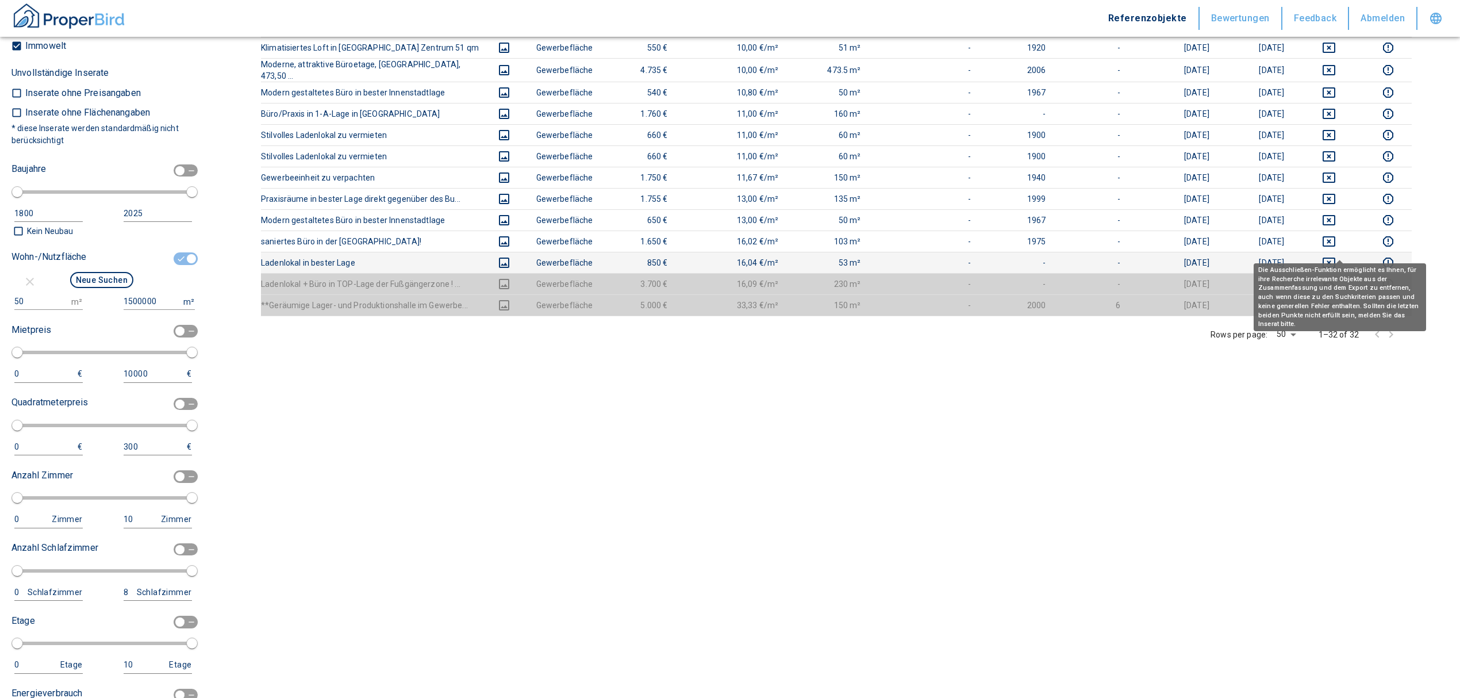
click at [1336, 256] on icon "deselect this listing" at bounding box center [1329, 263] width 14 height 14
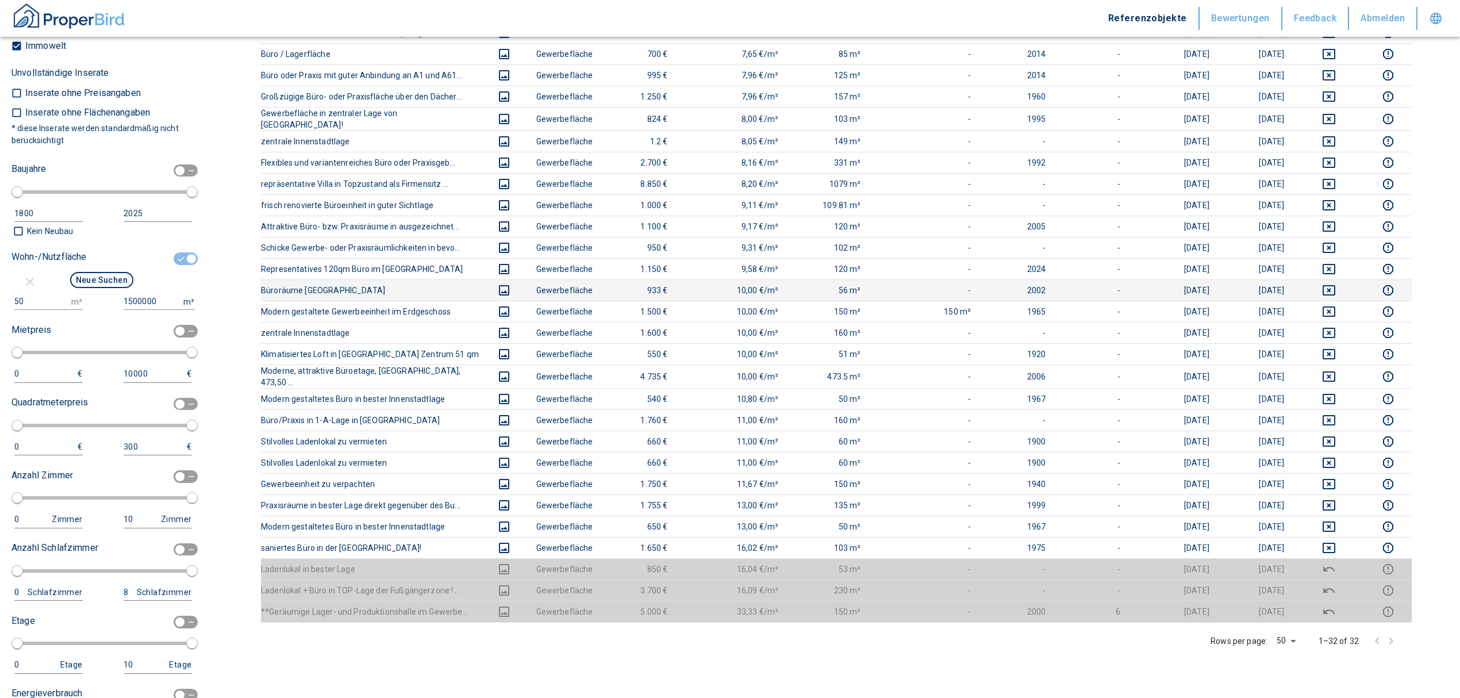
scroll to position [59, 0]
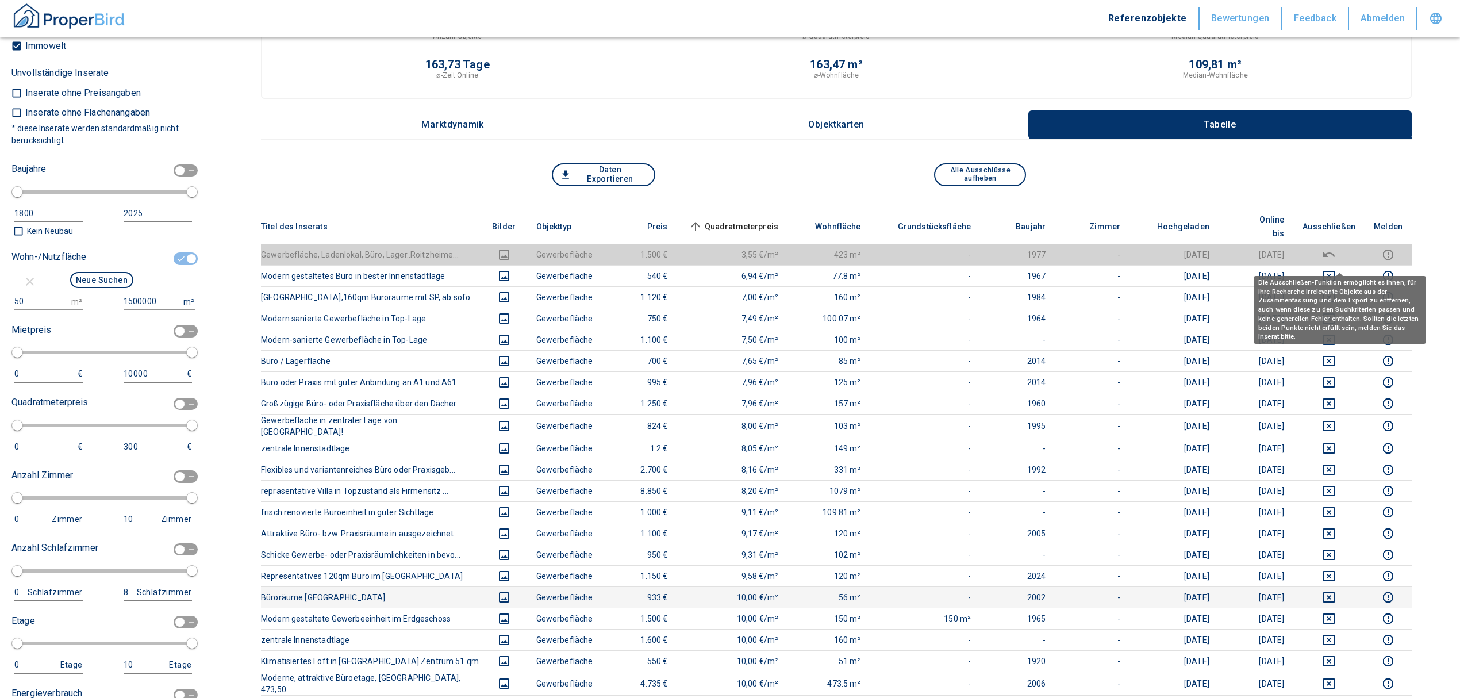
click at [1336, 268] on div "Die Ausschließen-Funktion ermöglicht es Ihnen, für ihre Recherche irrelevante O…" at bounding box center [1339, 306] width 172 height 76
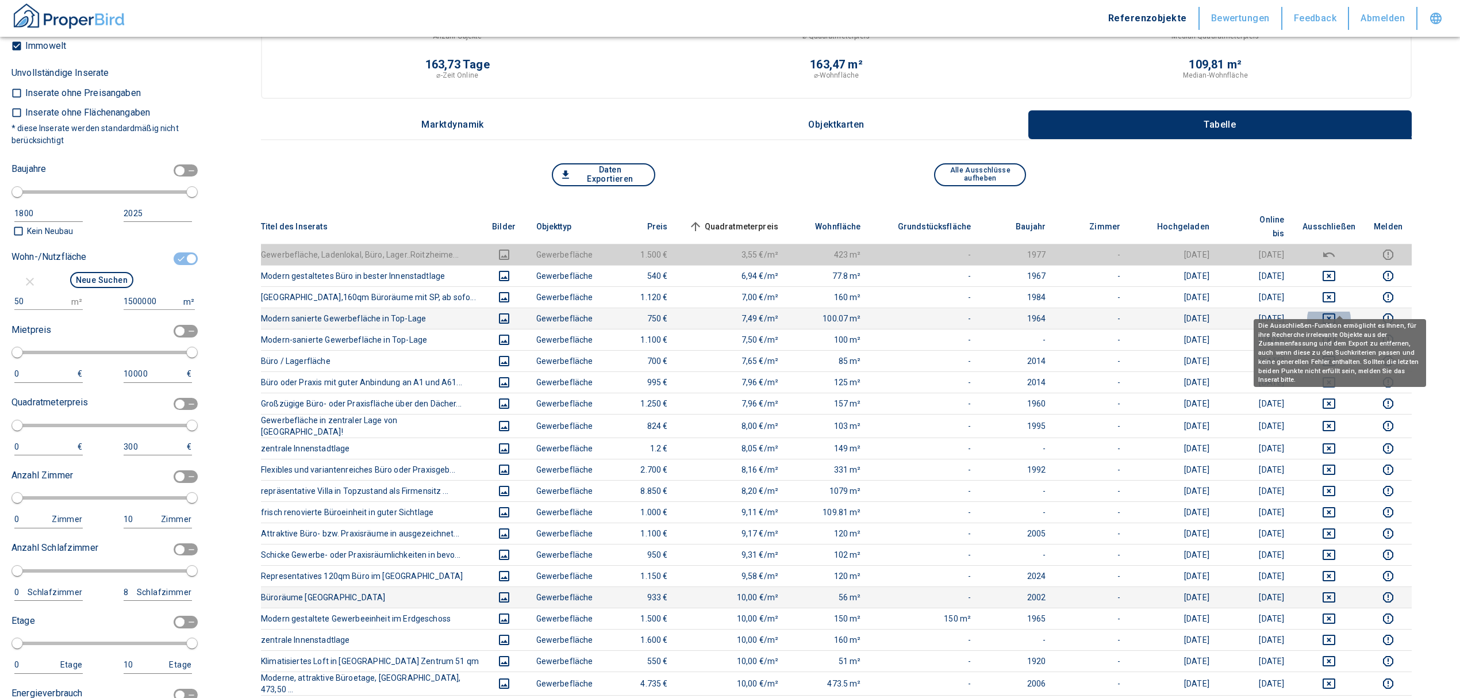
click at [1333, 313] on icon "deselect this listing" at bounding box center [1328, 318] width 13 height 10
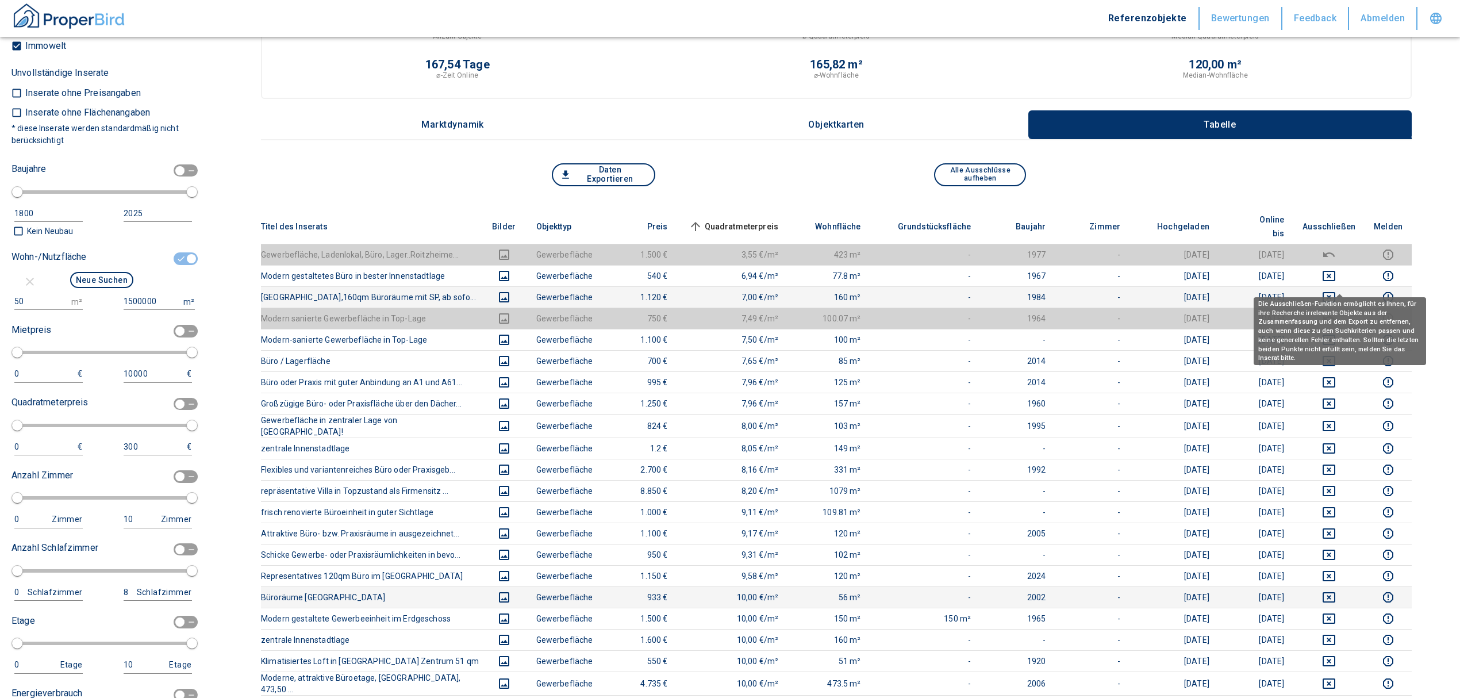
click at [1330, 290] on button "deselect this listing" at bounding box center [1328, 297] width 53 height 14
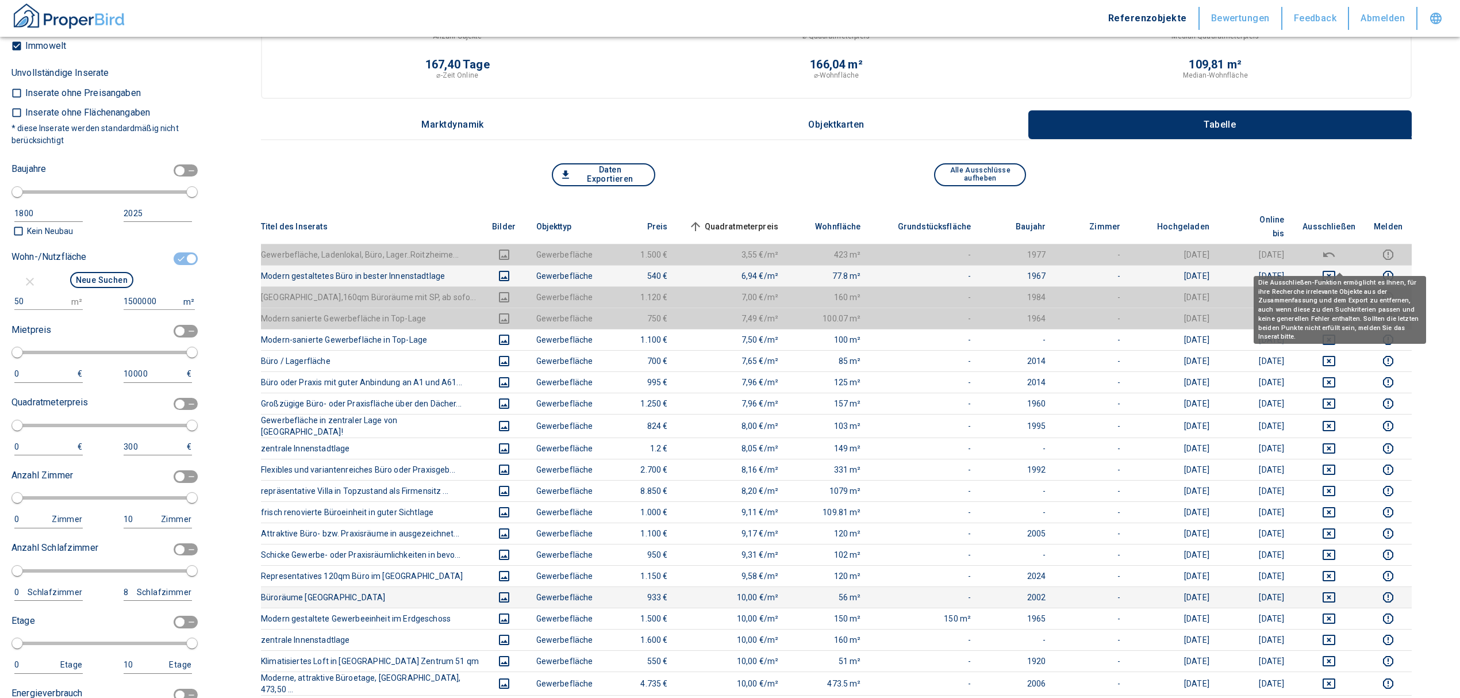
click at [1332, 269] on button "deselect this listing" at bounding box center [1328, 276] width 53 height 14
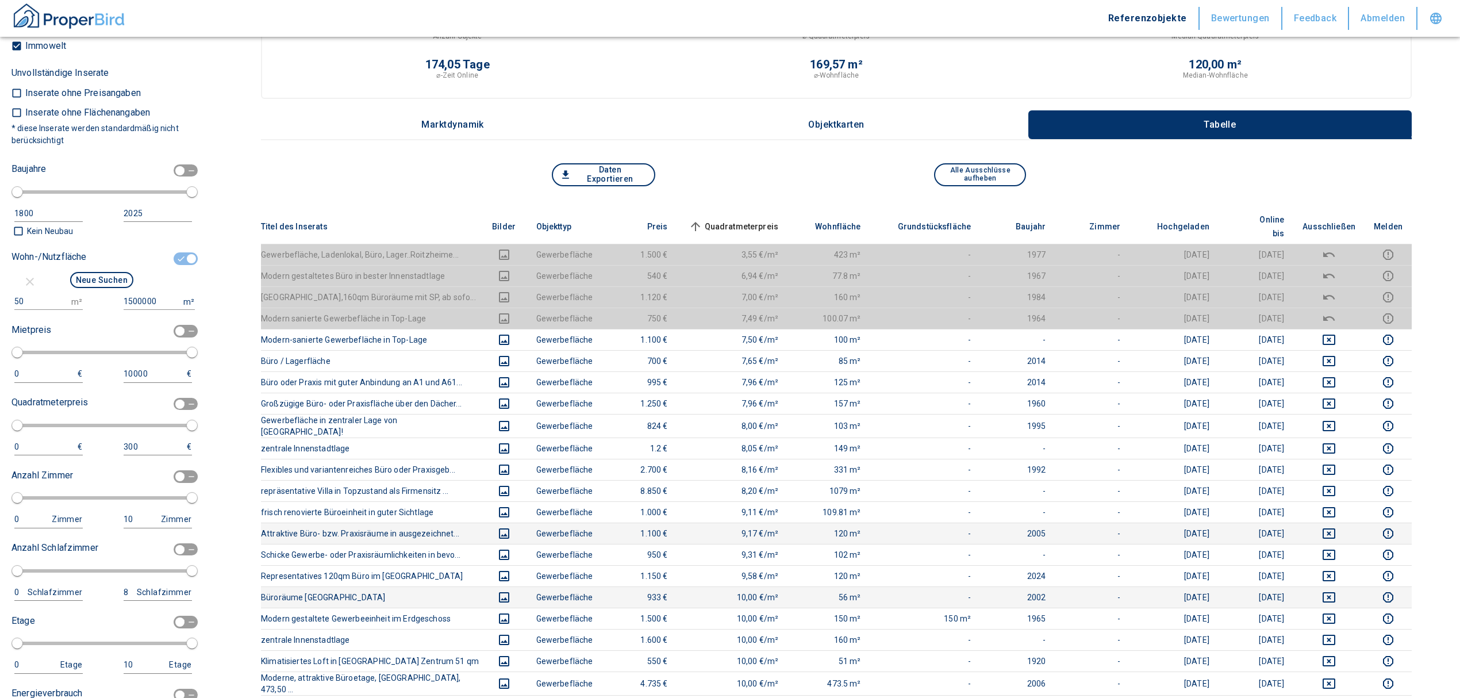
scroll to position [672, 0]
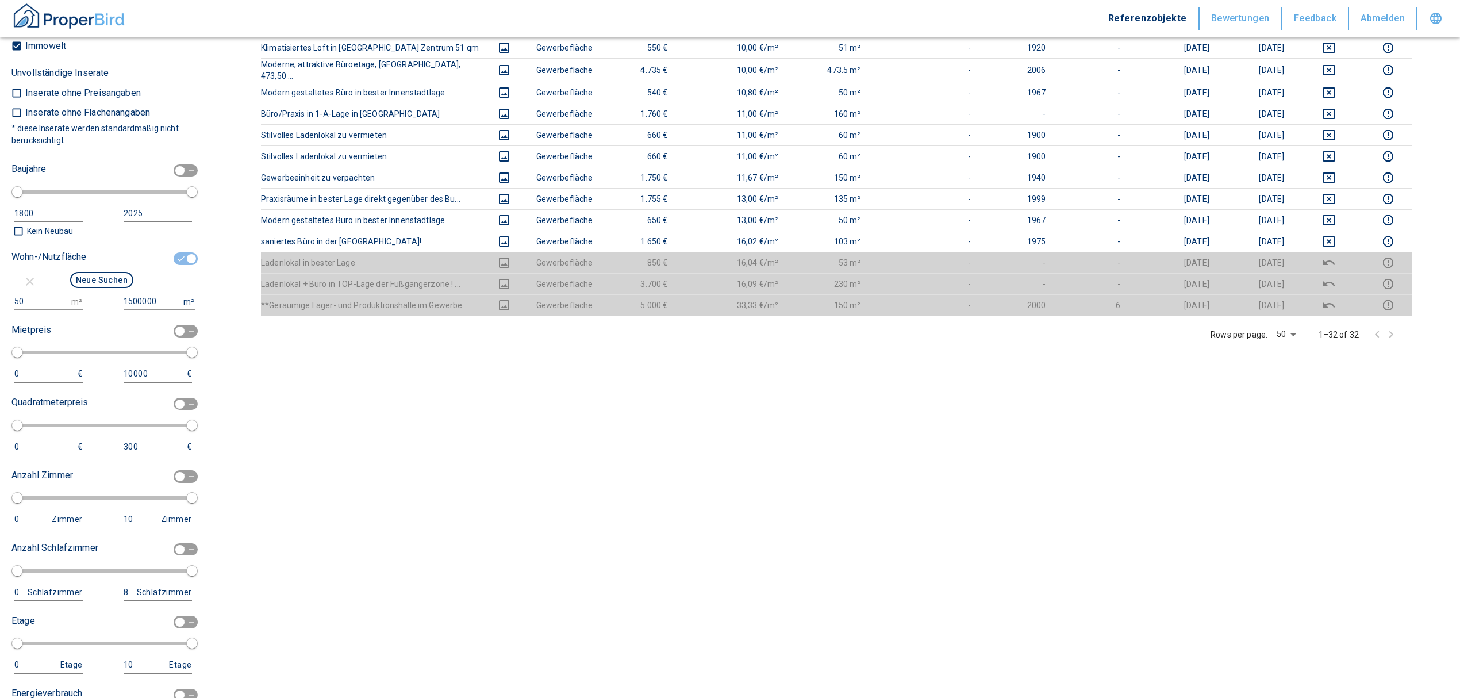
click at [1090, 389] on div "Titel des Inserats Bilder Objekttyp Preis Quadratmeterpreis sorted ascending Wo…" at bounding box center [836, 32] width 1151 height 872
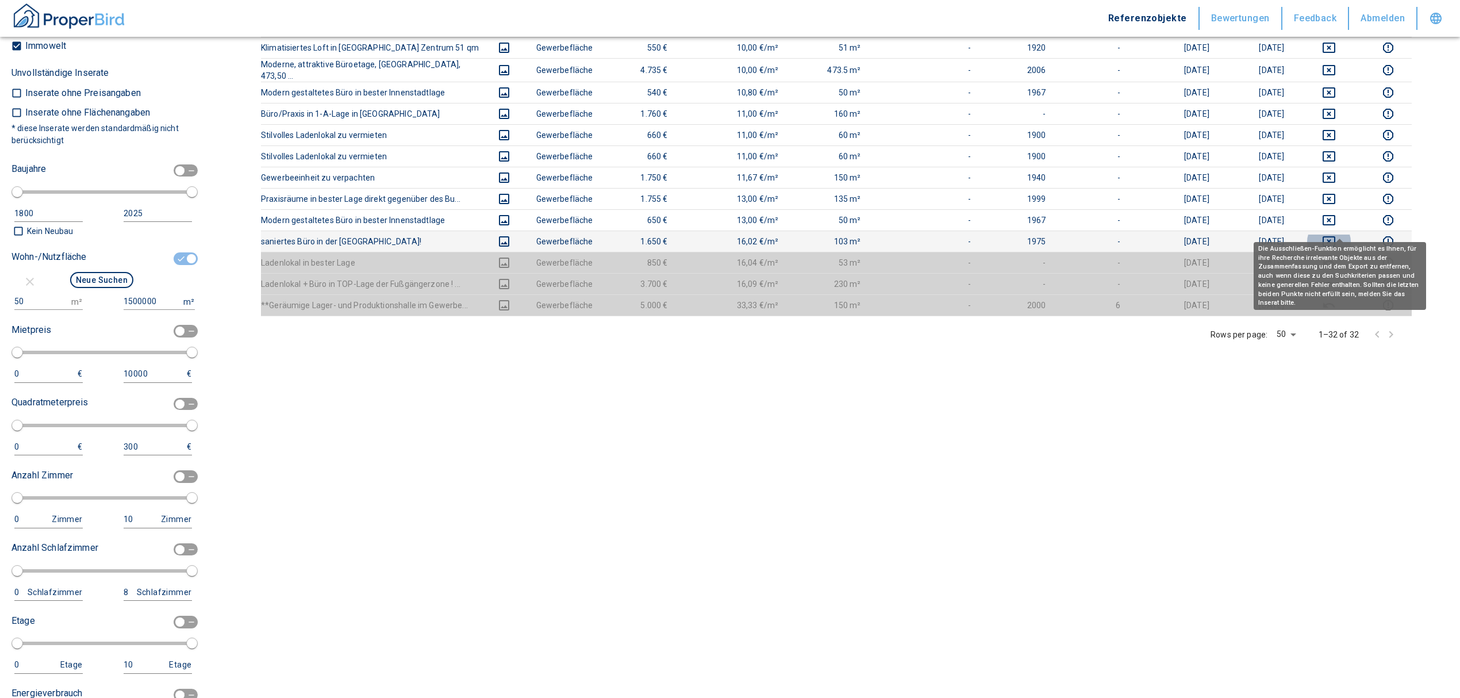
click at [1336, 234] on icon "deselect this listing" at bounding box center [1329, 241] width 14 height 14
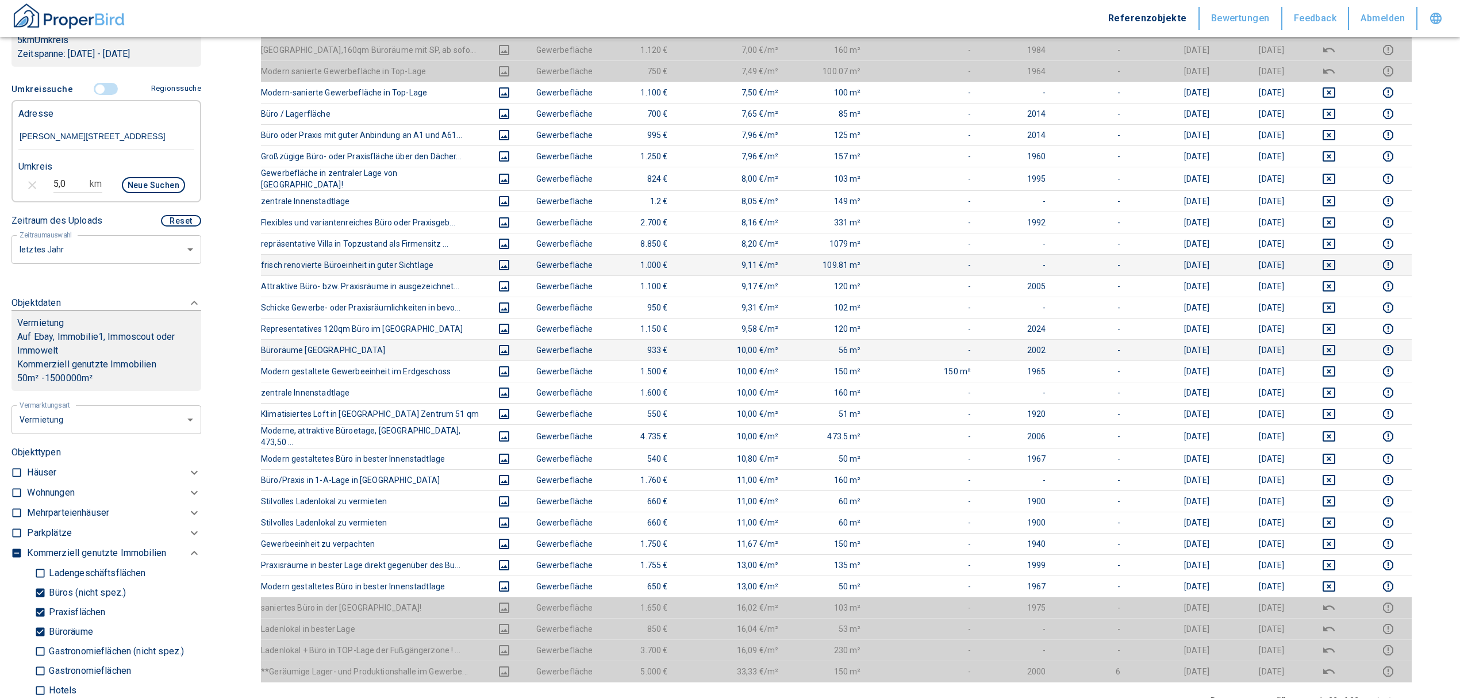
scroll to position [306, 0]
